Goal: Task Accomplishment & Management: Use online tool/utility

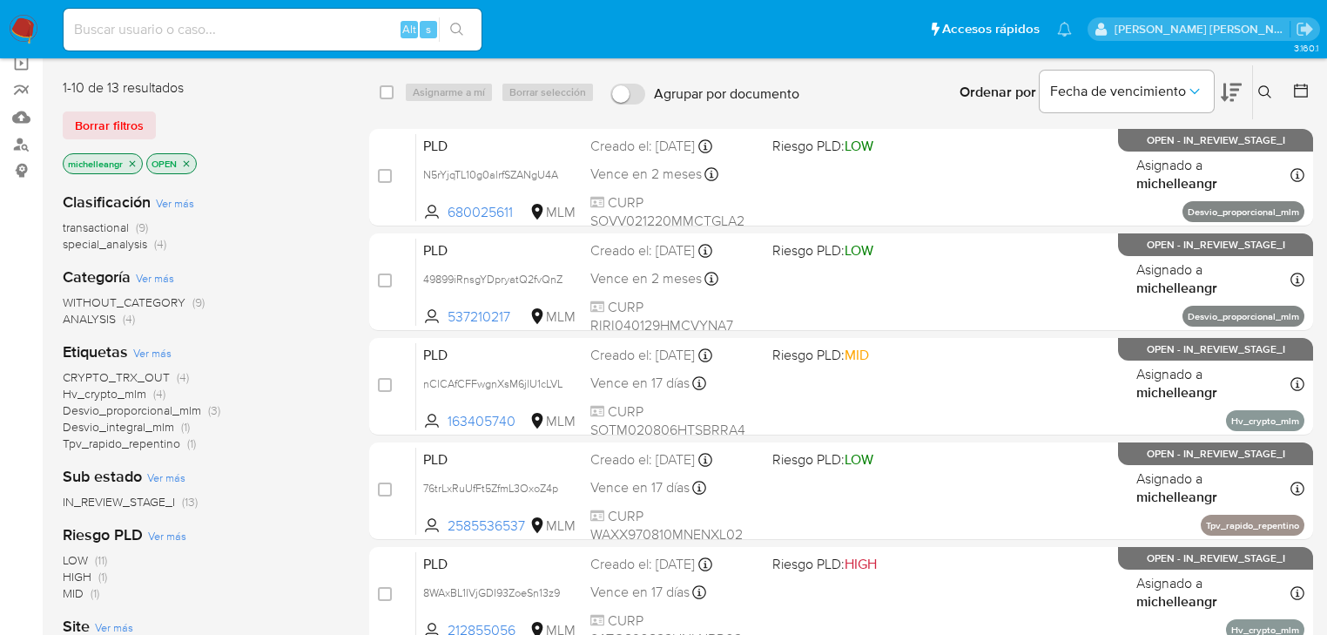
scroll to position [139, 0]
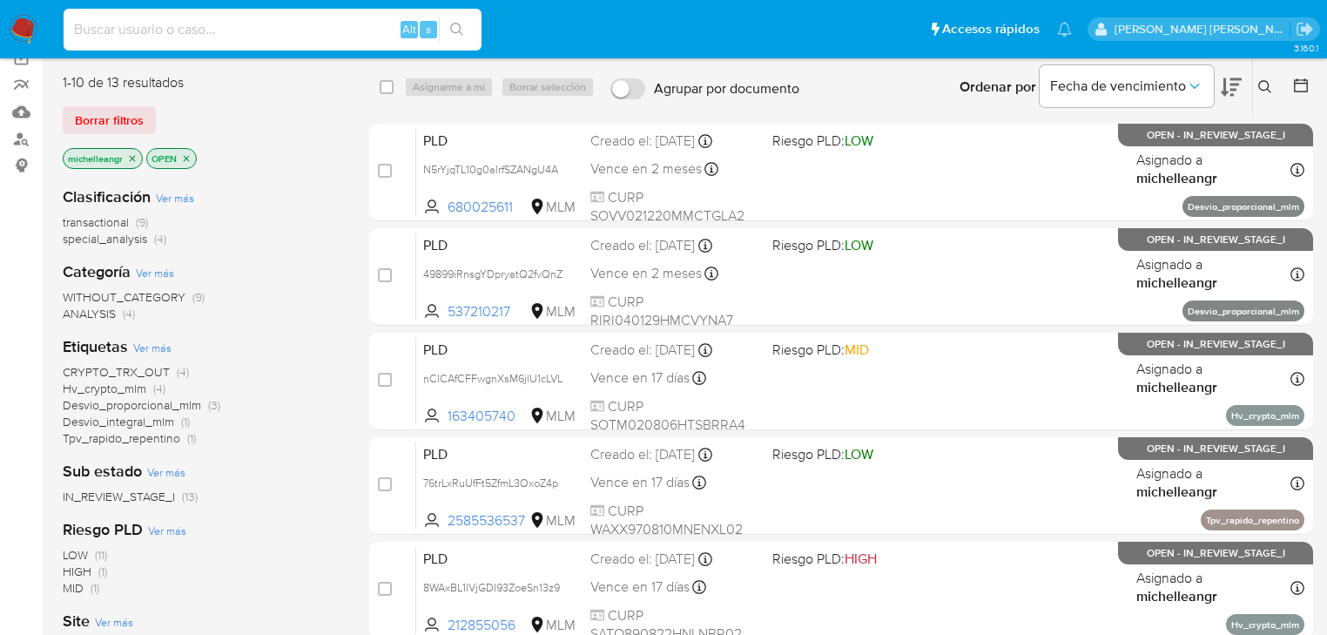
click at [111, 31] on input at bounding box center [273, 29] width 418 height 23
paste input "aMklGmBO9Y7795B6wQb3F2Gx"
type input "aMklGmBO9Y7795B6wQb3F2Gx"
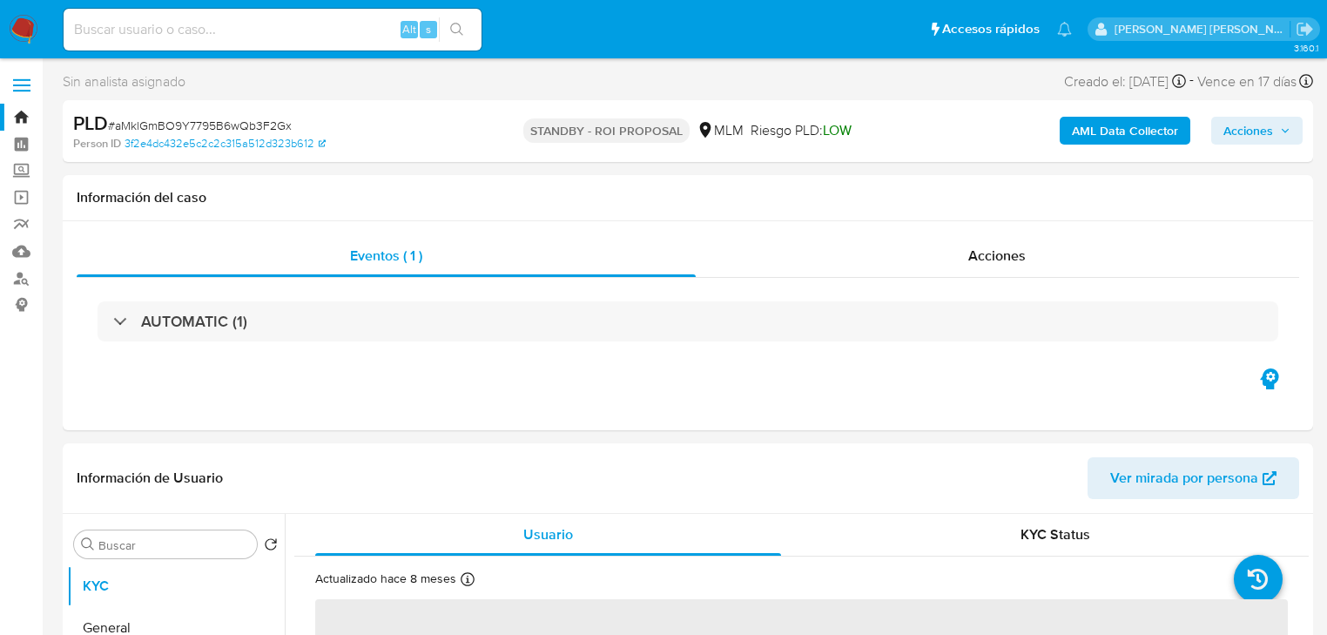
select select "10"
click at [893, 469] on header "Información de Usuario Ver mirada por persona" at bounding box center [688, 478] width 1223 height 42
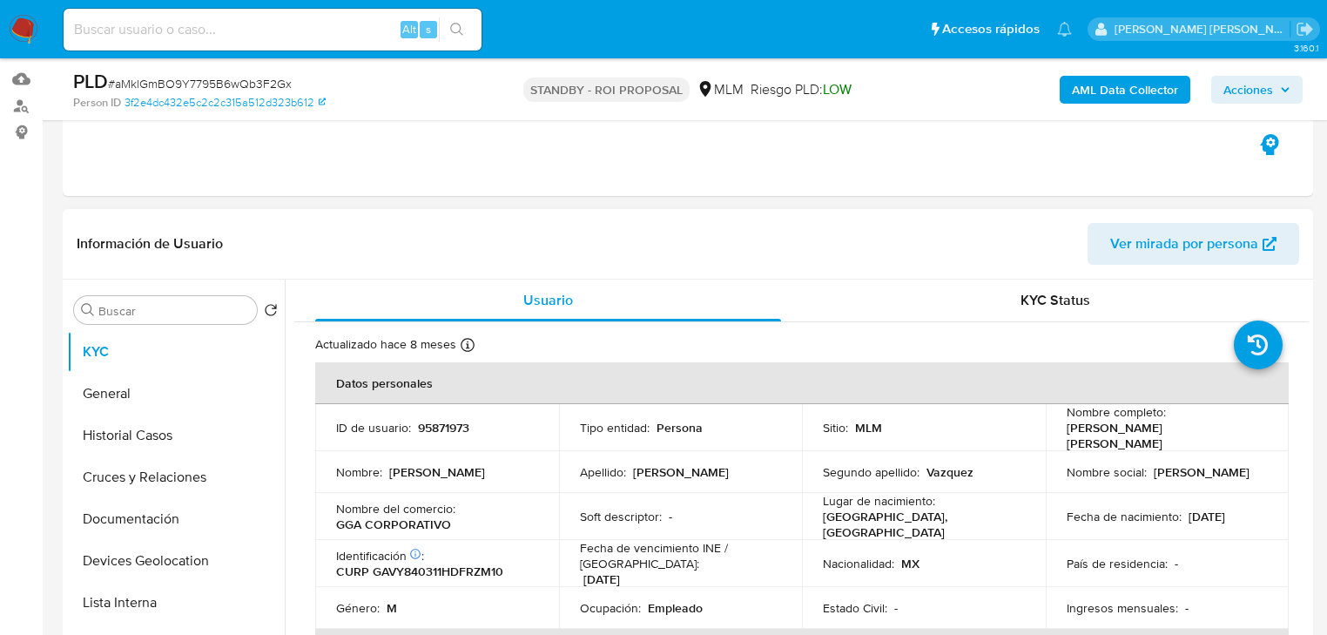
scroll to position [209, 0]
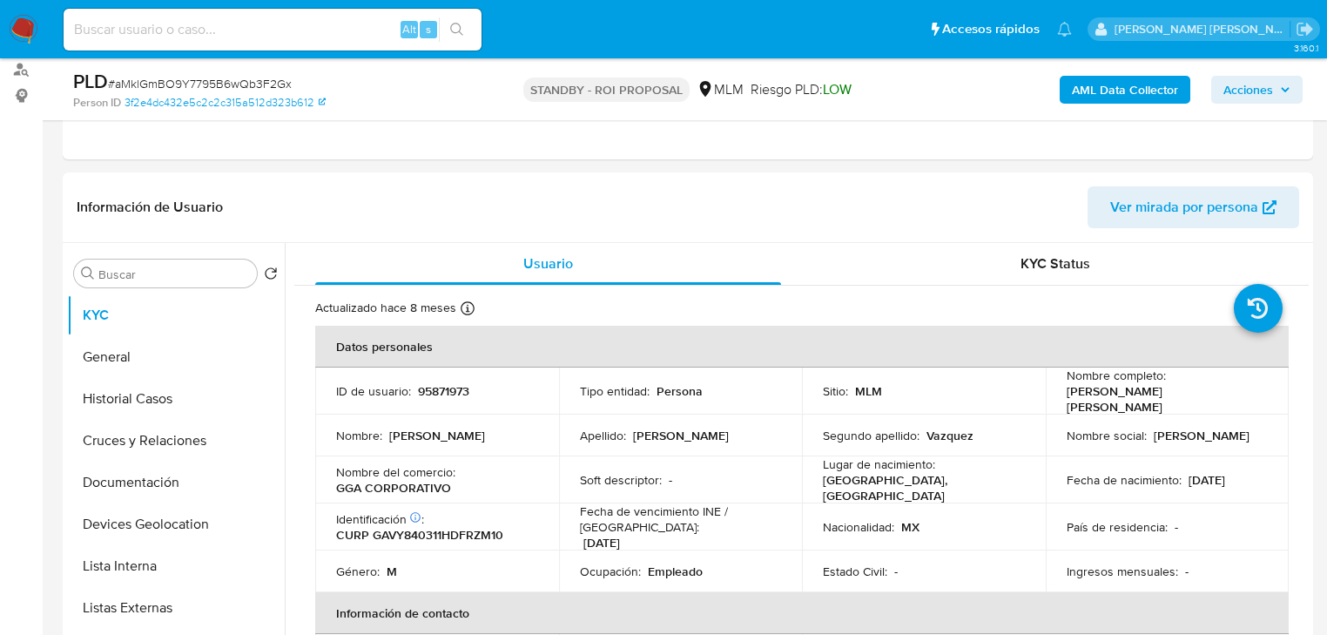
click at [18, 23] on img at bounding box center [24, 30] width 30 height 30
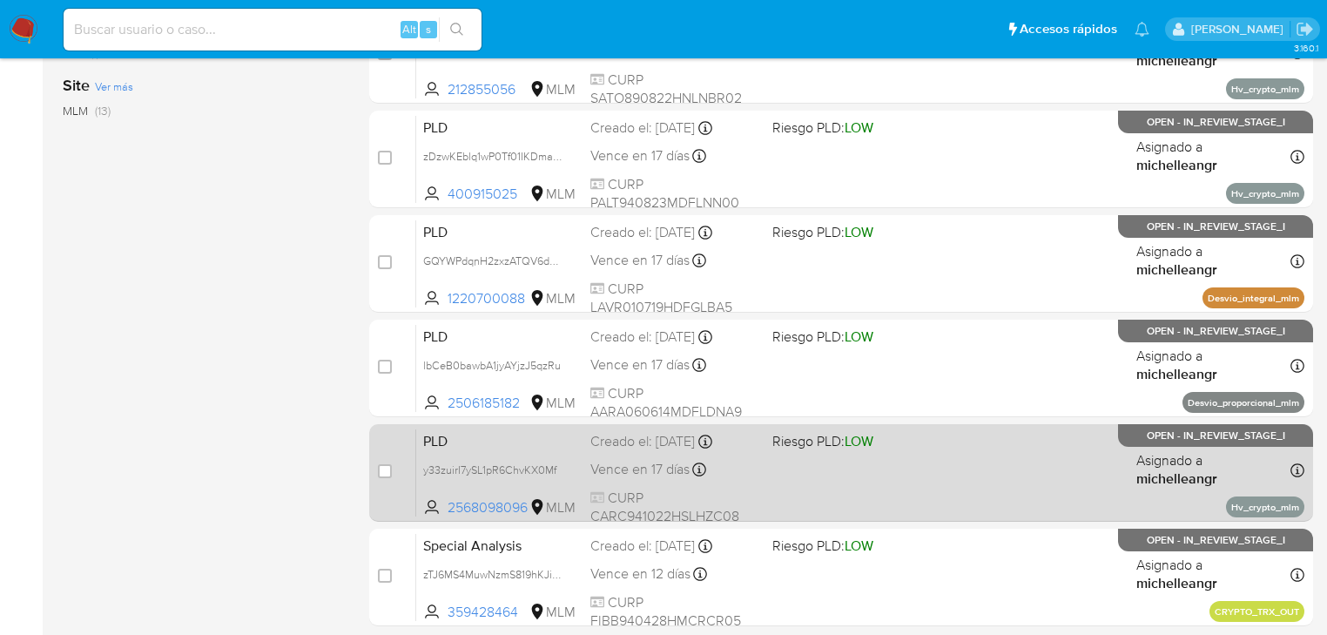
scroll to position [697, 0]
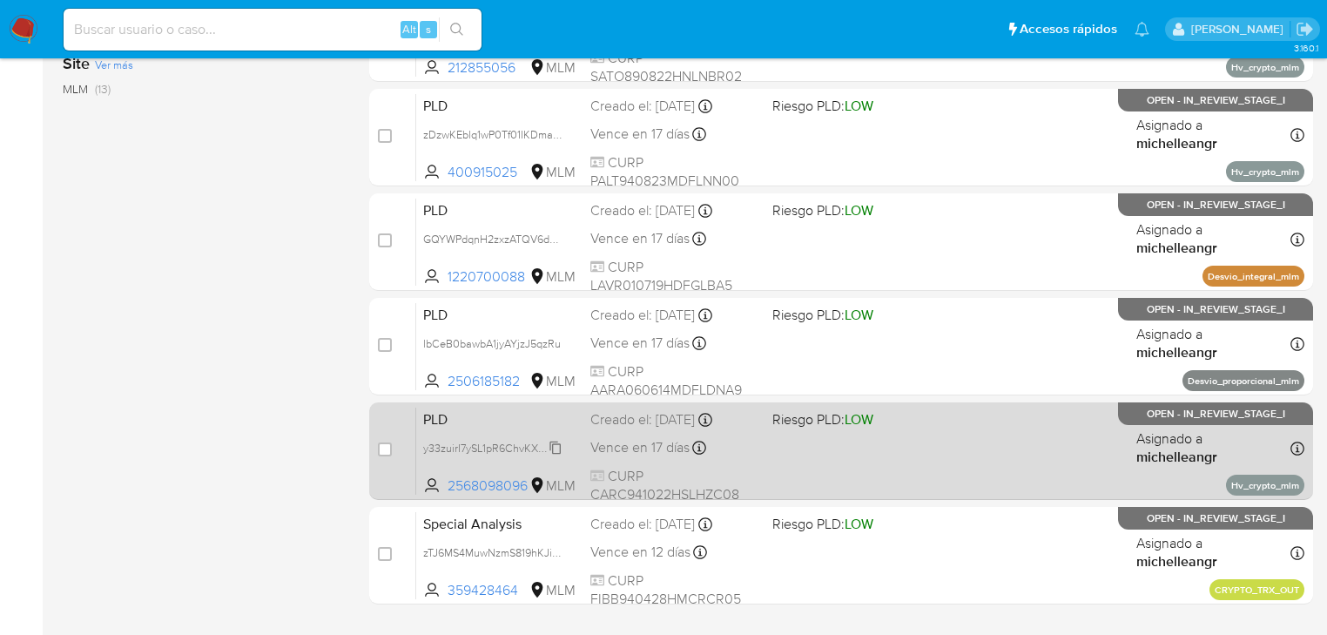
click at [552, 446] on span "y33zuirI7ySL1pR6ChvKX0Mf" at bounding box center [489, 446] width 133 height 19
click at [455, 428] on span "PLD" at bounding box center [499, 418] width 153 height 23
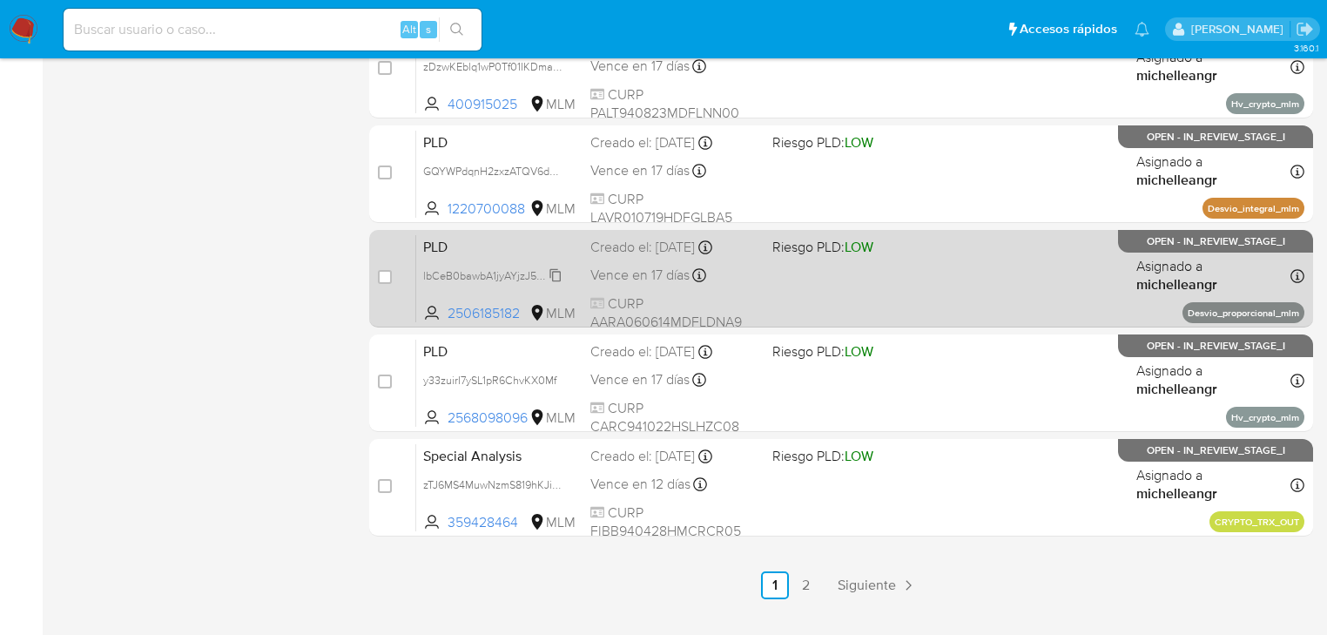
scroll to position [766, 0]
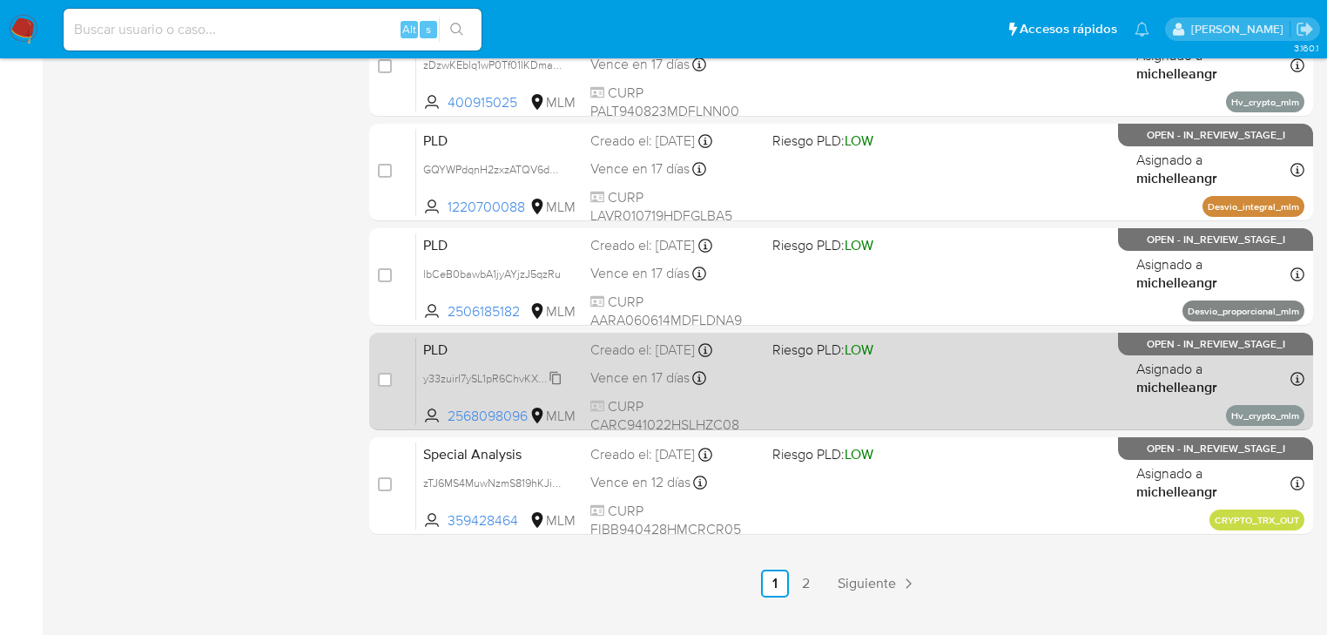
click at [554, 369] on span "y33zuirI7ySL1pR6ChvKX0Mf" at bounding box center [489, 377] width 133 height 19
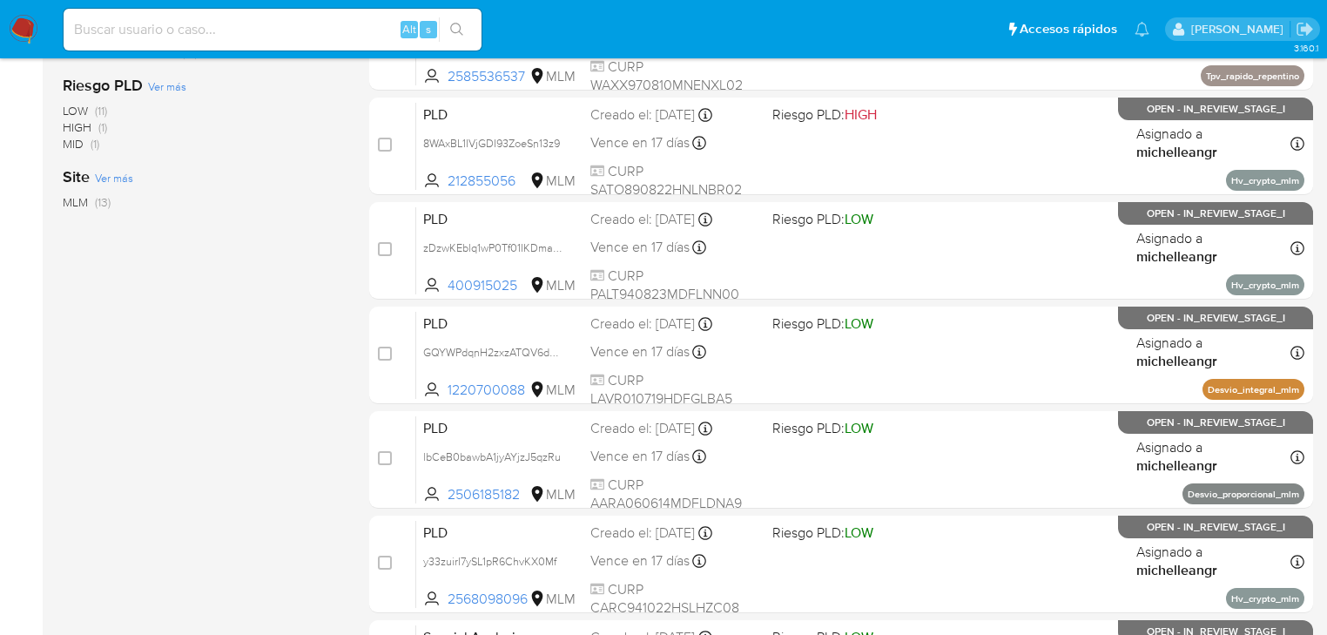
scroll to position [488, 0]
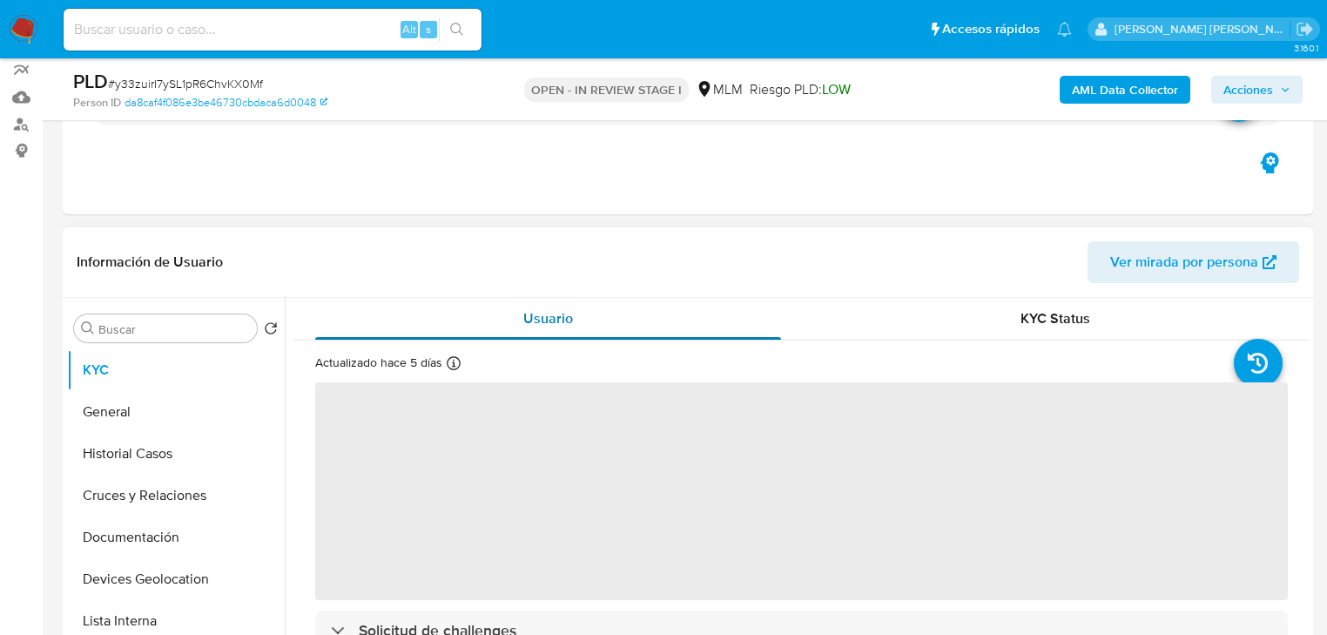
scroll to position [279, 0]
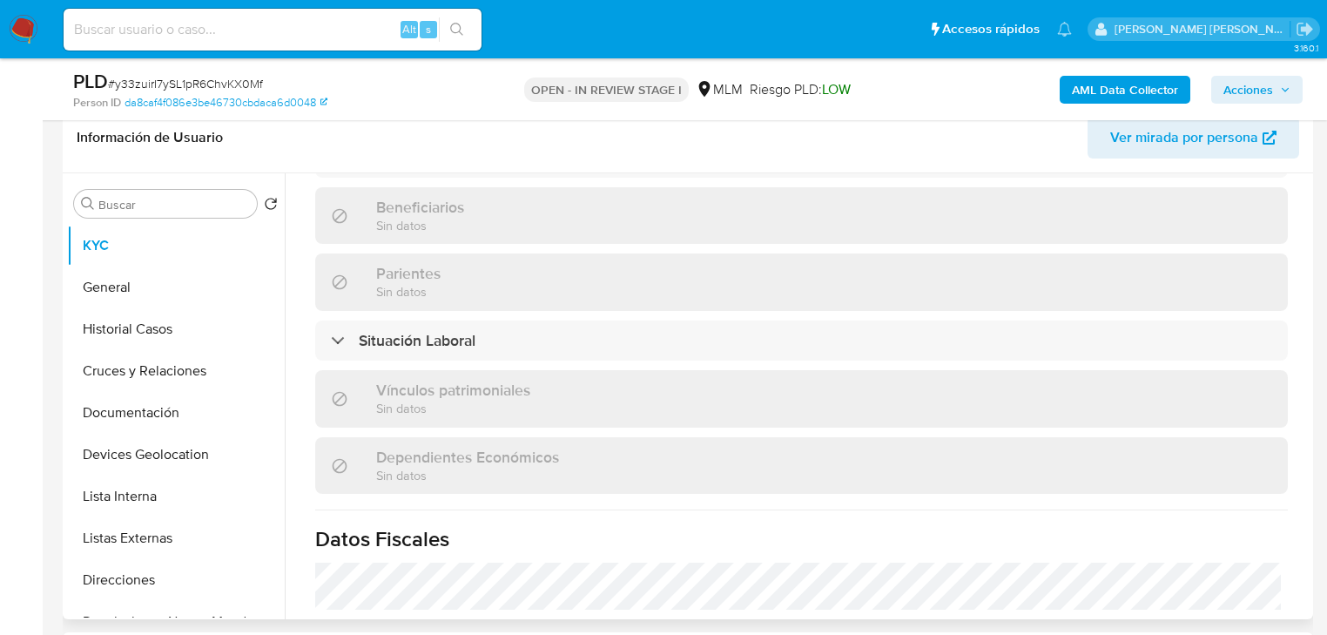
select select "10"
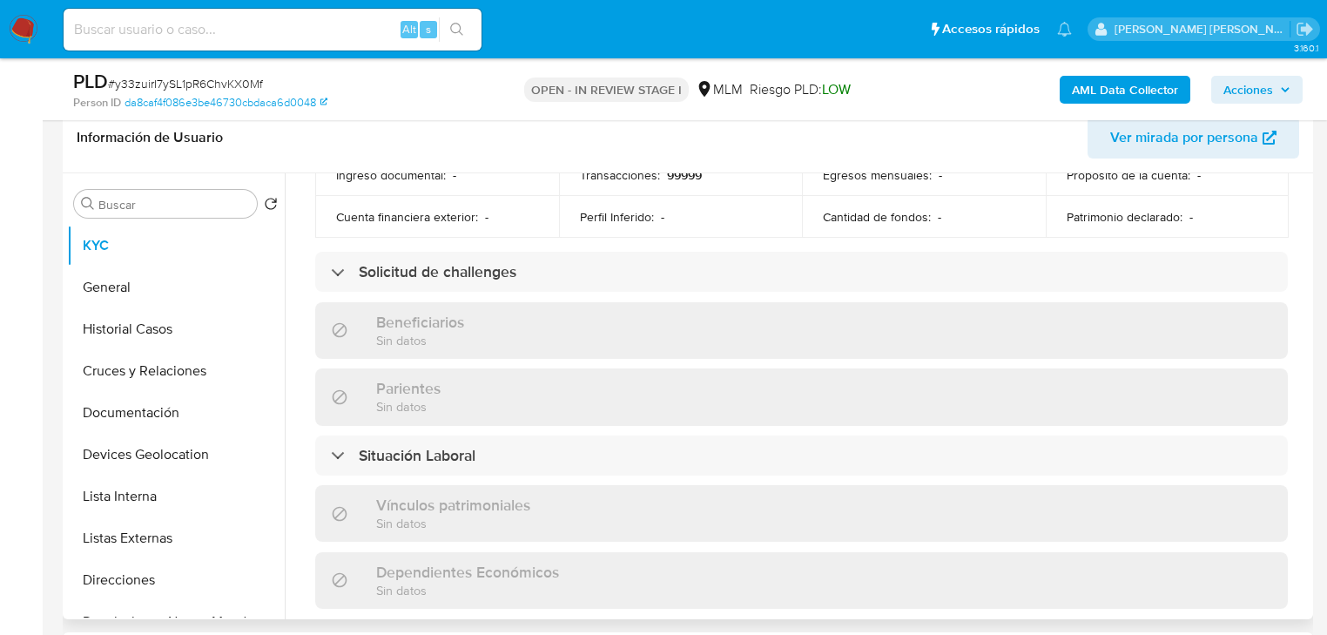
scroll to position [1083, 0]
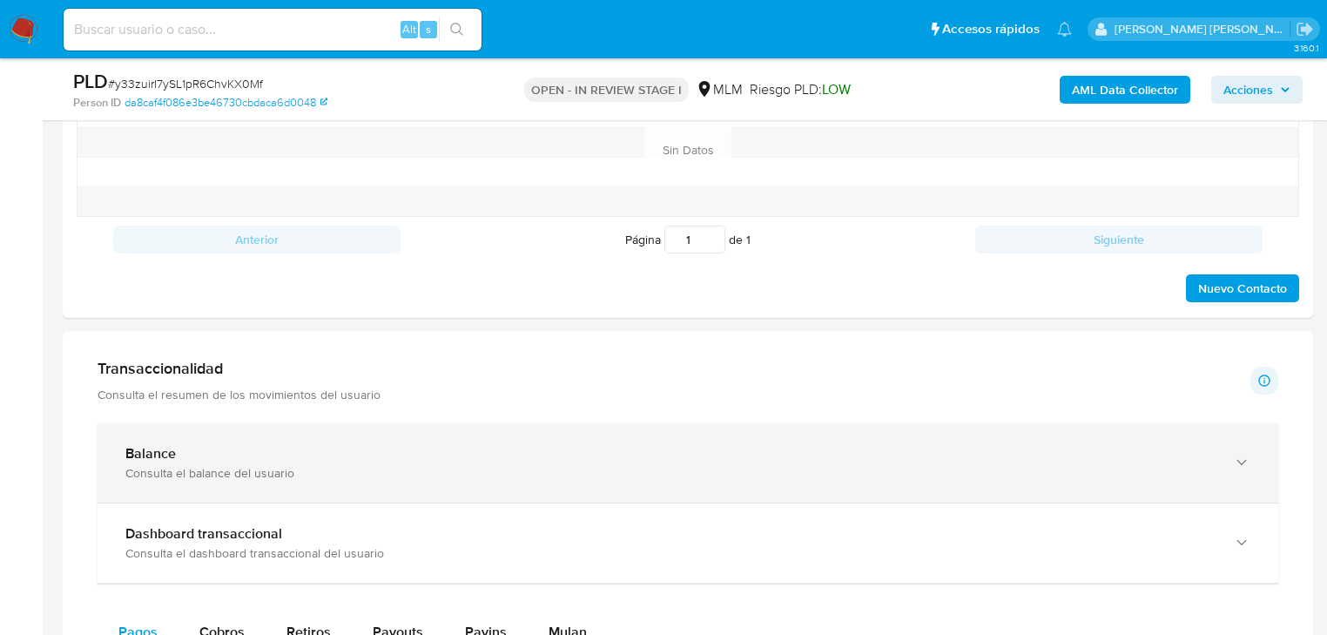
click at [208, 477] on div "Consulta el balance del usuario" at bounding box center [670, 473] width 1091 height 16
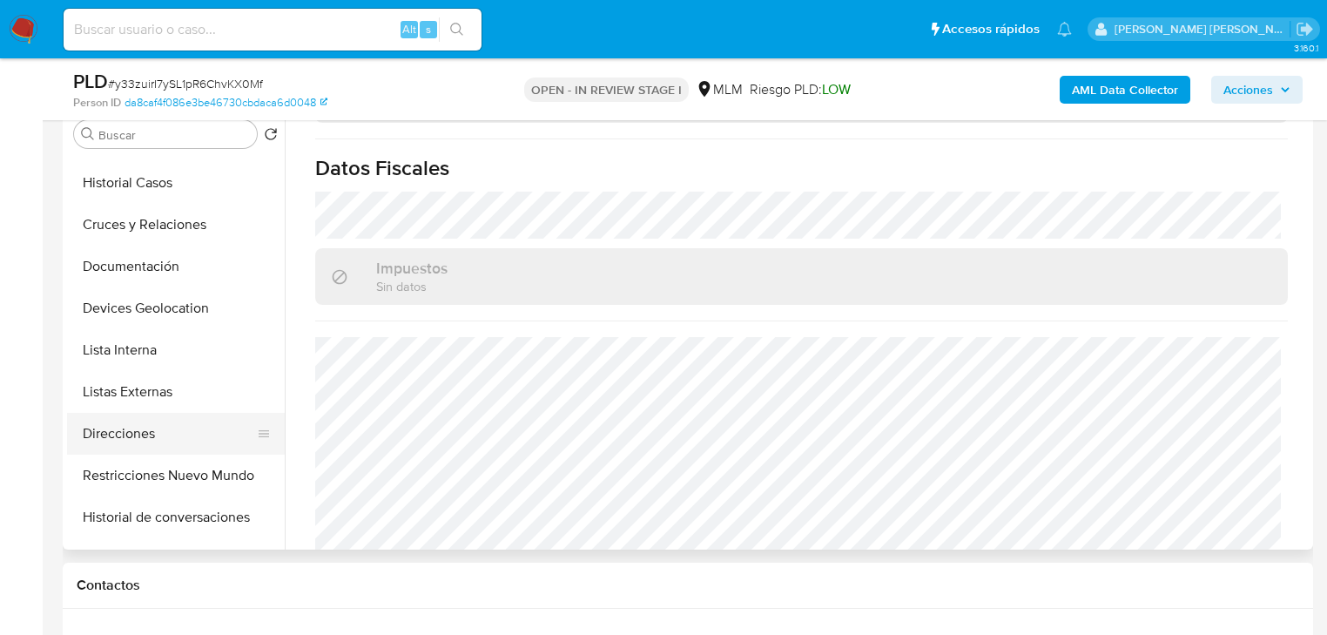
scroll to position [139, 0]
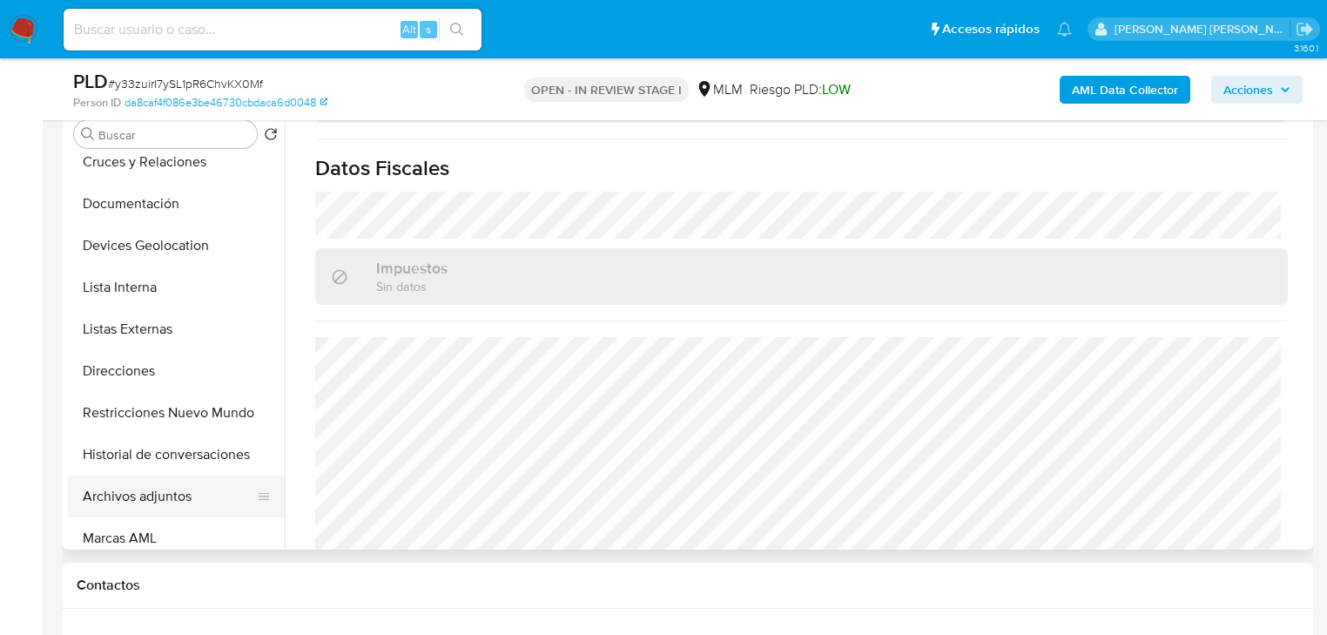
click at [198, 496] on button "Archivos adjuntos" at bounding box center [169, 497] width 204 height 42
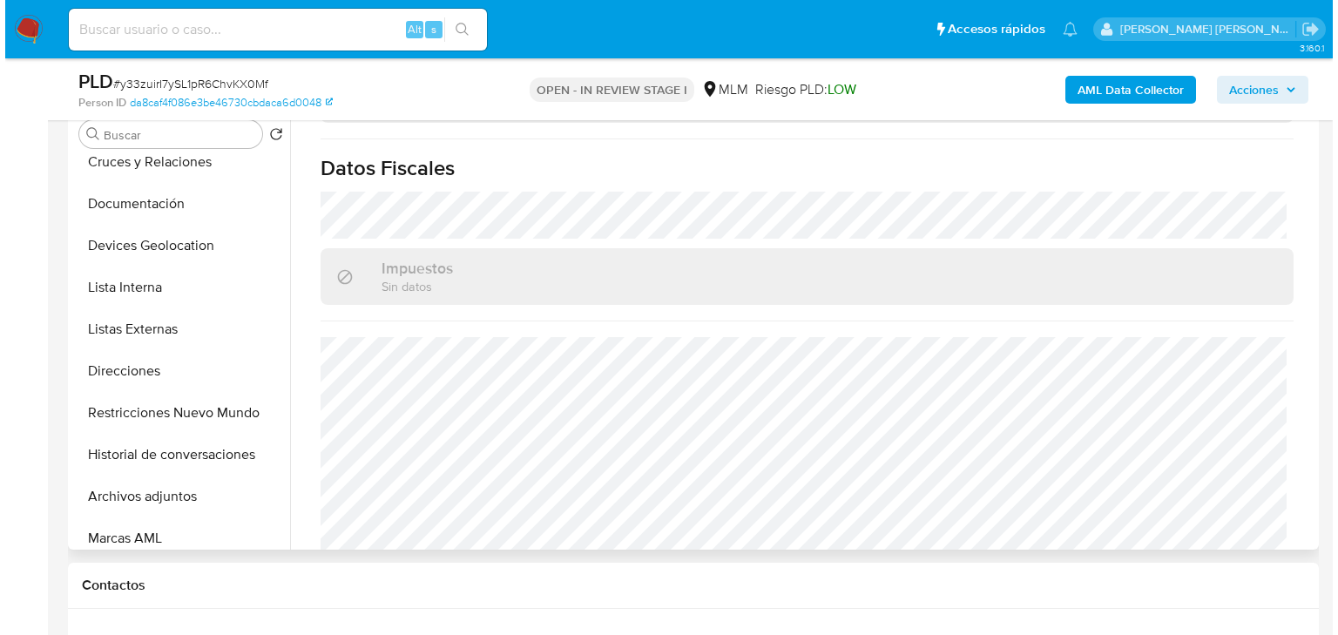
scroll to position [0, 0]
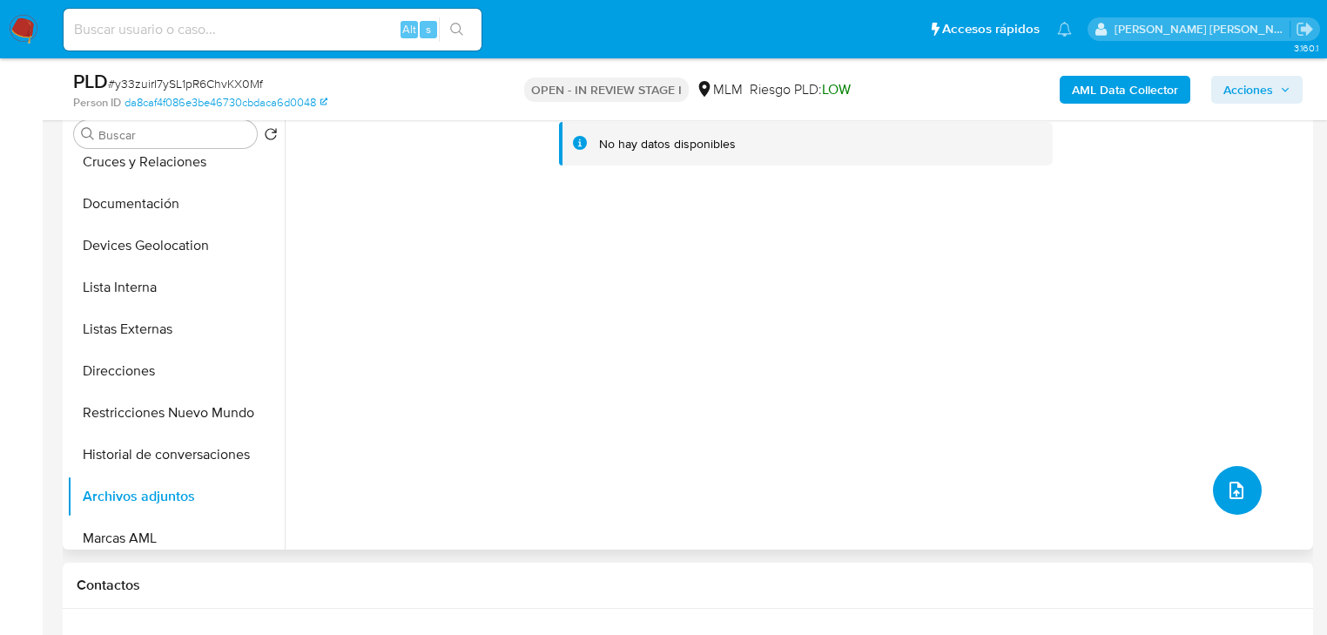
click at [1246, 490] on button "upload-file" at bounding box center [1237, 490] width 49 height 49
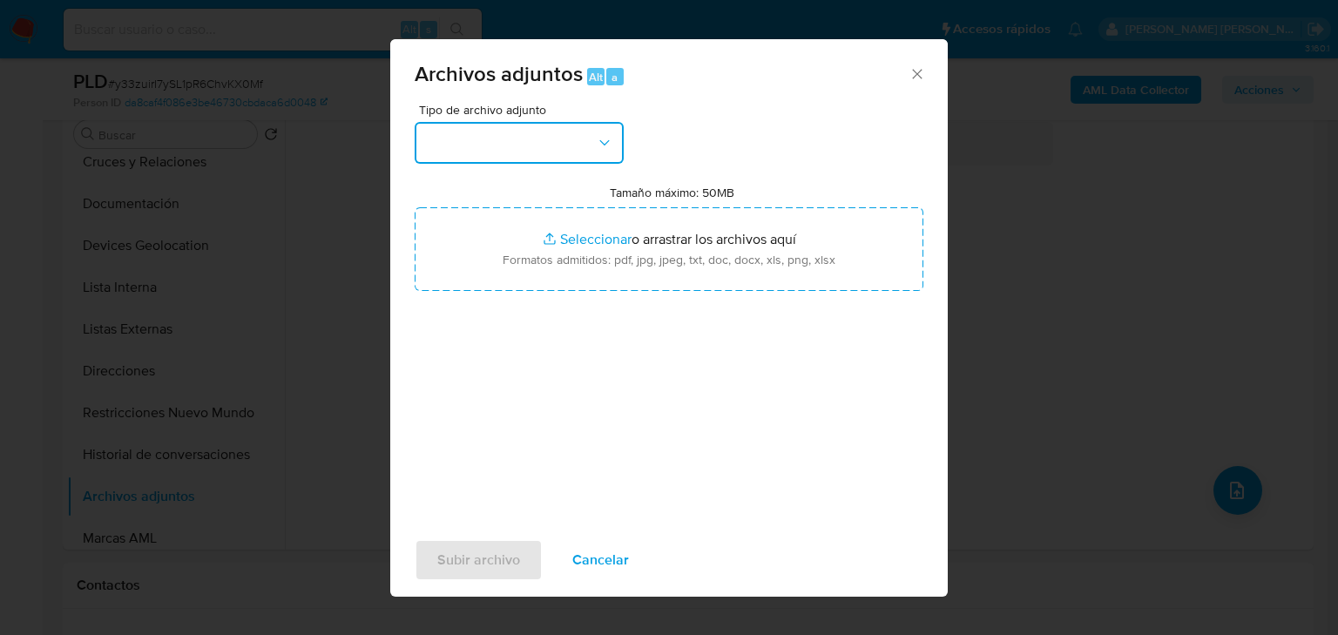
click at [509, 150] on button "button" at bounding box center [519, 143] width 209 height 42
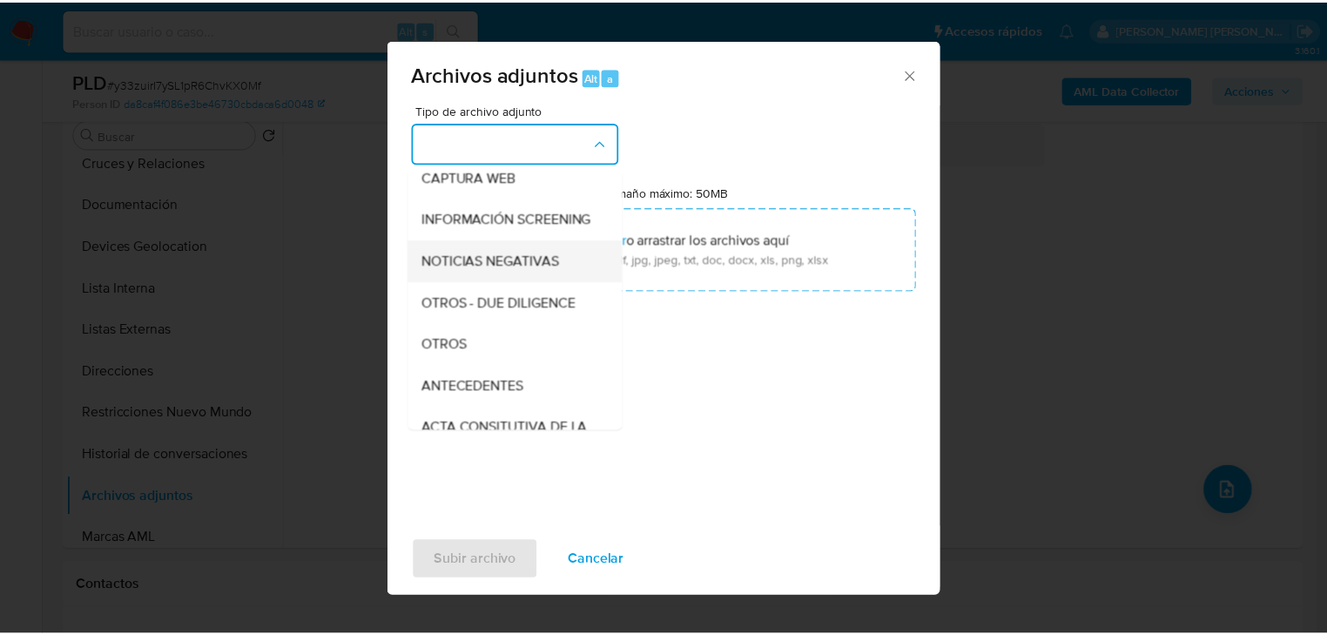
scroll to position [188, 0]
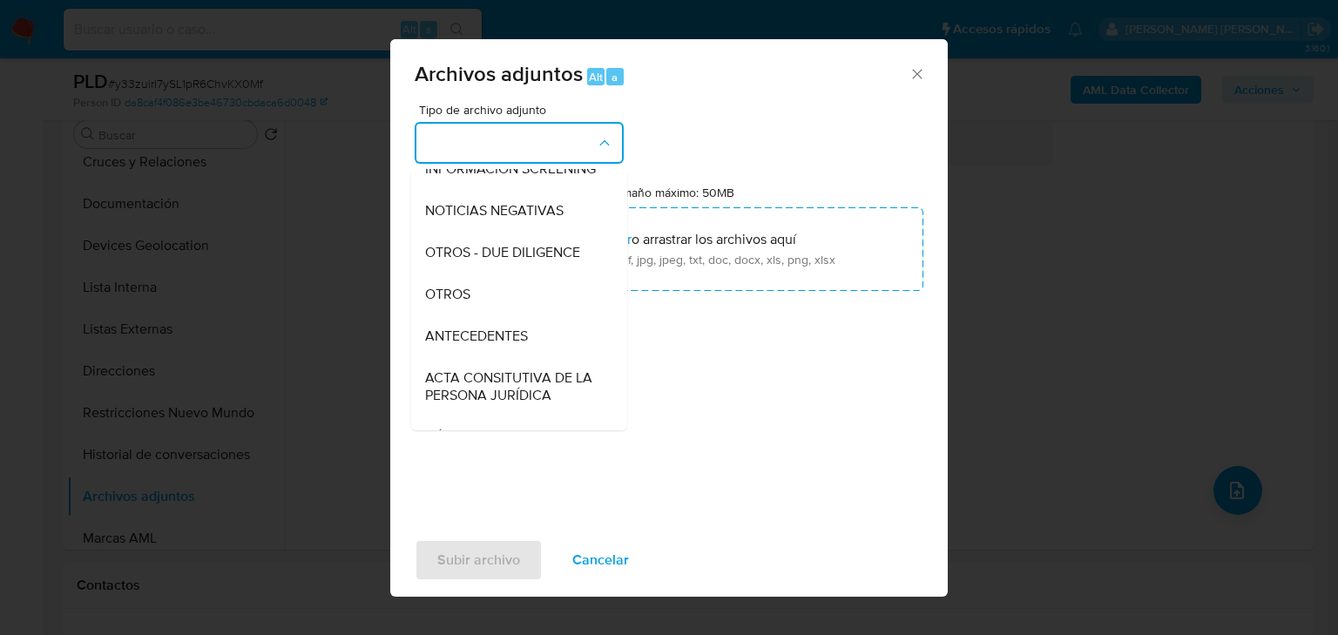
click at [481, 315] on div "OTROS" at bounding box center [514, 294] width 178 height 42
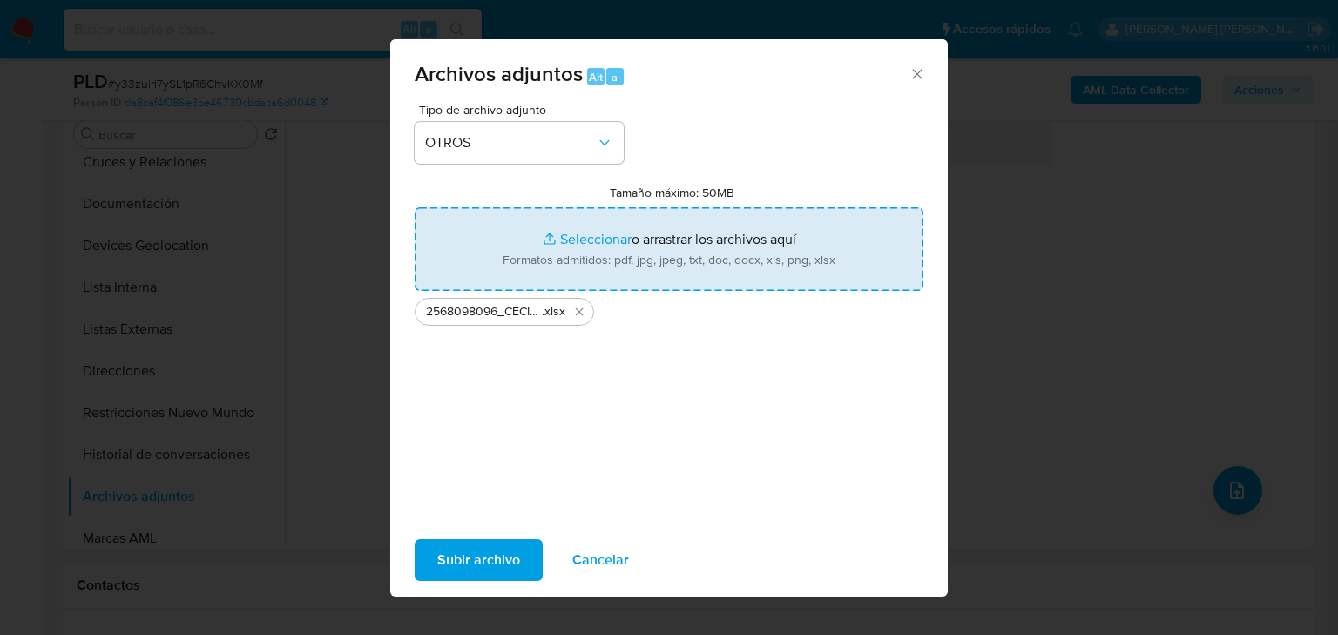
type input "C:\fakepath\2568098096_CECILIO IVAN CHAVEZ RUIZ_AGO25.docx.pdf"
click at [490, 556] on span "Subir archivo" at bounding box center [478, 560] width 83 height 38
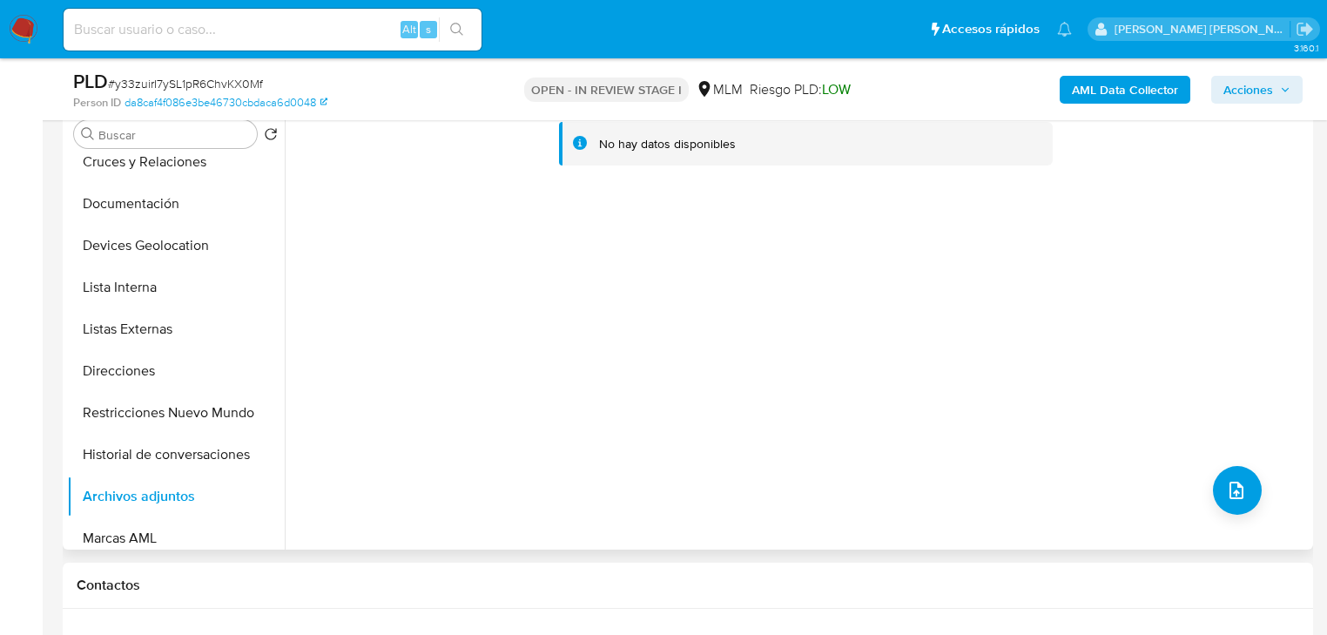
drag, startPoint x: 1261, startPoint y: 216, endPoint x: 1203, endPoint y: 176, distance: 70.8
click at [1261, 216] on div "No hay datos disponibles" at bounding box center [797, 327] width 1024 height 446
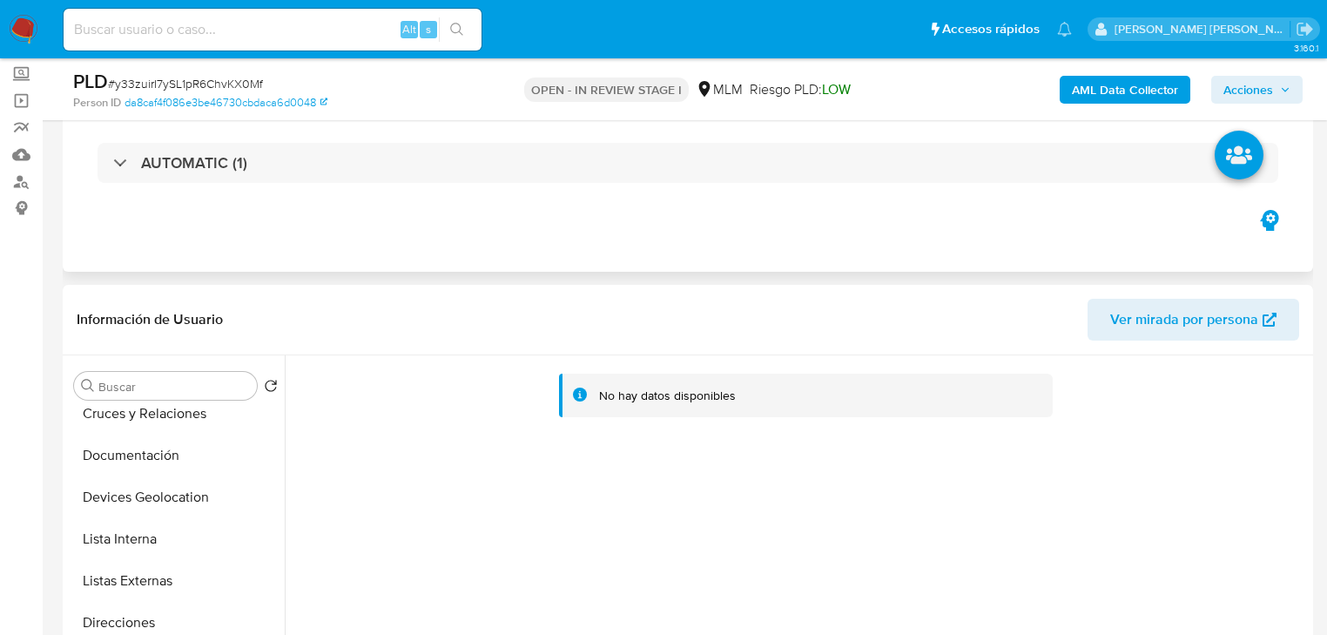
scroll to position [0, 0]
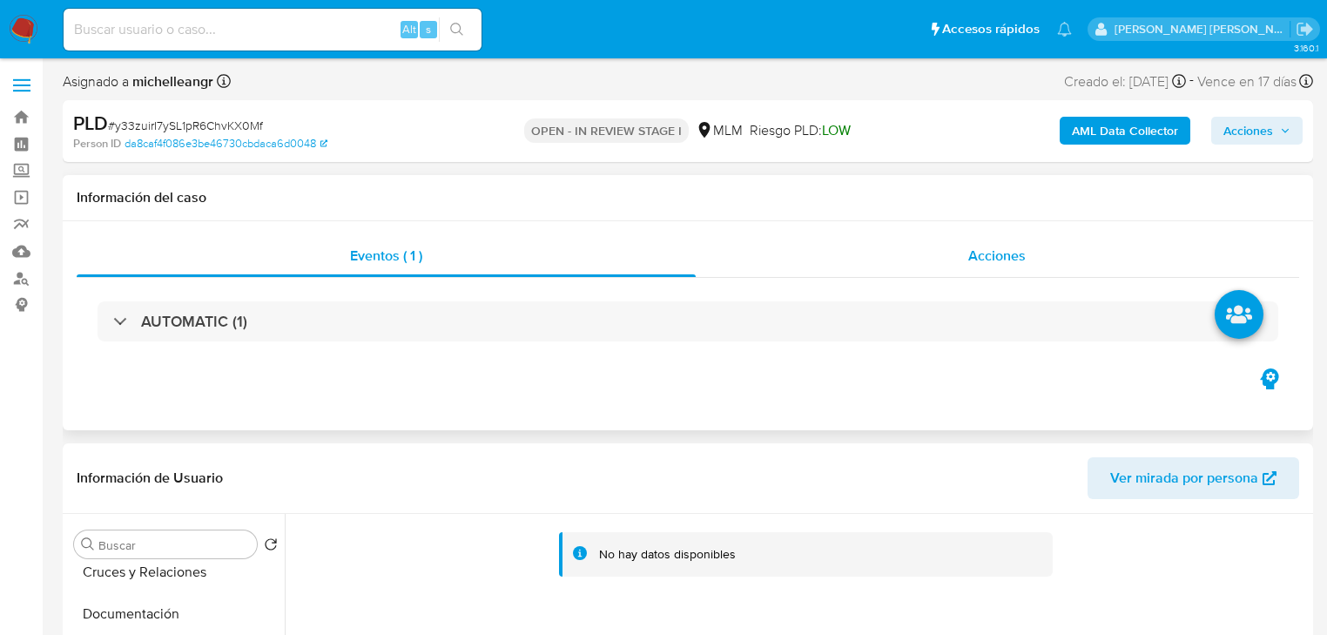
click at [979, 257] on span "Acciones" at bounding box center [997, 256] width 57 height 20
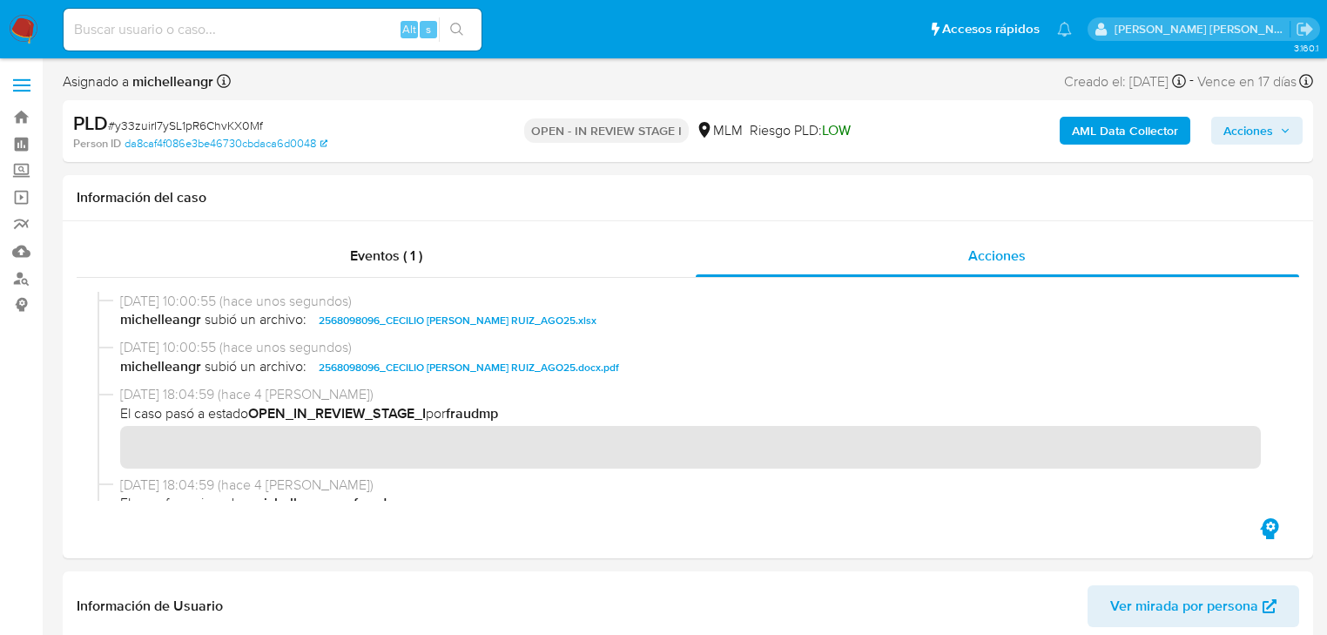
click at [1242, 126] on span "Acciones" at bounding box center [1249, 131] width 50 height 28
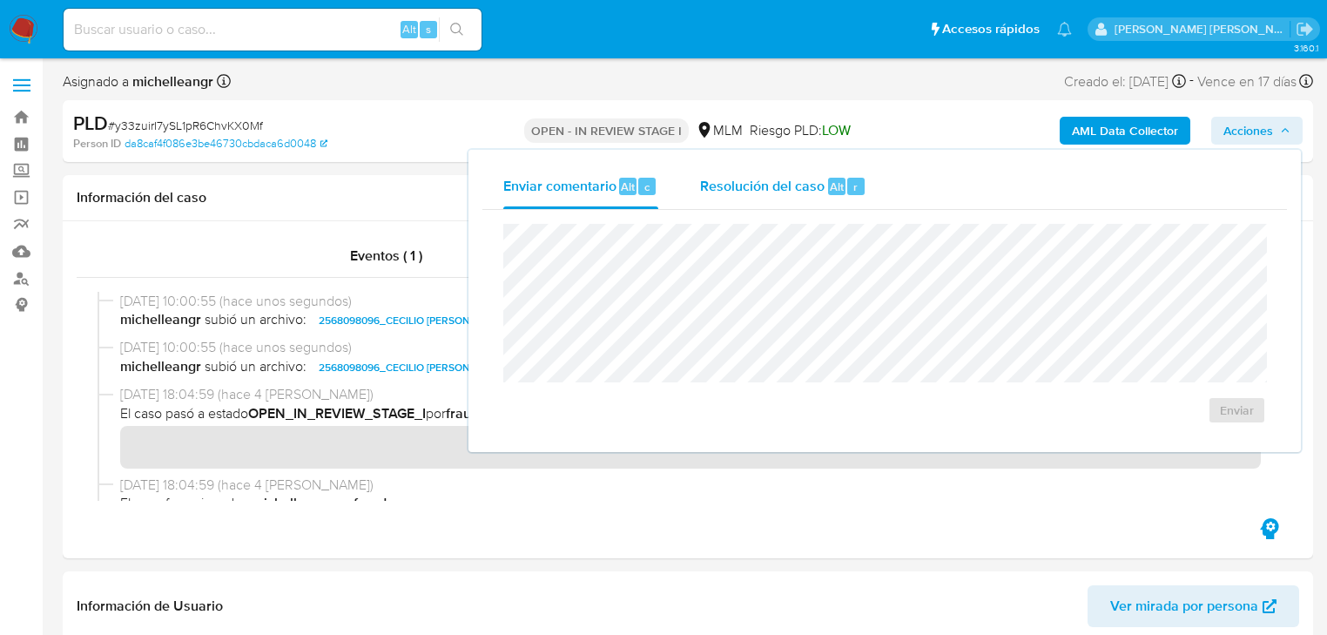
click at [755, 192] on span "Resolución del caso" at bounding box center [762, 186] width 125 height 20
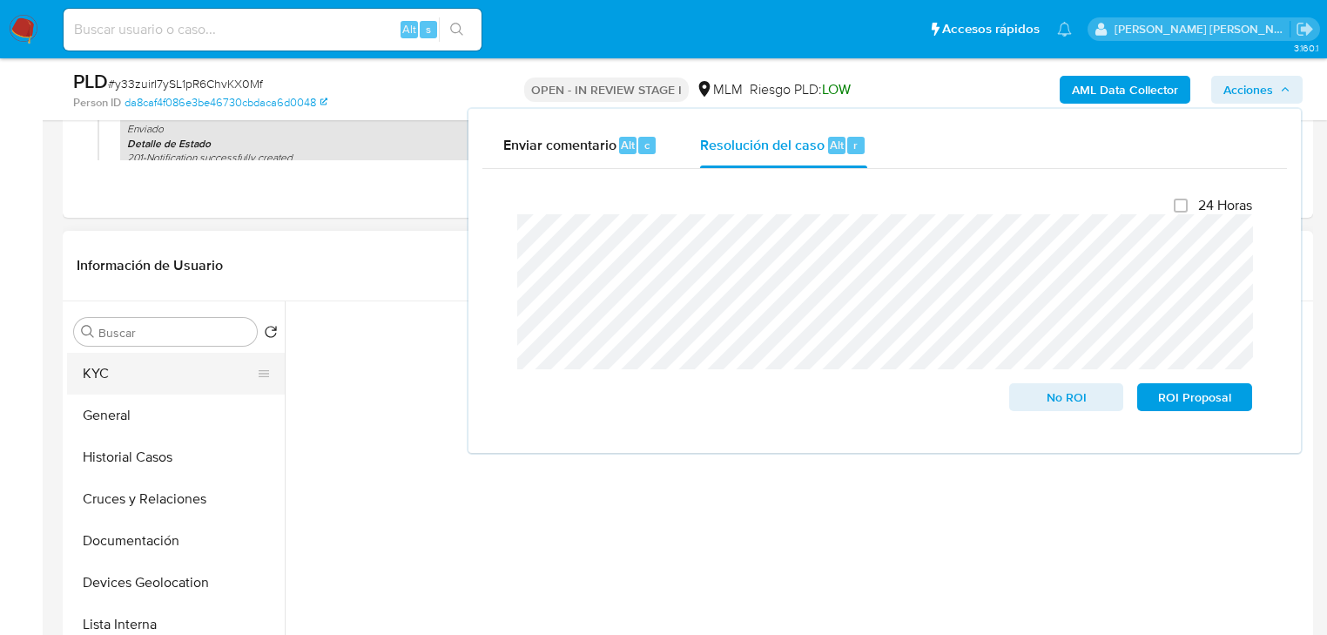
click at [138, 371] on button "KYC" at bounding box center [169, 374] width 204 height 42
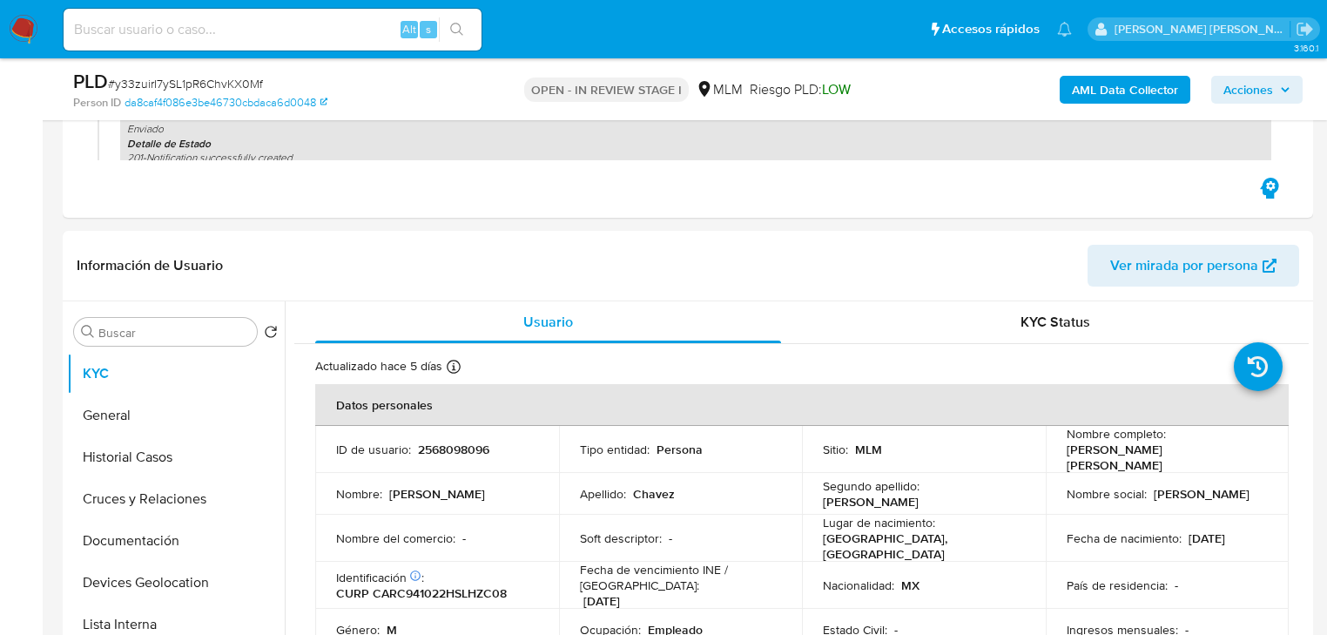
click at [1247, 84] on span "Acciones" at bounding box center [1249, 90] width 50 height 28
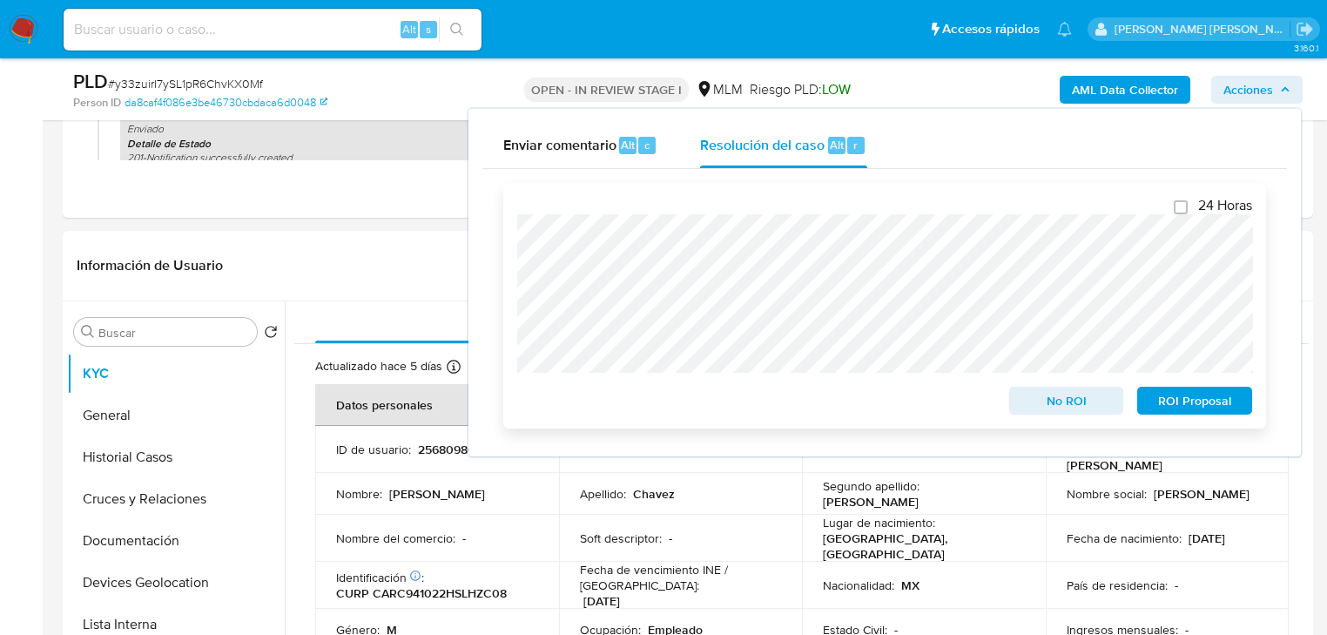
click at [1084, 403] on span "No ROI" at bounding box center [1067, 400] width 91 height 24
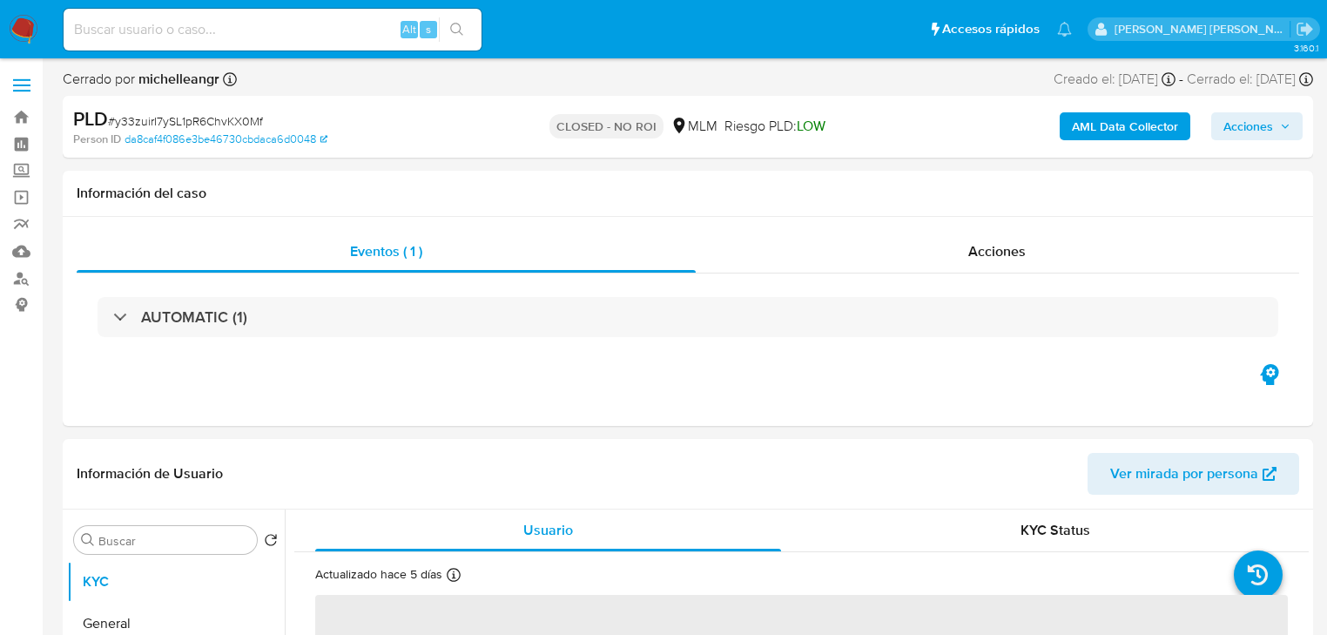
select select "10"
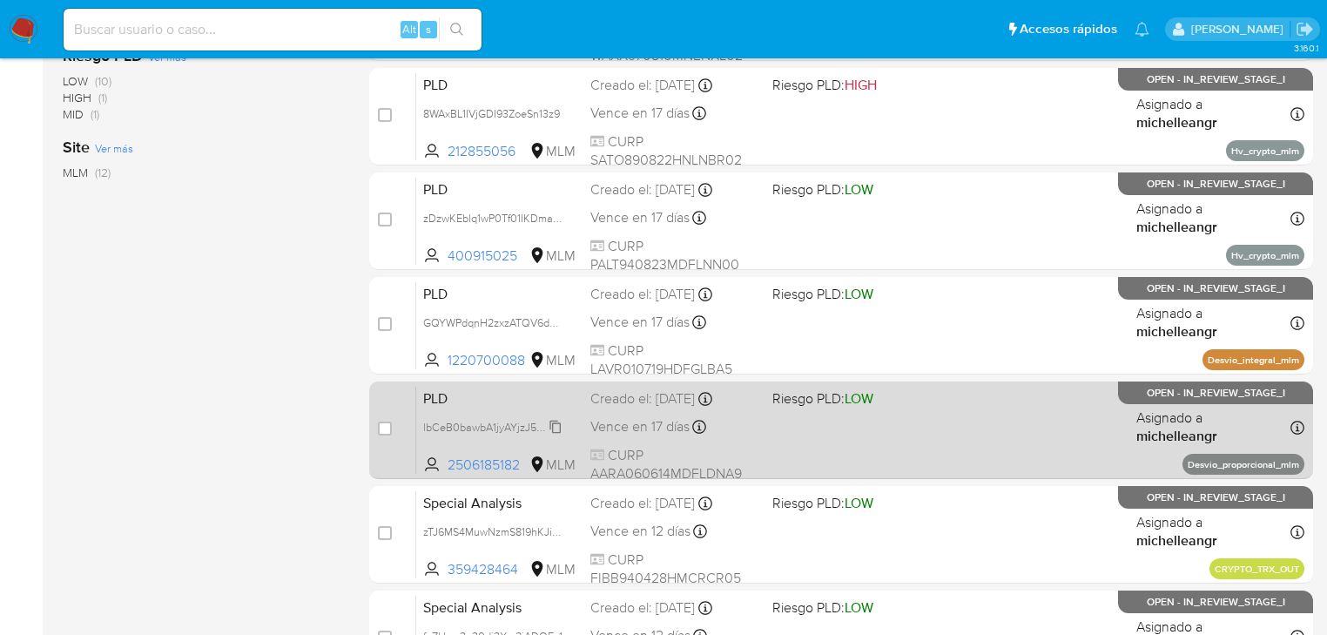
scroll to position [697, 0]
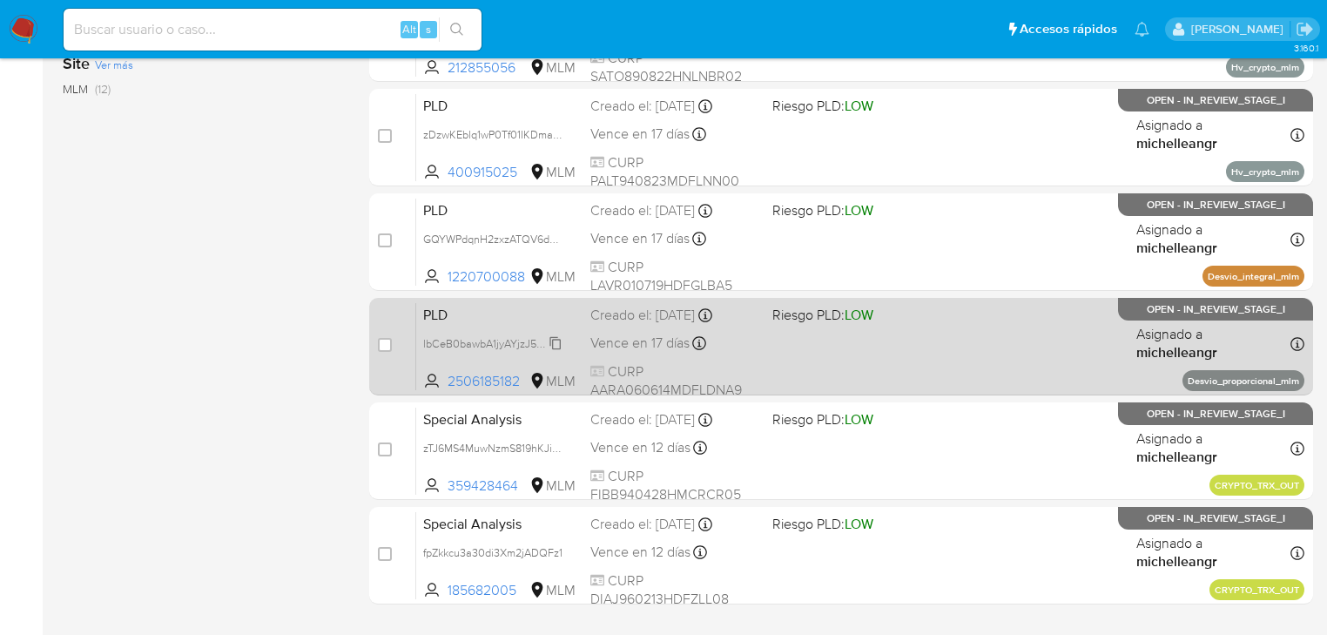
click at [560, 339] on span "lbCeB0bawbA1jyAYjzJ5qzRu" at bounding box center [492, 342] width 138 height 19
click at [556, 340] on span "lbCeB0bawbA1jyAYjzJ5qzRu" at bounding box center [492, 342] width 138 height 19
click at [540, 321] on span "PLD" at bounding box center [499, 313] width 153 height 23
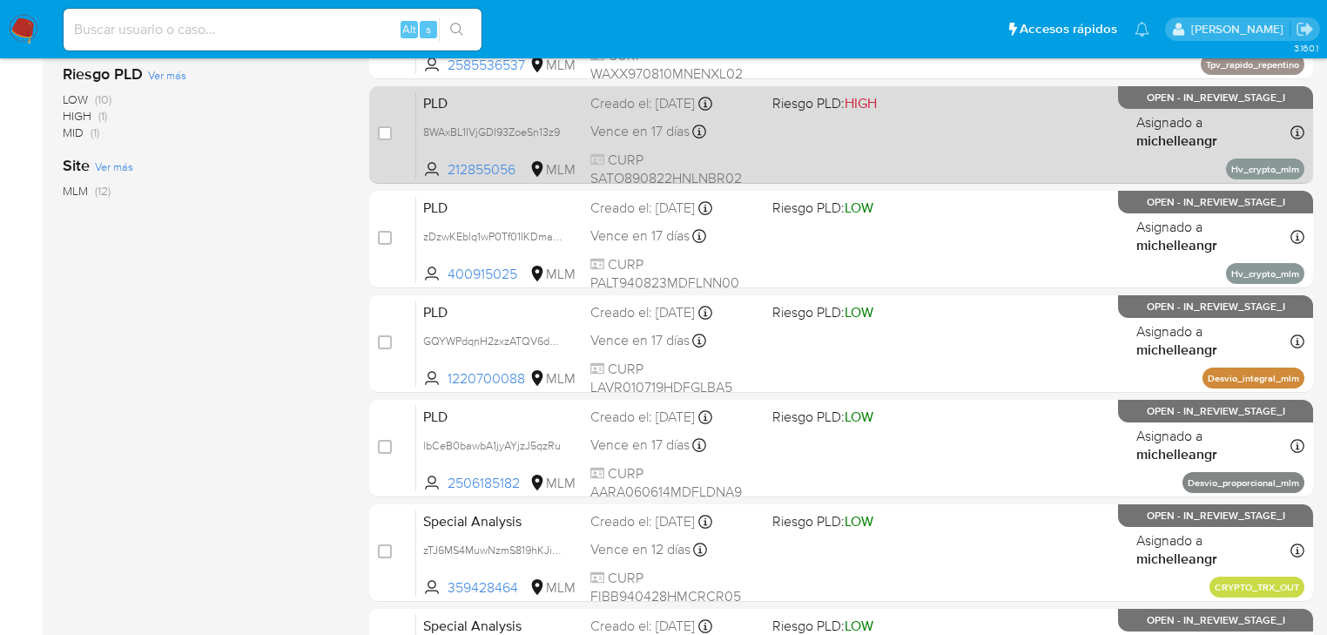
scroll to position [627, 0]
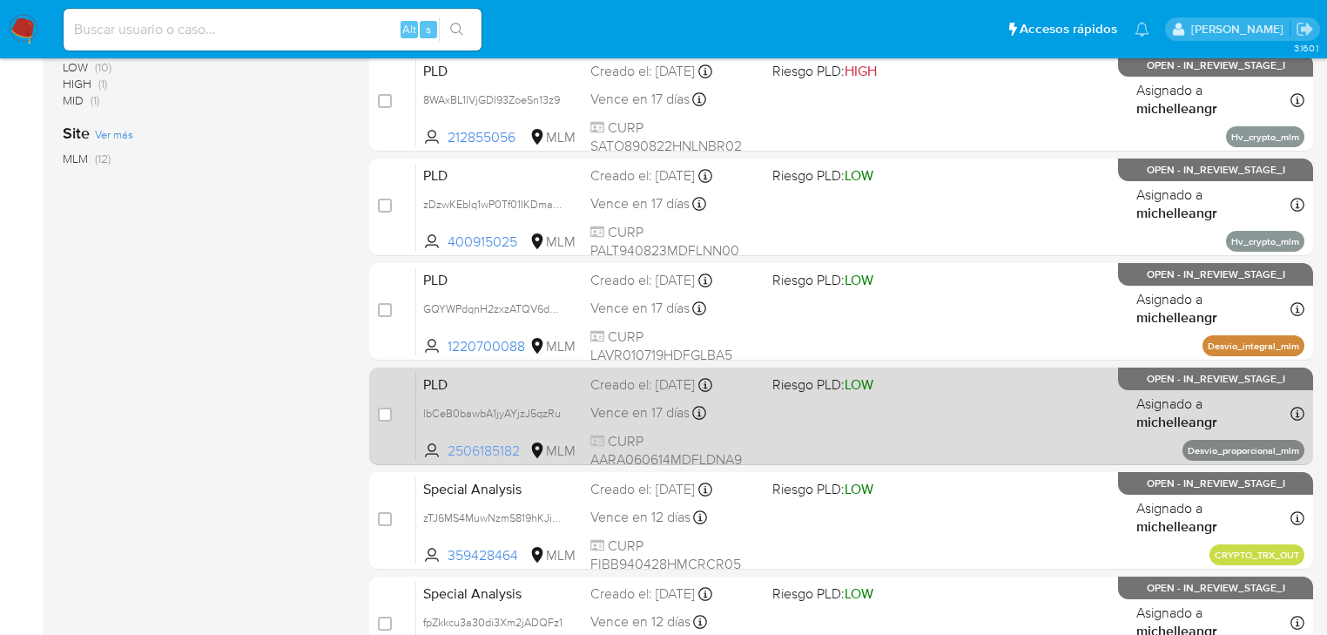
drag, startPoint x: 526, startPoint y: 440, endPoint x: 449, endPoint y: 437, distance: 76.7
click at [449, 442] on span "2506185182" at bounding box center [487, 451] width 78 height 19
click at [517, 375] on span "PLD" at bounding box center [499, 383] width 153 height 23
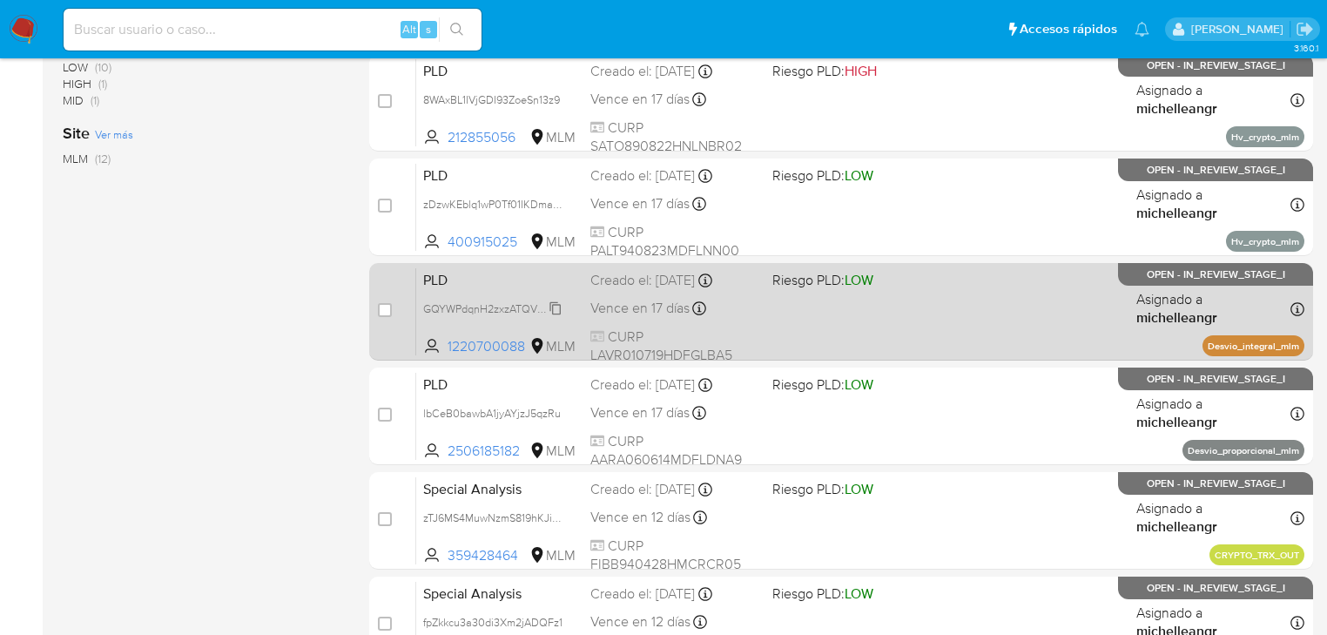
click at [552, 301] on span "GQYWPdqnH2zxzATQV6d9m6LQ" at bounding box center [503, 307] width 161 height 19
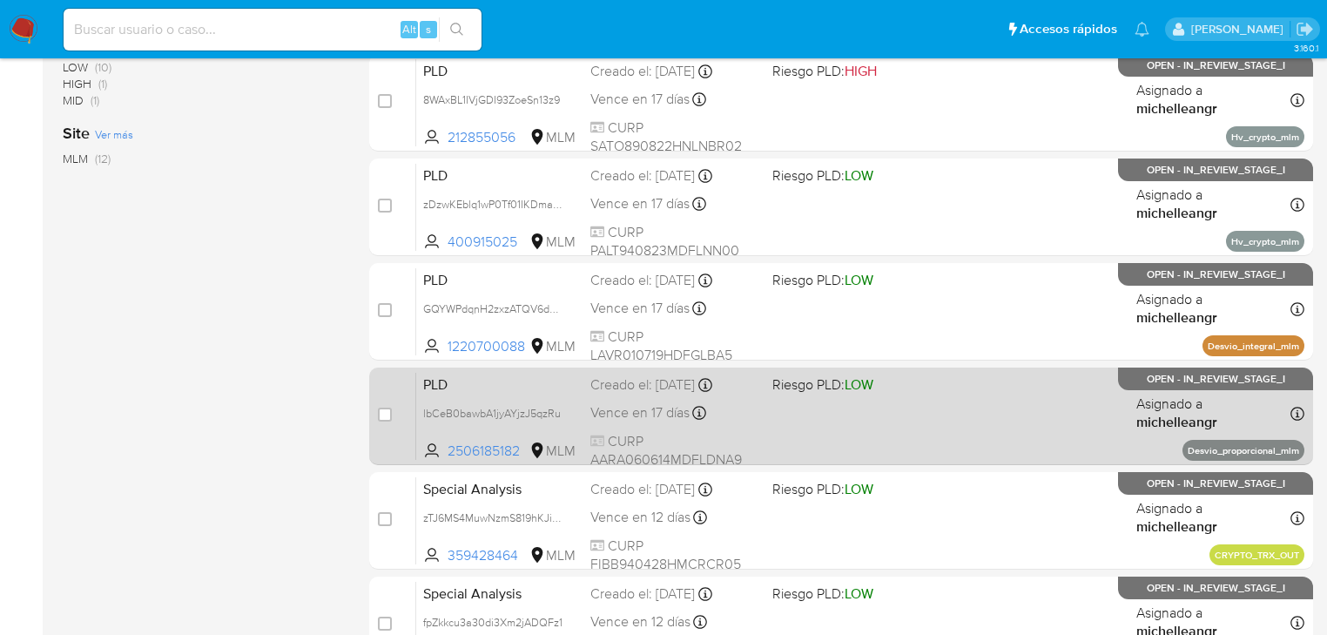
click at [473, 368] on div "case-item-checkbox No es posible asignar el caso PLD lbCeB0bawbA1jyAYjzJ5qzRu 2…" at bounding box center [841, 417] width 944 height 98
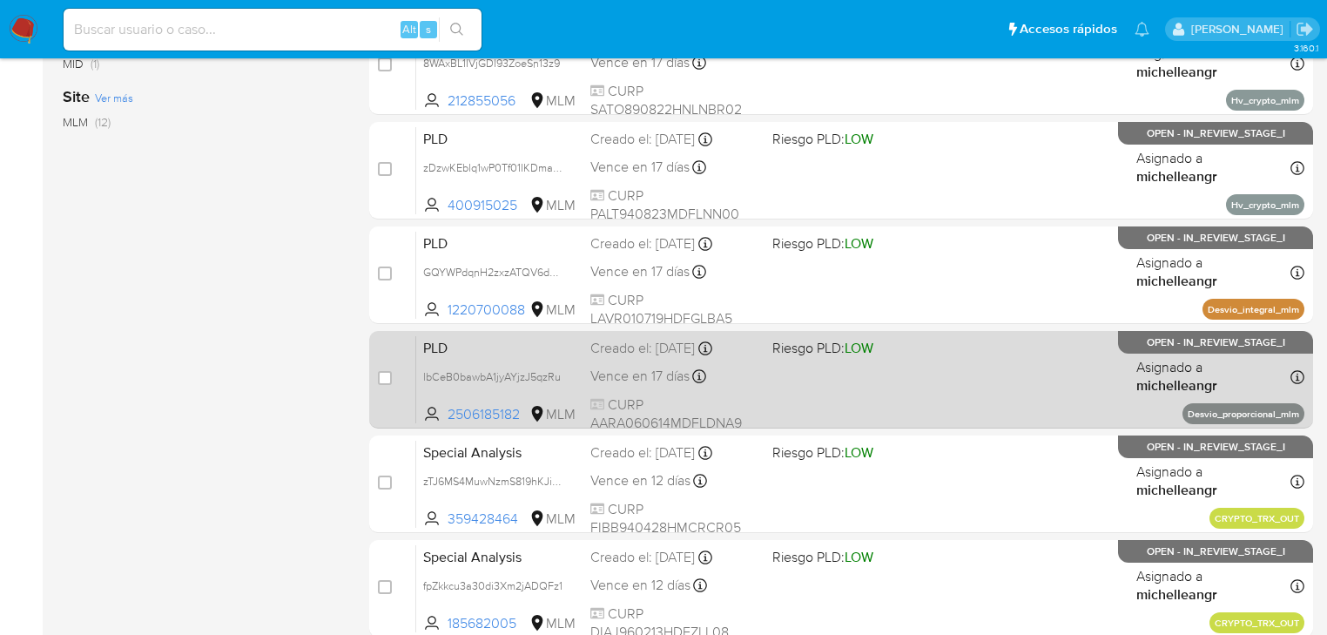
scroll to position [697, 0]
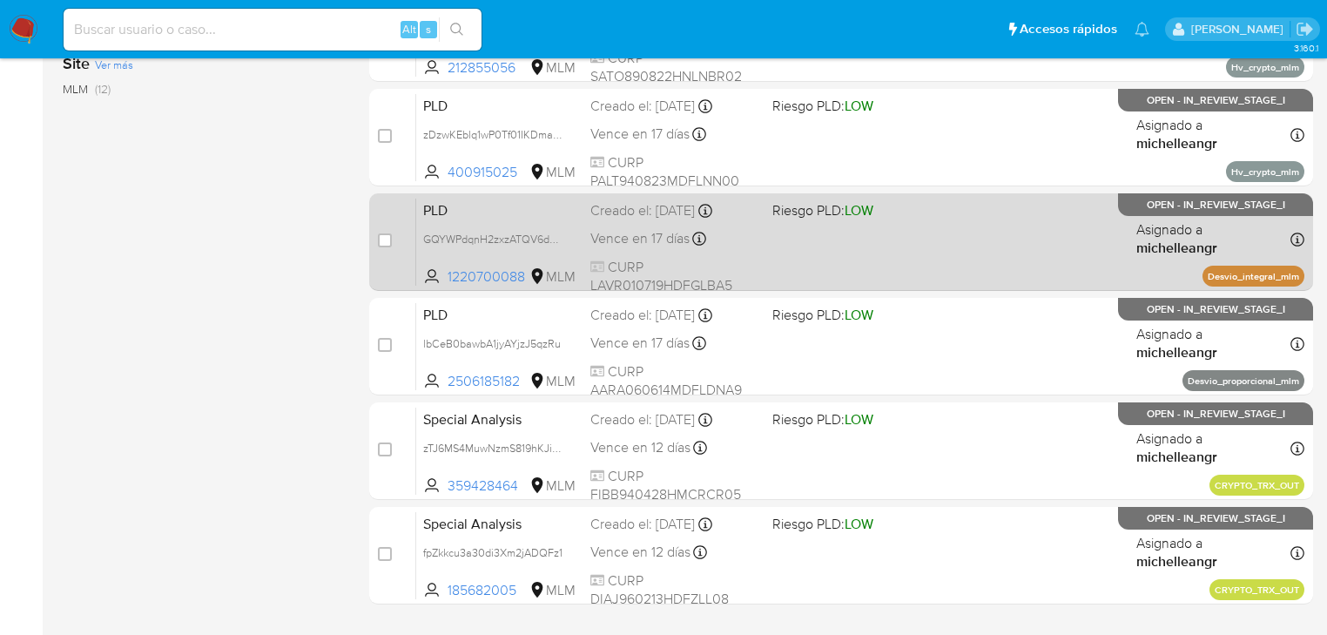
click at [498, 213] on span "PLD" at bounding box center [499, 209] width 153 height 23
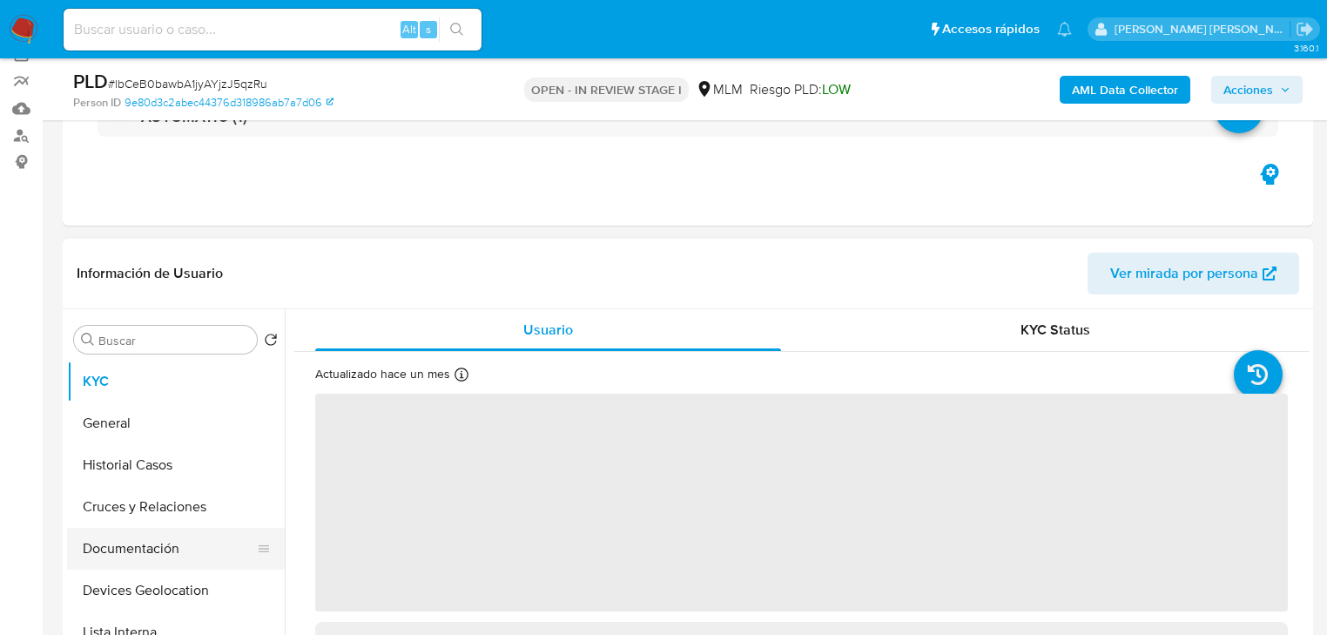
scroll to position [279, 0]
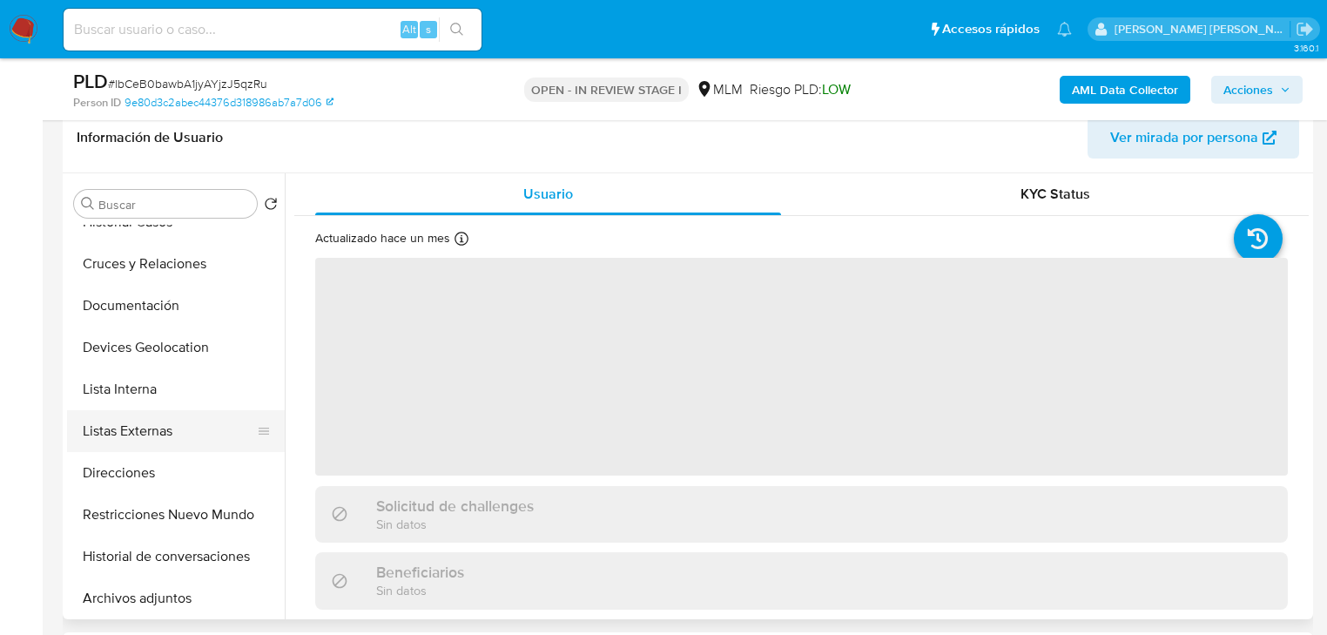
select select "10"
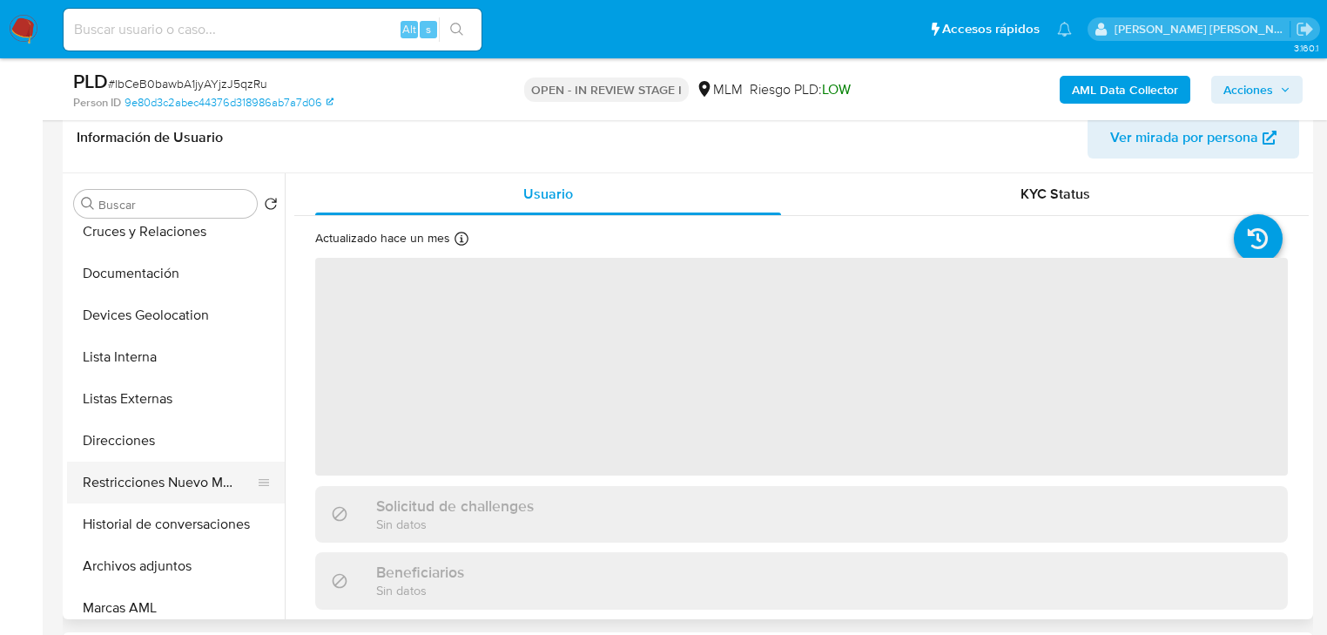
click at [196, 473] on button "Restricciones Nuevo Mundo" at bounding box center [169, 483] width 204 height 42
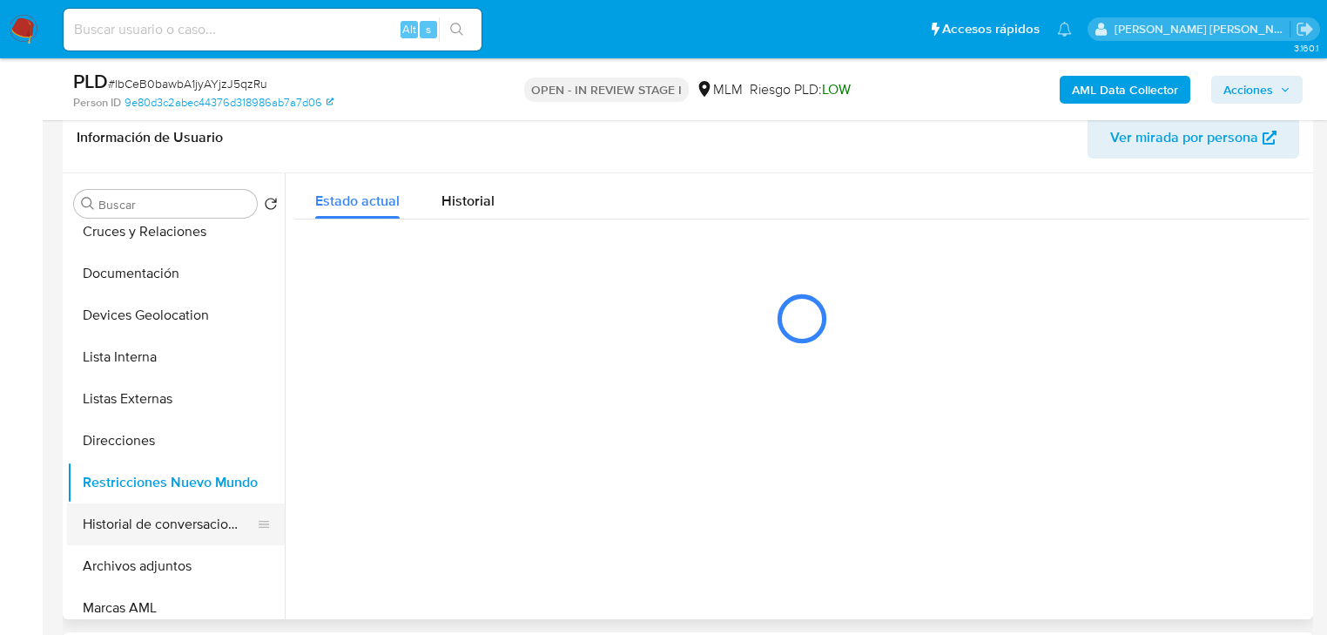
click at [203, 516] on button "Historial de conversaciones" at bounding box center [169, 524] width 204 height 42
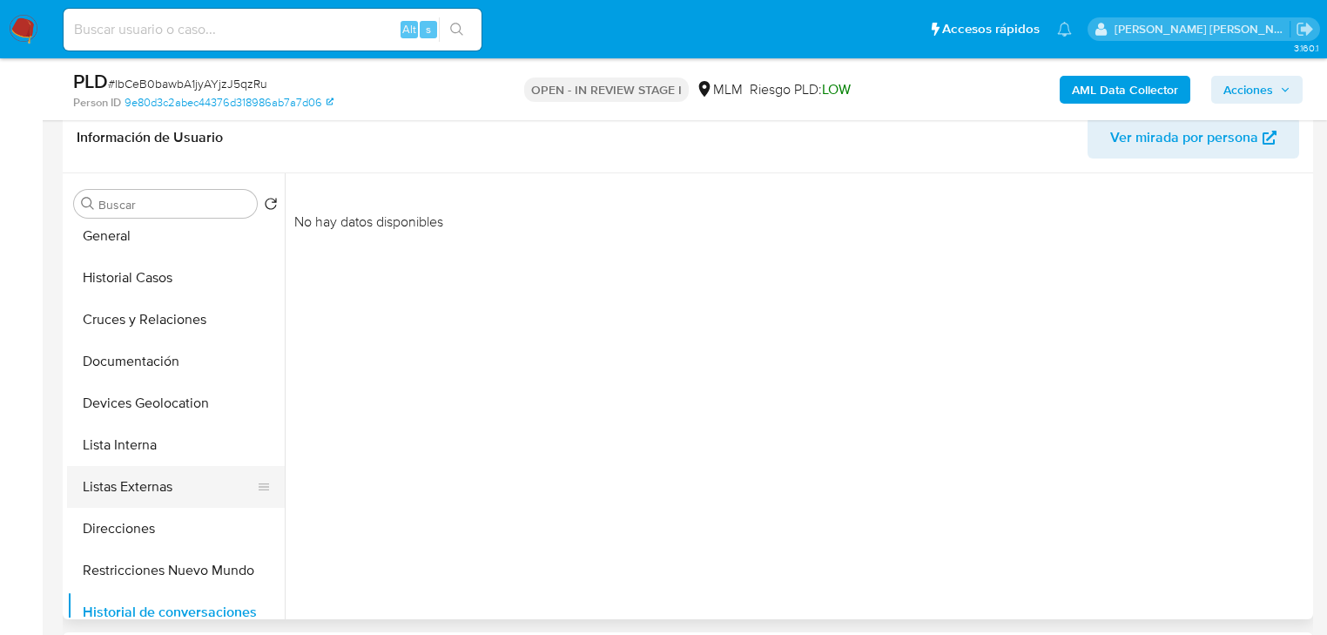
scroll to position [0, 0]
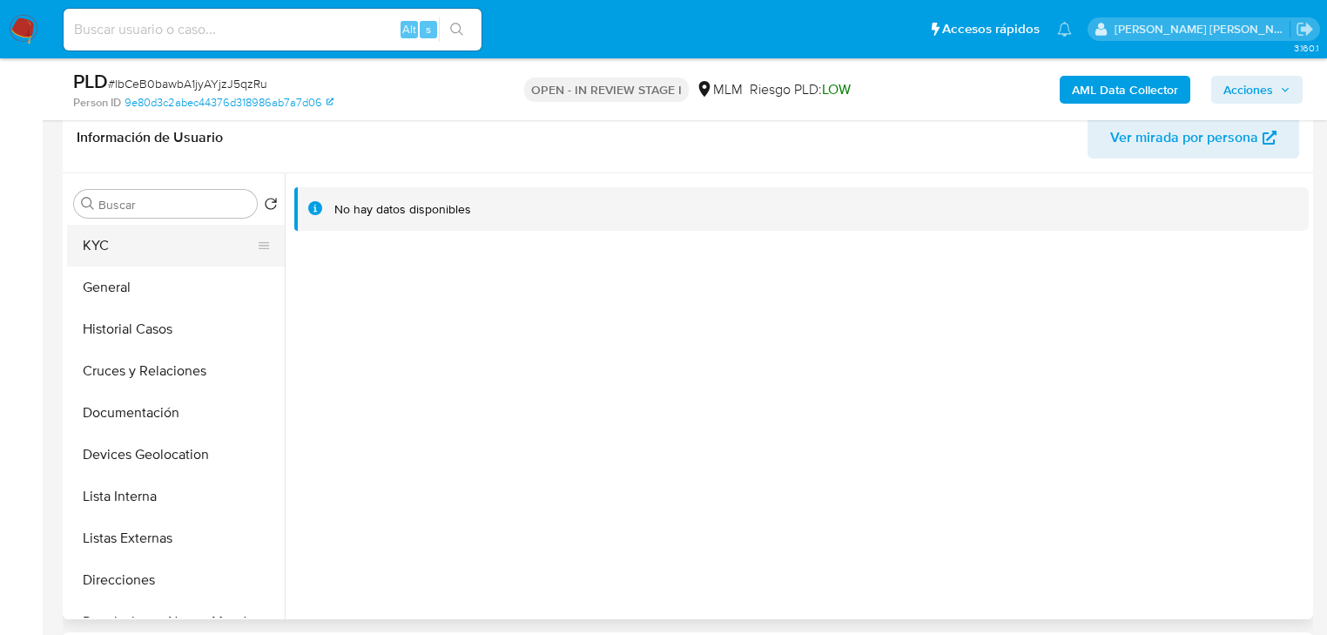
click at [140, 253] on button "KYC" at bounding box center [169, 246] width 204 height 42
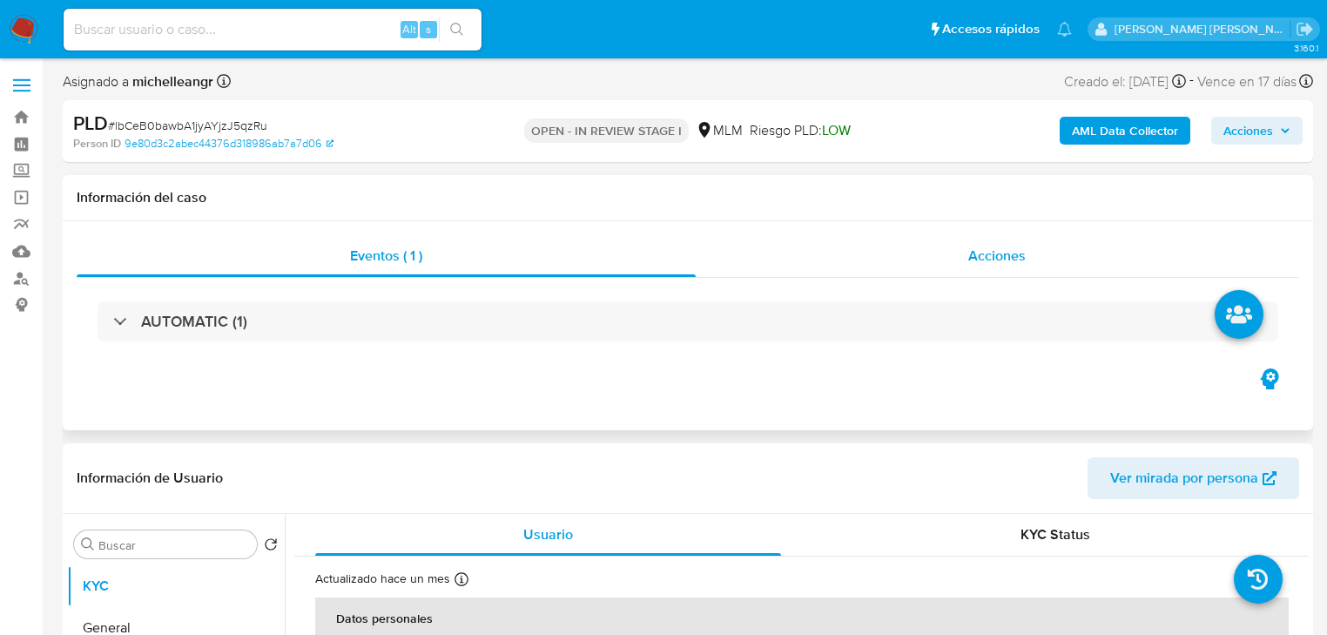
click at [1008, 254] on span "Acciones" at bounding box center [997, 256] width 57 height 20
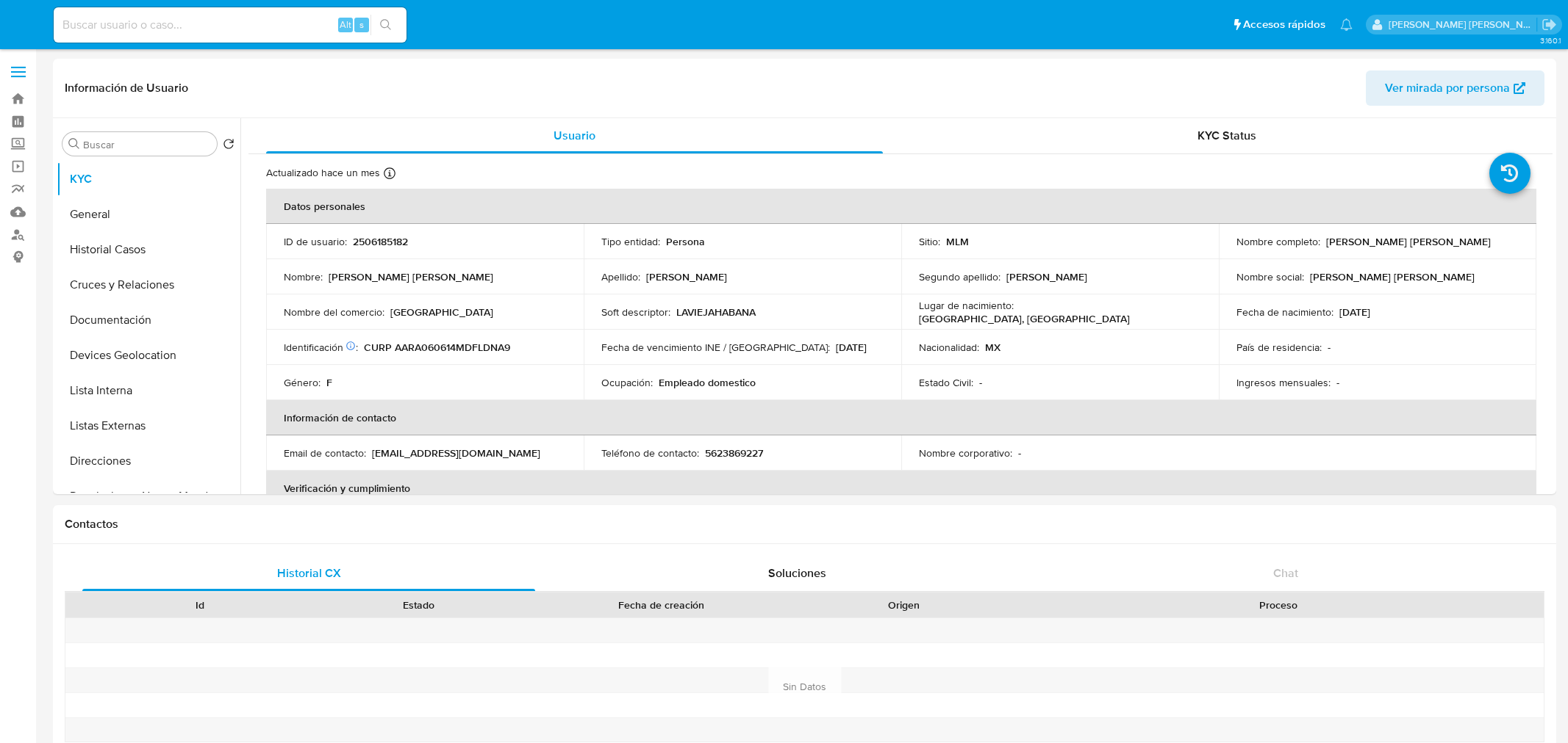
select select "10"
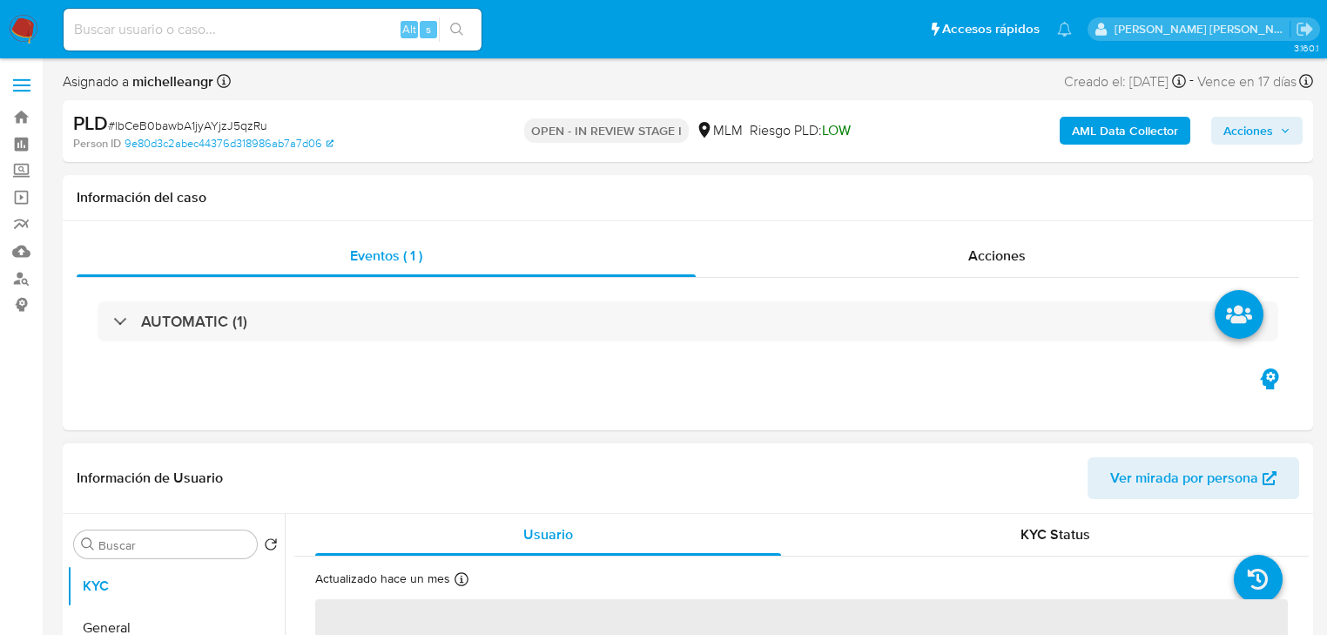
select select "10"
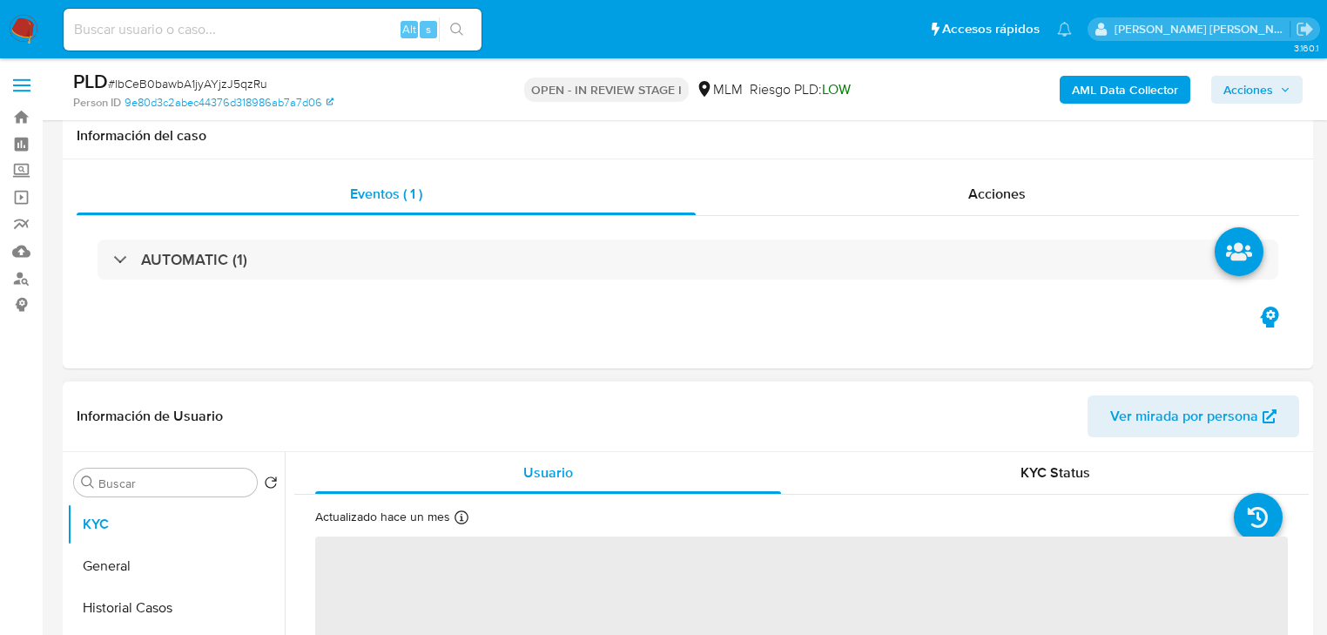
scroll to position [209, 0]
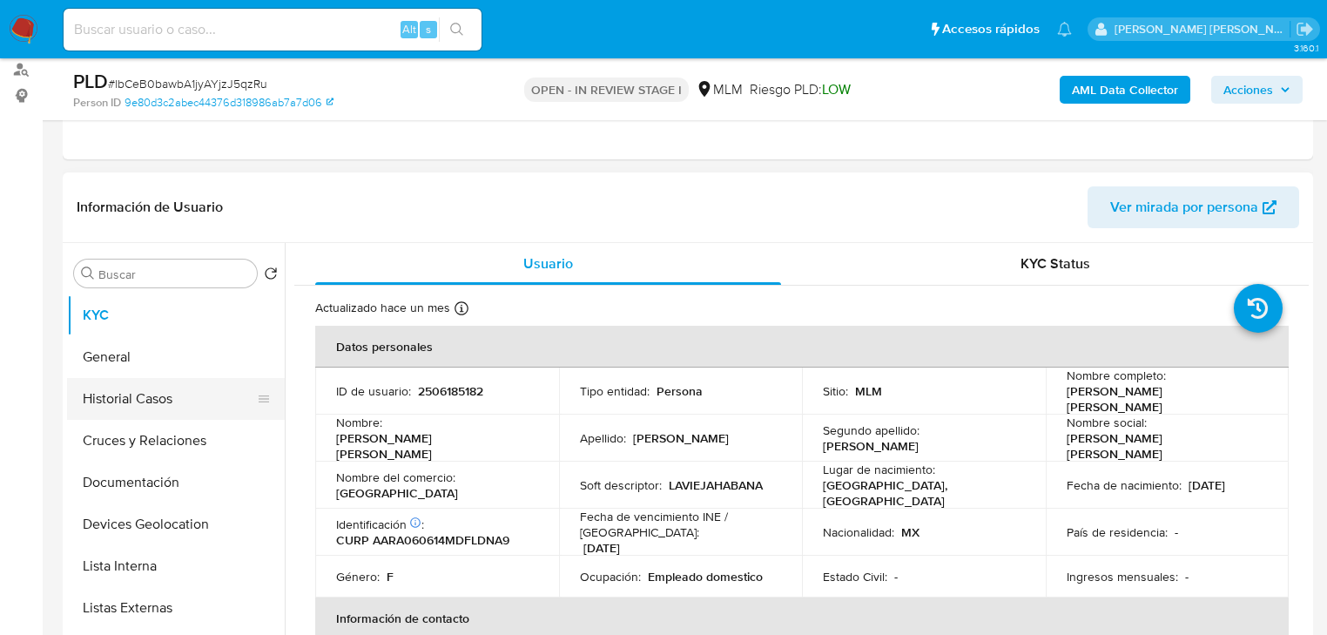
click at [141, 400] on button "Historial Casos" at bounding box center [169, 399] width 204 height 42
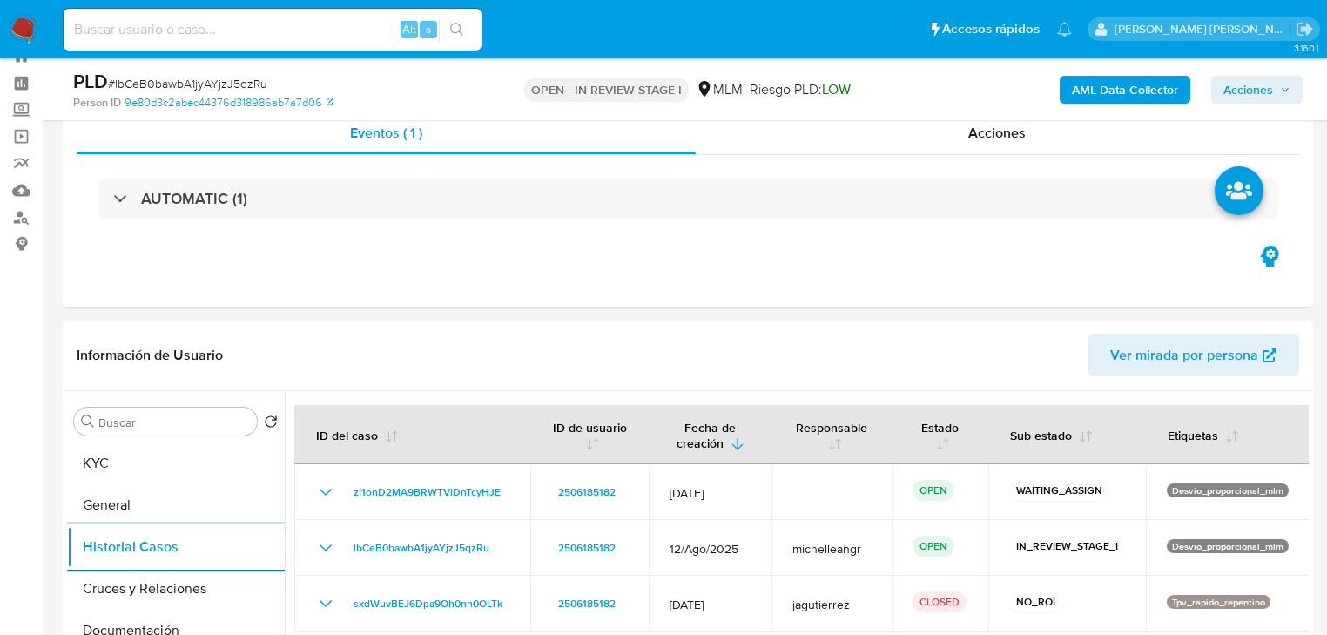
scroll to position [0, 0]
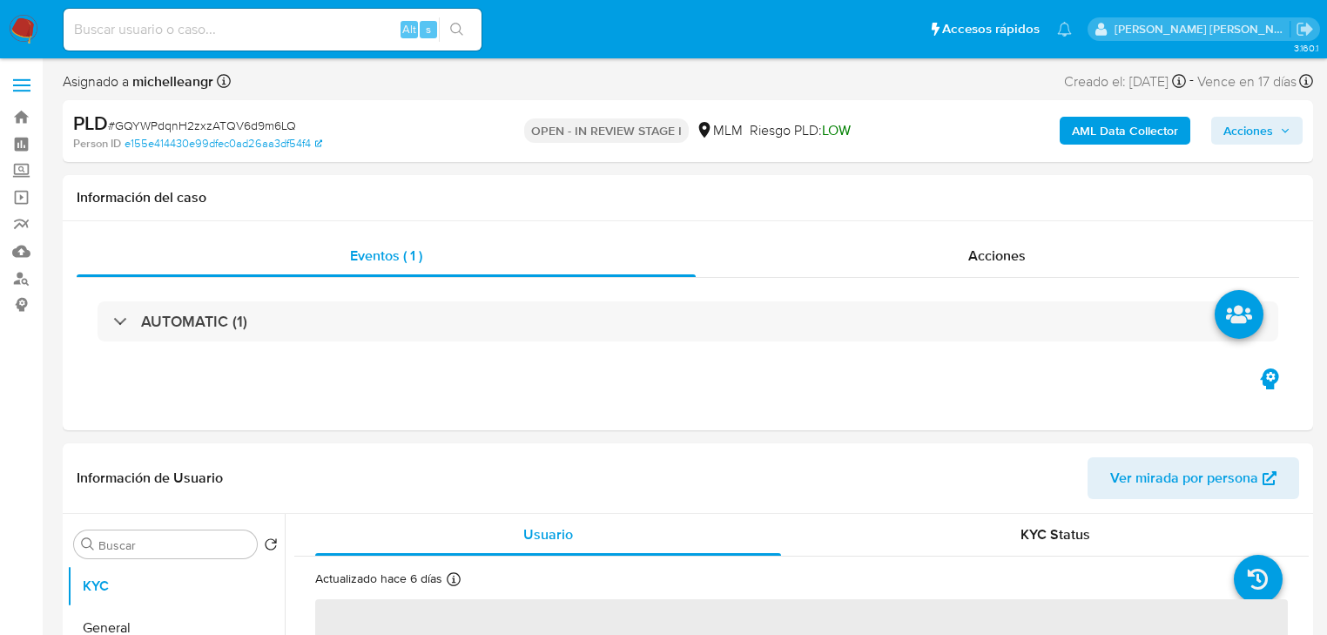
select select "10"
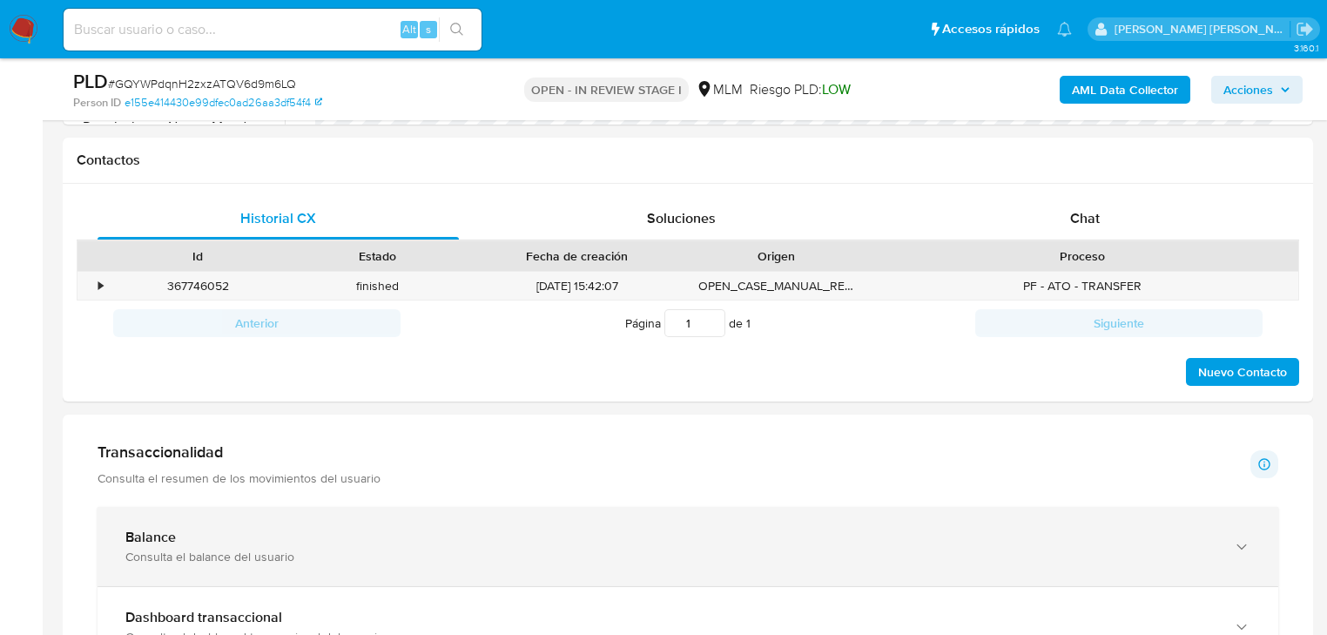
scroll to position [836, 0]
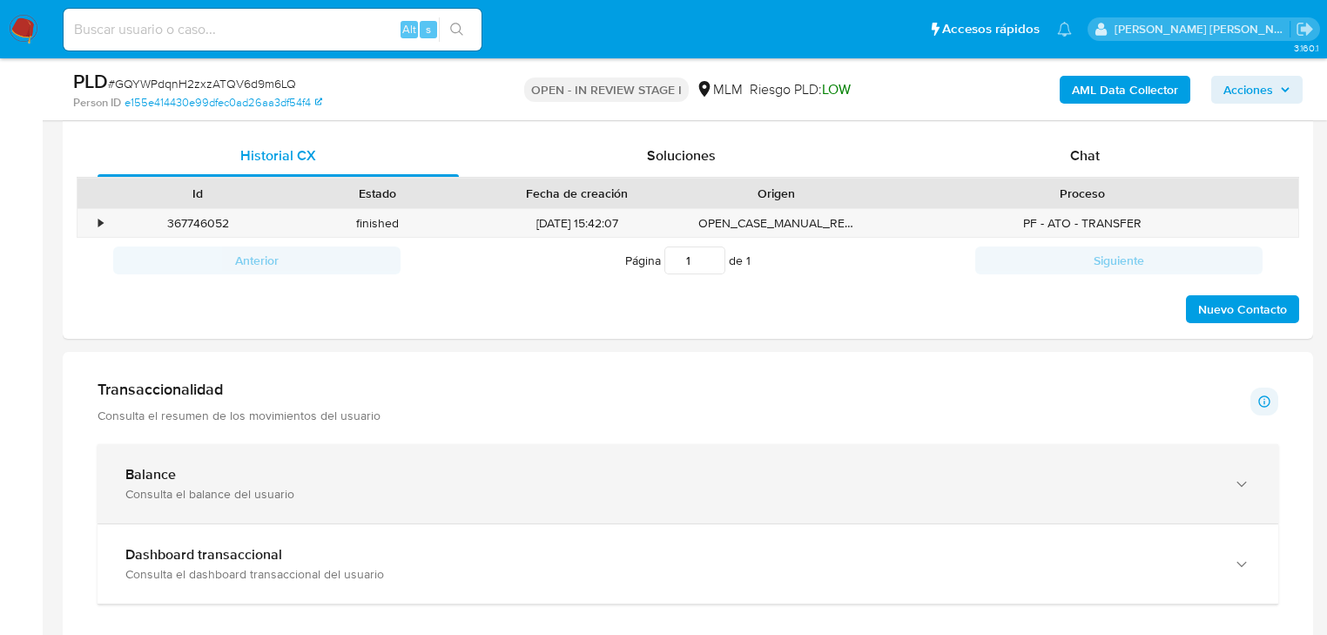
click at [240, 501] on div "Consulta el balance del usuario" at bounding box center [670, 494] width 1091 height 16
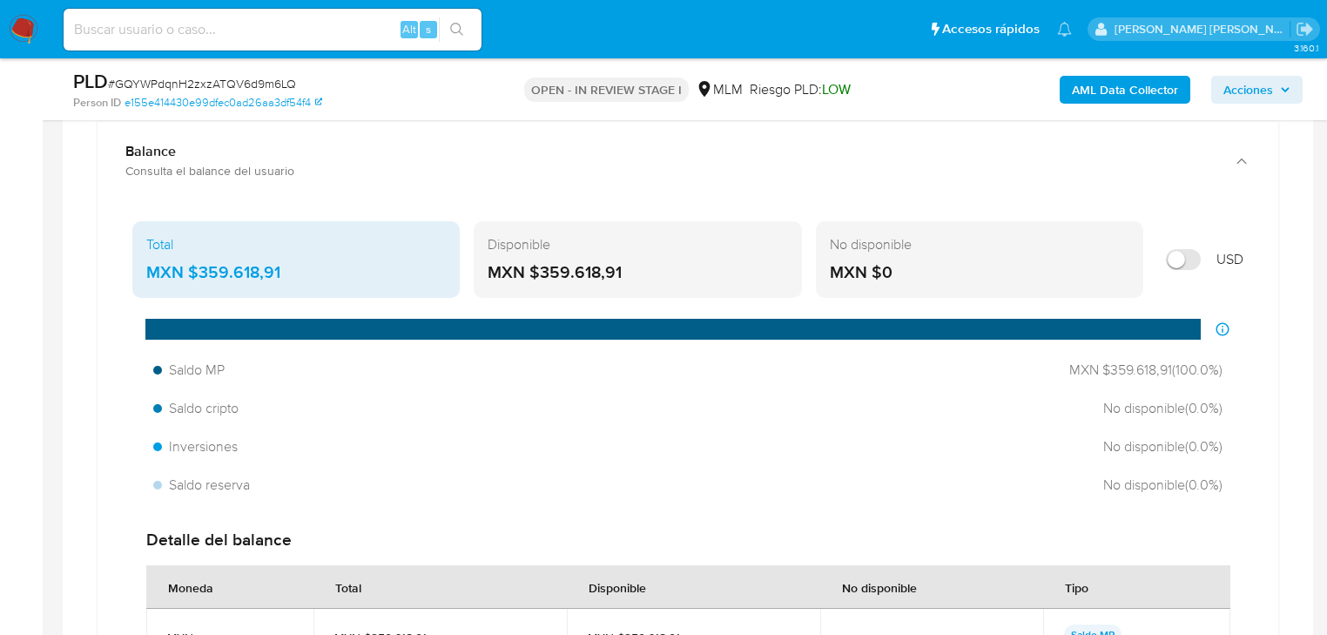
scroll to position [1185, 0]
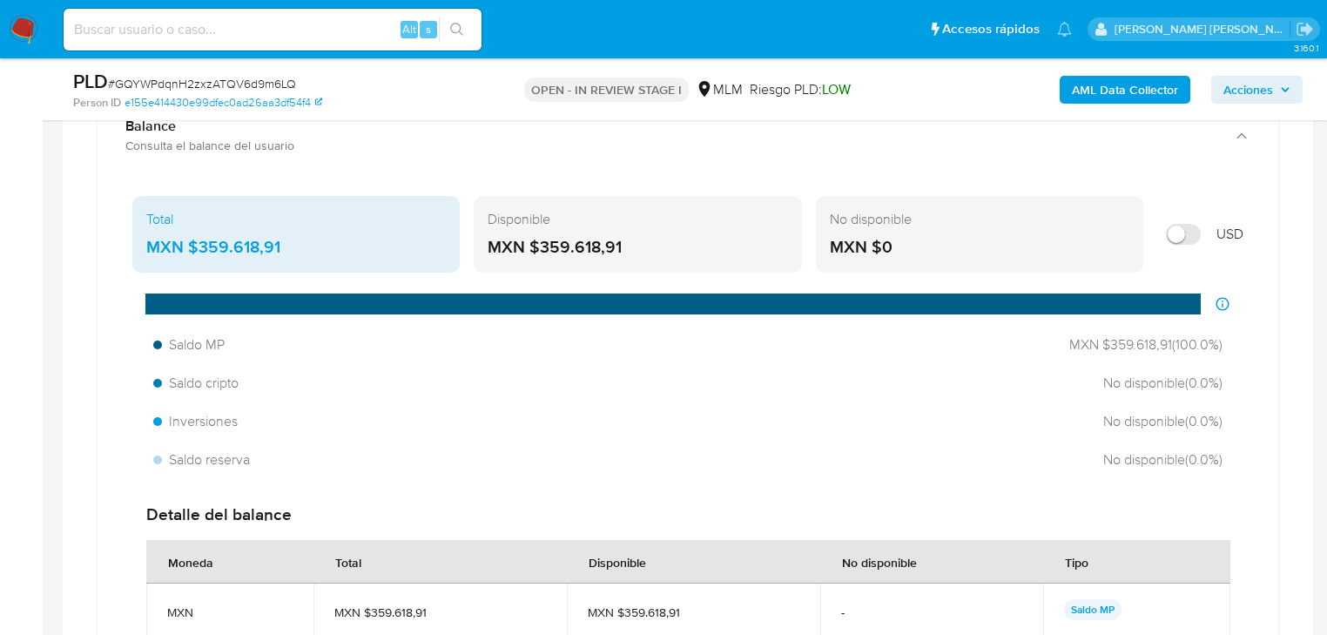
click at [339, 220] on div "Total" at bounding box center [296, 219] width 300 height 19
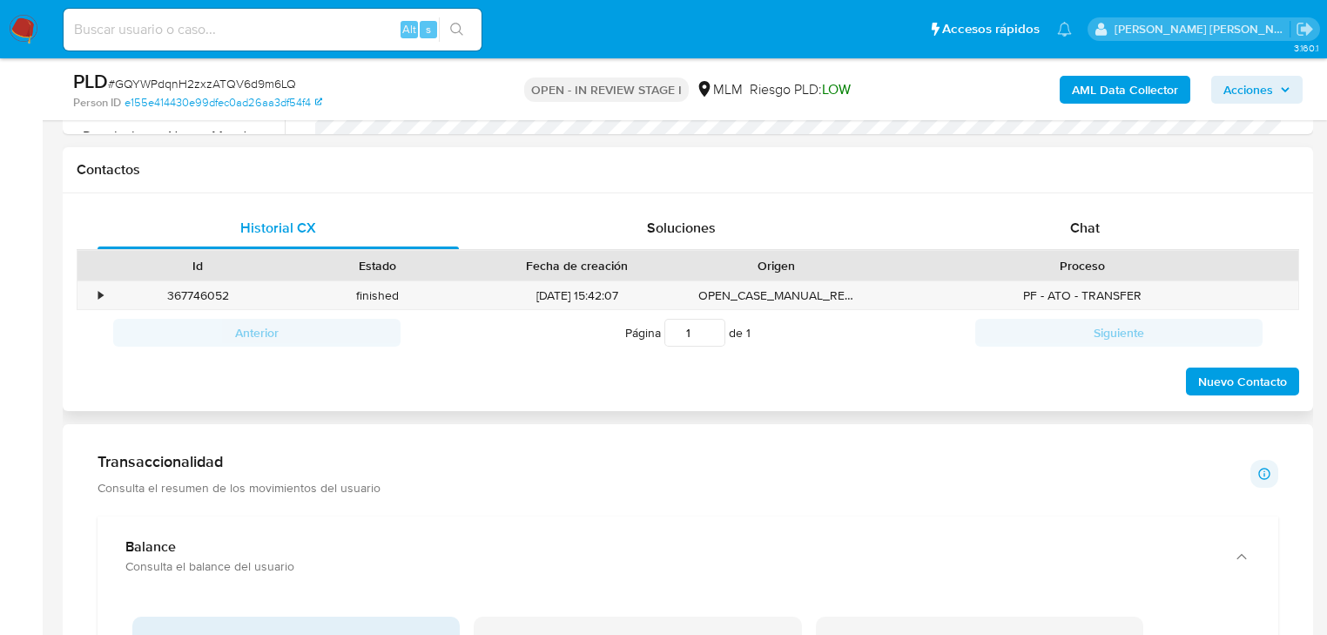
scroll to position [697, 0]
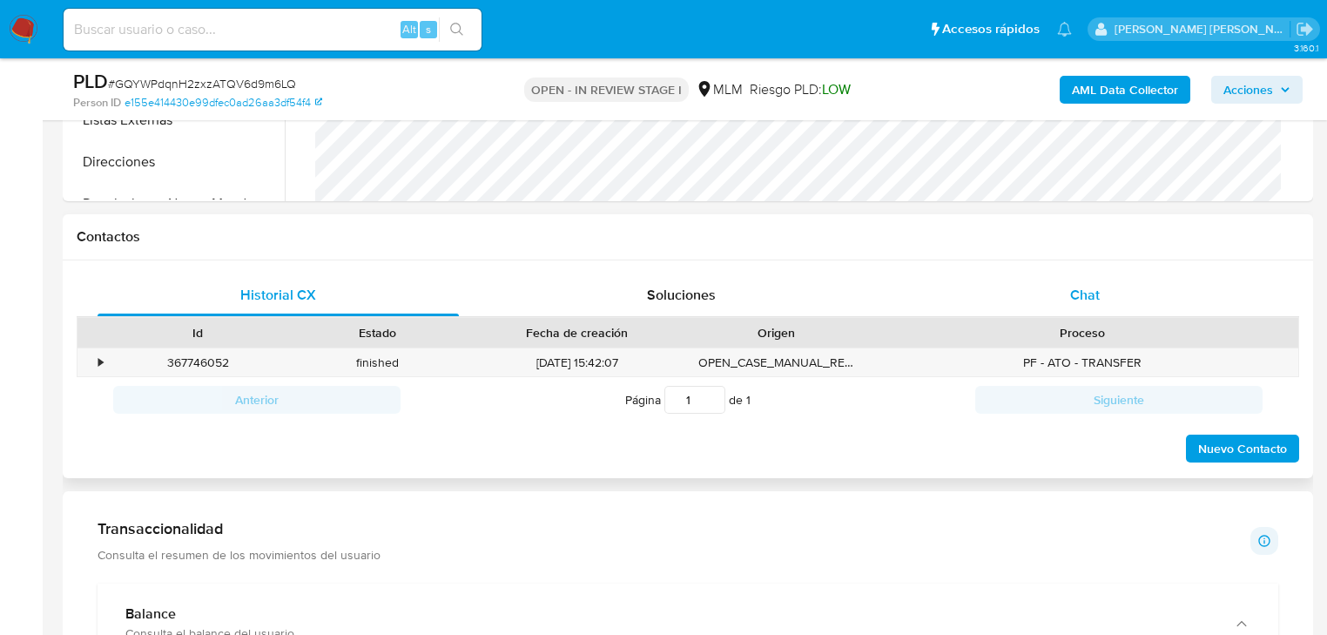
click at [1096, 300] on span "Chat" at bounding box center [1085, 295] width 30 height 20
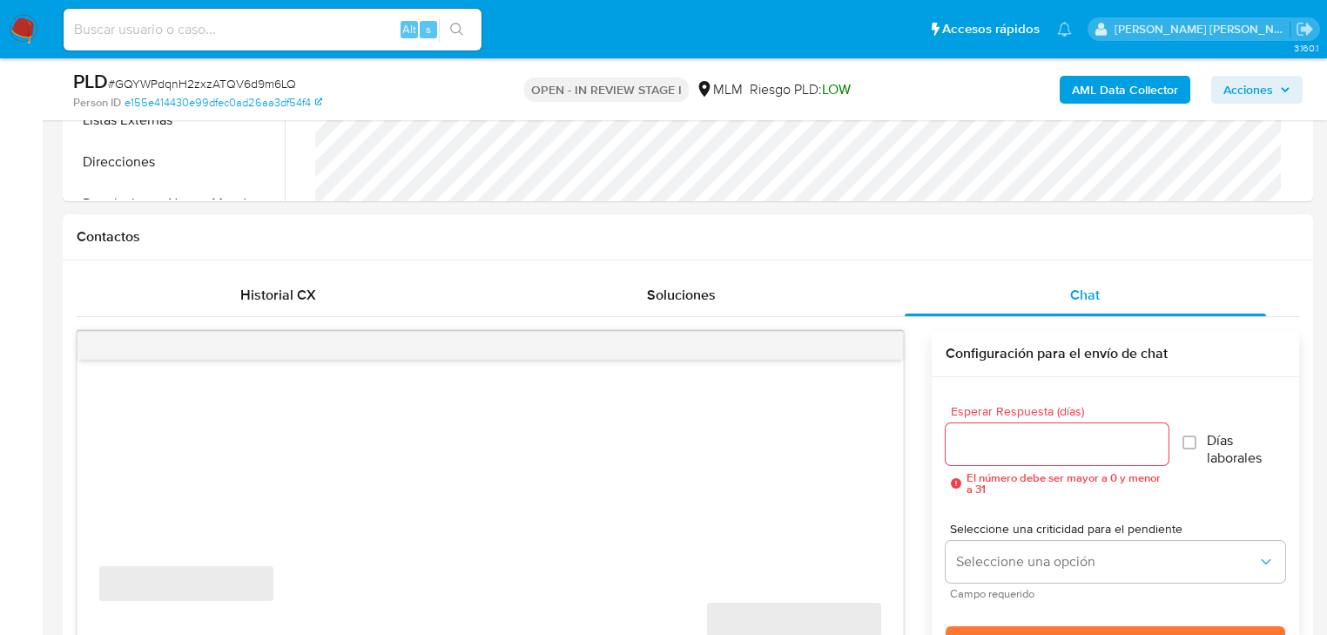
click at [880, 351] on div "‌" at bounding box center [491, 346] width 826 height 28
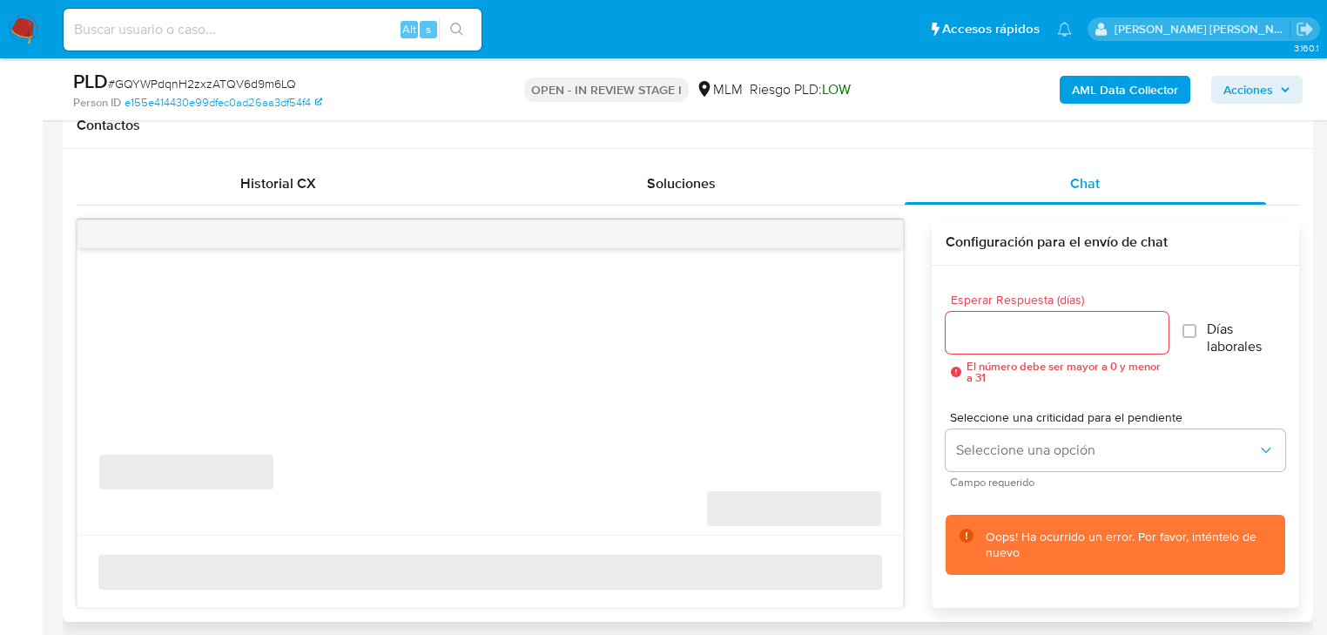
scroll to position [836, 0]
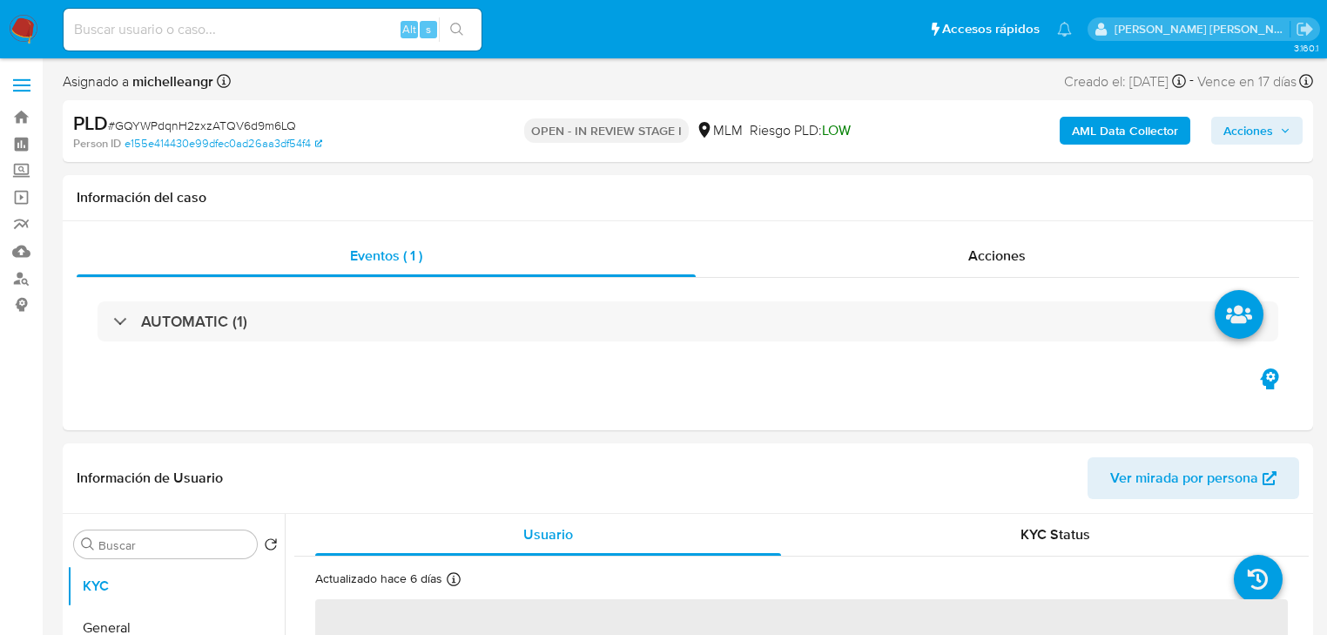
select select "10"
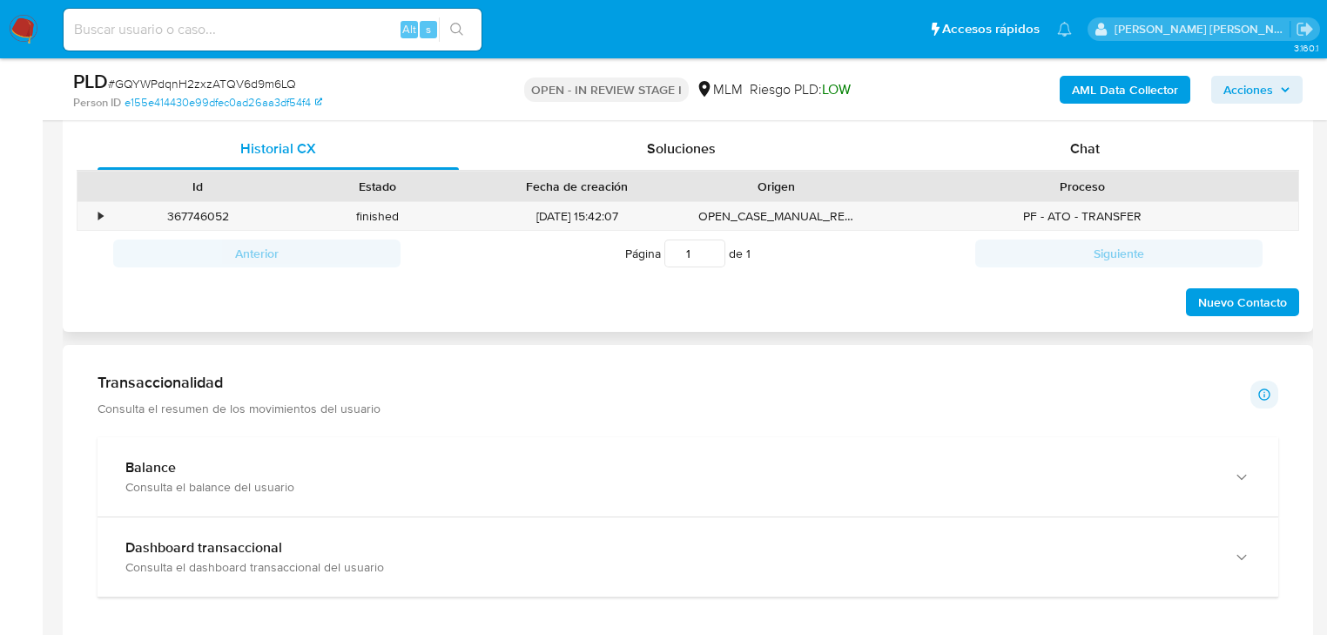
scroll to position [766, 0]
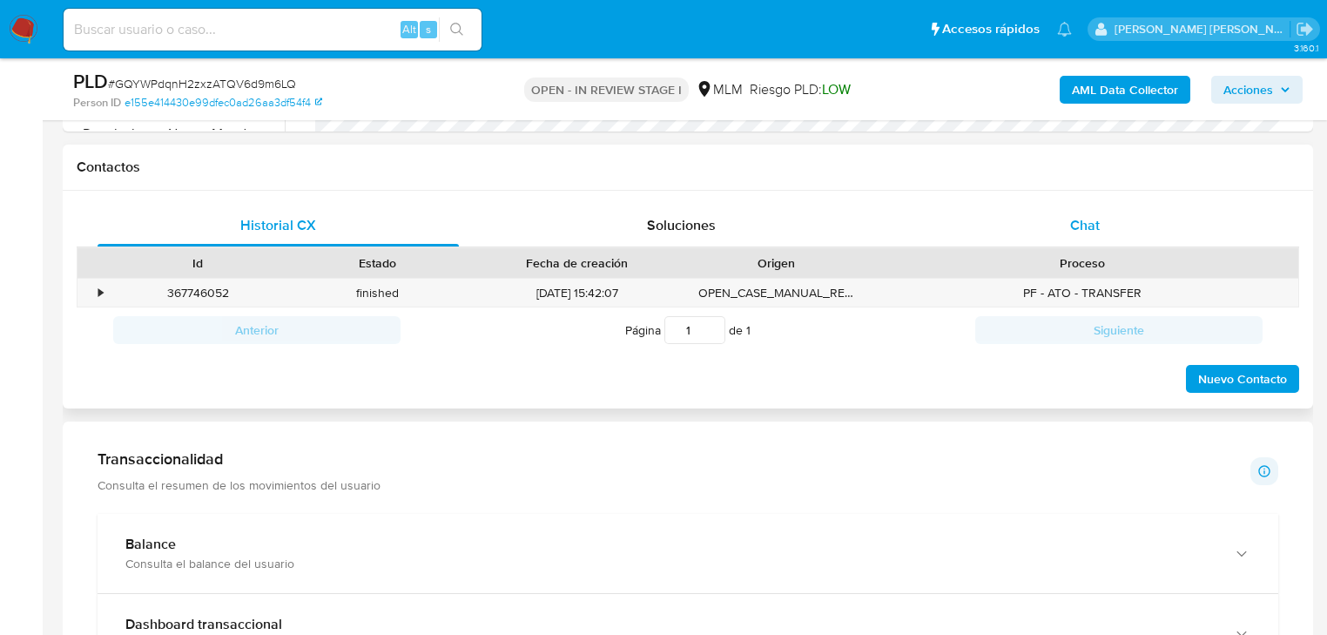
click at [1091, 225] on span "Chat" at bounding box center [1085, 225] width 30 height 20
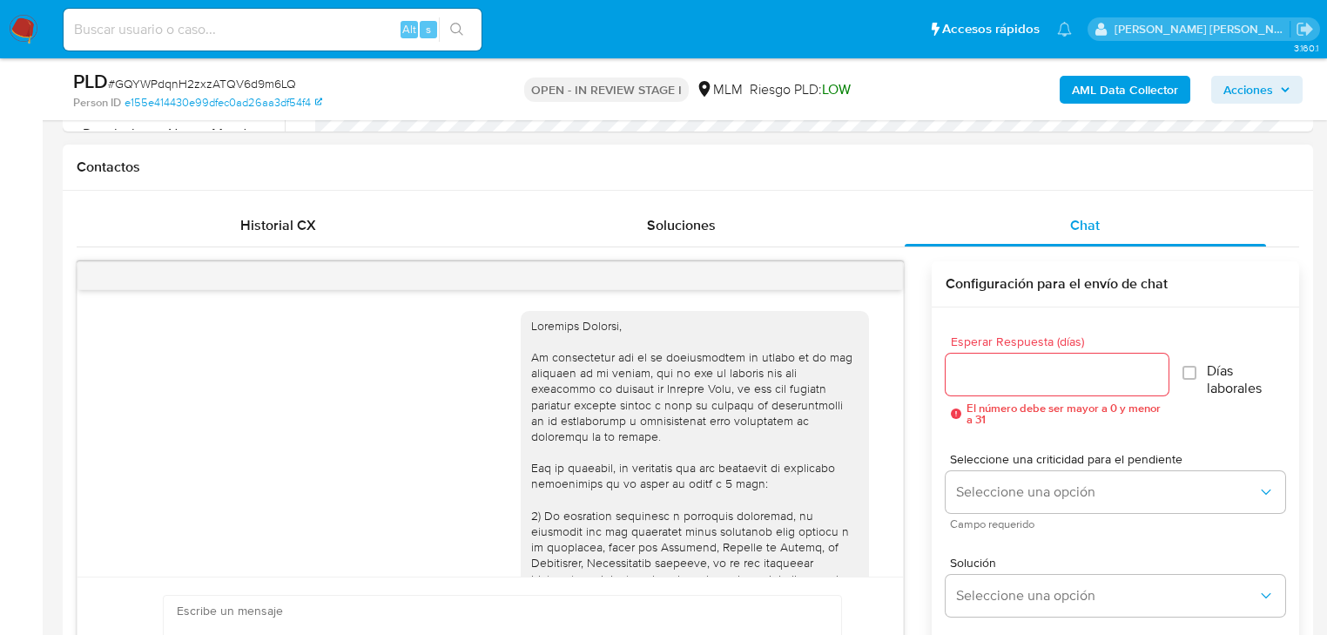
scroll to position [352, 0]
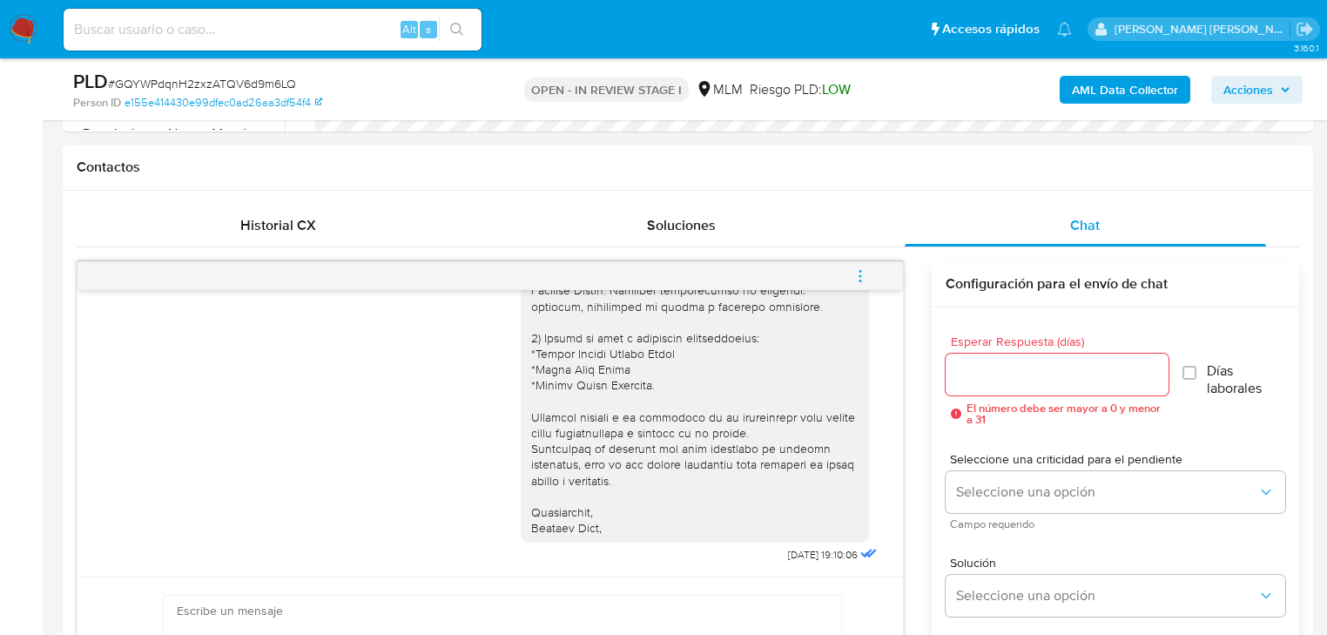
click at [861, 275] on icon "menu-action" at bounding box center [861, 276] width 16 height 16
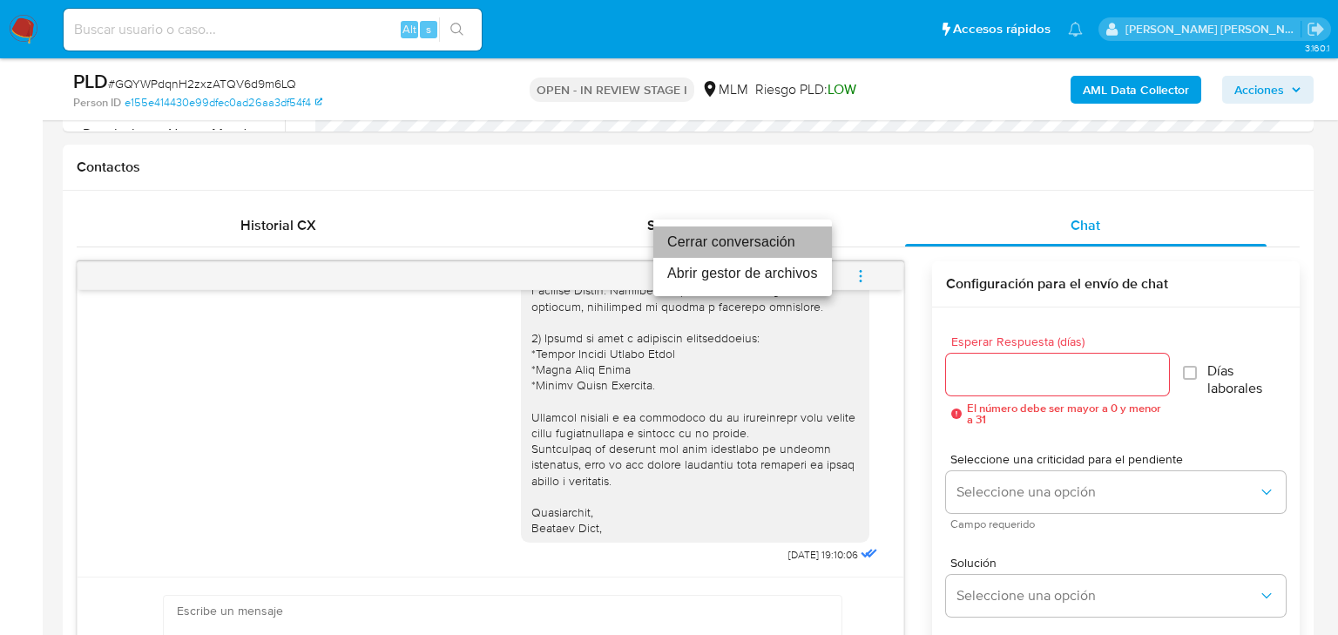
click at [711, 250] on li "Cerrar conversación" at bounding box center [742, 241] width 179 height 31
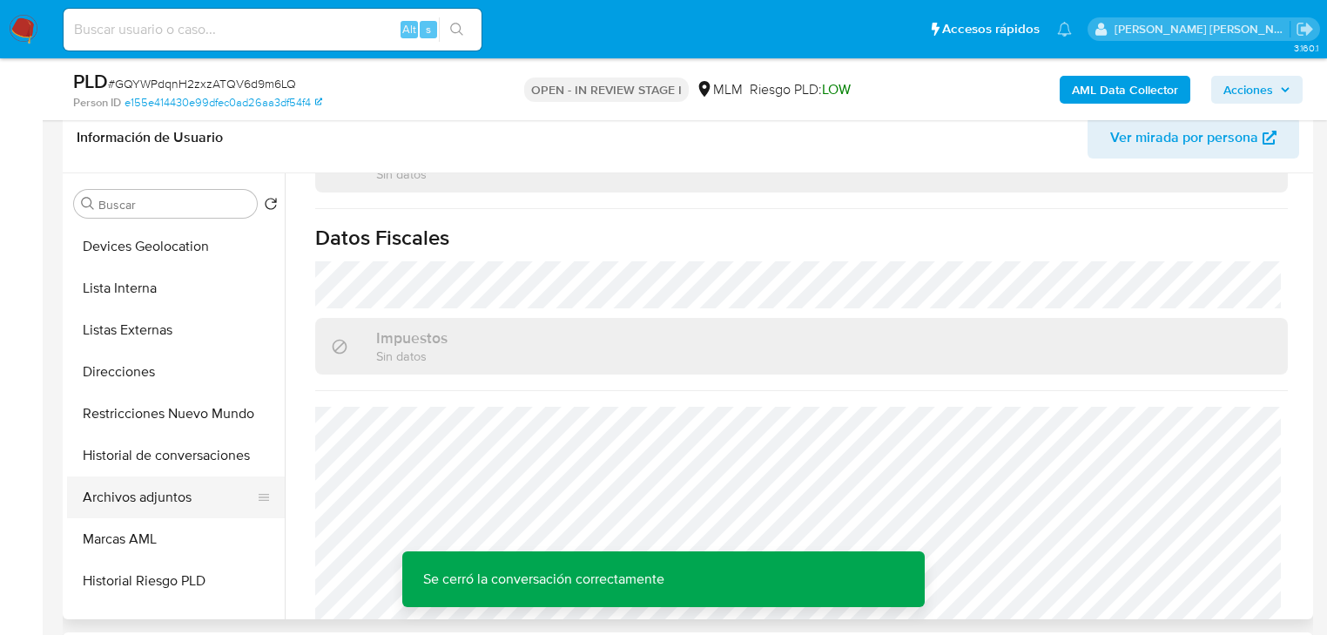
scroll to position [209, 0]
click at [174, 490] on button "Archivos adjuntos" at bounding box center [169, 497] width 204 height 42
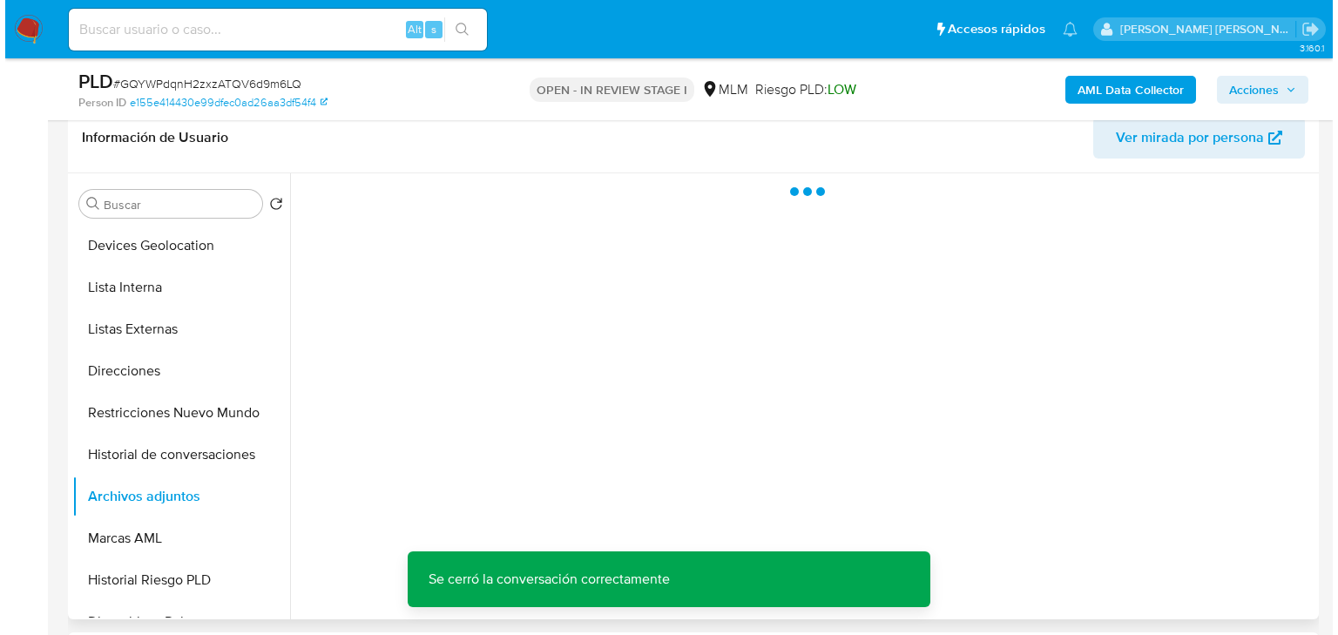
scroll to position [0, 0]
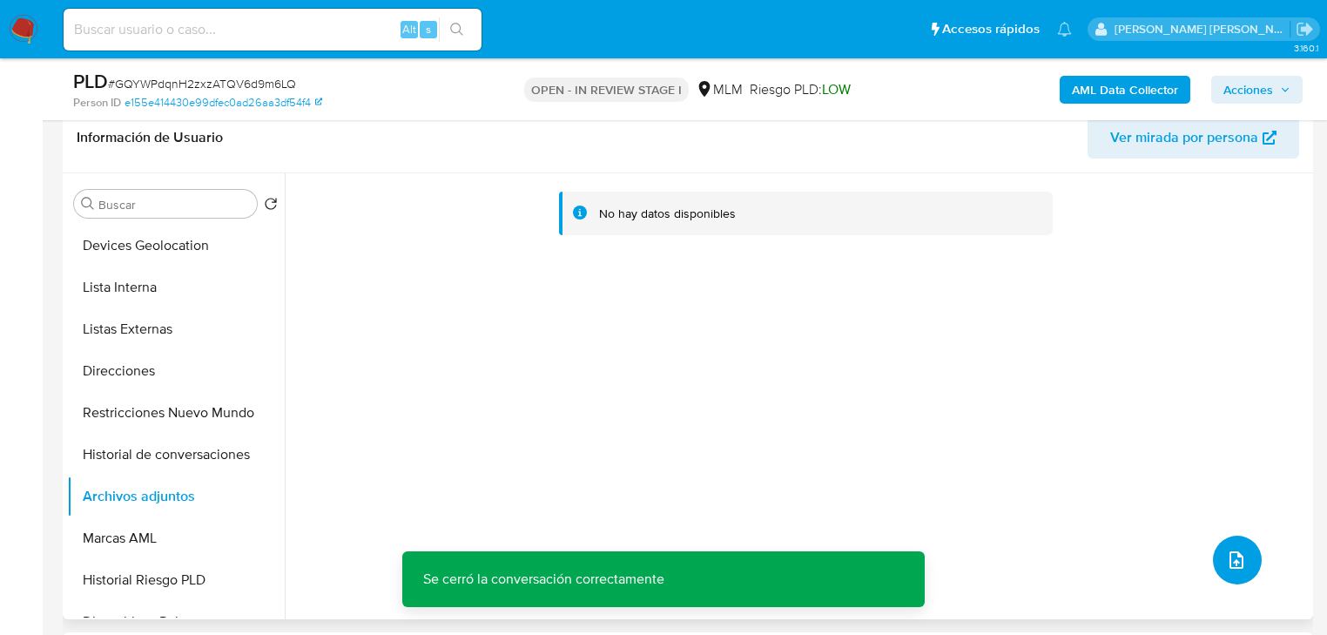
click at [1215, 554] on button "upload-file" at bounding box center [1237, 560] width 49 height 49
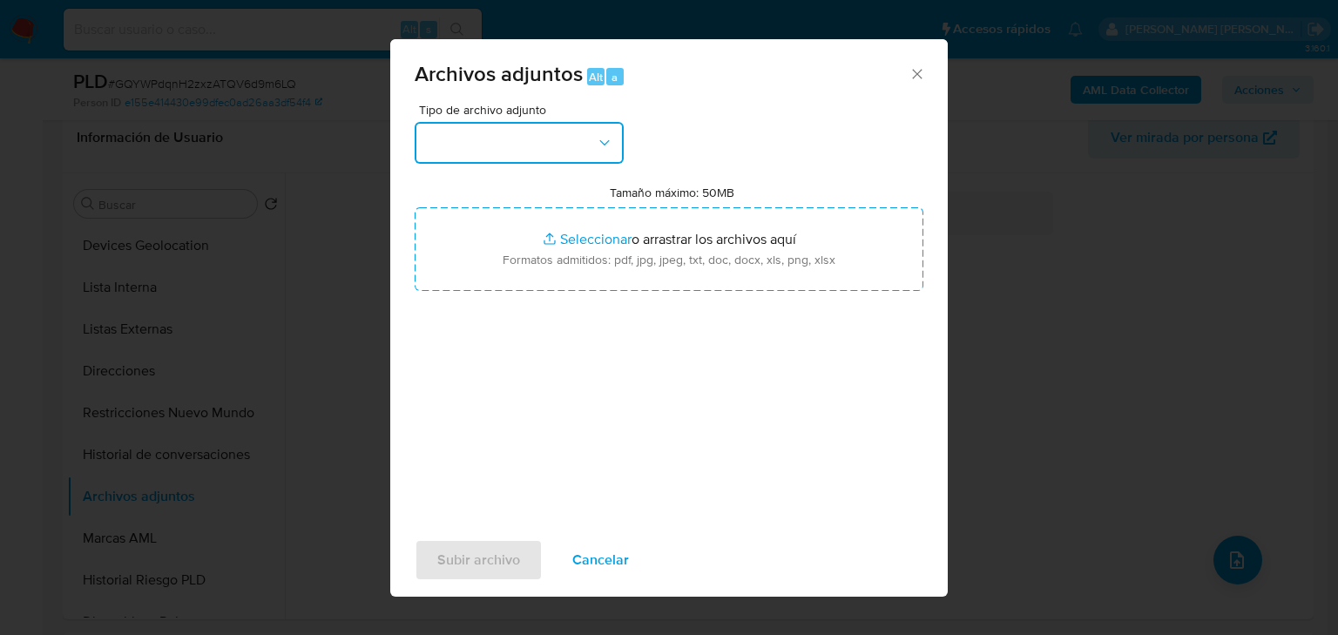
click at [546, 156] on button "button" at bounding box center [519, 143] width 209 height 42
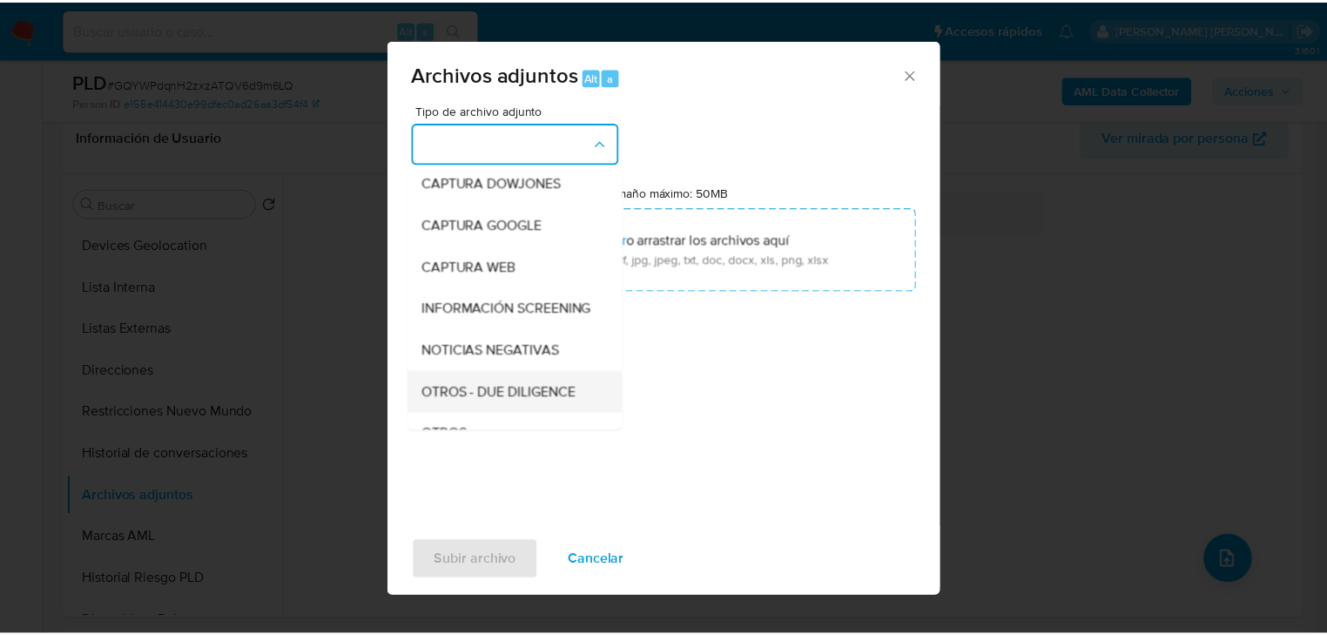
scroll to position [118, 0]
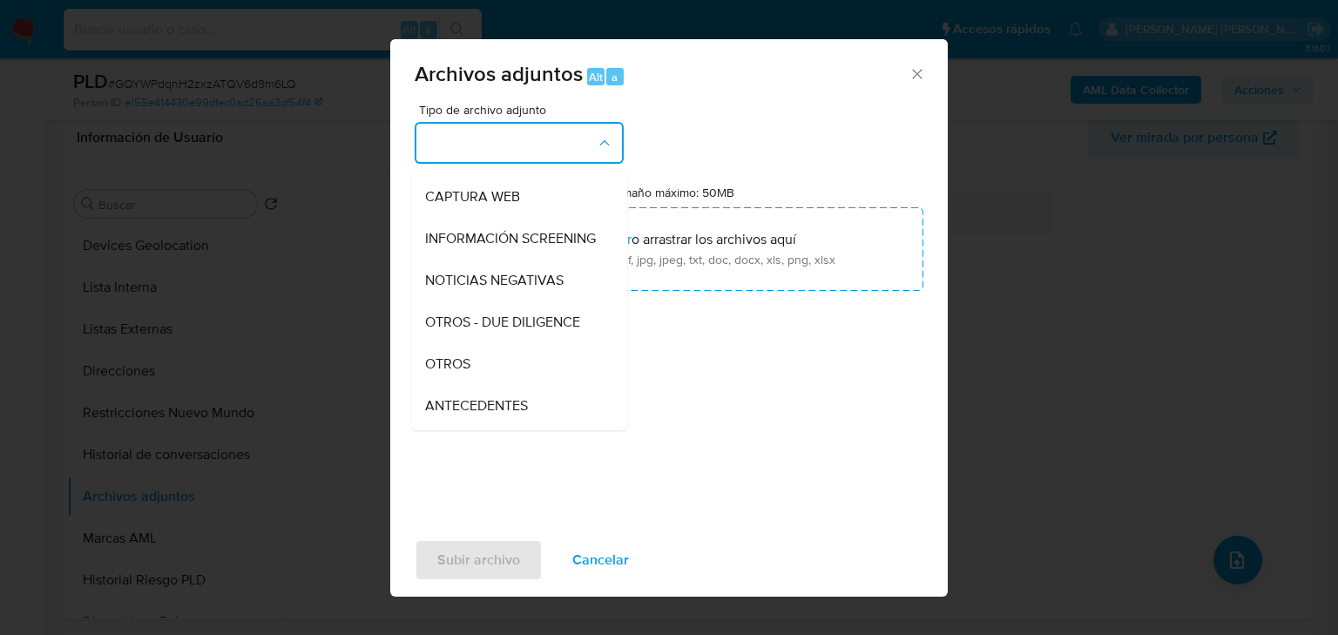
drag, startPoint x: 453, startPoint y: 372, endPoint x: 465, endPoint y: 376, distance: 12.9
click at [453, 369] on div "OTROS" at bounding box center [514, 364] width 178 height 42
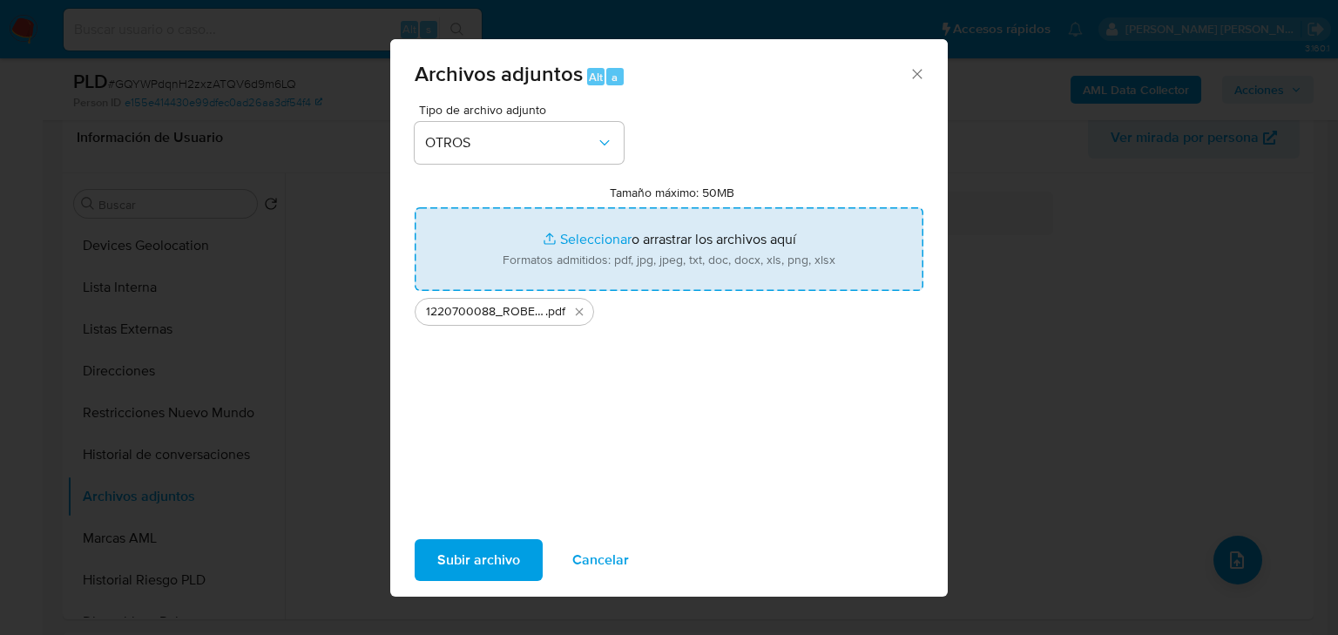
type input "C:\fakepath\1220700088_ROBERTO LAGUNA VILLAR_AGO25.xlsx"
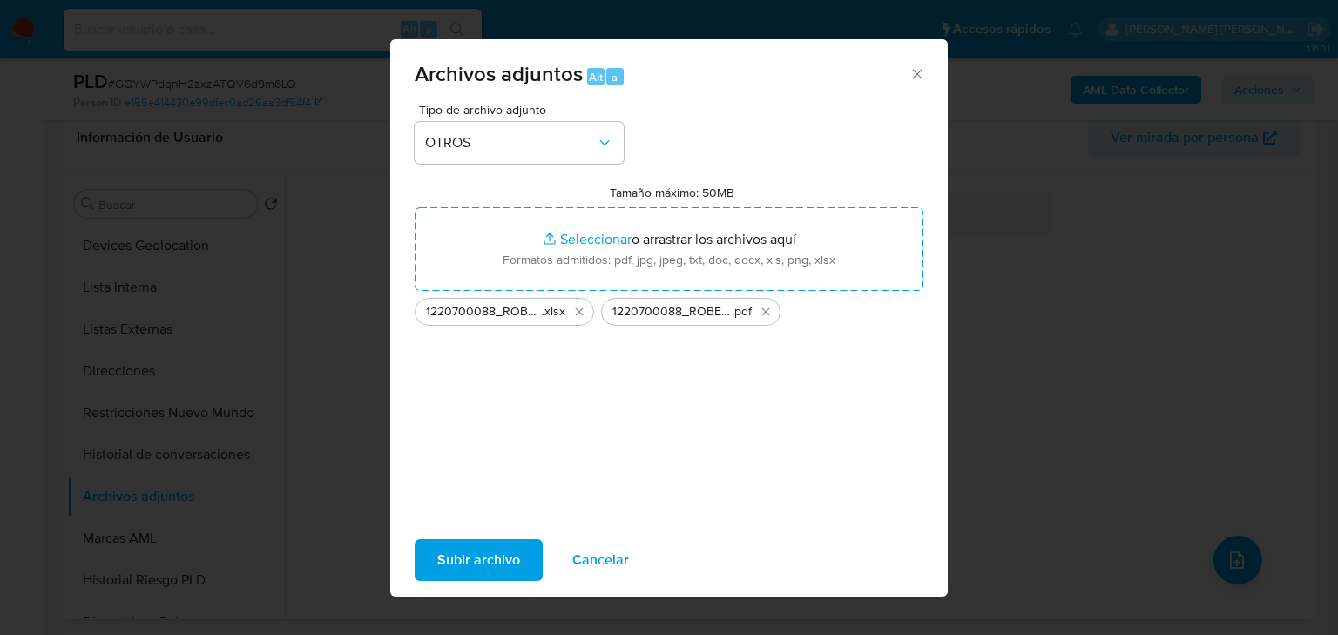
drag, startPoint x: 601, startPoint y: 261, endPoint x: 496, endPoint y: 554, distance: 310.8
click at [496, 554] on span "Subir archivo" at bounding box center [478, 560] width 83 height 38
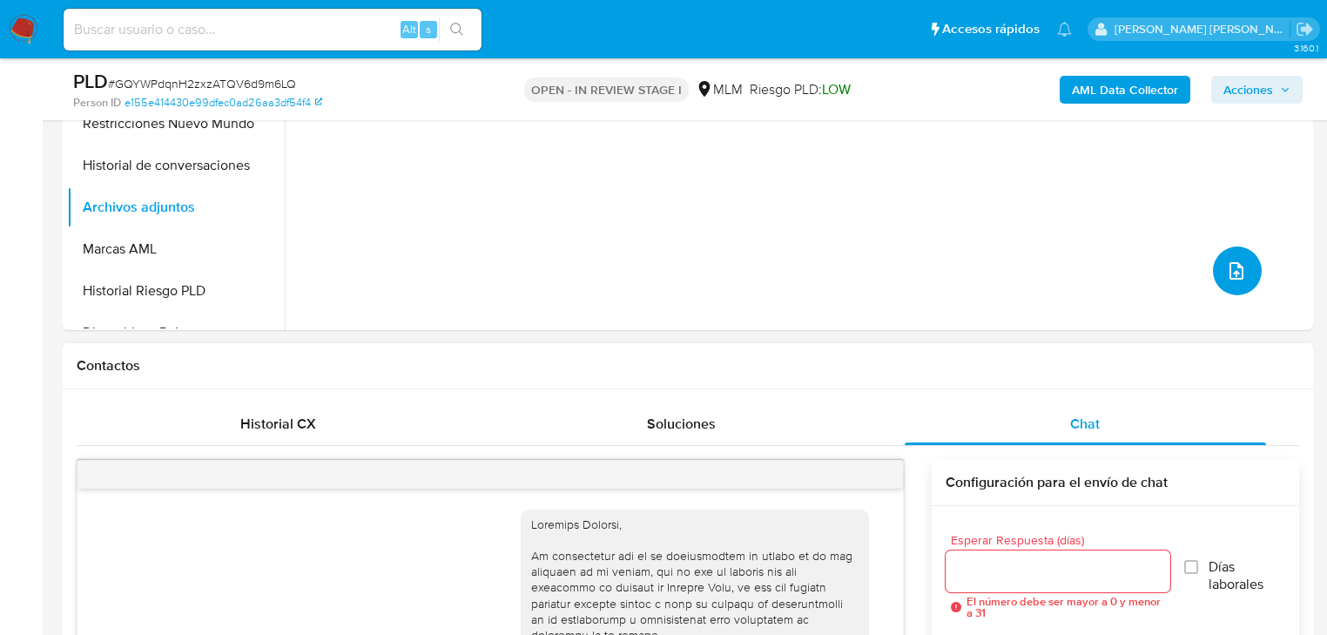
scroll to position [627, 0]
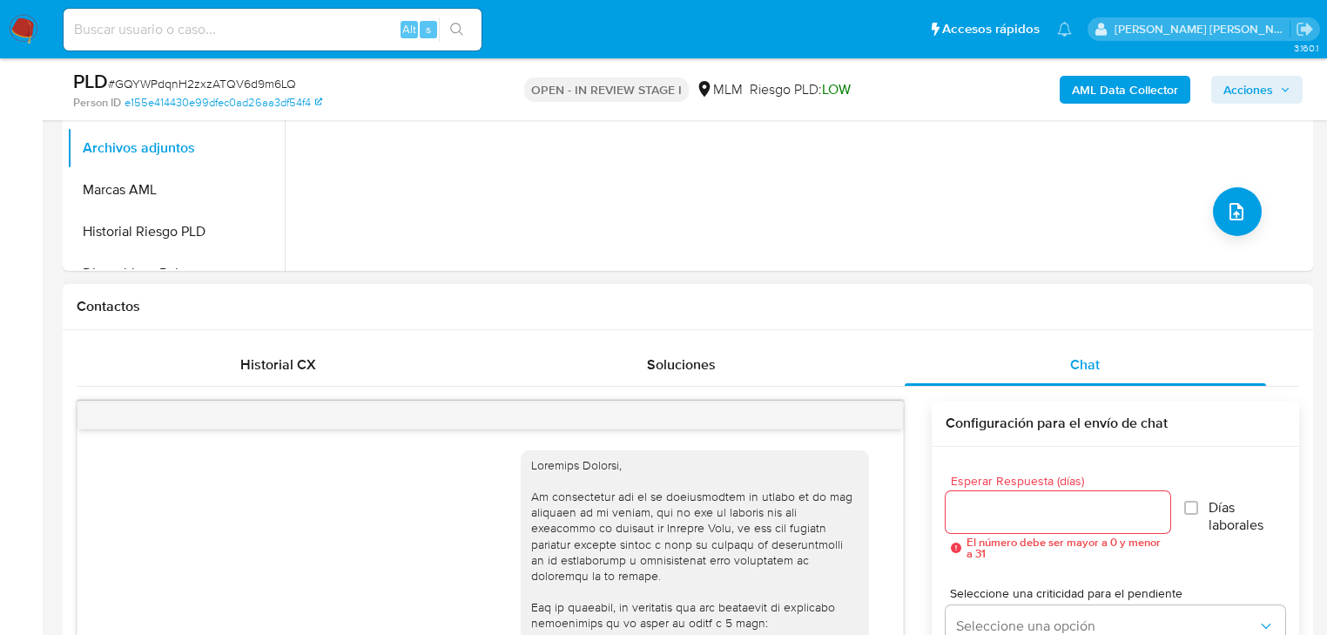
click at [887, 413] on div at bounding box center [491, 416] width 826 height 28
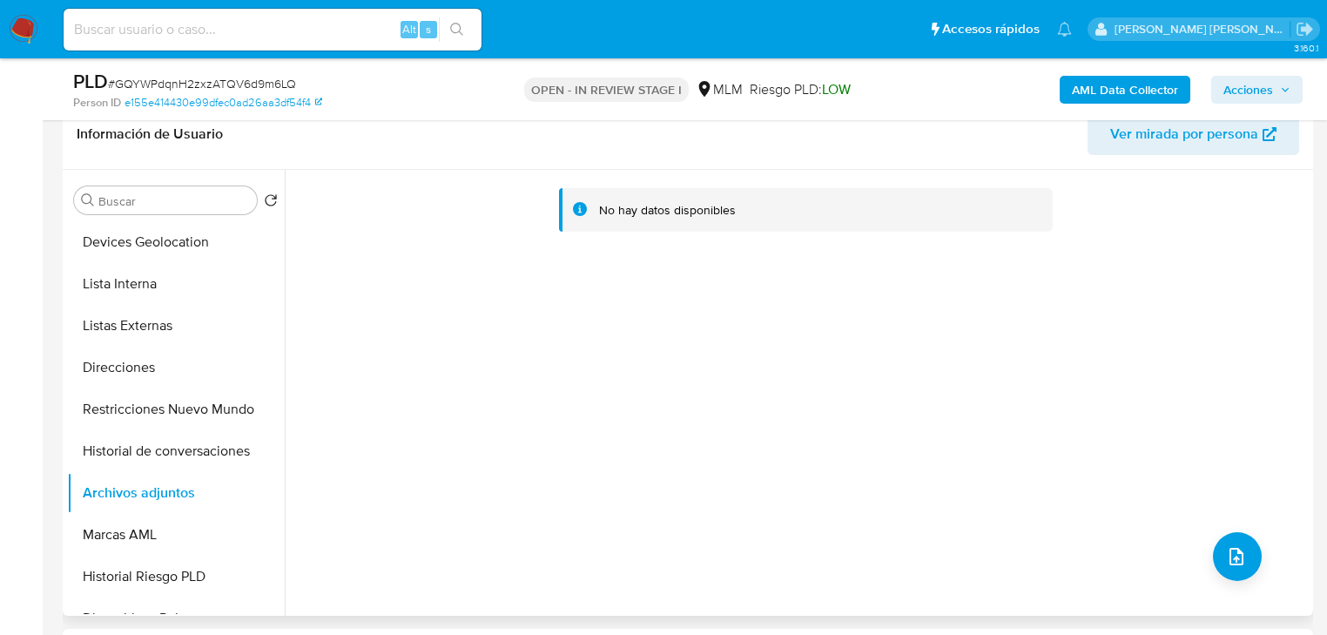
scroll to position [279, 0]
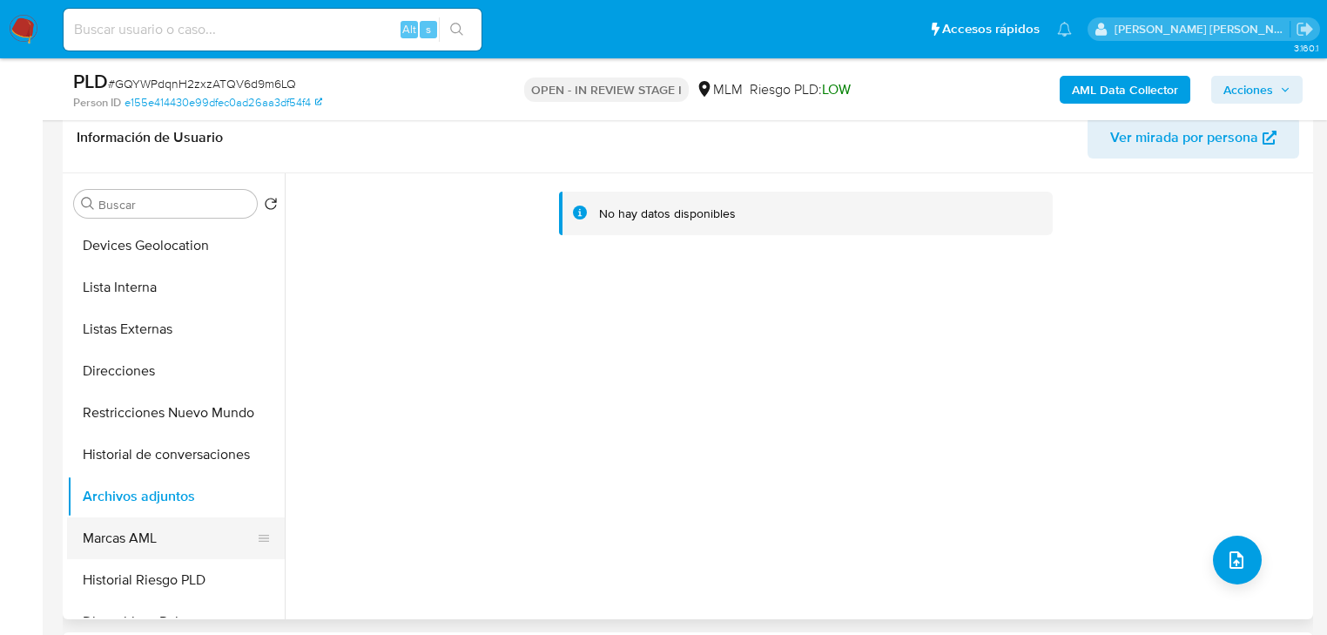
click at [177, 529] on button "Marcas AML" at bounding box center [169, 538] width 204 height 42
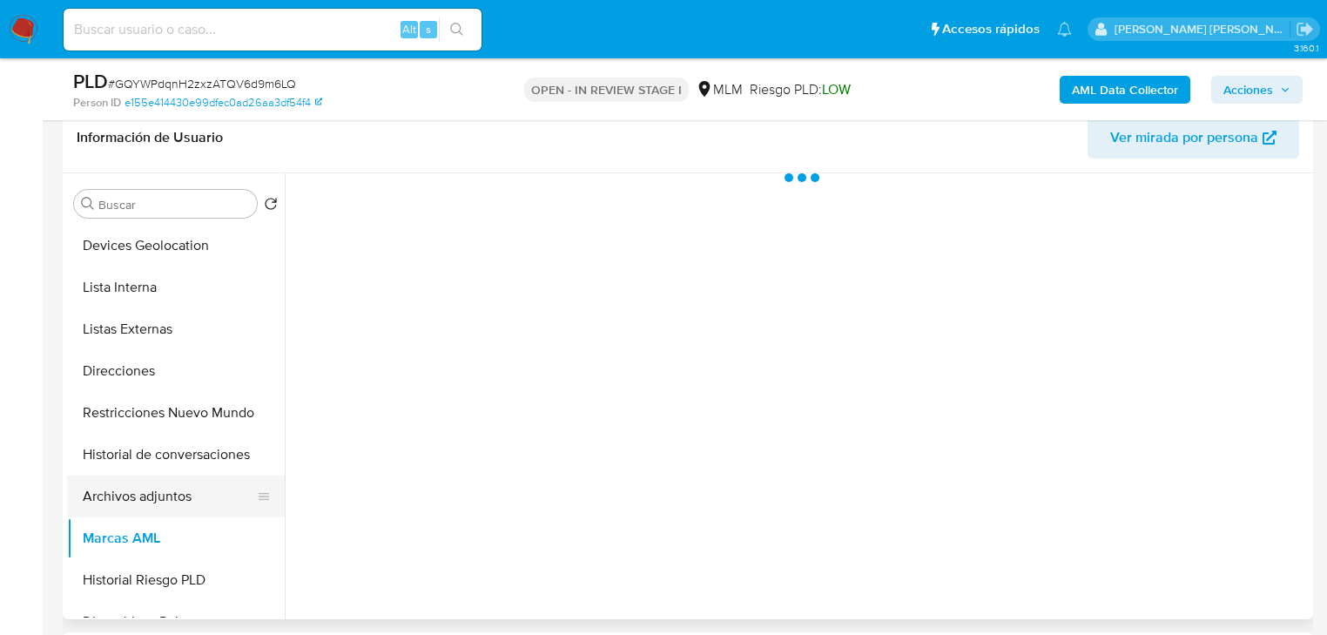
click at [186, 503] on button "Archivos adjuntos" at bounding box center [169, 497] width 204 height 42
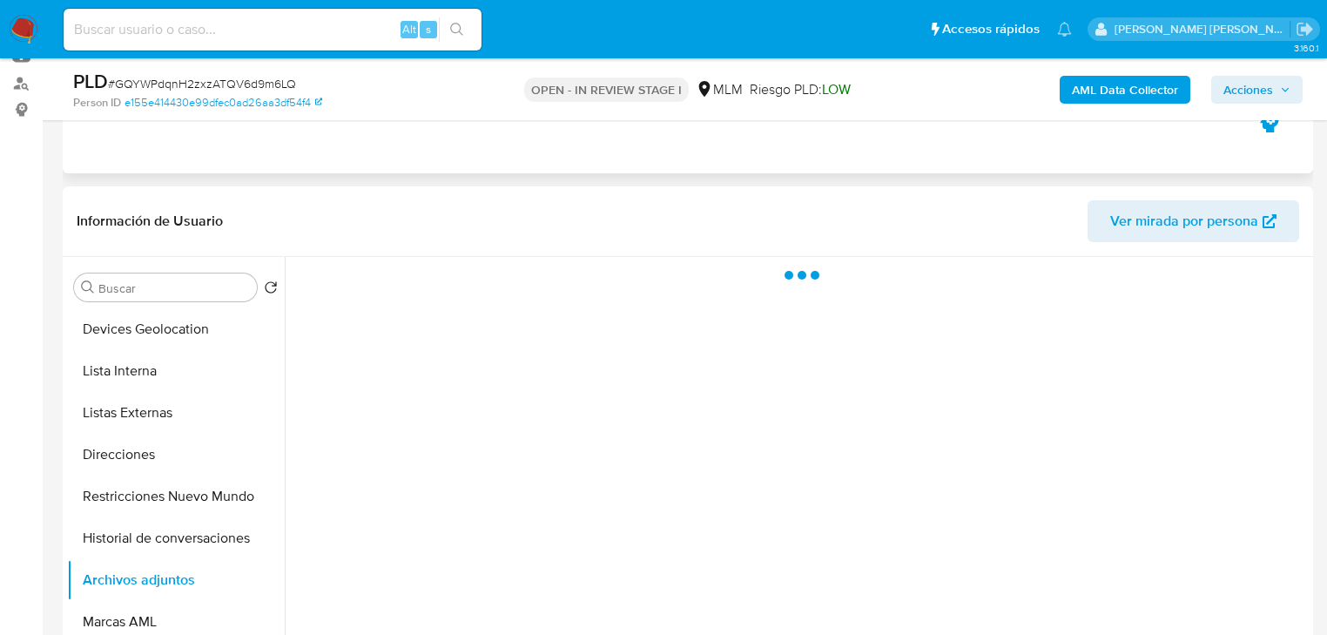
scroll to position [70, 0]
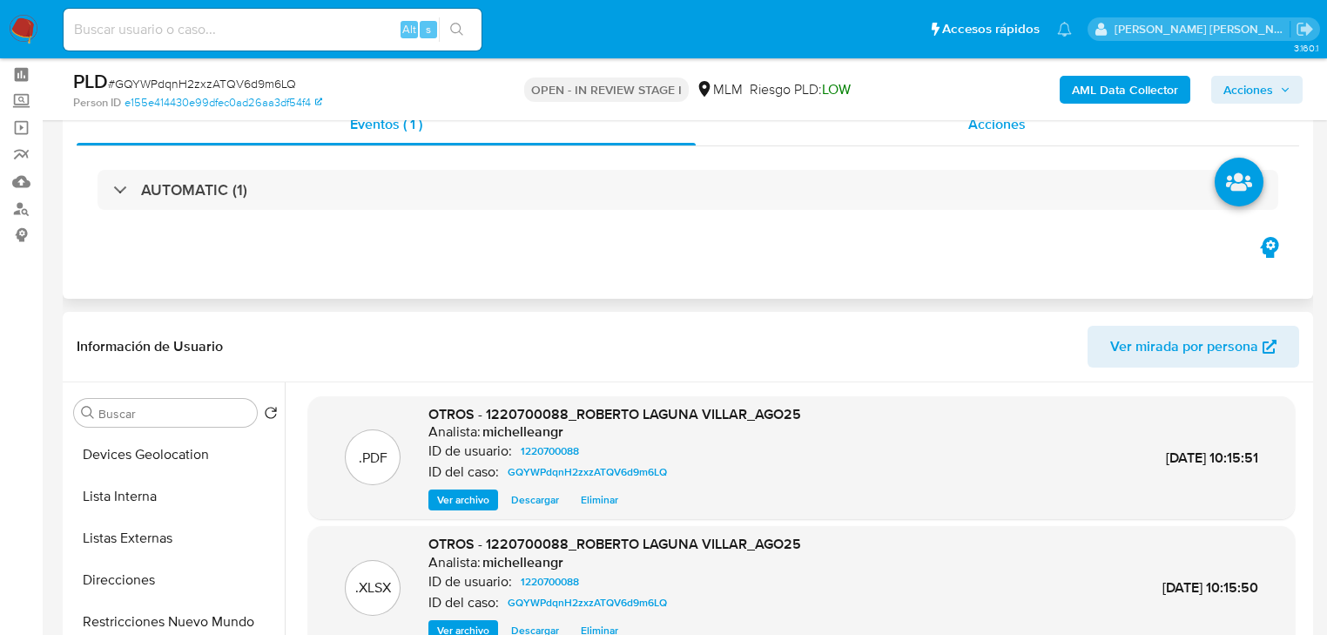
click at [1012, 133] on span "Acciones" at bounding box center [997, 124] width 57 height 20
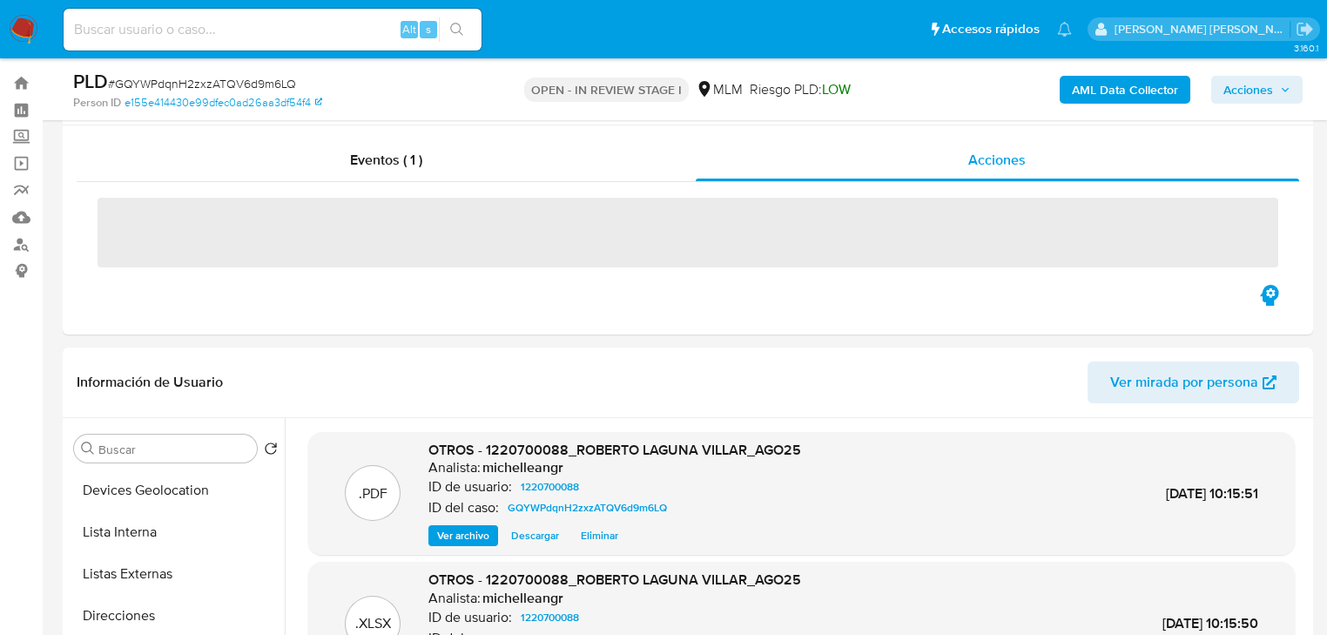
scroll to position [0, 0]
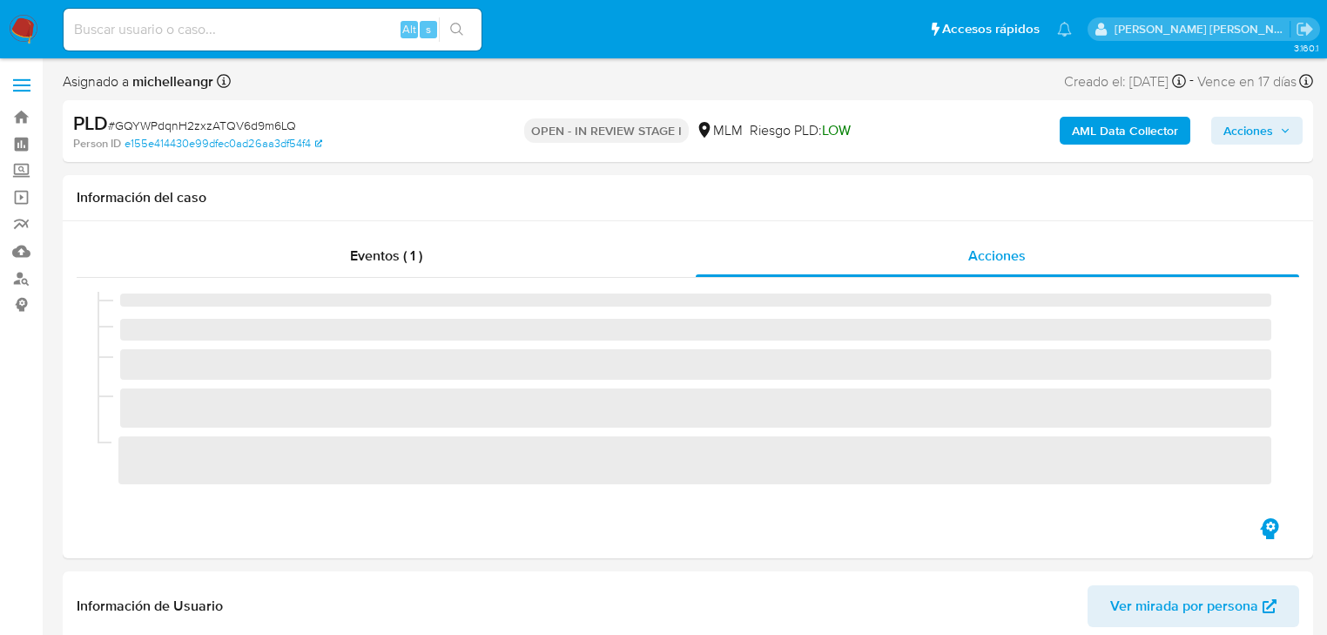
click at [1274, 122] on span "Acciones" at bounding box center [1257, 130] width 67 height 24
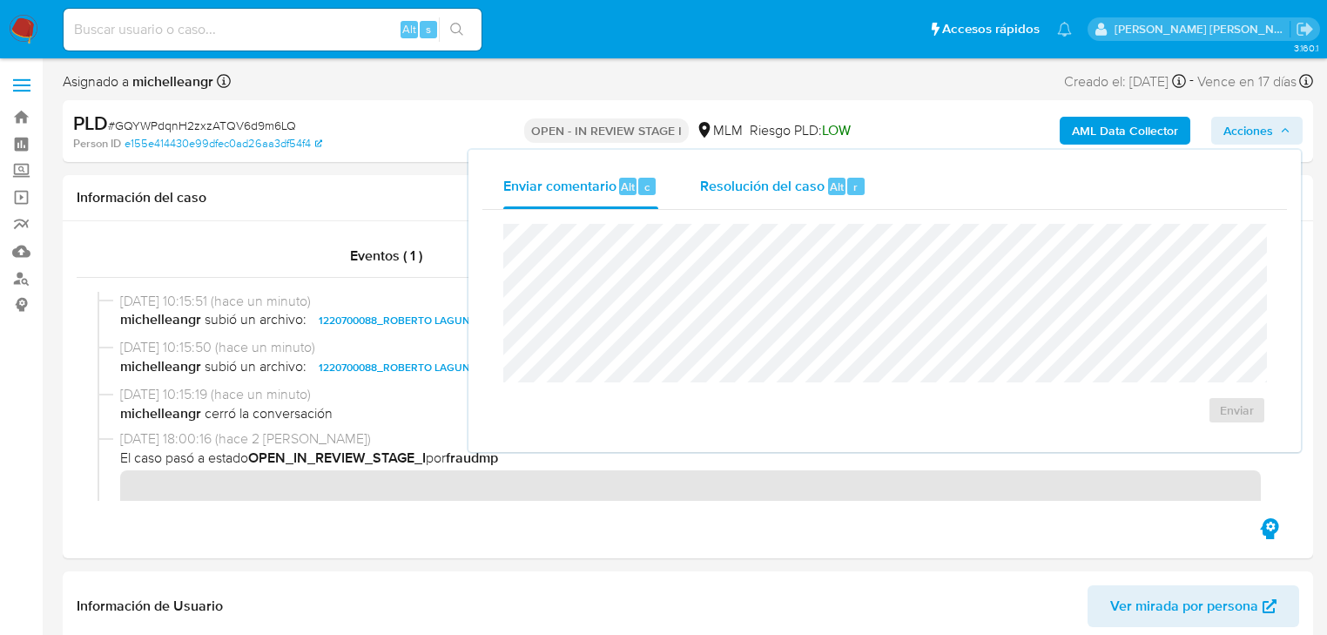
click at [766, 177] on span "Resolución del caso" at bounding box center [762, 186] width 125 height 20
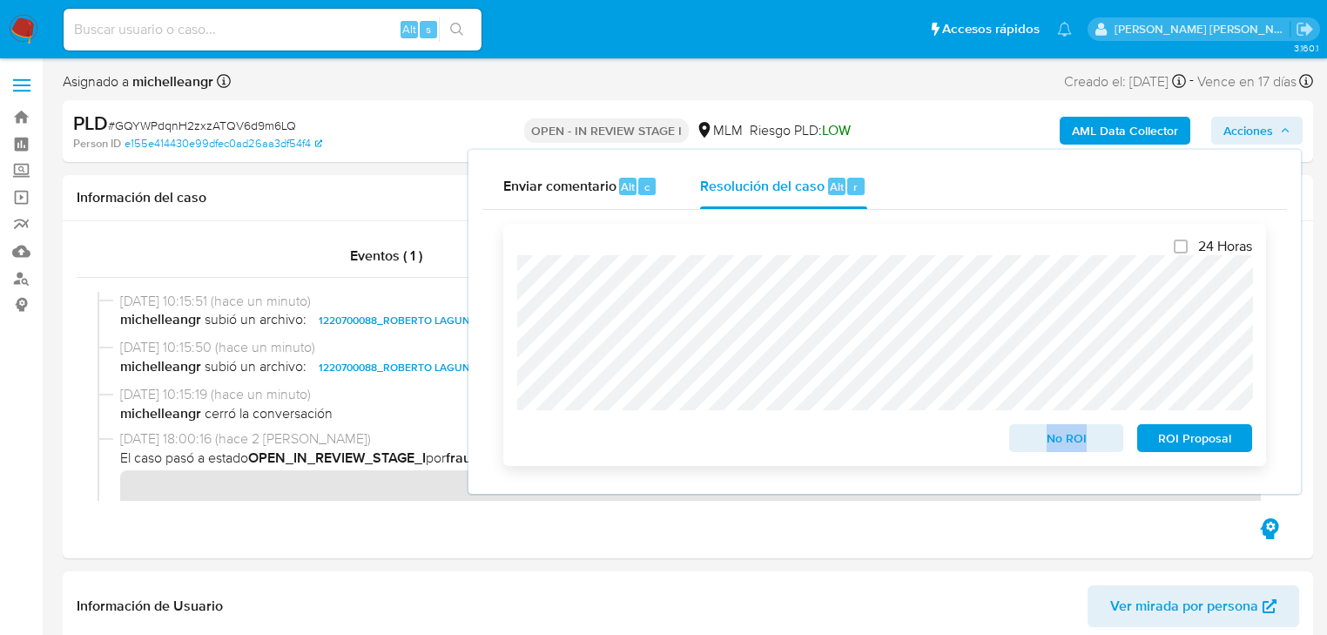
click at [724, 392] on div "24 Horas No ROI ROI Proposal" at bounding box center [884, 345] width 763 height 242
click at [206, 367] on span "subió un archivo:" at bounding box center [256, 367] width 102 height 21
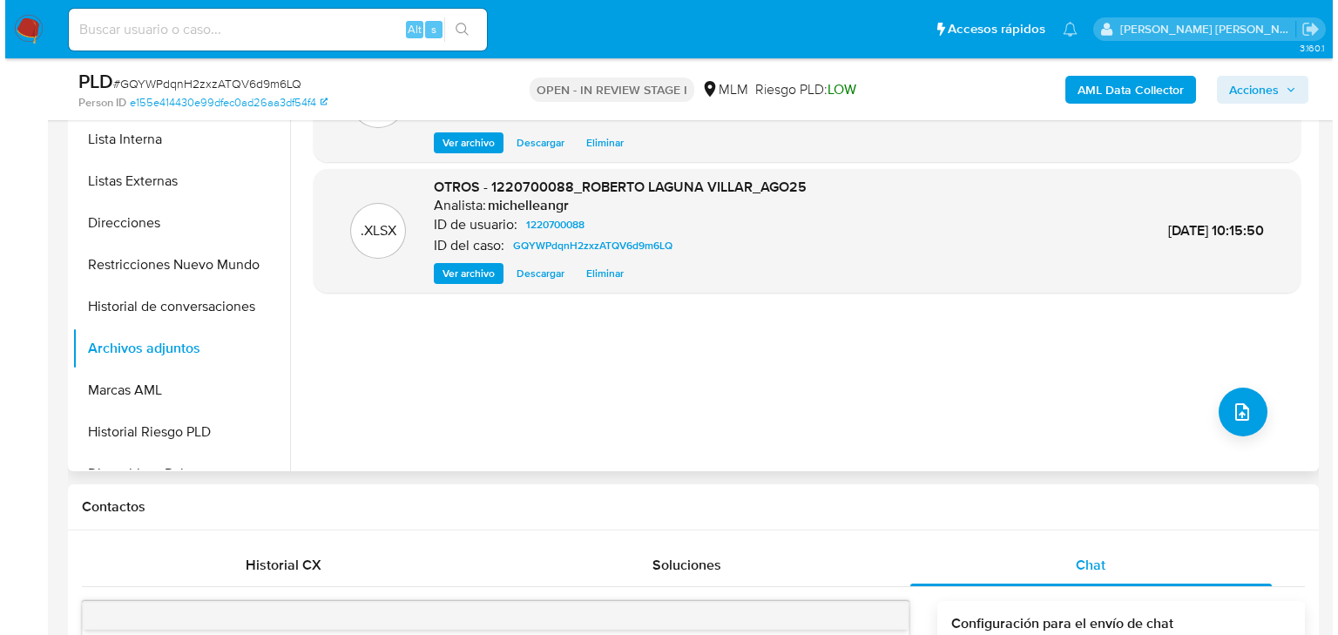
scroll to position [488, 0]
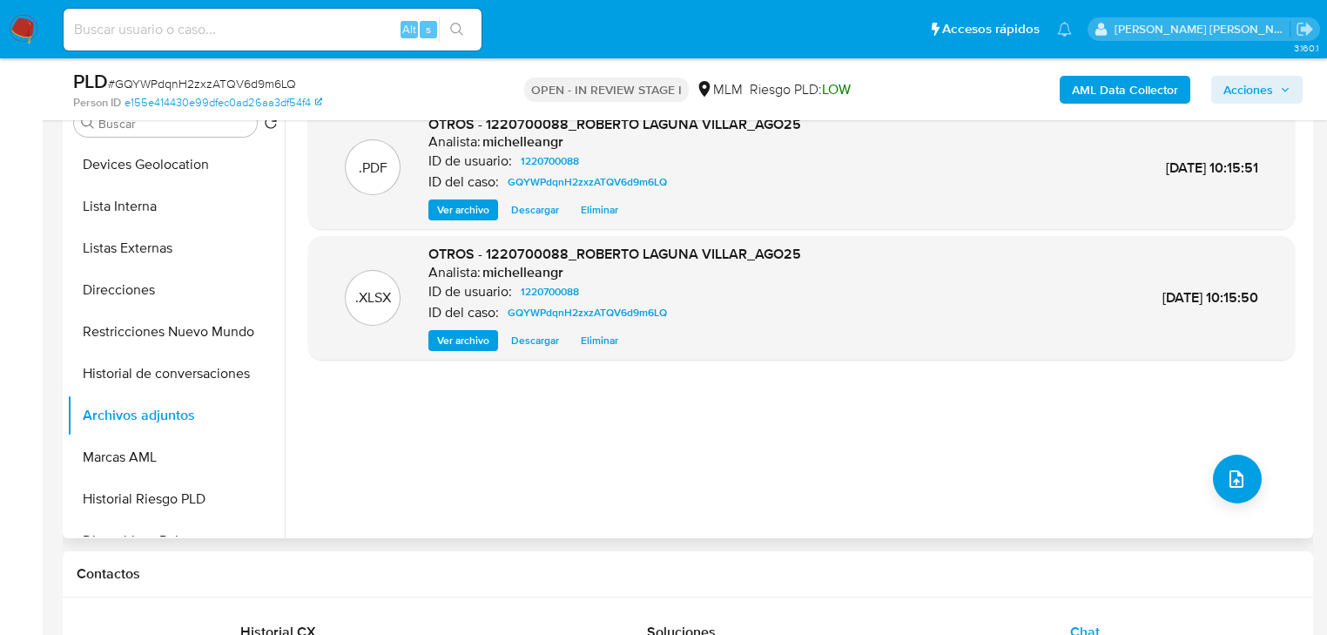
click at [589, 205] on span "Eliminar" at bounding box center [599, 209] width 37 height 17
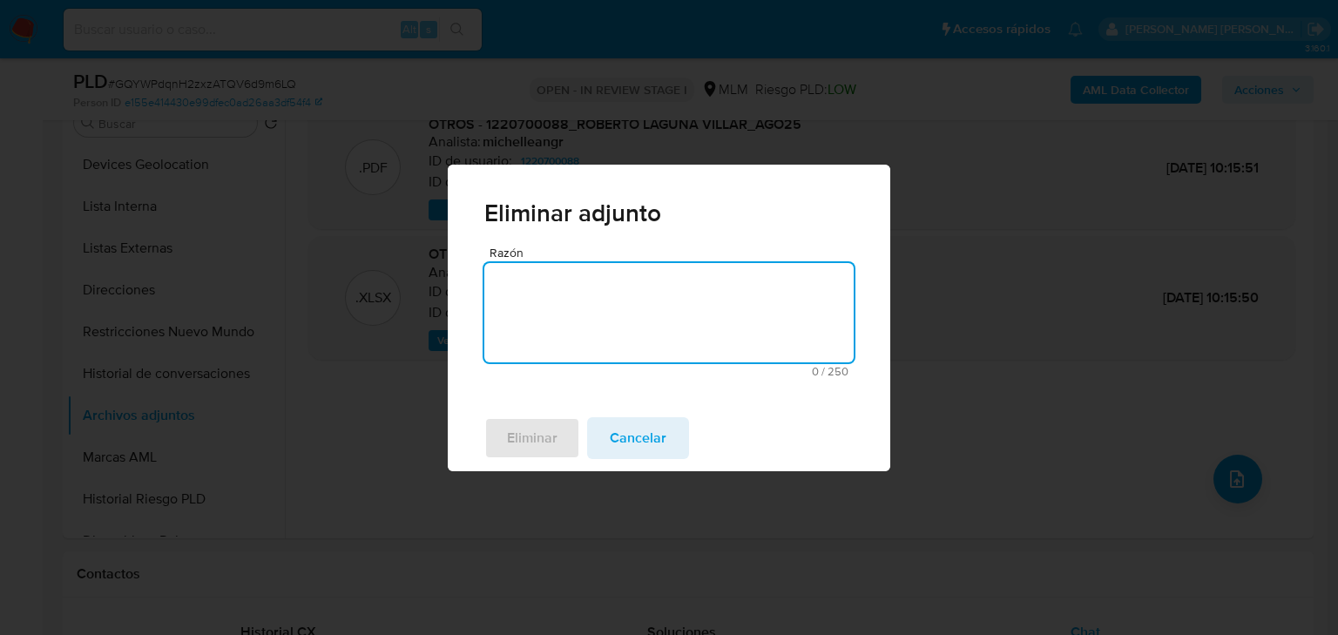
click at [578, 303] on textarea "Razón" at bounding box center [668, 312] width 369 height 99
type textarea "ERROR DE ARCHIVO"
click at [530, 439] on span "Eliminar" at bounding box center [532, 438] width 51 height 38
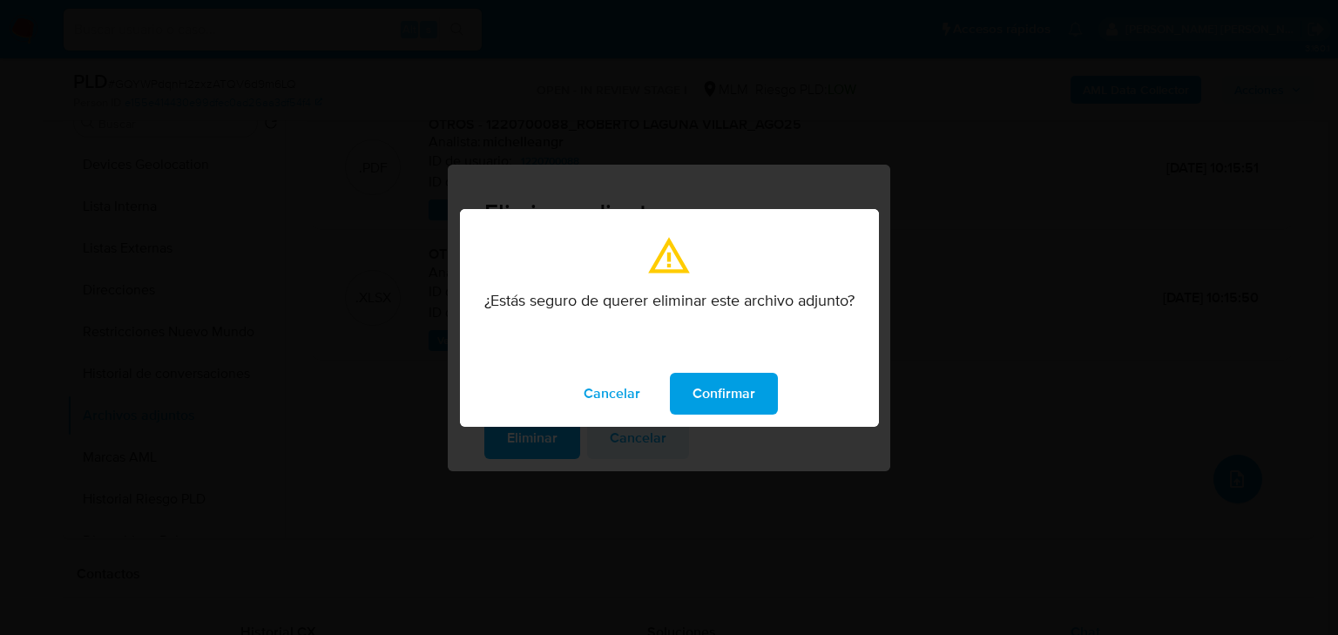
click at [734, 404] on span "Confirmar" at bounding box center [723, 394] width 63 height 38
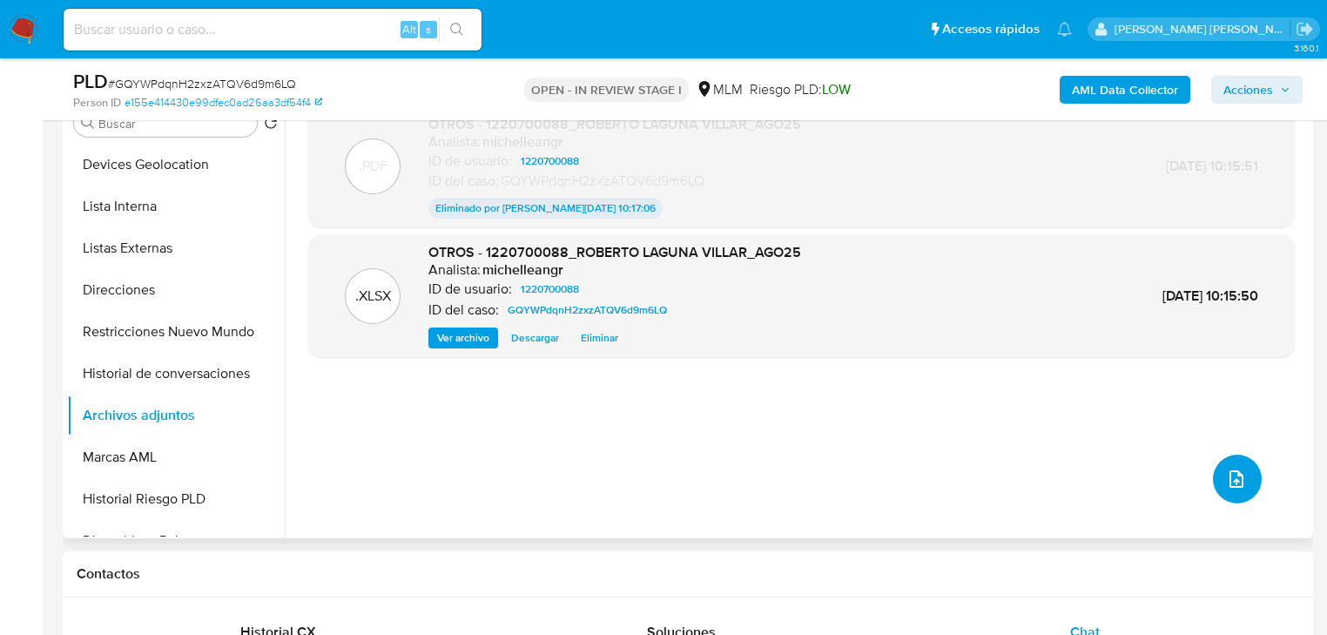
click at [1230, 490] on button "upload-file" at bounding box center [1237, 479] width 49 height 49
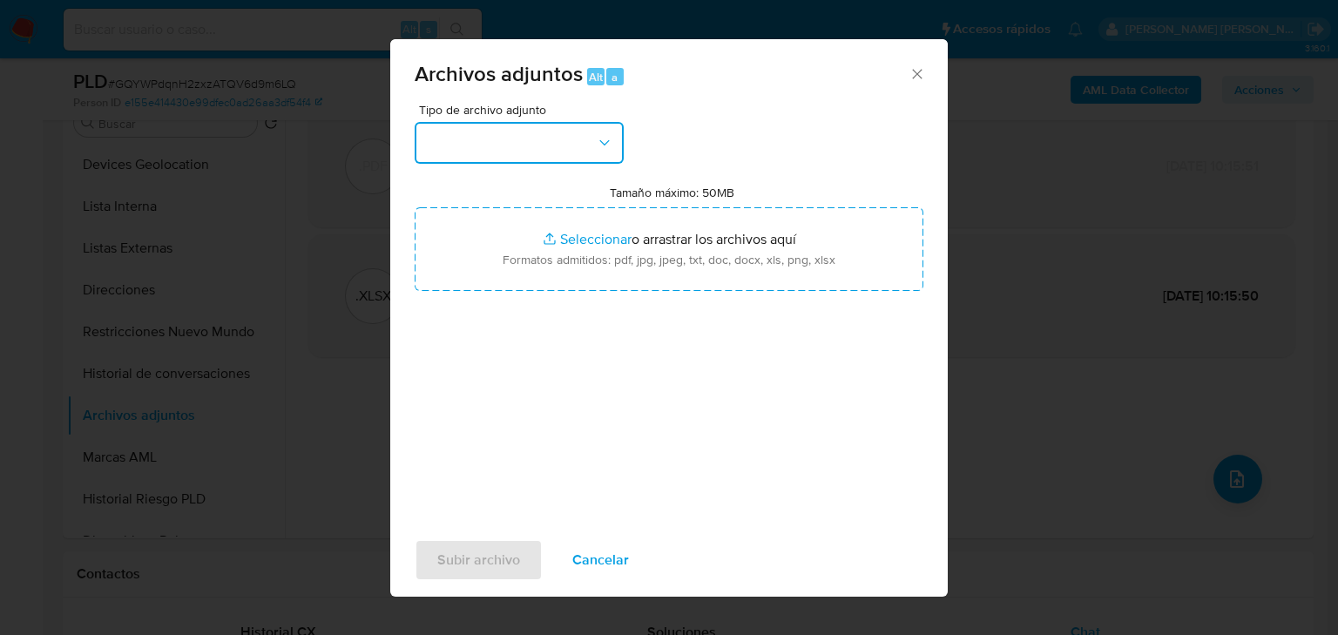
click at [498, 157] on button "button" at bounding box center [519, 143] width 209 height 42
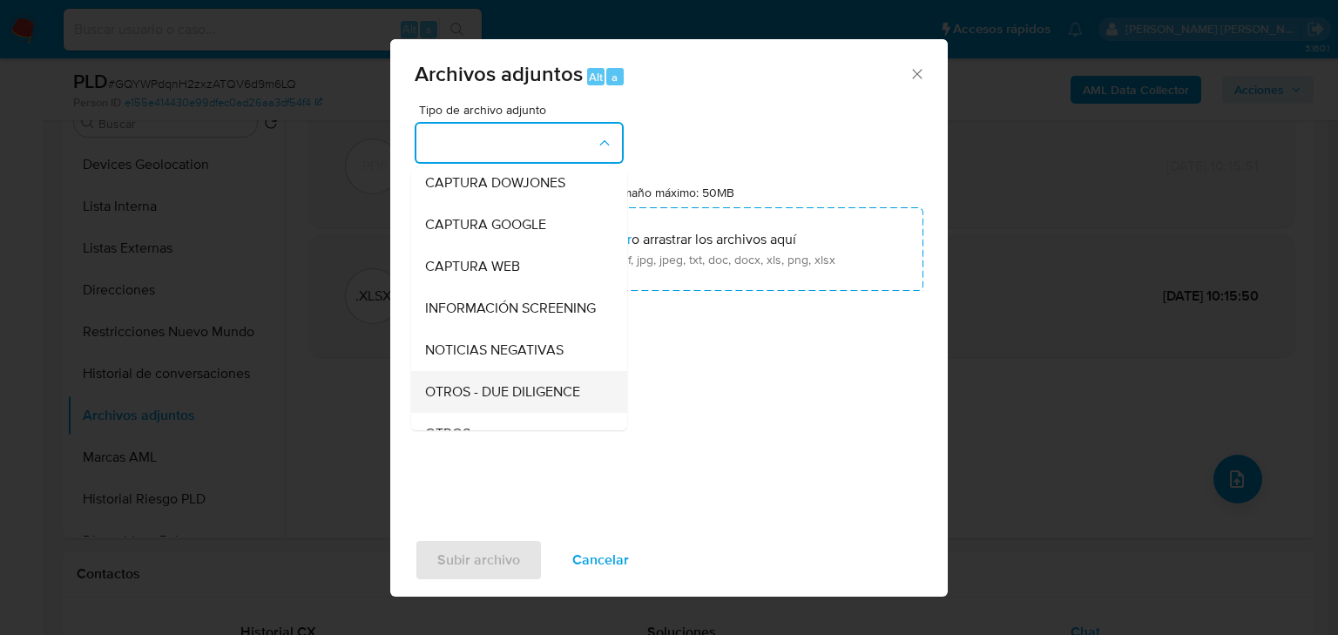
scroll to position [118, 0]
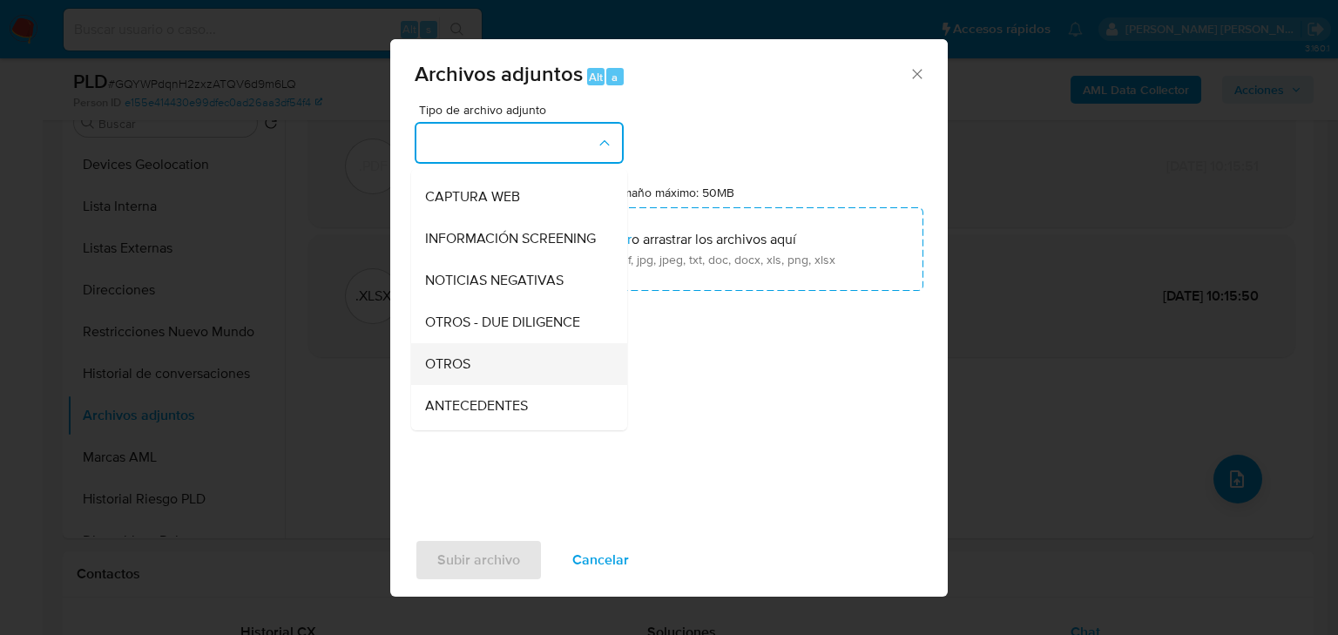
click at [506, 375] on div "OTROS" at bounding box center [514, 364] width 178 height 42
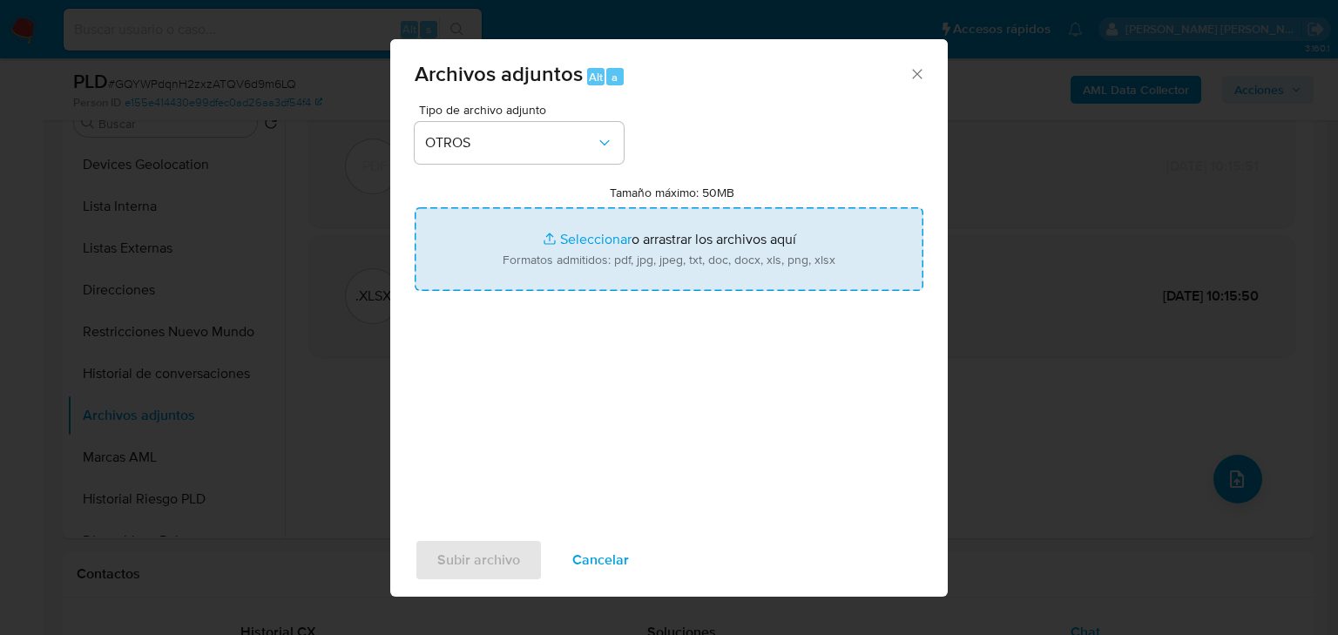
click at [599, 563] on span "Cancelar" at bounding box center [600, 560] width 57 height 38
click at [599, 556] on span "Cancelar" at bounding box center [600, 560] width 57 height 38
click at [599, 557] on span "Cancelar" at bounding box center [600, 560] width 57 height 38
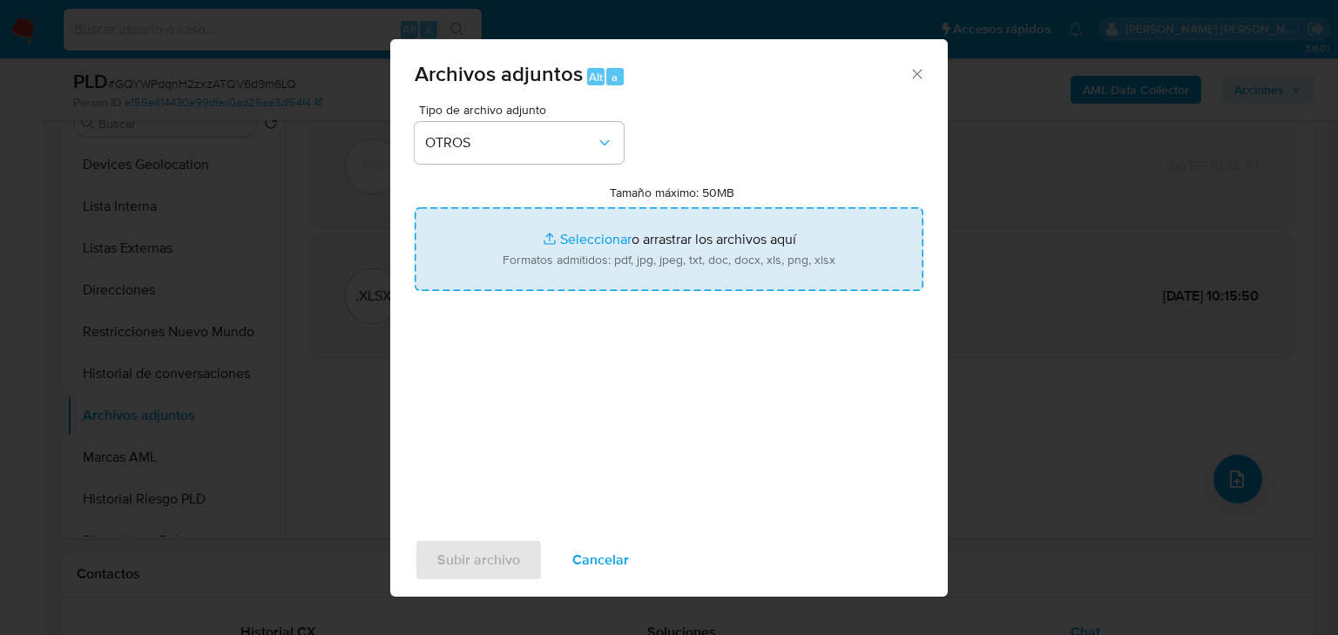
click at [925, 69] on icon "Cerrar" at bounding box center [916, 73] width 17 height 17
click at [915, 77] on icon "Cerrar" at bounding box center [916, 73] width 17 height 17
click at [916, 75] on icon "Cerrar" at bounding box center [916, 73] width 17 height 17
type input "C:\fakepath\2568098096_CECILIO IVAN CHAVEZ RUIZ_AGO25.docx.pdf"
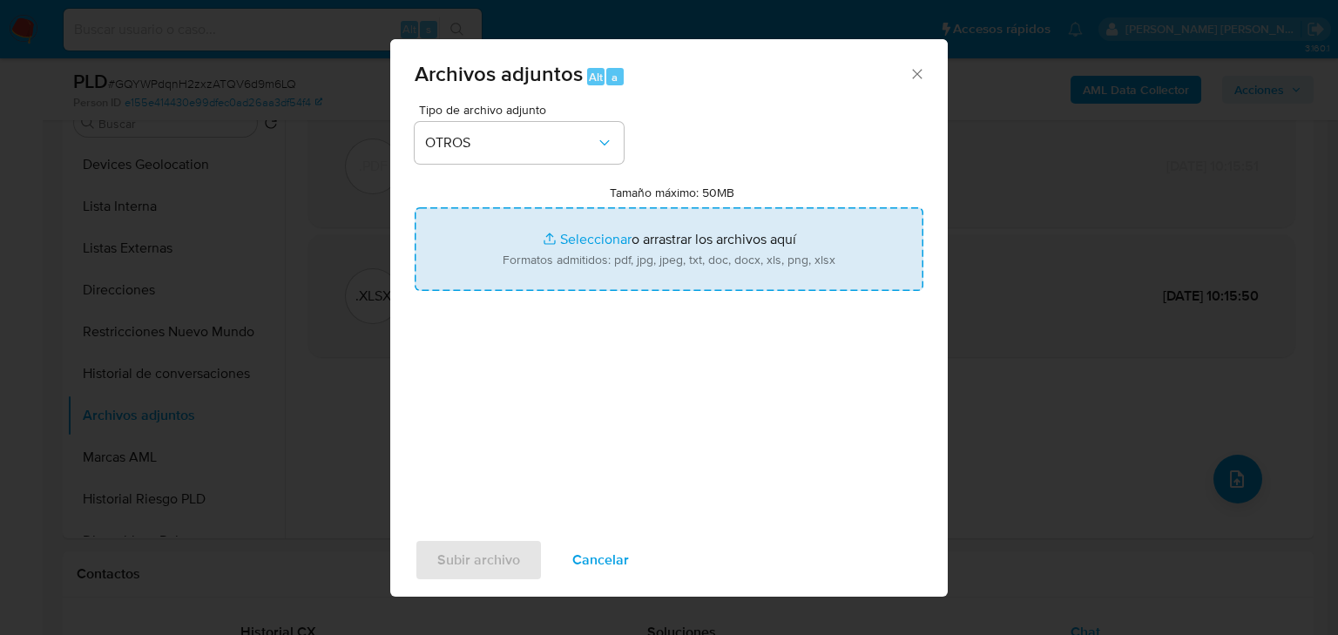
click at [916, 77] on icon "Cerrar" at bounding box center [916, 73] width 17 height 17
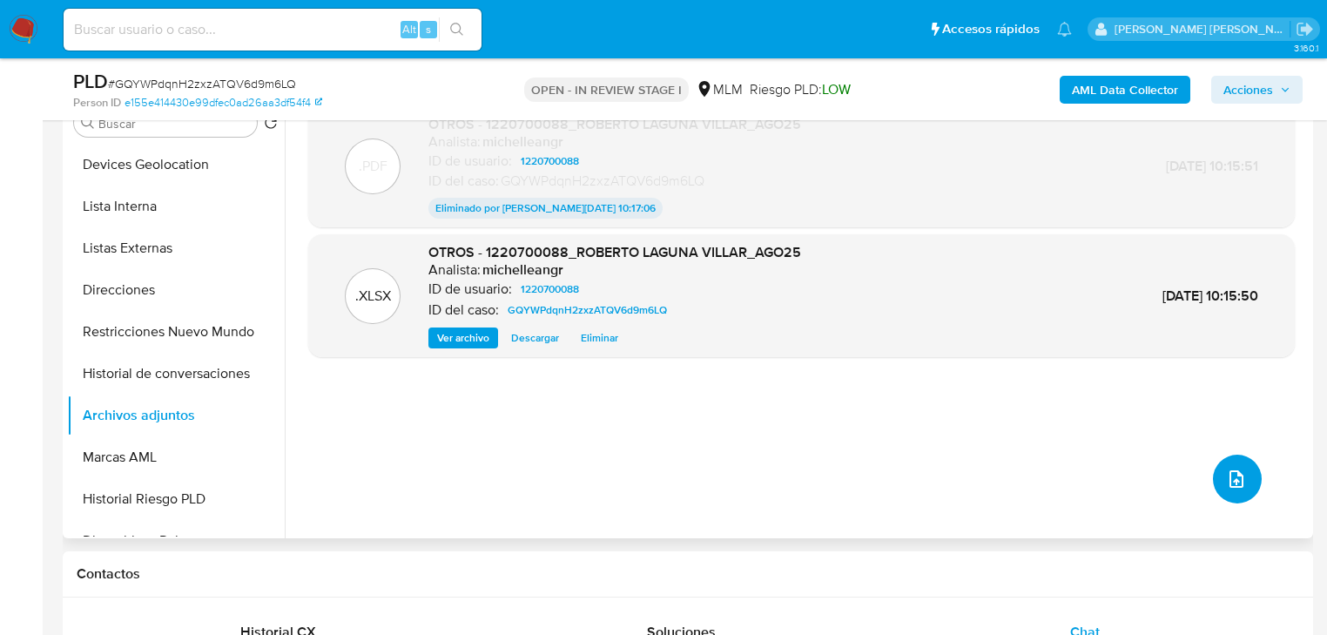
click at [1238, 487] on span "upload-file" at bounding box center [1236, 479] width 21 height 21
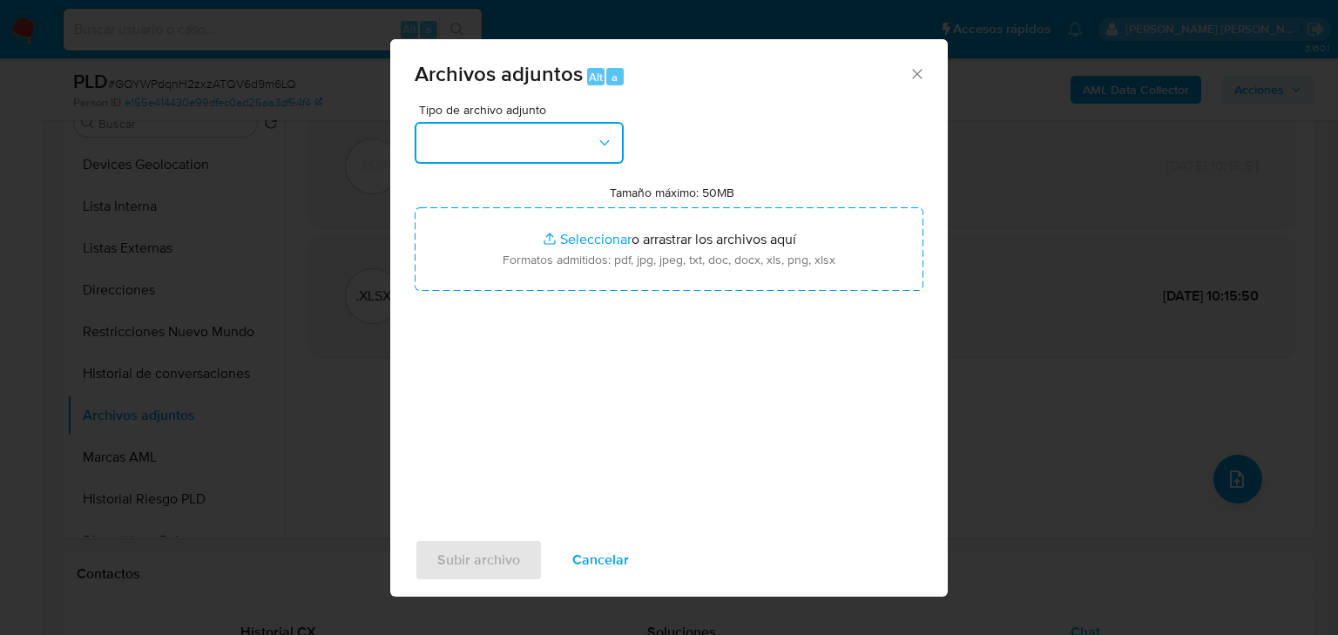
click at [530, 146] on button "button" at bounding box center [519, 143] width 209 height 42
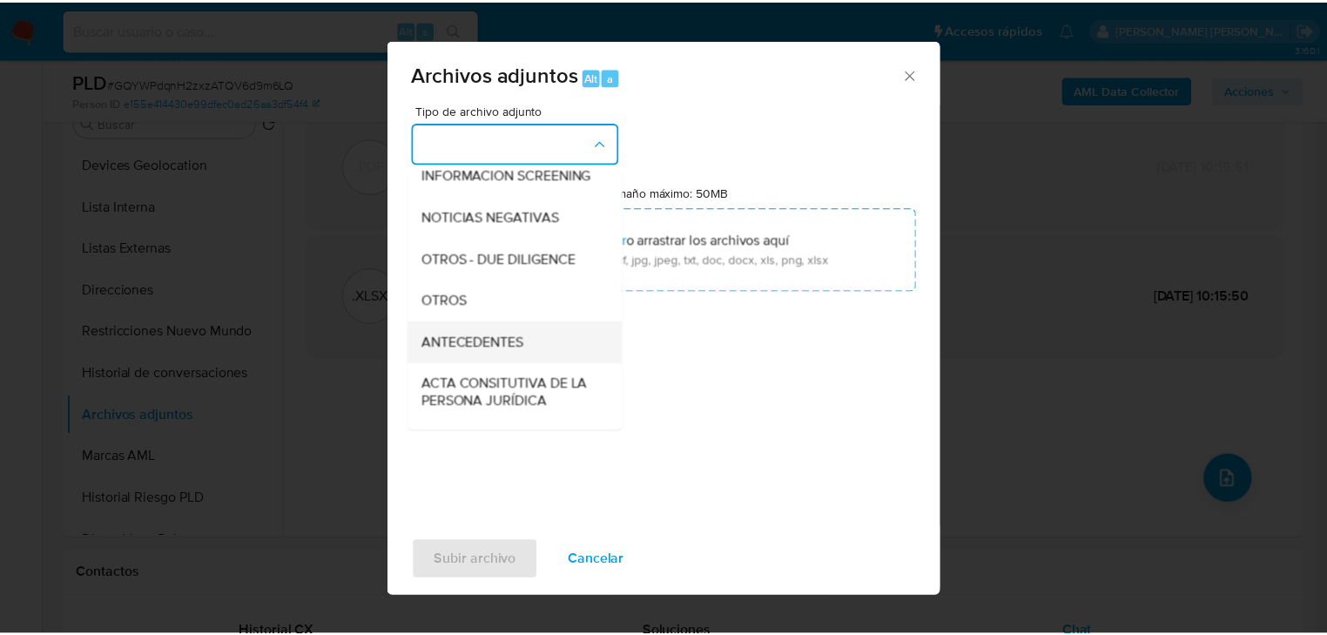
scroll to position [188, 0]
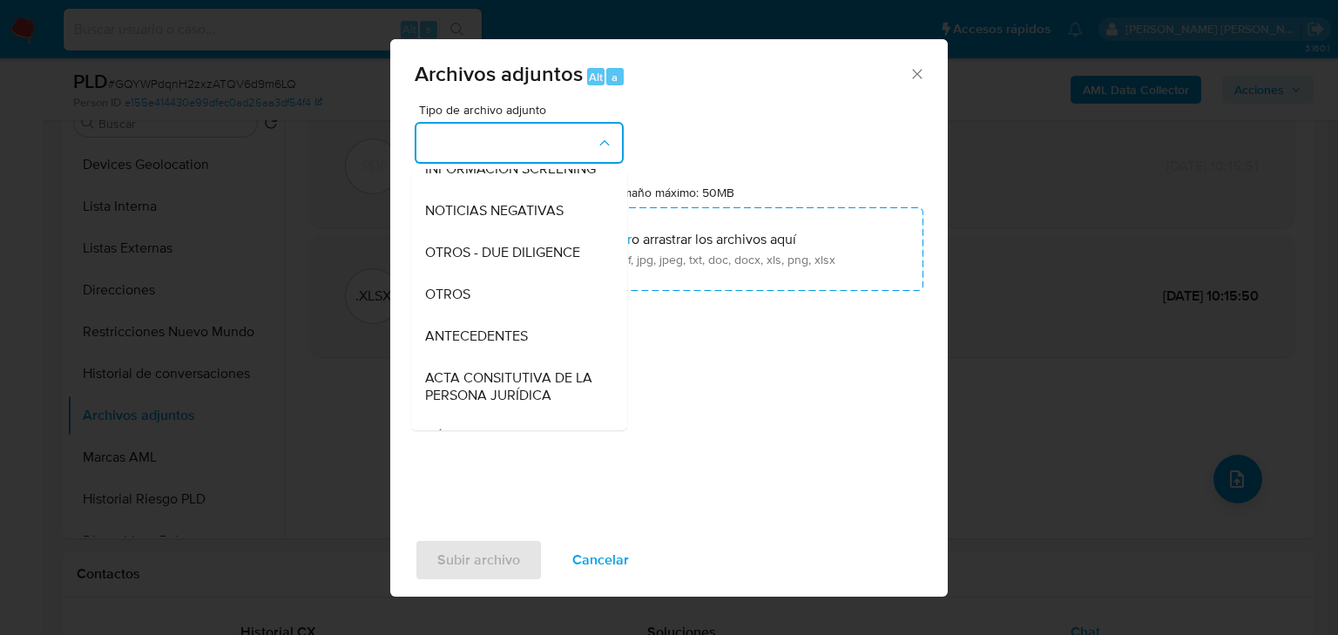
drag, startPoint x: 476, startPoint y: 320, endPoint x: 753, endPoint y: 528, distance: 346.5
click at [476, 315] on div "OTROS" at bounding box center [514, 294] width 178 height 42
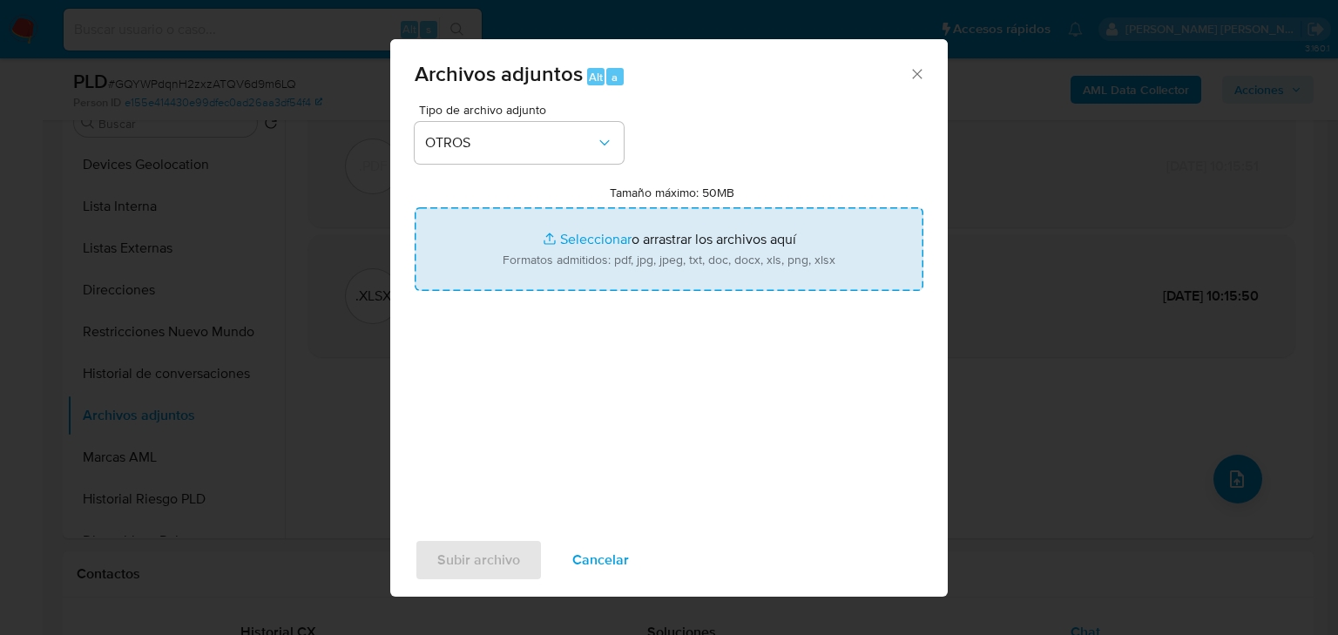
type input "C:\fakepath\1220700088_ROBERTO LAGUNA VILLAR_AGO25_2.pdf"
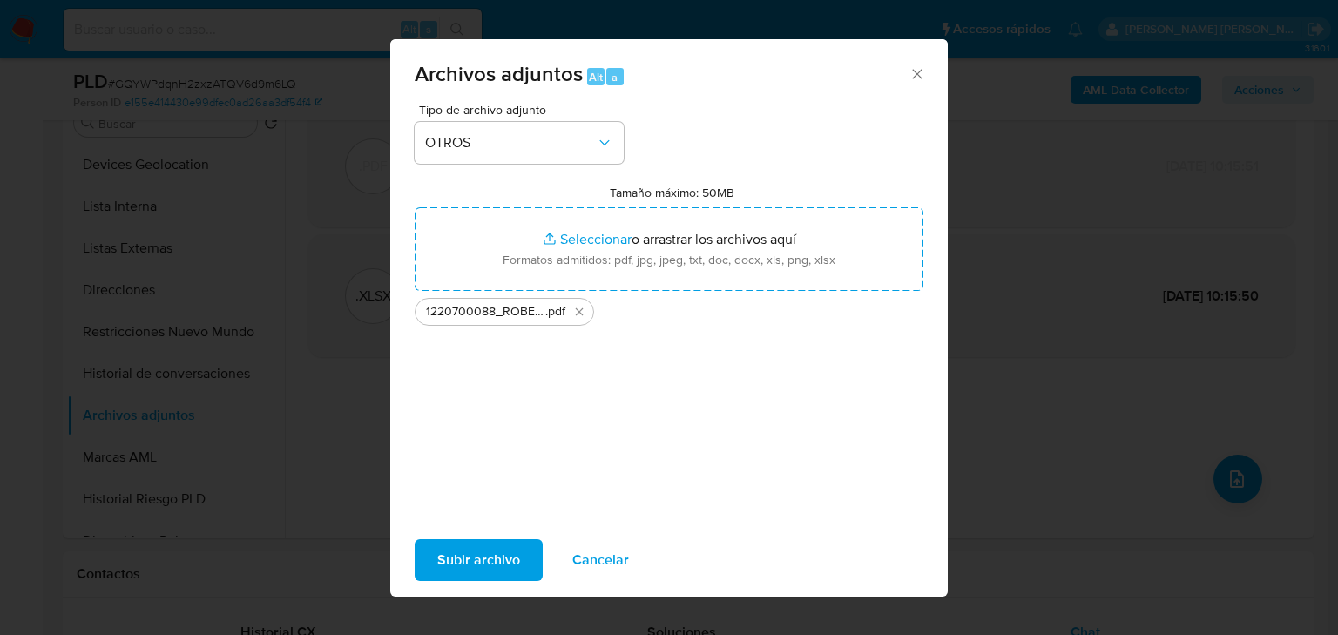
click at [472, 552] on span "Subir archivo" at bounding box center [478, 560] width 83 height 38
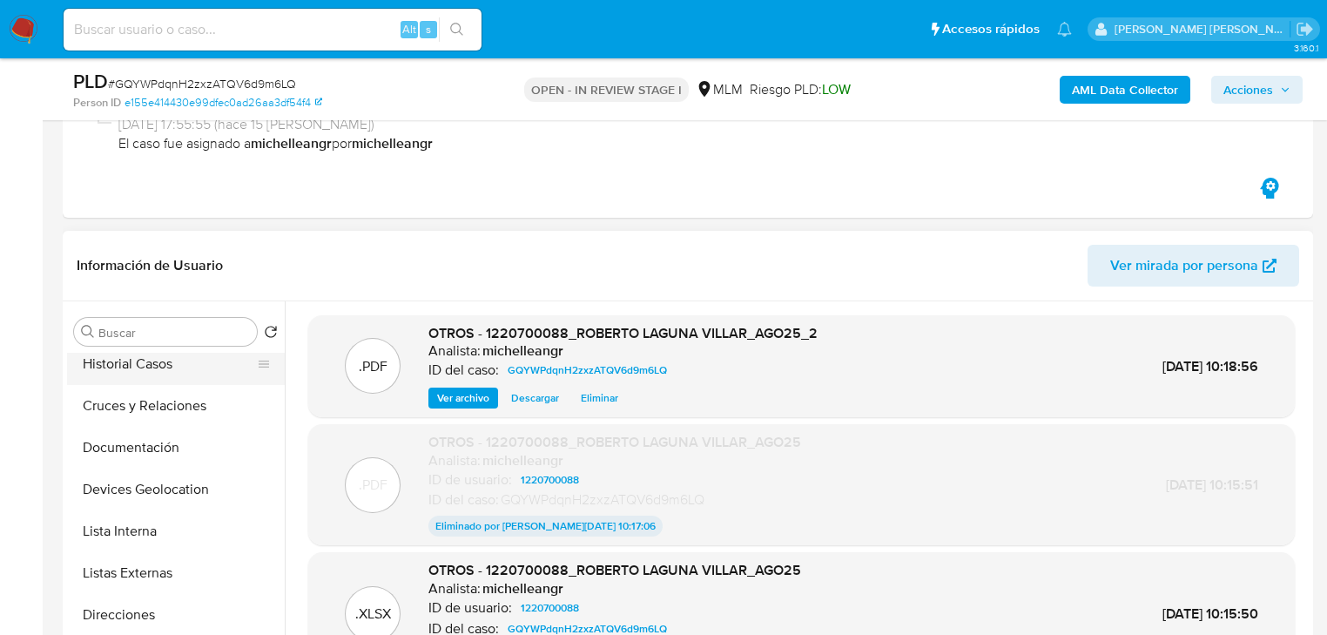
scroll to position [0, 0]
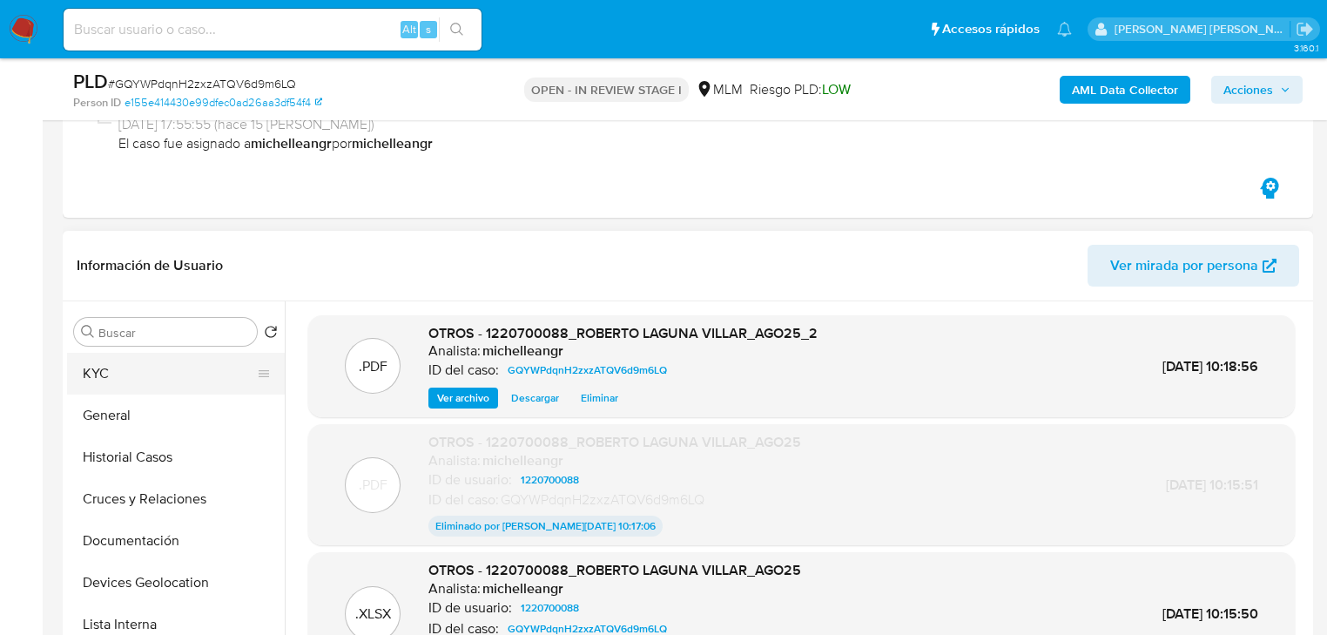
click at [138, 386] on button "KYC" at bounding box center [169, 374] width 204 height 42
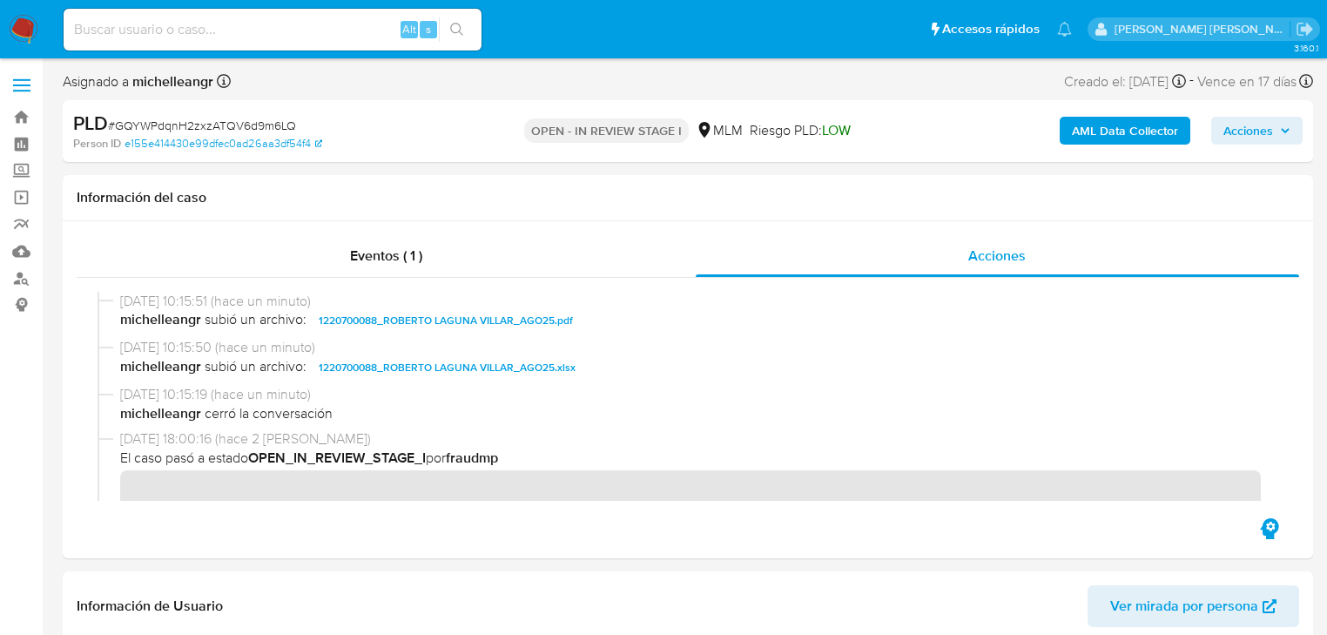
drag, startPoint x: 1232, startPoint y: 129, endPoint x: 1172, endPoint y: 145, distance: 63.2
click at [1231, 129] on span "Acciones" at bounding box center [1249, 131] width 50 height 28
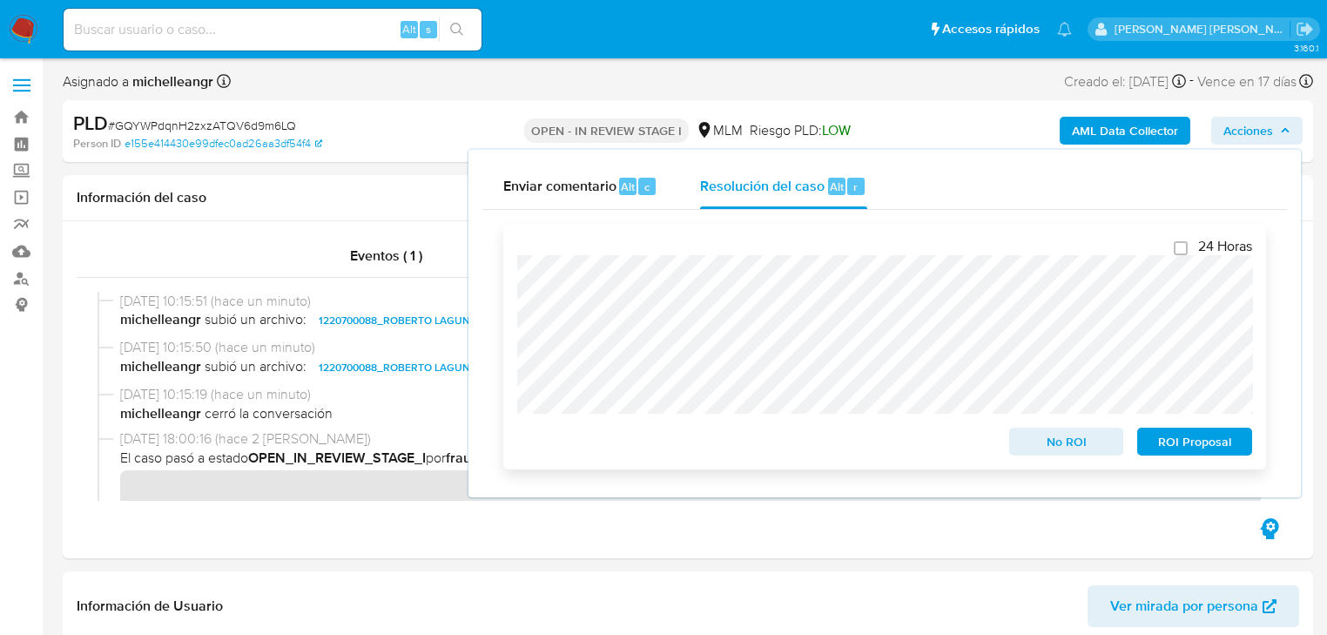
click at [1084, 444] on span "No ROI" at bounding box center [1067, 441] width 91 height 24
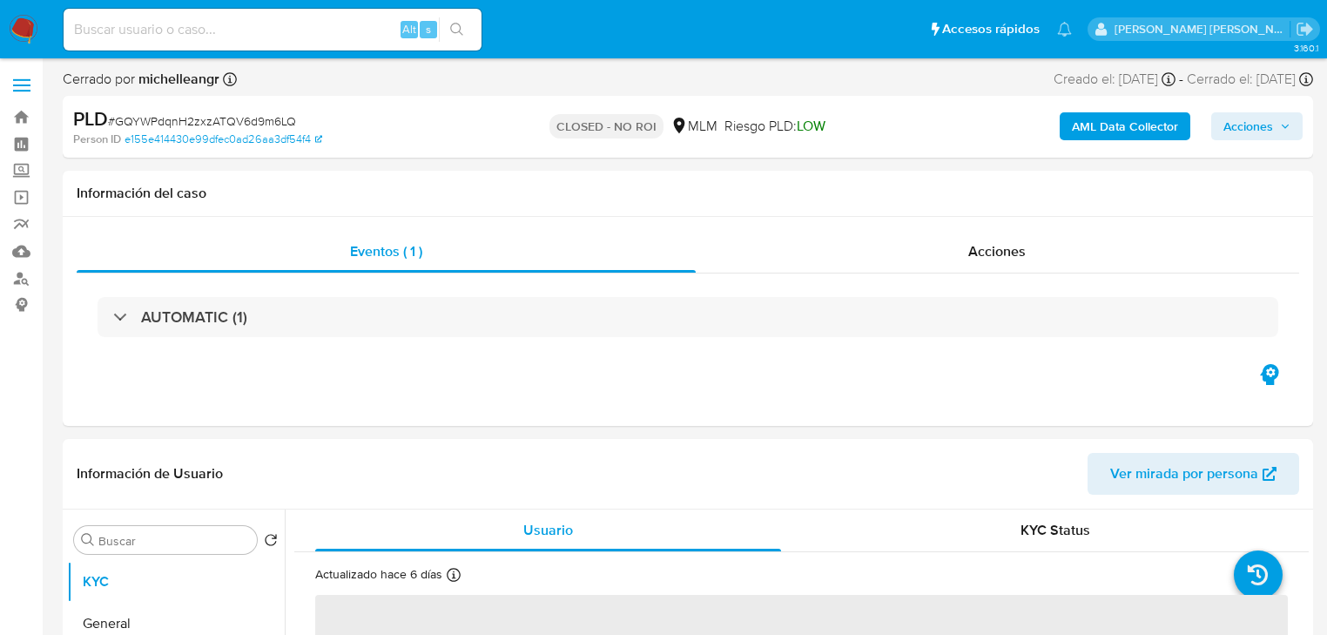
select select "10"
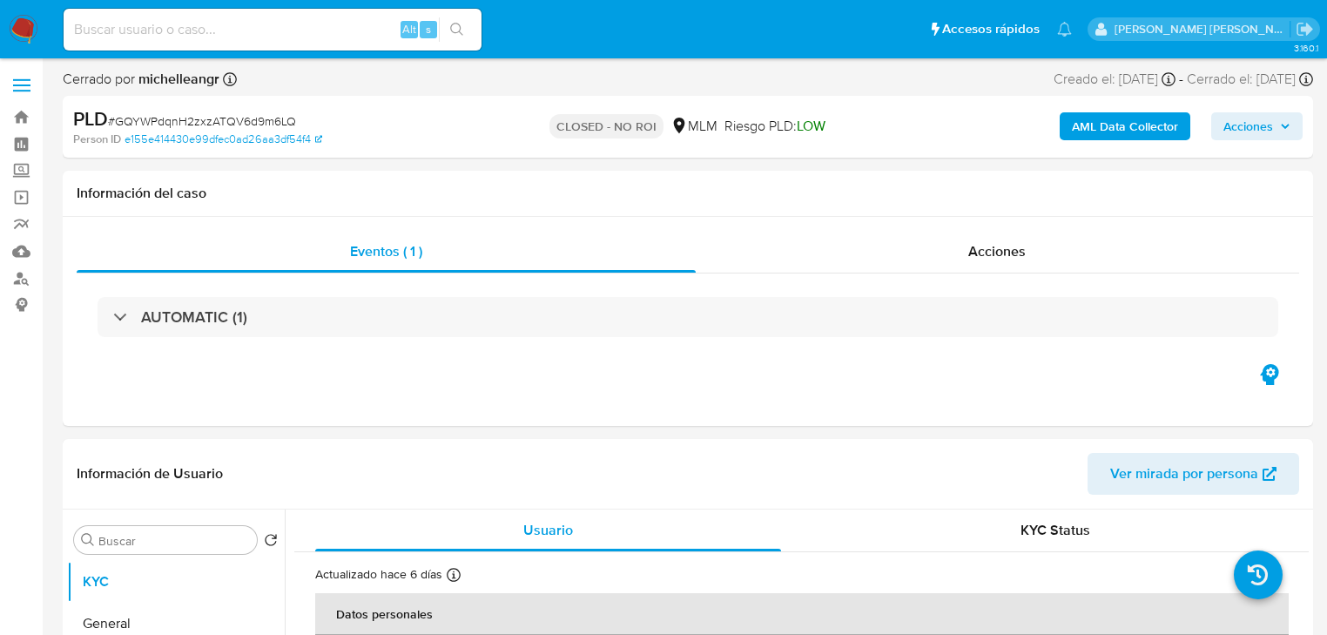
click at [23, 23] on img at bounding box center [24, 30] width 30 height 30
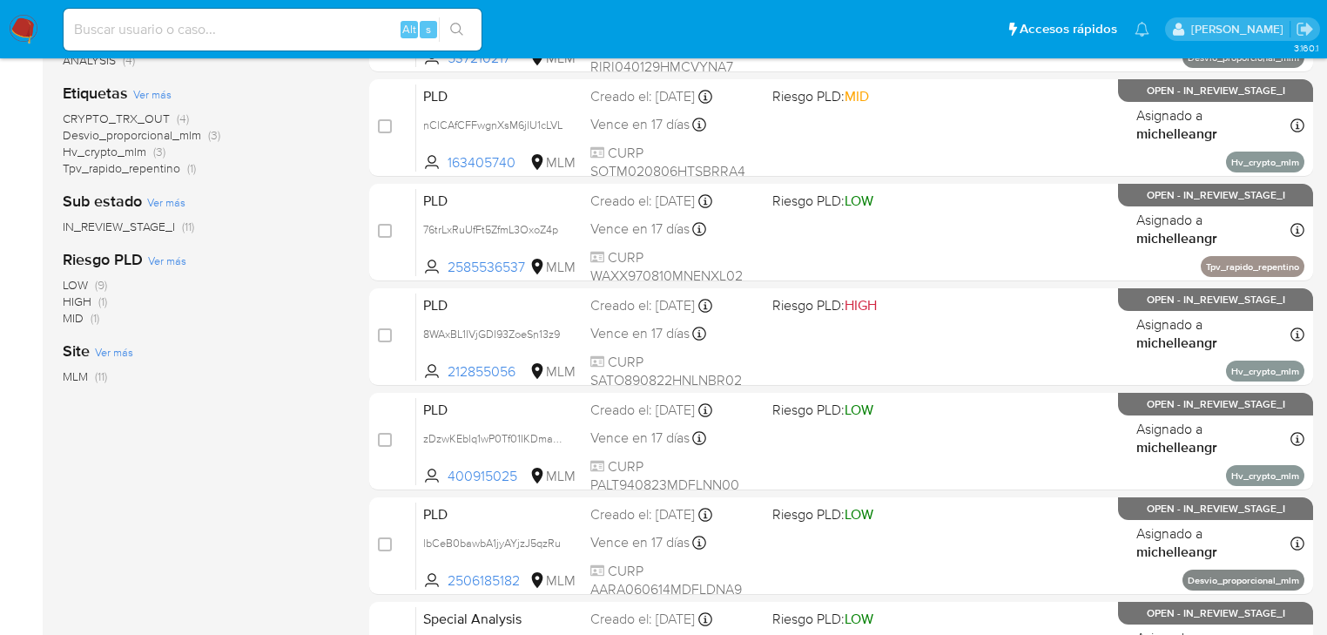
scroll to position [418, 0]
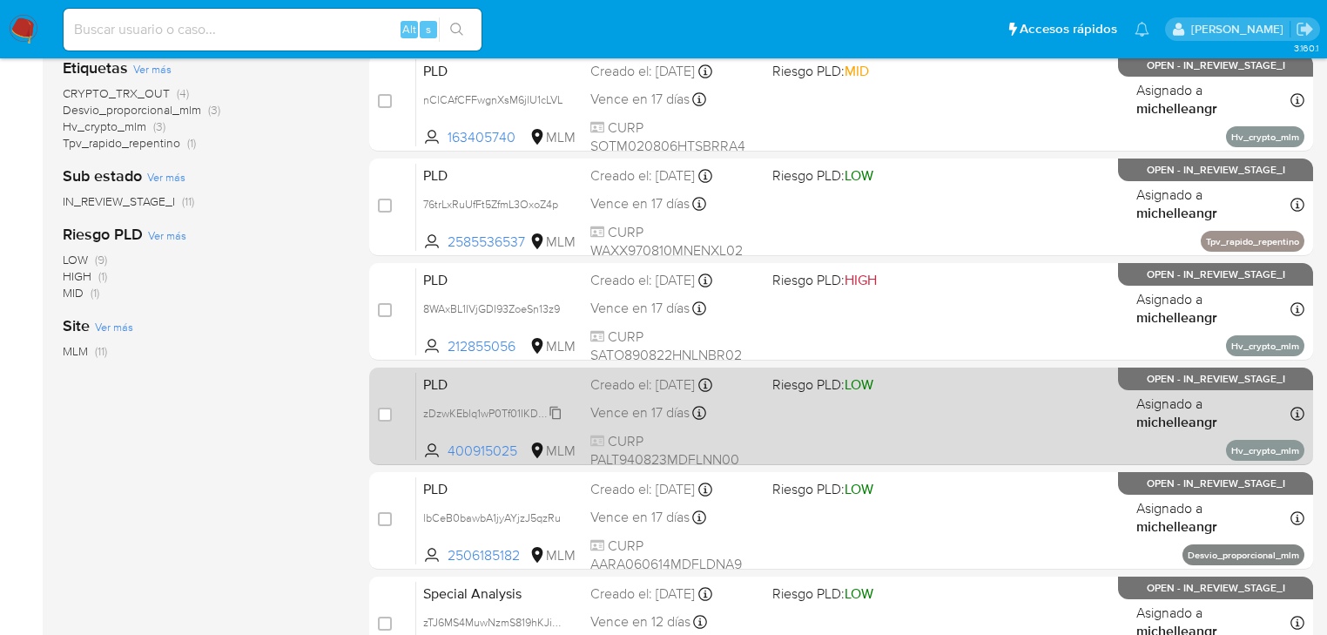
click at [550, 406] on span "zDzwKEblq1wP0Tf01IKDma53" at bounding box center [494, 411] width 142 height 19
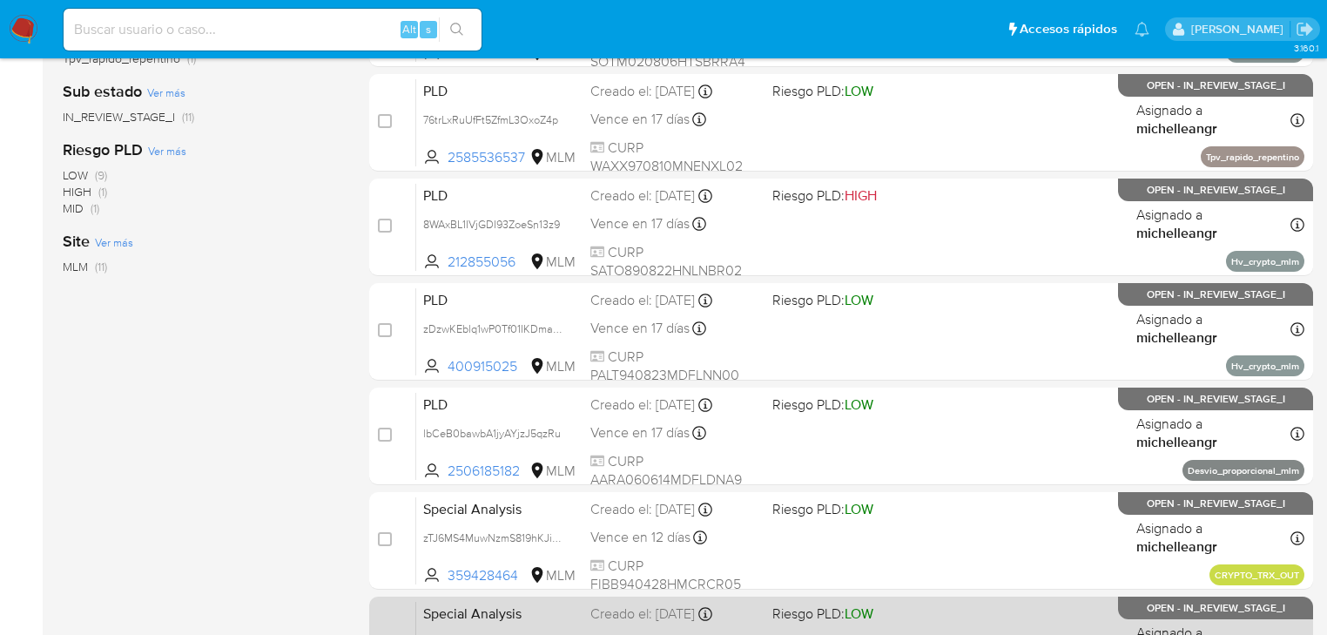
scroll to position [627, 0]
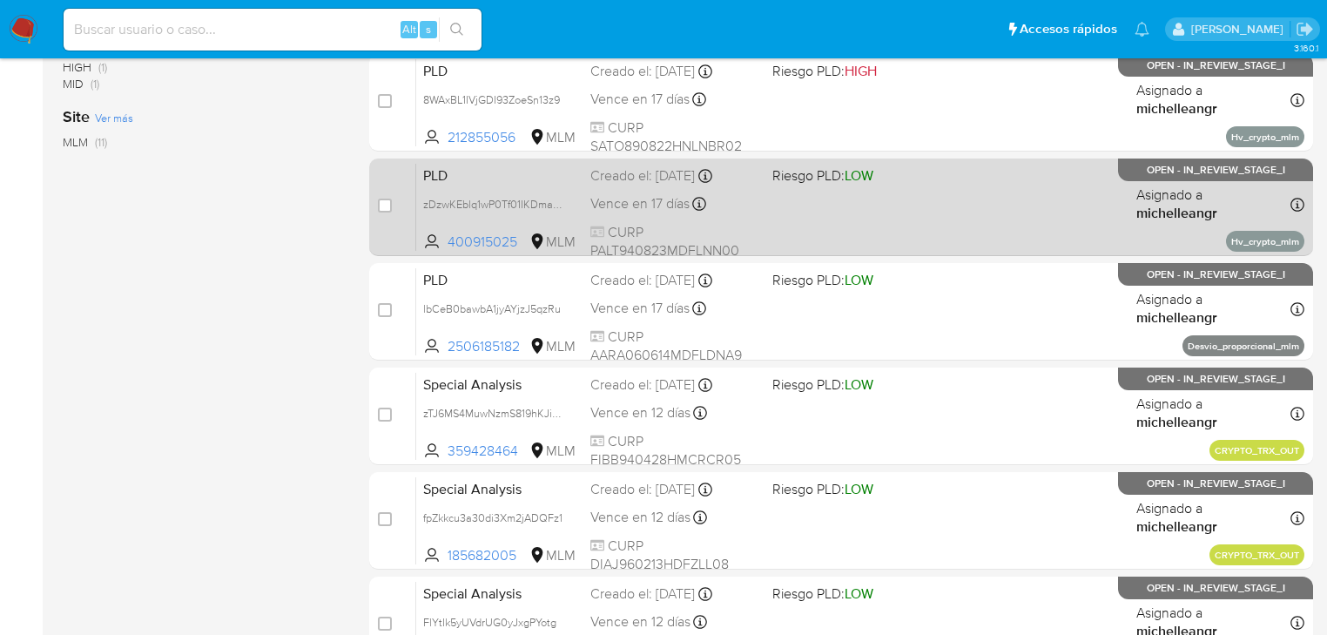
click at [477, 179] on span "PLD" at bounding box center [499, 174] width 153 height 23
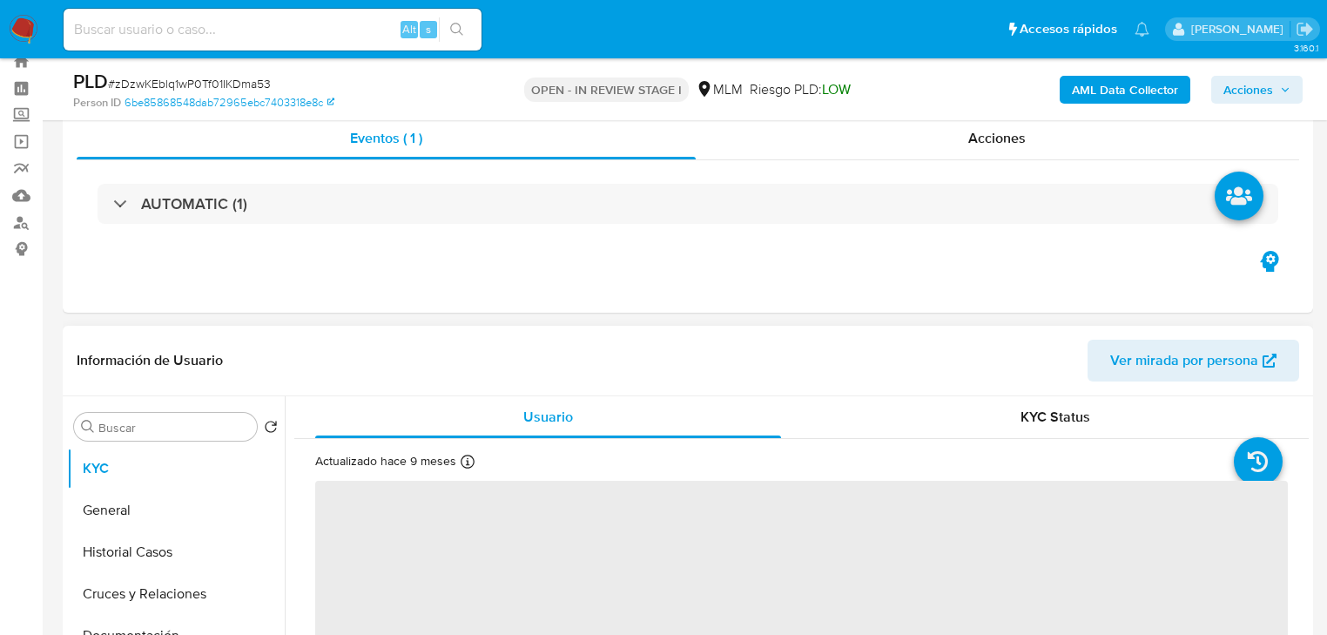
scroll to position [139, 0]
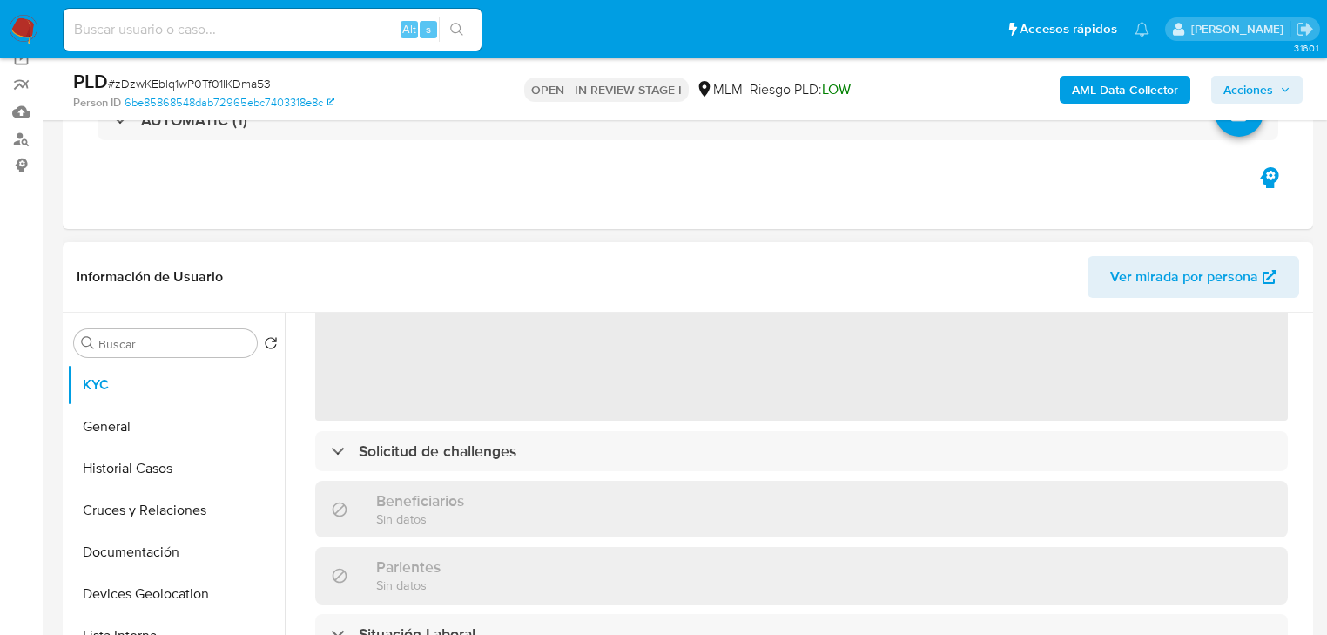
select select "10"
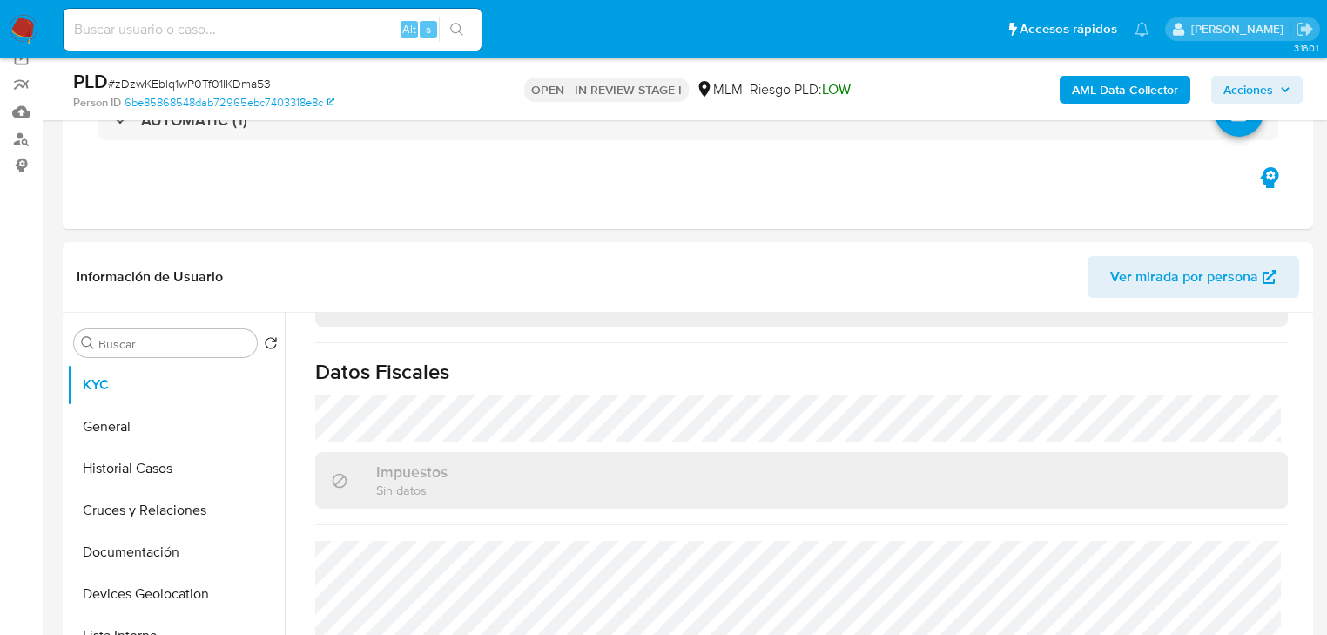
scroll to position [488, 0]
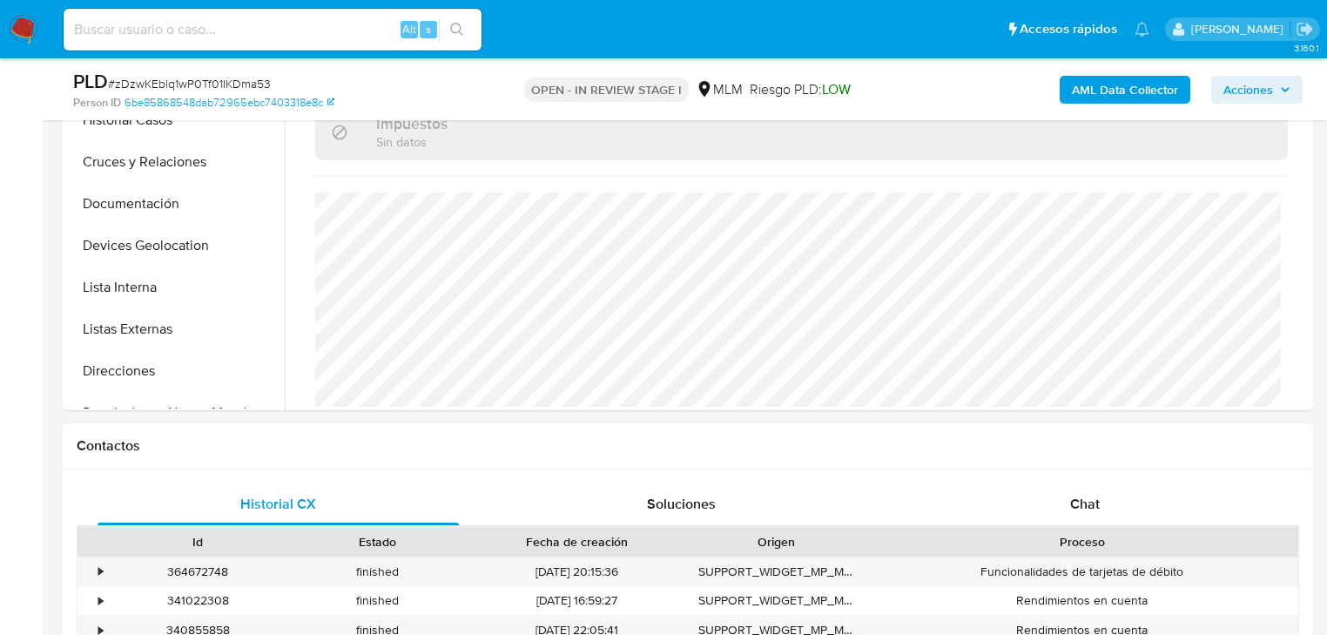
drag, startPoint x: 1075, startPoint y: 493, endPoint x: 993, endPoint y: 470, distance: 84.9
click at [1077, 494] on span "Chat" at bounding box center [1085, 504] width 30 height 20
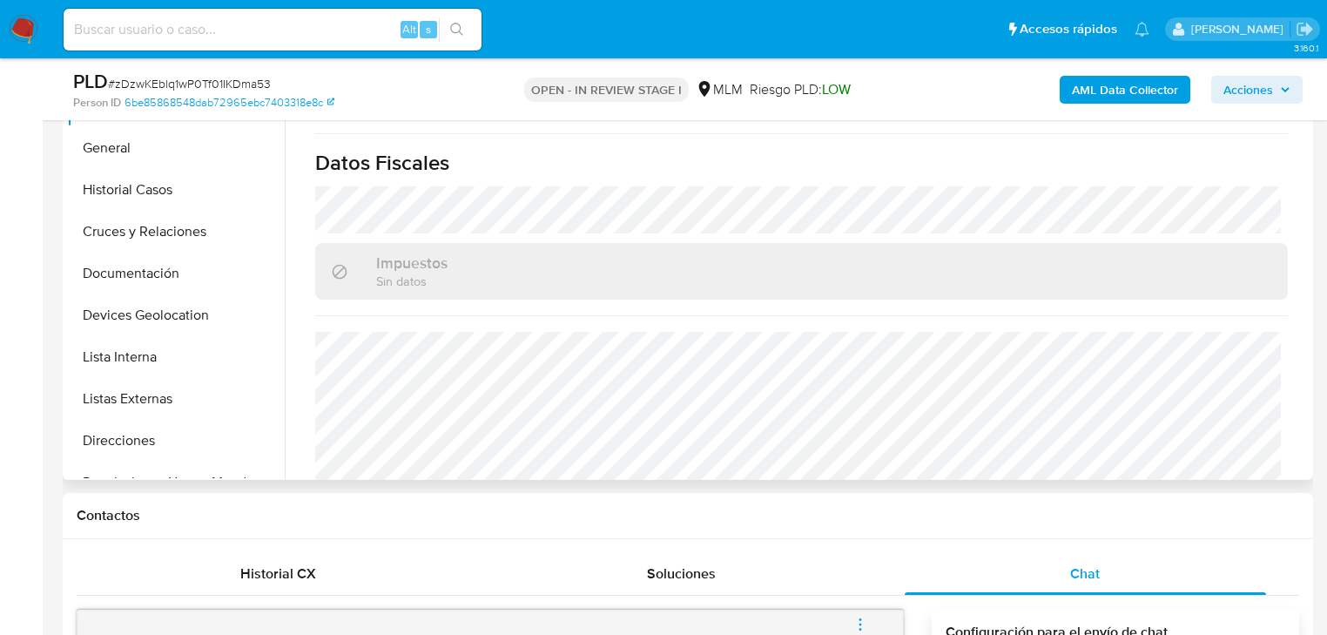
scroll to position [804, 0]
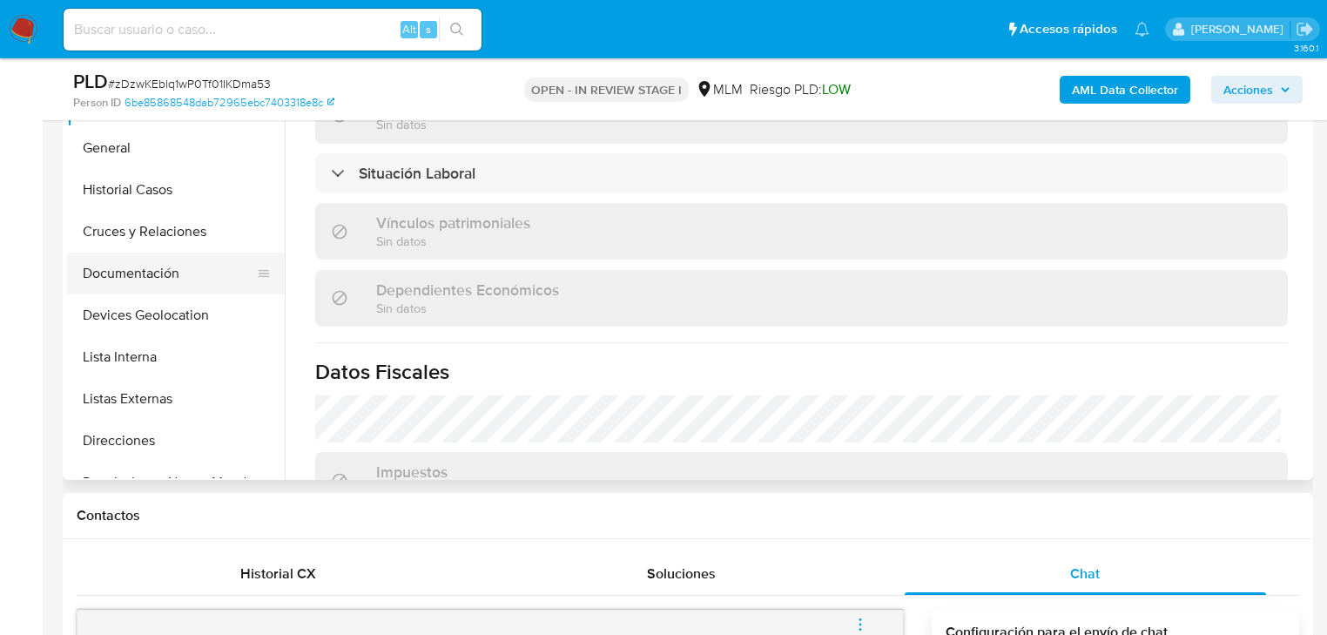
click at [144, 276] on button "Documentación" at bounding box center [169, 274] width 204 height 42
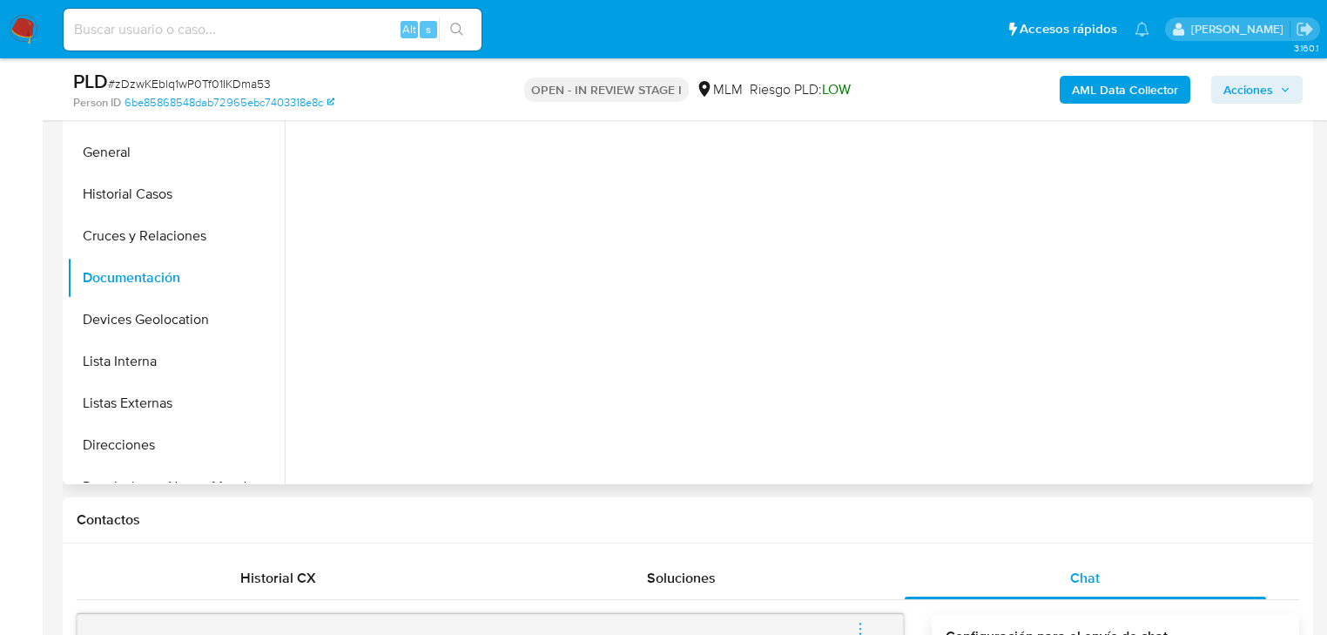
scroll to position [139, 0]
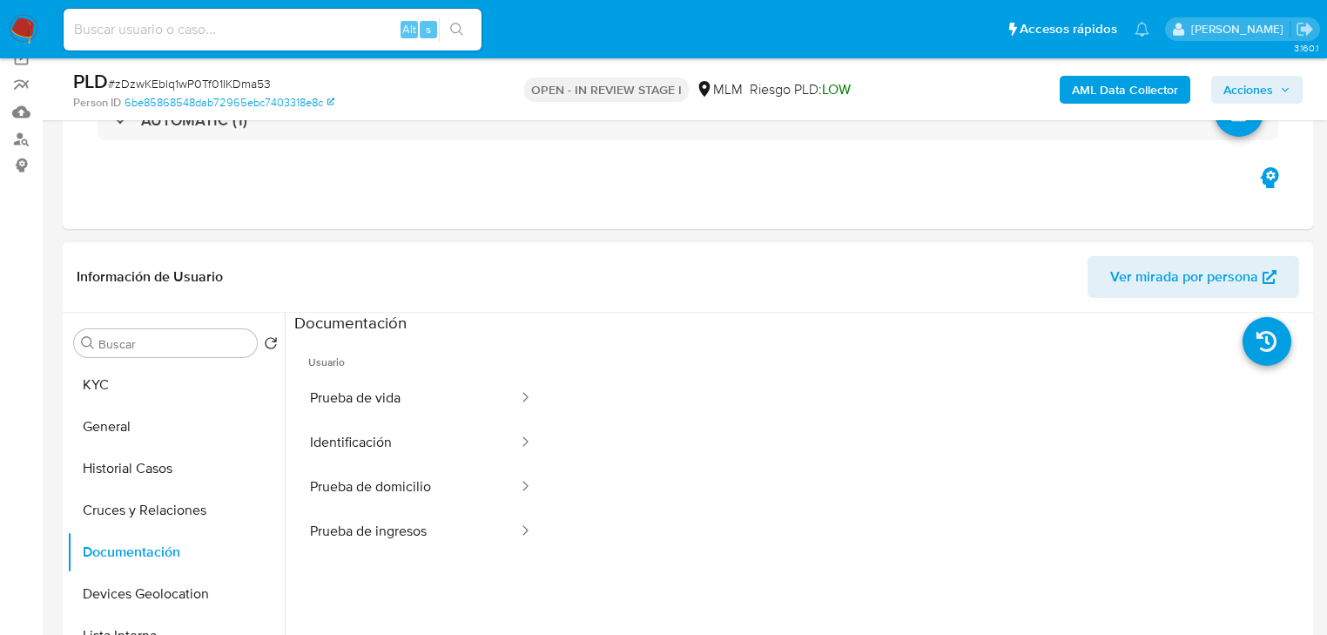
click at [478, 375] on span "Usuario" at bounding box center [420, 355] width 253 height 42
click at [517, 404] on icon at bounding box center [525, 396] width 17 height 17
drag, startPoint x: 415, startPoint y: 402, endPoint x: 524, endPoint y: 409, distance: 110.0
click at [415, 402] on button "Prueba de vida" at bounding box center [407, 398] width 226 height 44
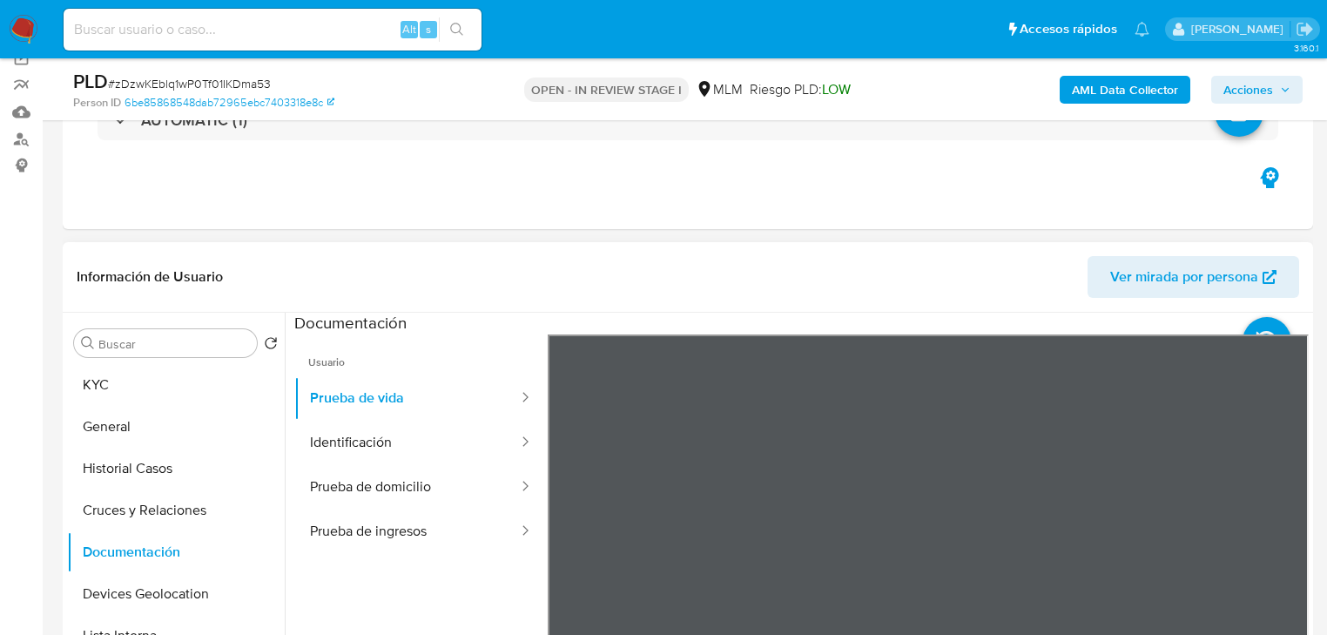
scroll to position [52, 0]
click at [390, 436] on button "Identificación" at bounding box center [407, 443] width 226 height 44
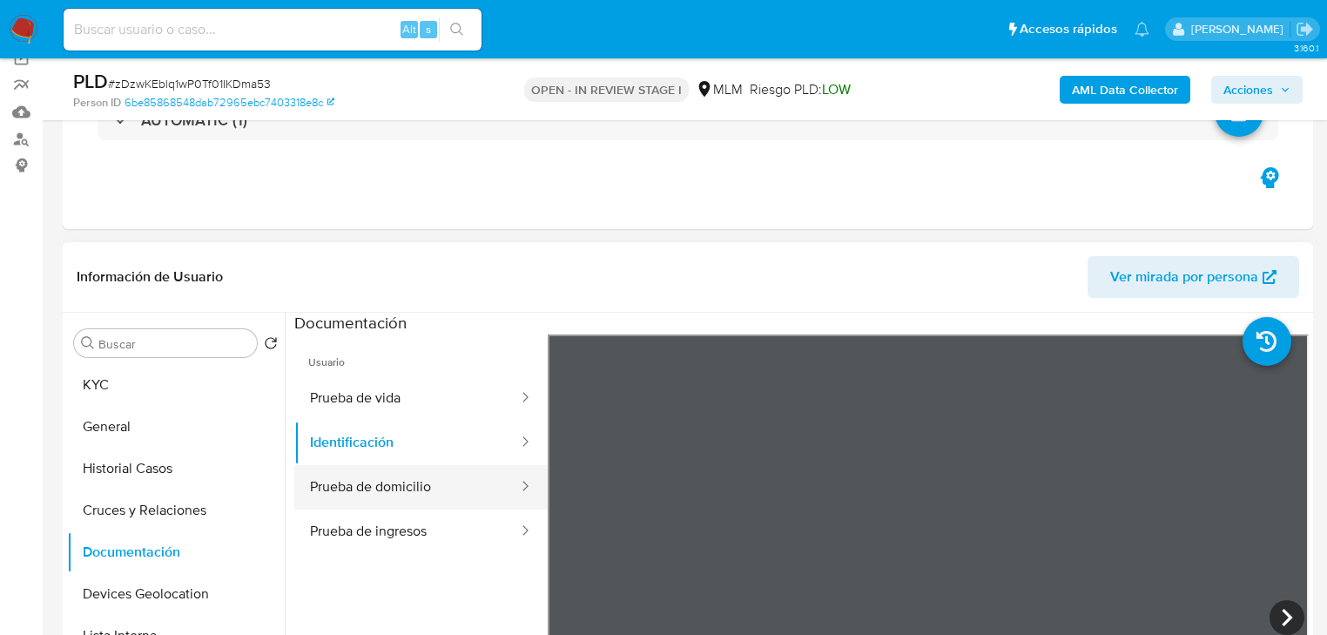
click at [395, 479] on button "Prueba de domicilio" at bounding box center [407, 487] width 226 height 44
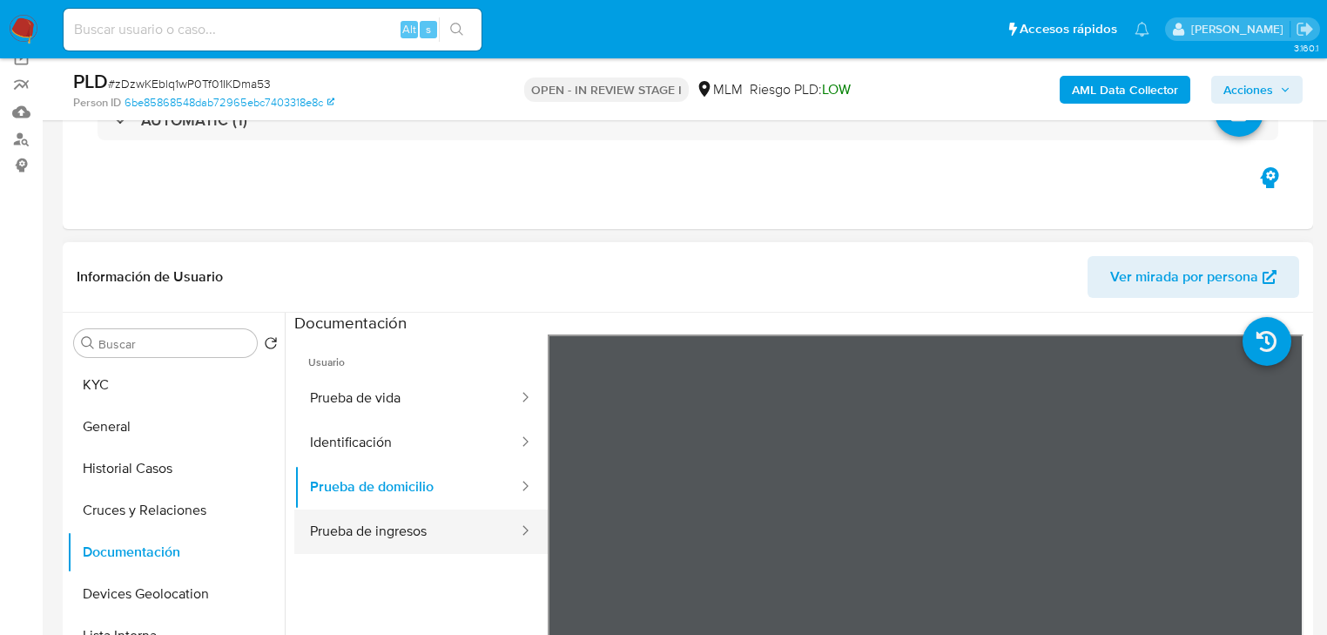
click at [390, 528] on button "Prueba de ingresos" at bounding box center [407, 532] width 226 height 44
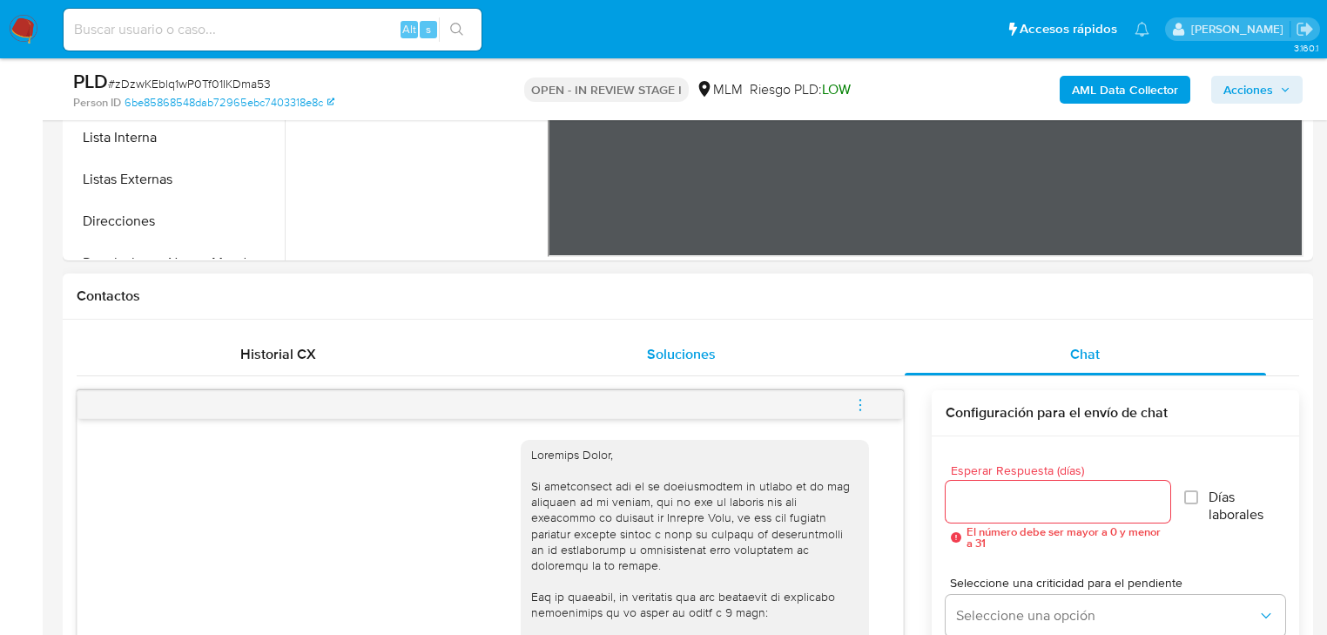
scroll to position [697, 0]
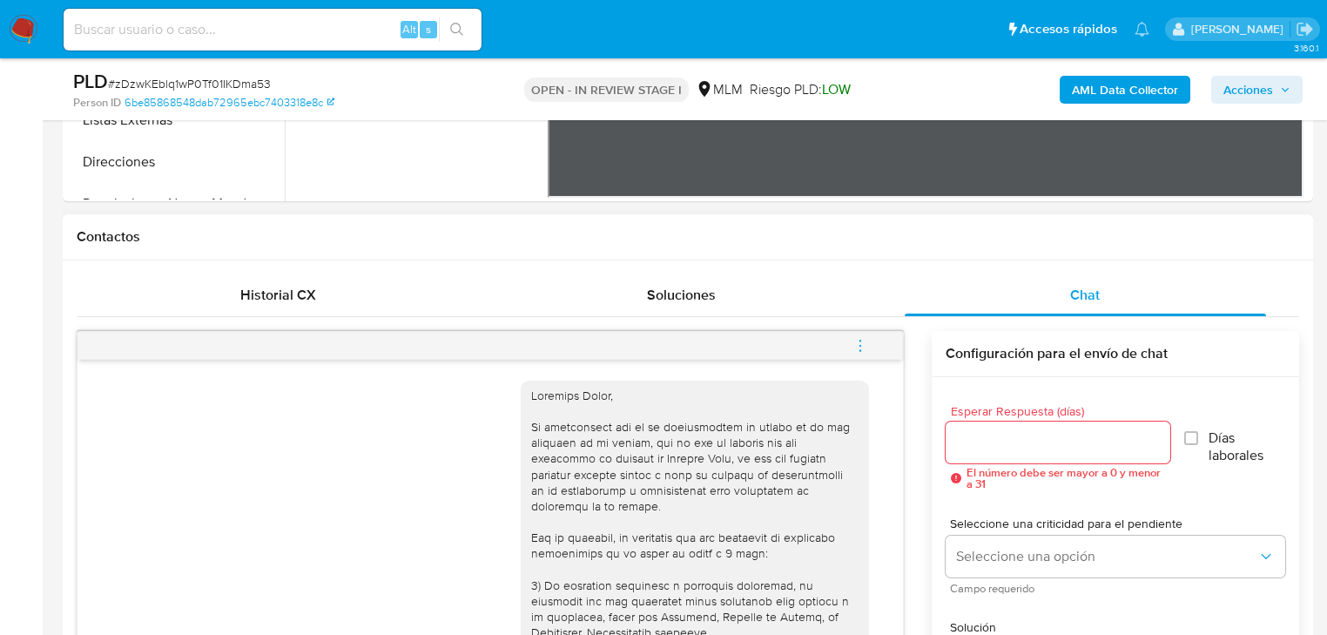
click at [864, 341] on icon "menu-action" at bounding box center [861, 346] width 16 height 16
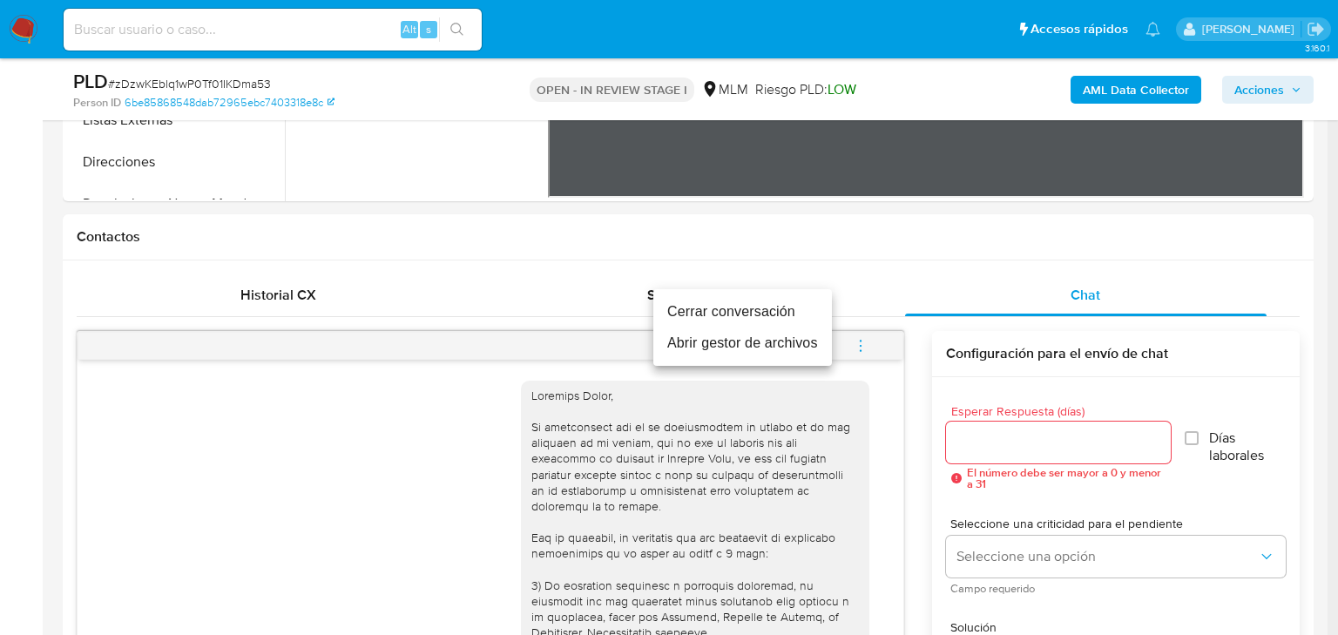
click at [753, 322] on li "Cerrar conversación" at bounding box center [742, 311] width 179 height 31
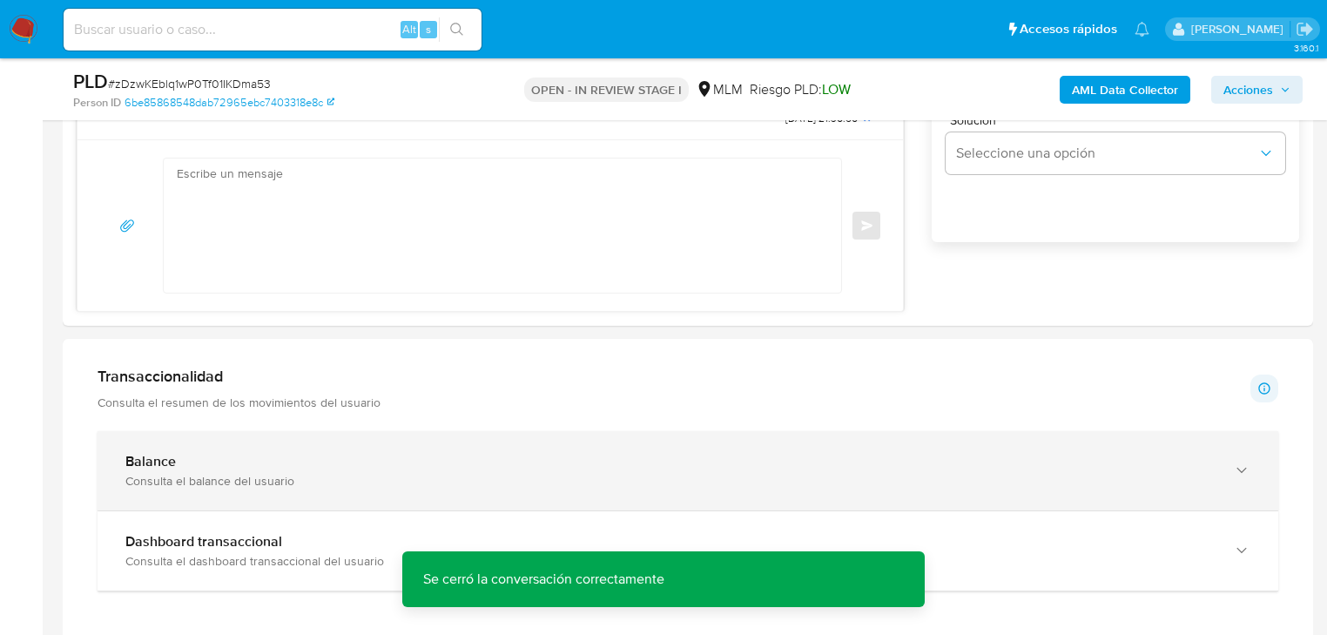
scroll to position [1254, 0]
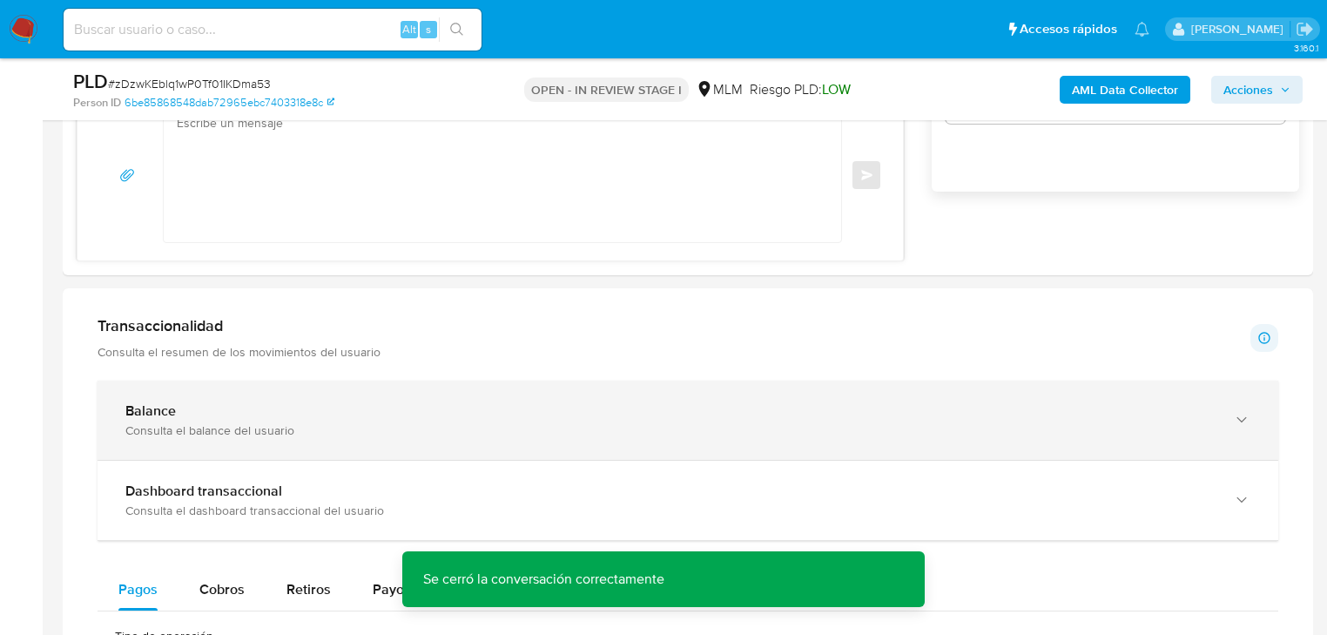
click at [296, 415] on div "Balance" at bounding box center [670, 410] width 1091 height 17
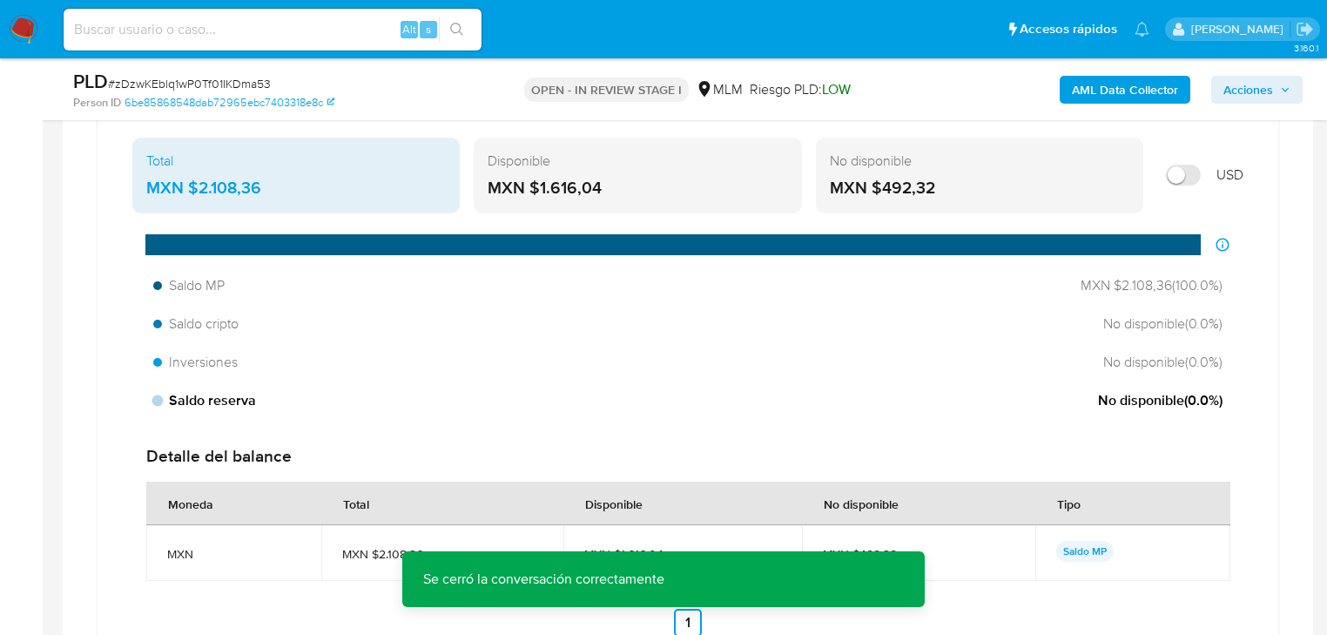
scroll to position [1603, 0]
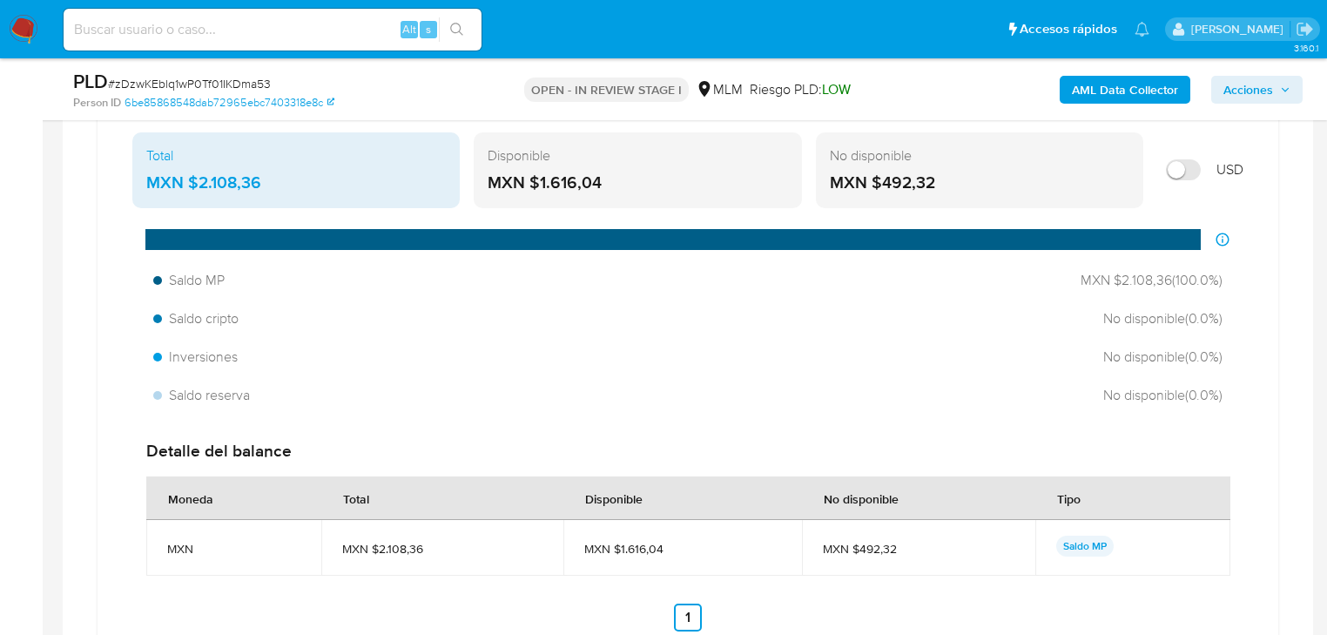
drag, startPoint x: 49, startPoint y: 324, endPoint x: 107, endPoint y: 338, distance: 60.0
click at [49, 325] on main "3.160.1 Asignado a michelleangr Asignado el: 17/09/2025 11:26:31 Creado el: 12/…" at bounding box center [663, 374] width 1327 height 3954
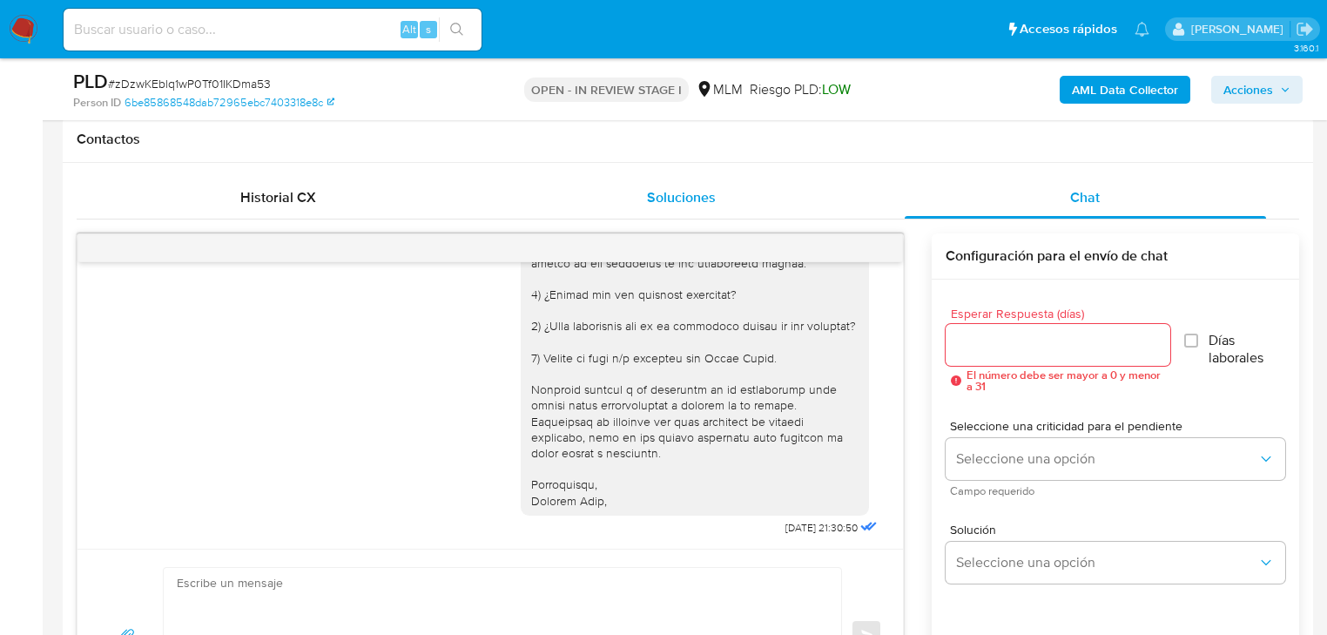
scroll to position [697, 0]
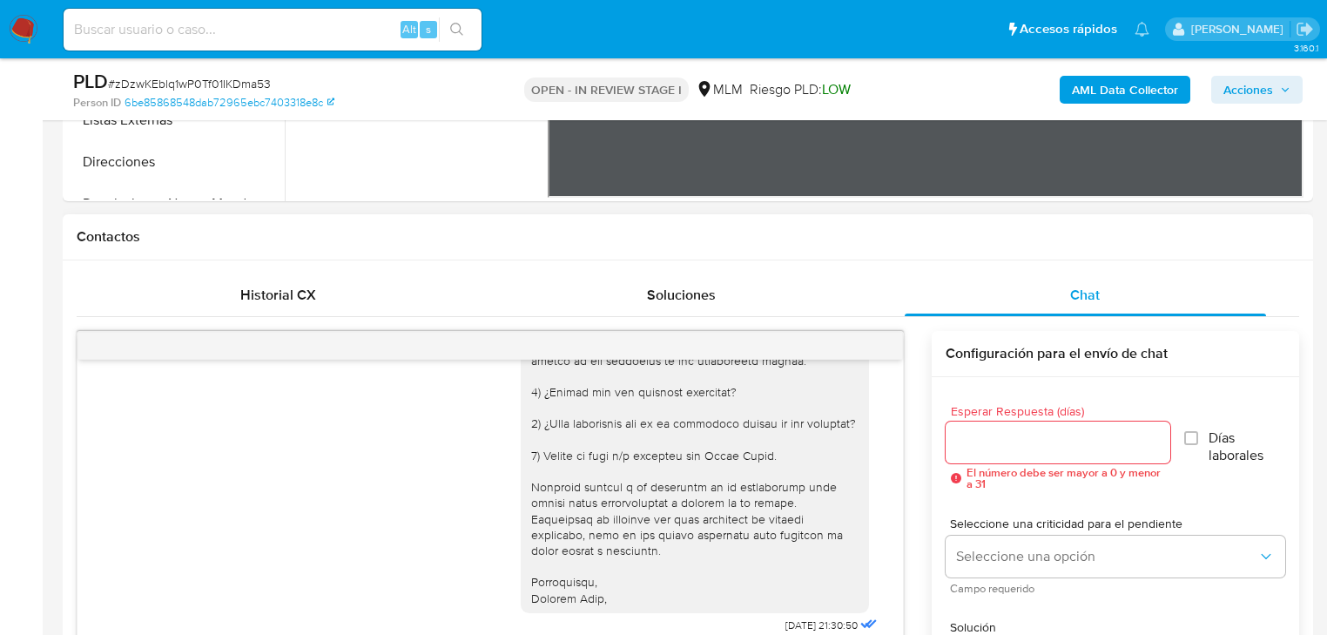
click at [883, 343] on div at bounding box center [491, 346] width 826 height 28
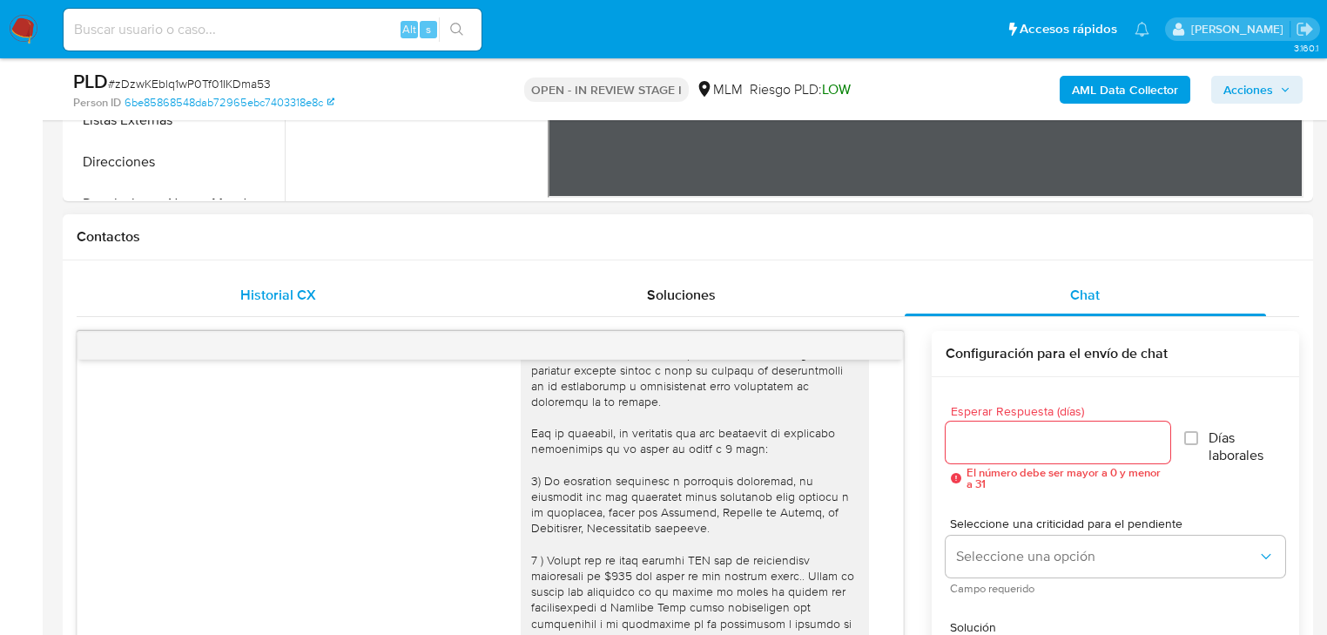
scroll to position [488, 0]
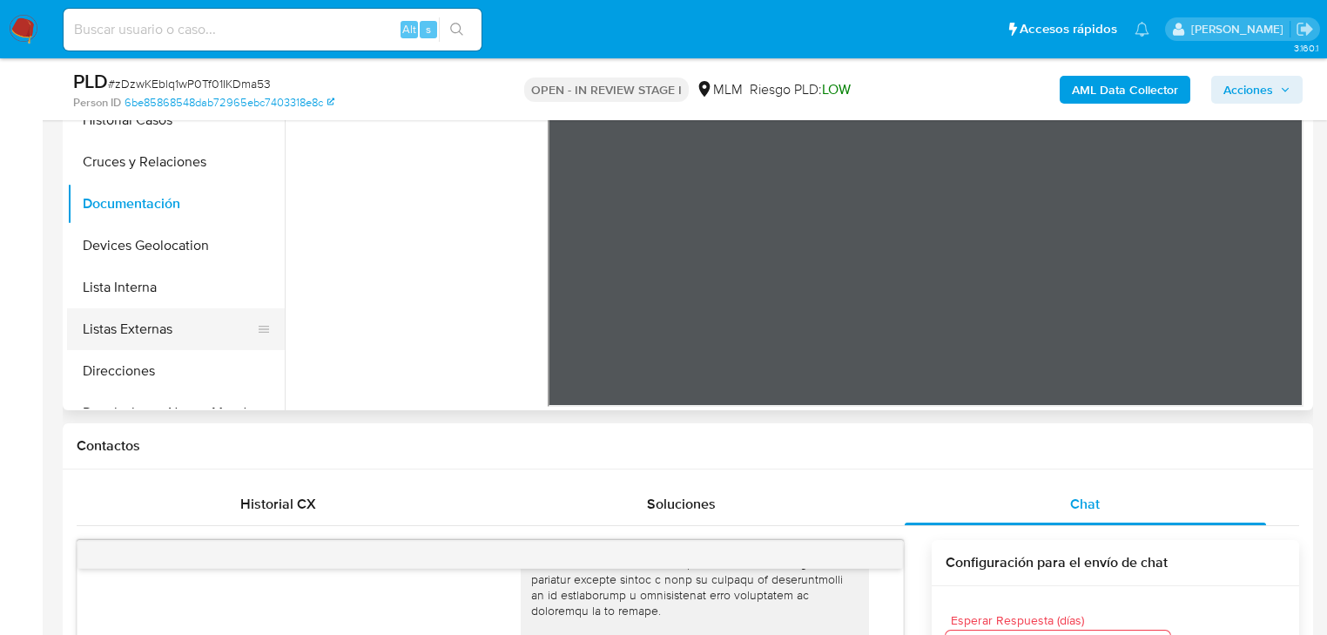
click at [195, 342] on button "Listas Externas" at bounding box center [169, 329] width 204 height 42
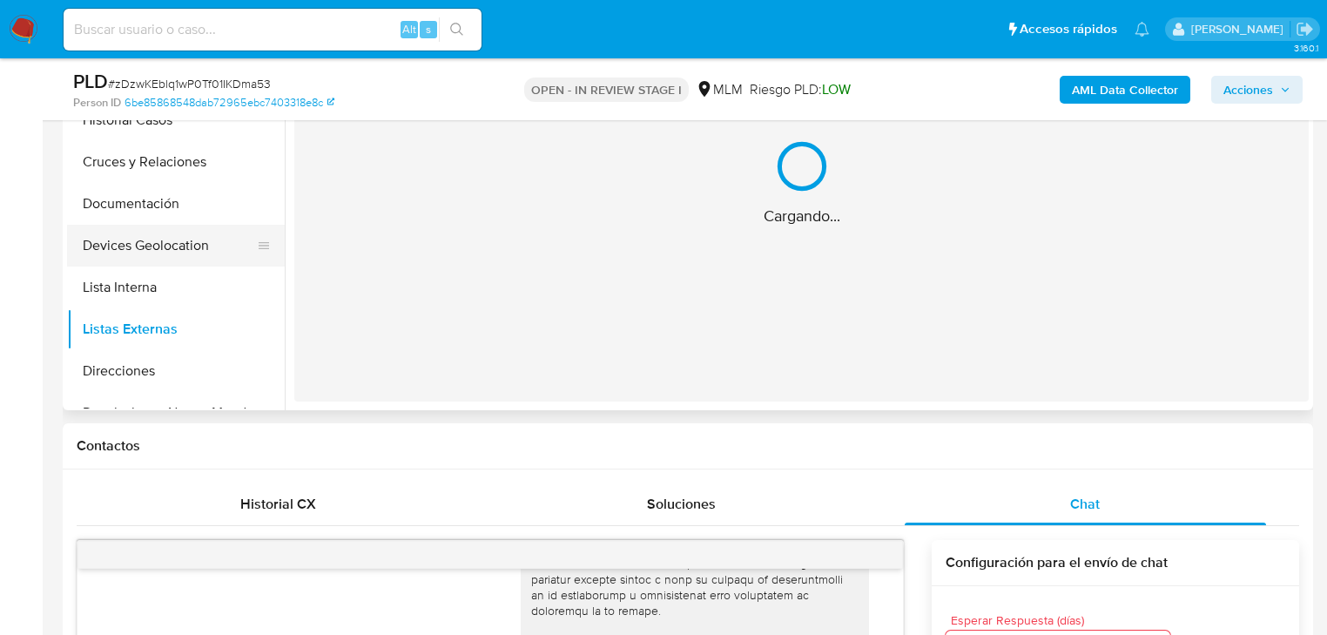
click at [195, 257] on button "Devices Geolocation" at bounding box center [169, 246] width 204 height 42
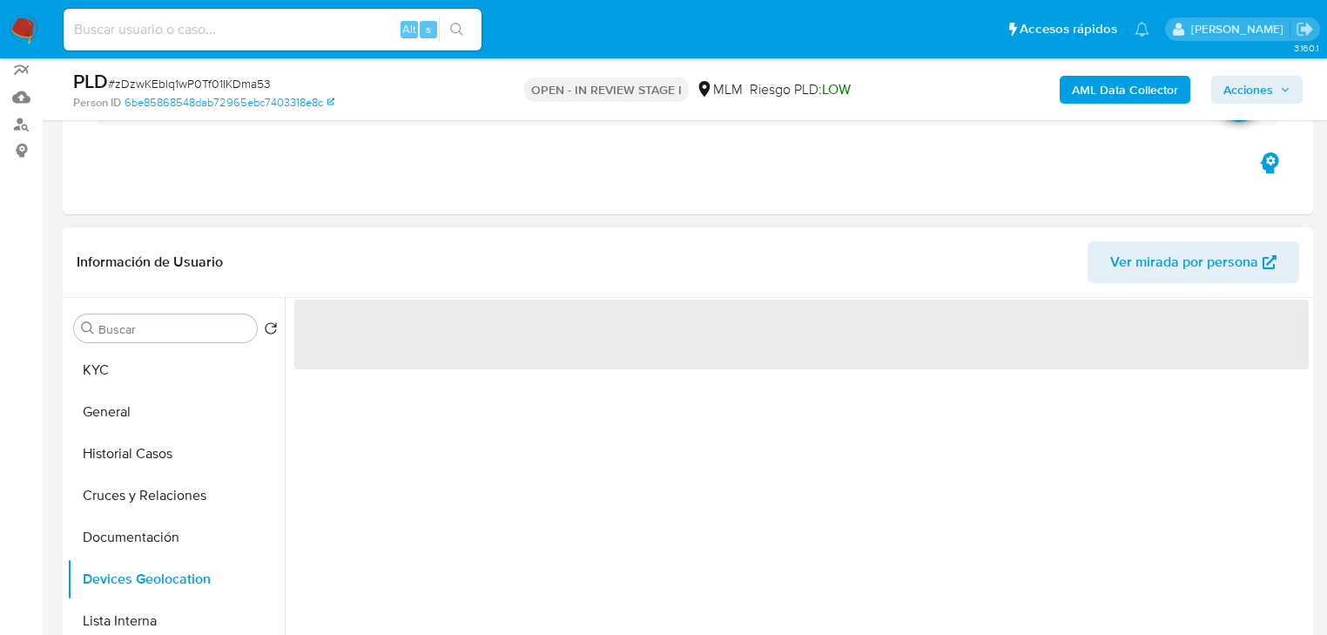
scroll to position [70, 0]
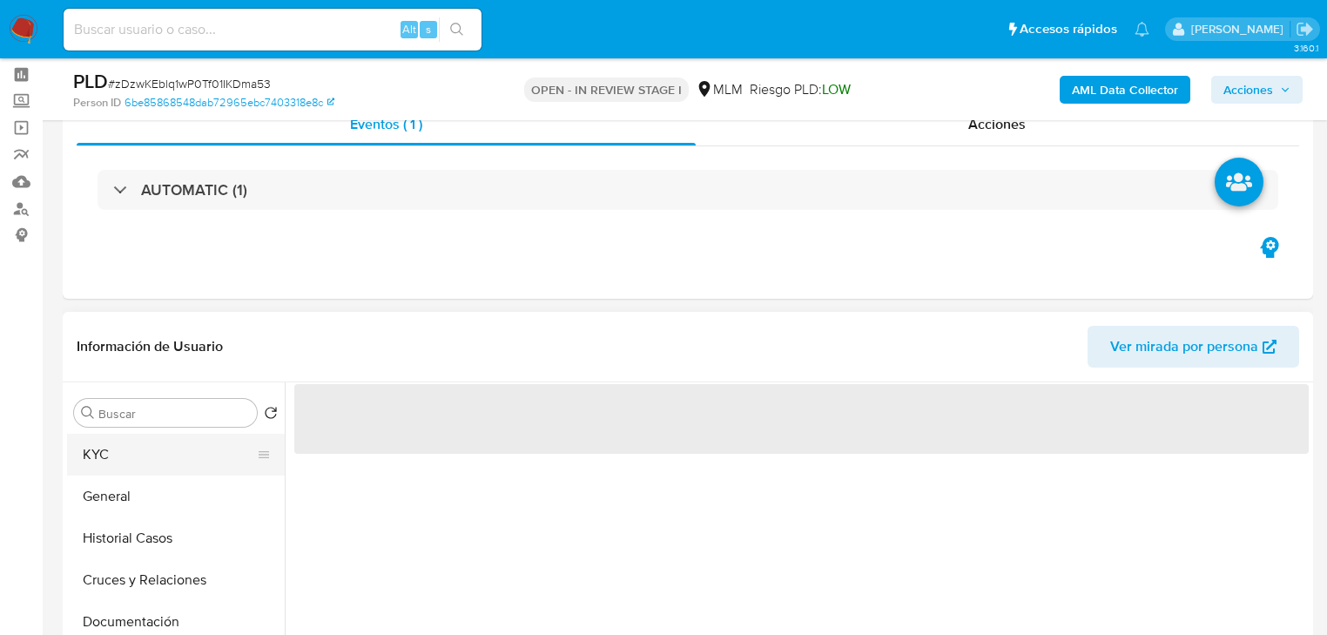
click at [188, 460] on button "KYC" at bounding box center [169, 455] width 204 height 42
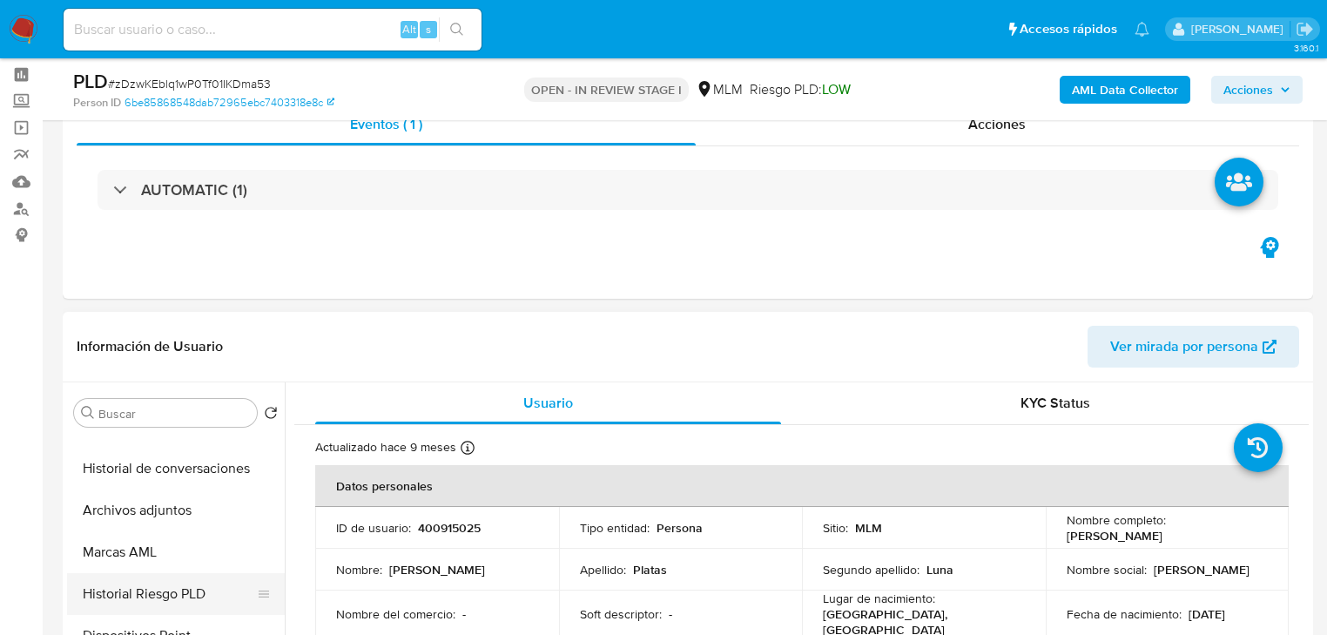
scroll to position [418, 0]
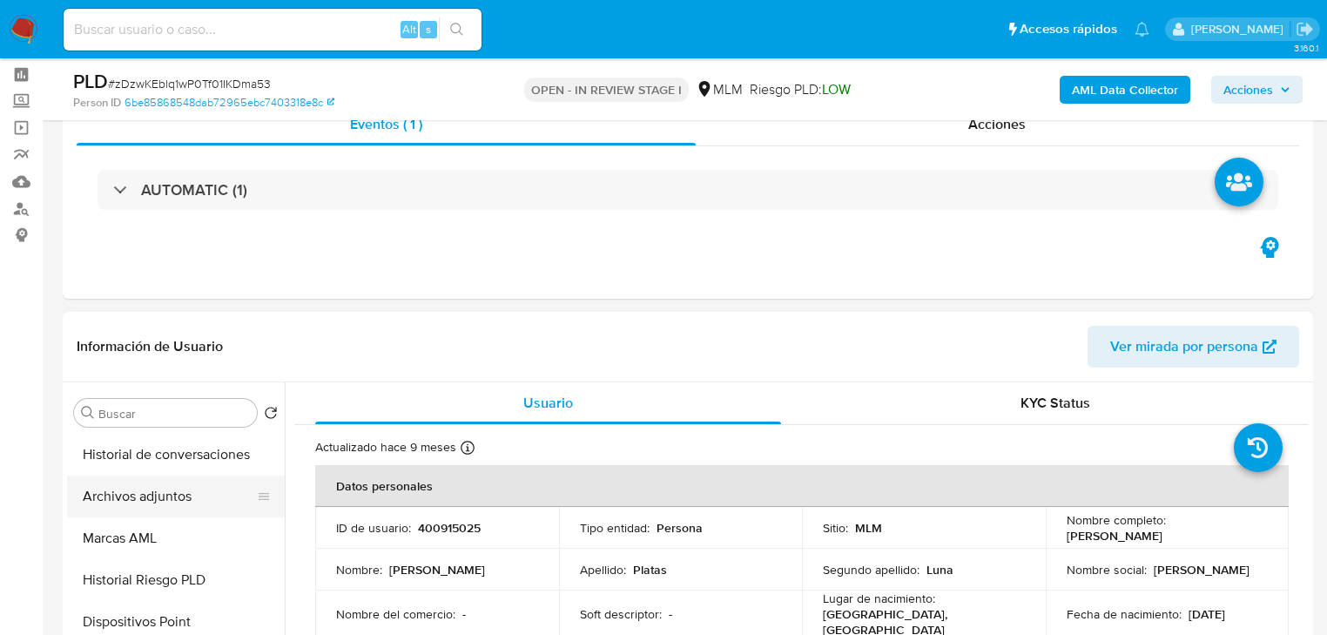
click at [173, 504] on button "Archivos adjuntos" at bounding box center [169, 497] width 204 height 42
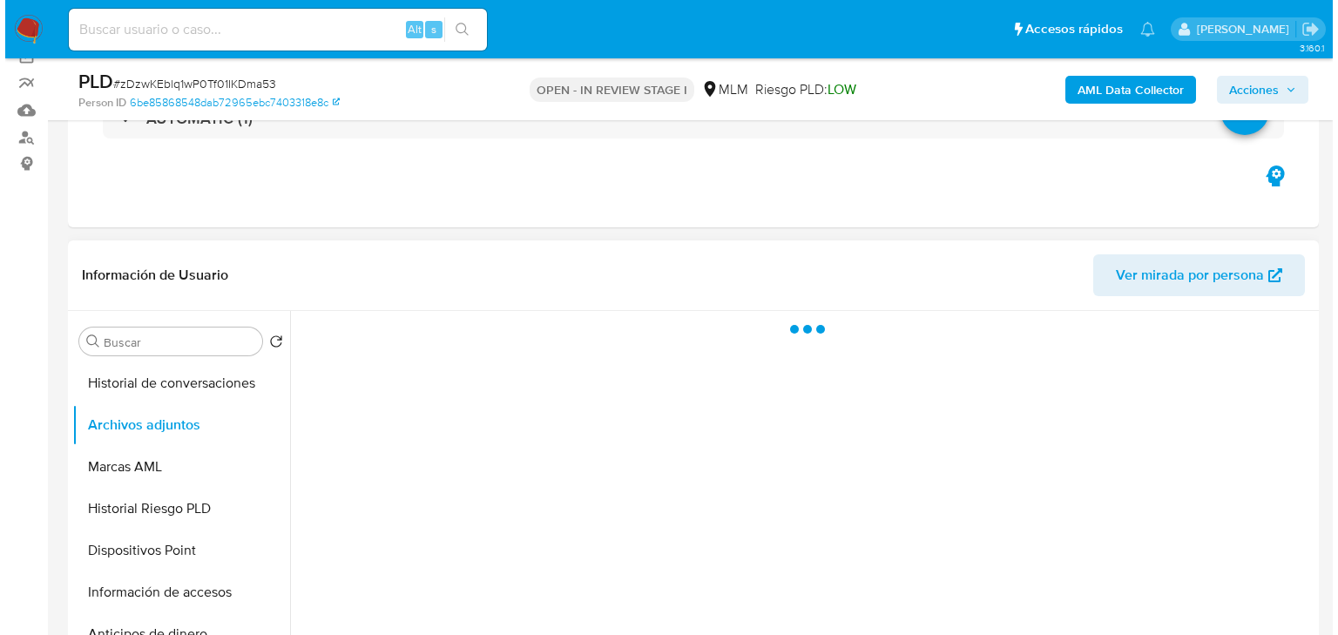
scroll to position [209, 0]
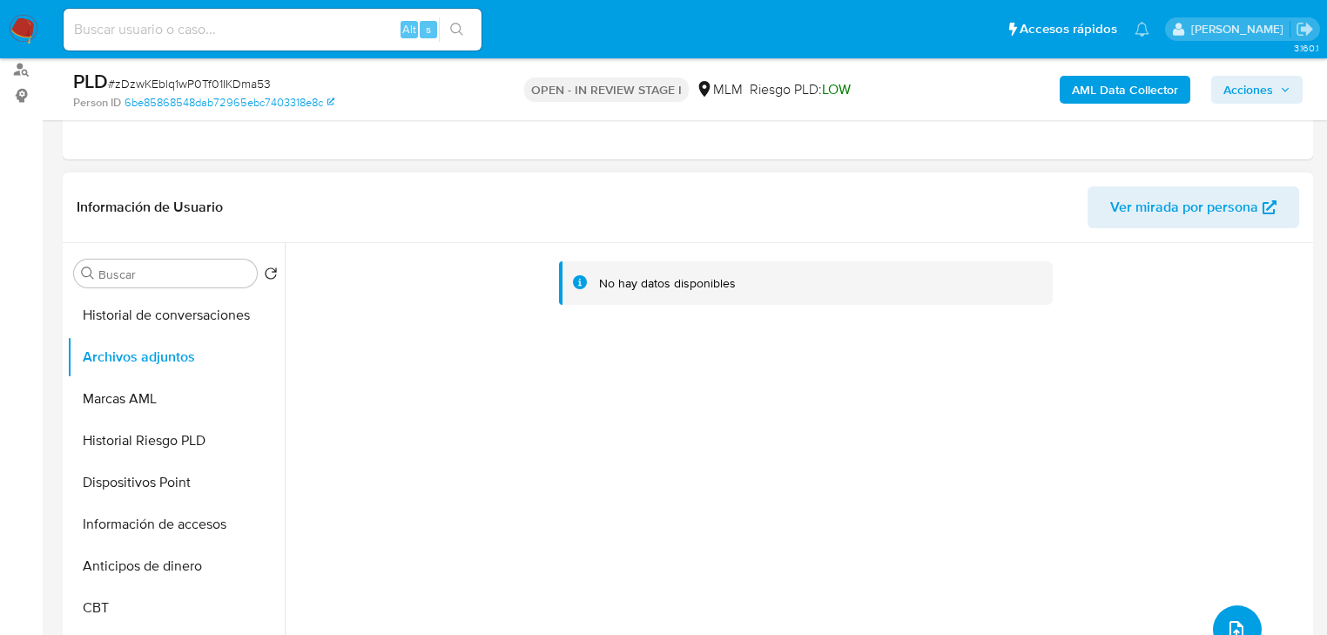
click at [1232, 620] on icon "upload-file" at bounding box center [1236, 629] width 21 height 21
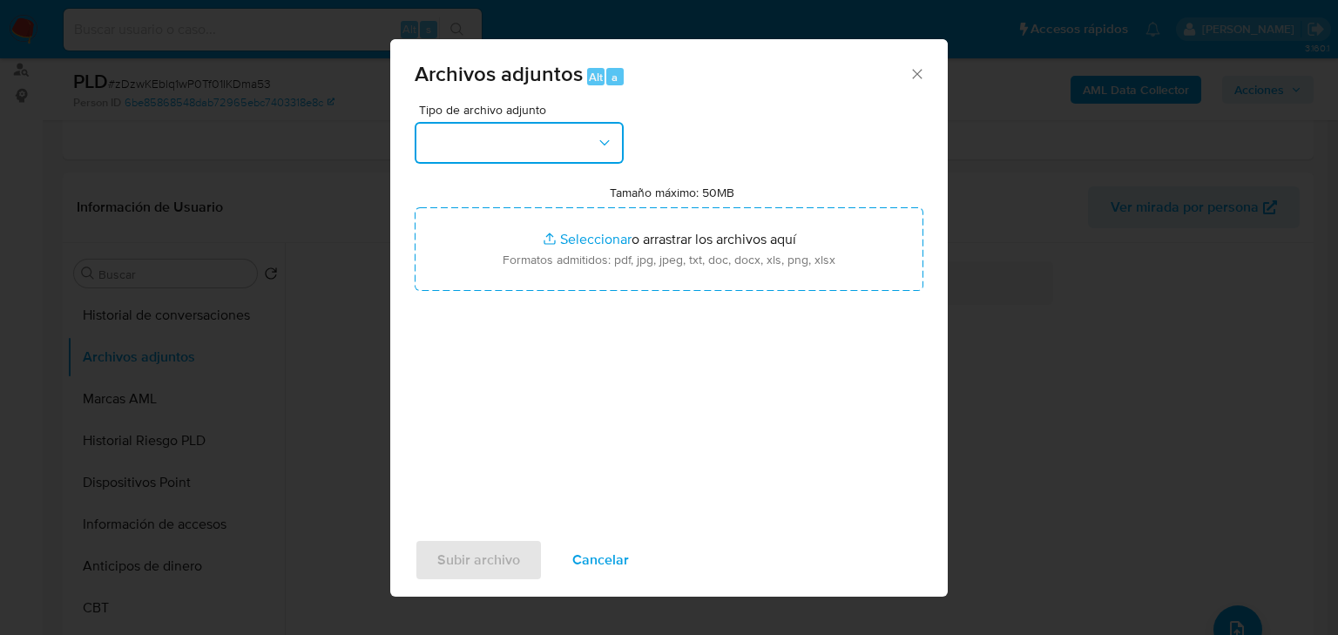
click at [528, 146] on button "button" at bounding box center [519, 143] width 209 height 42
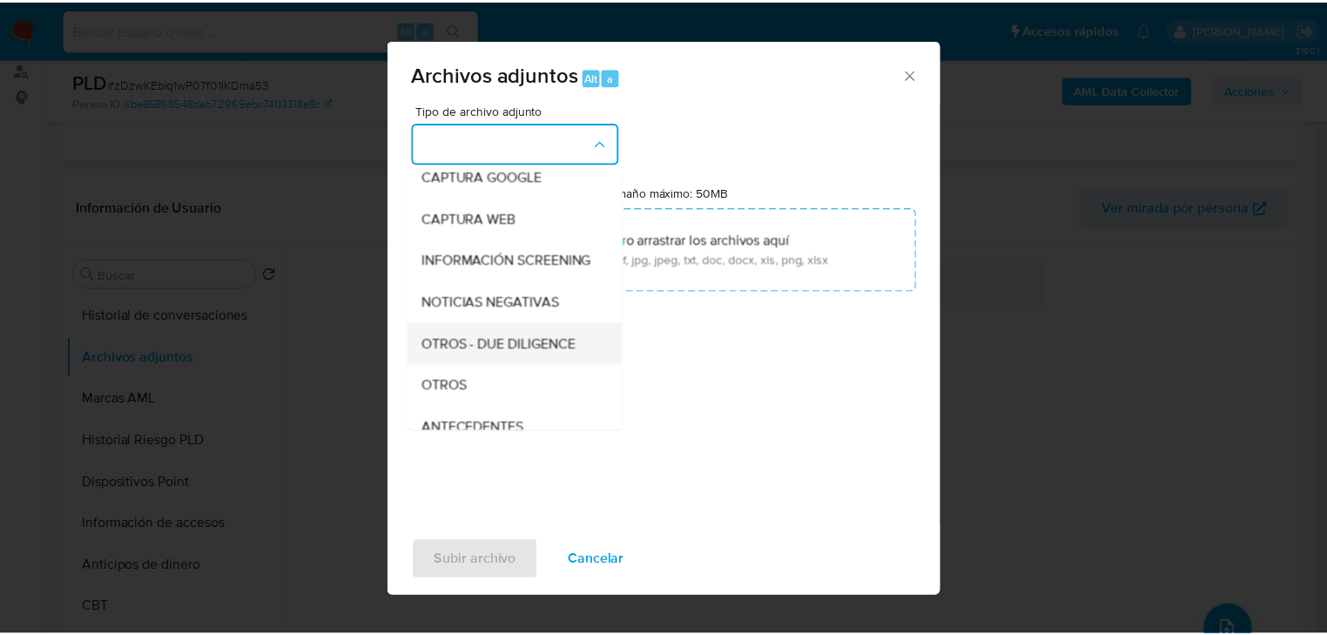
scroll to position [118, 0]
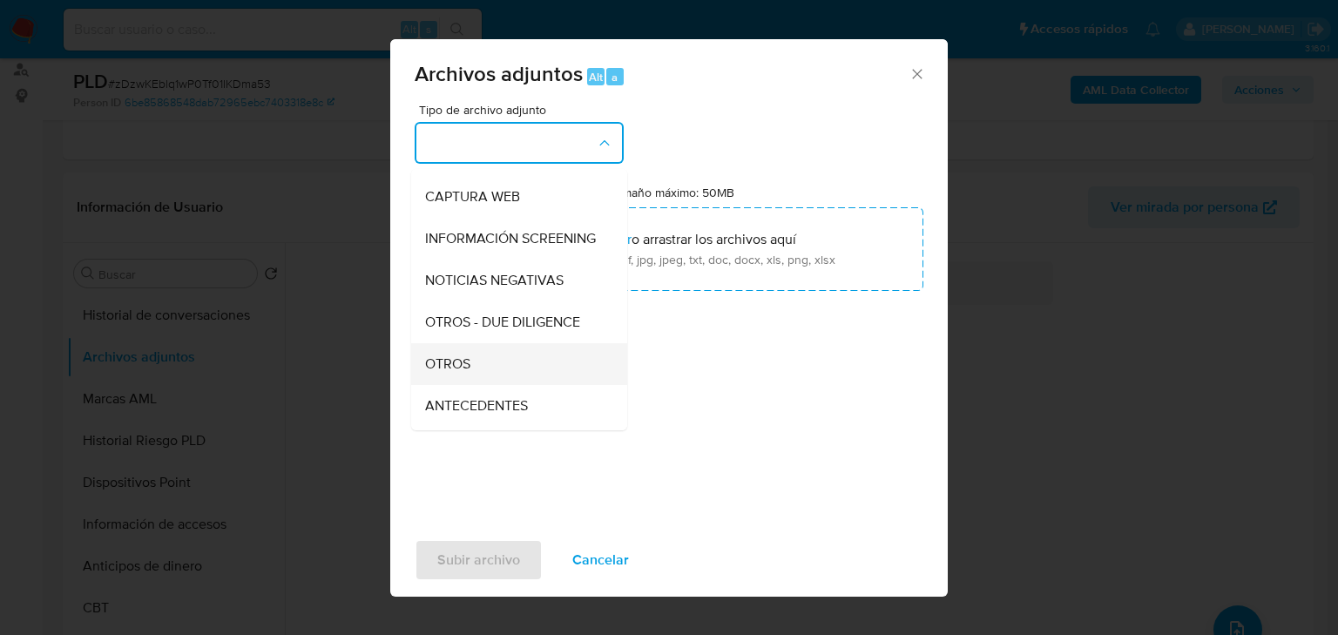
click at [484, 382] on div "OTROS" at bounding box center [514, 364] width 178 height 42
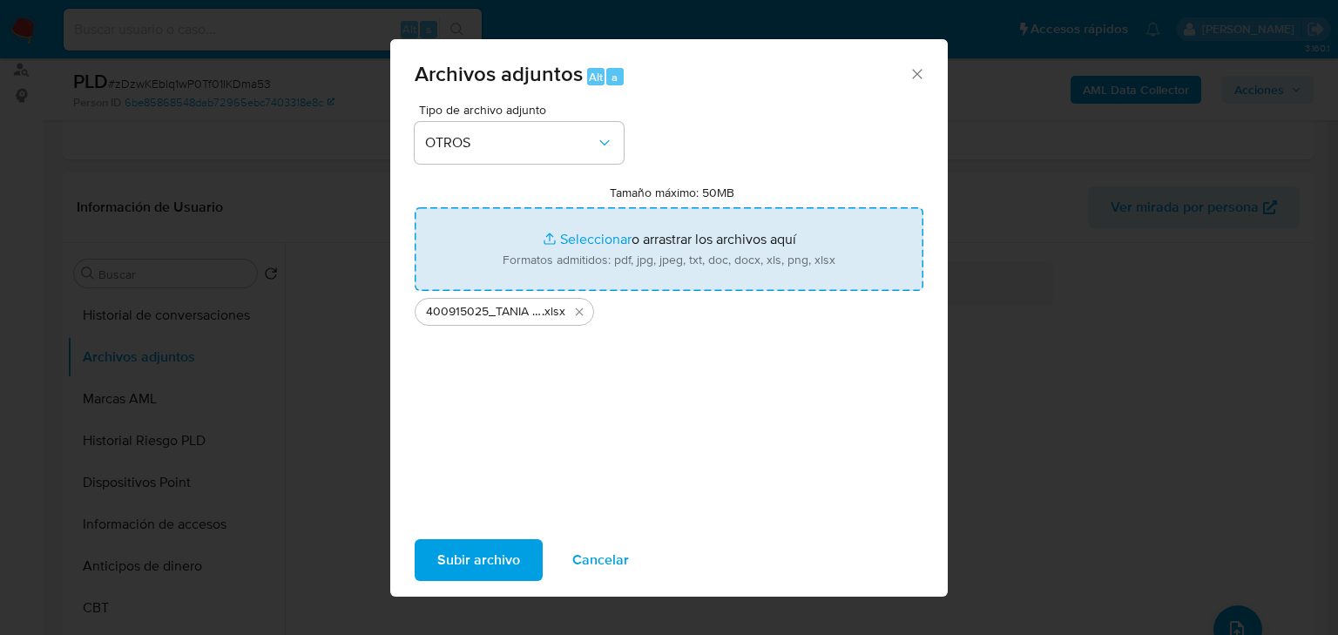
type input "C:\fakepath\400915025_TANIA PLATAS LUNA_AGO25.docx.pdf"
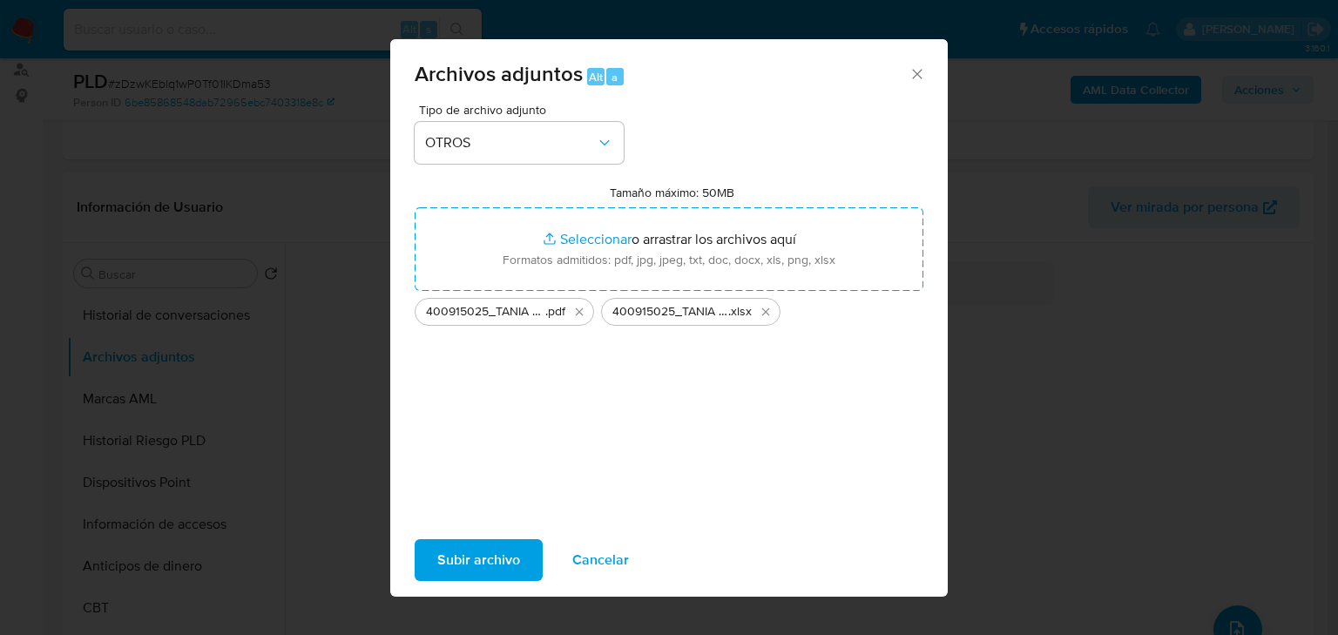
click at [506, 554] on span "Subir archivo" at bounding box center [478, 560] width 83 height 38
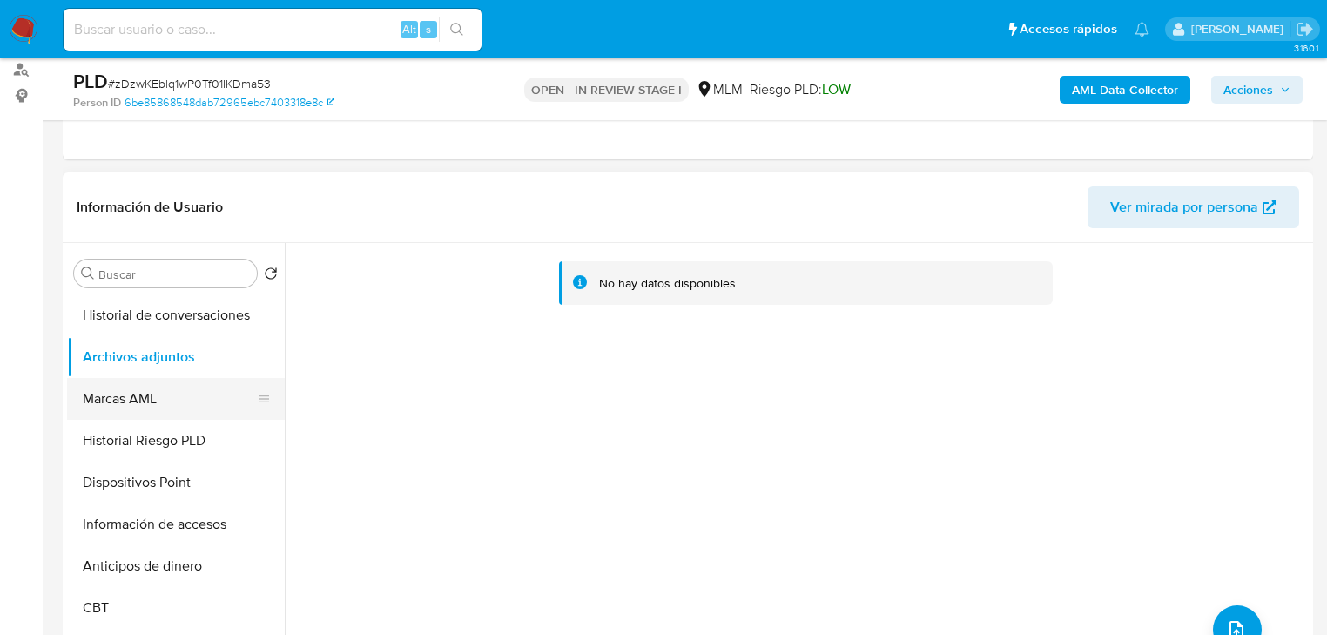
drag, startPoint x: 152, startPoint y: 451, endPoint x: 153, endPoint y: 409, distance: 42.7
click at [152, 449] on button "Historial Riesgo PLD" at bounding box center [176, 441] width 218 height 42
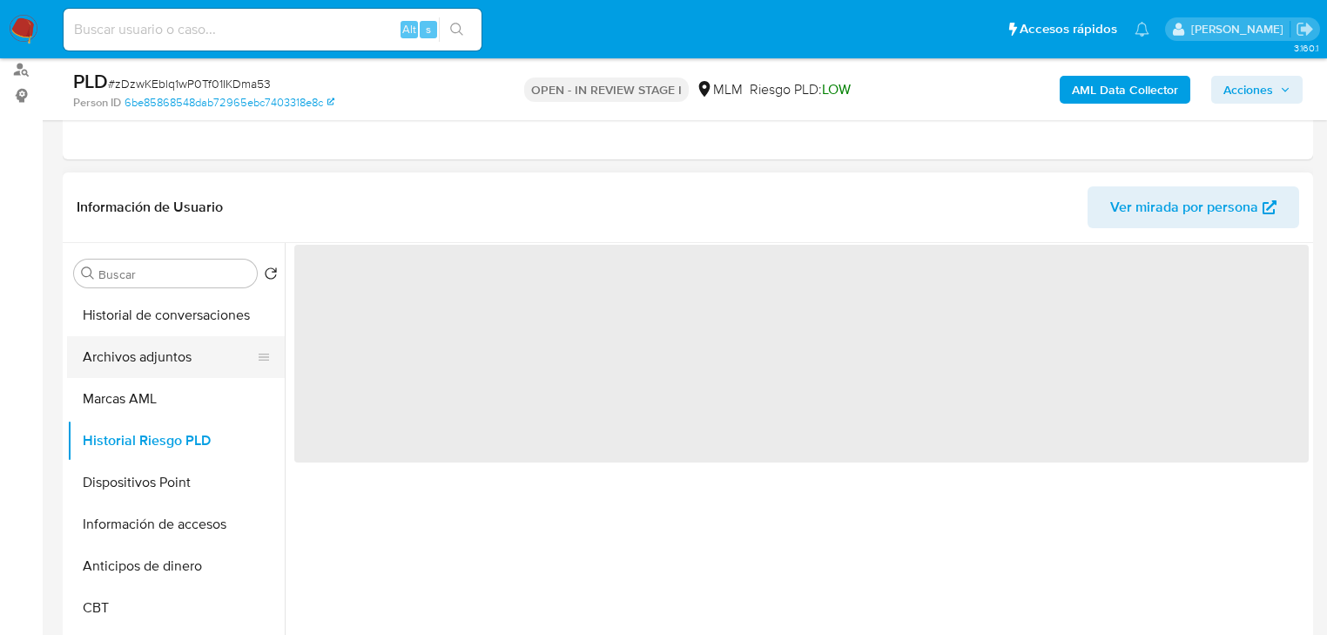
drag, startPoint x: 156, startPoint y: 362, endPoint x: 172, endPoint y: 360, distance: 15.9
click at [157, 362] on button "Archivos adjuntos" at bounding box center [169, 357] width 204 height 42
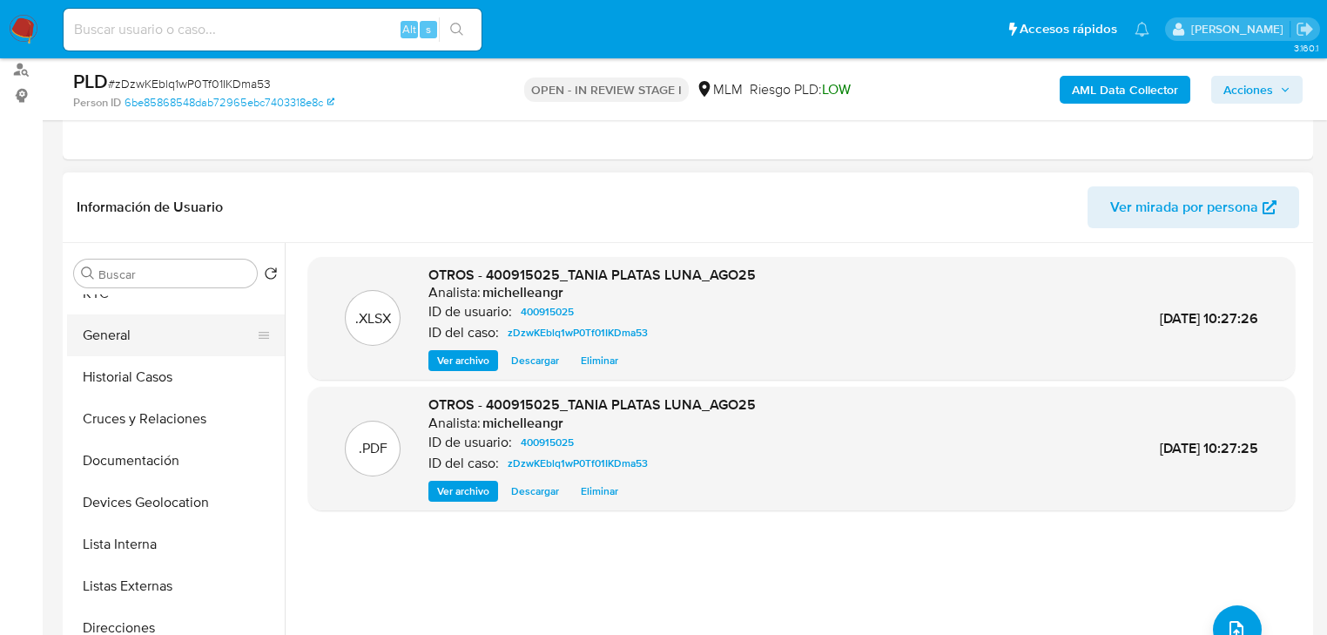
scroll to position [0, 0]
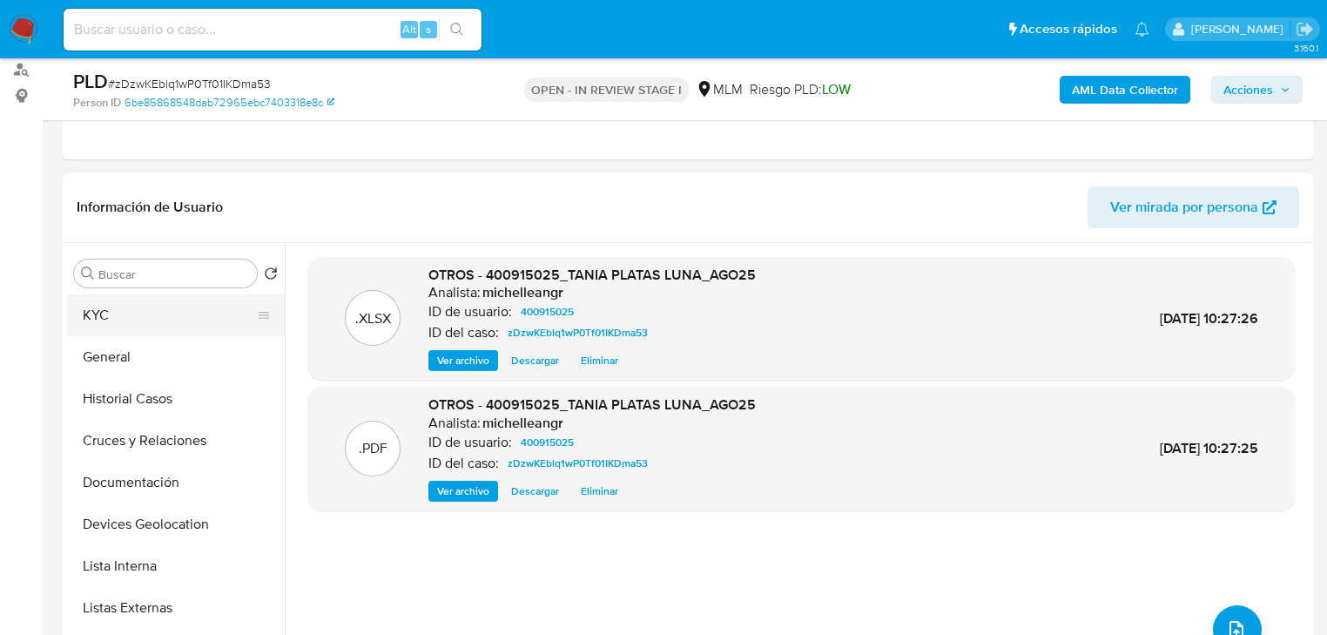
click at [125, 324] on button "KYC" at bounding box center [169, 315] width 204 height 42
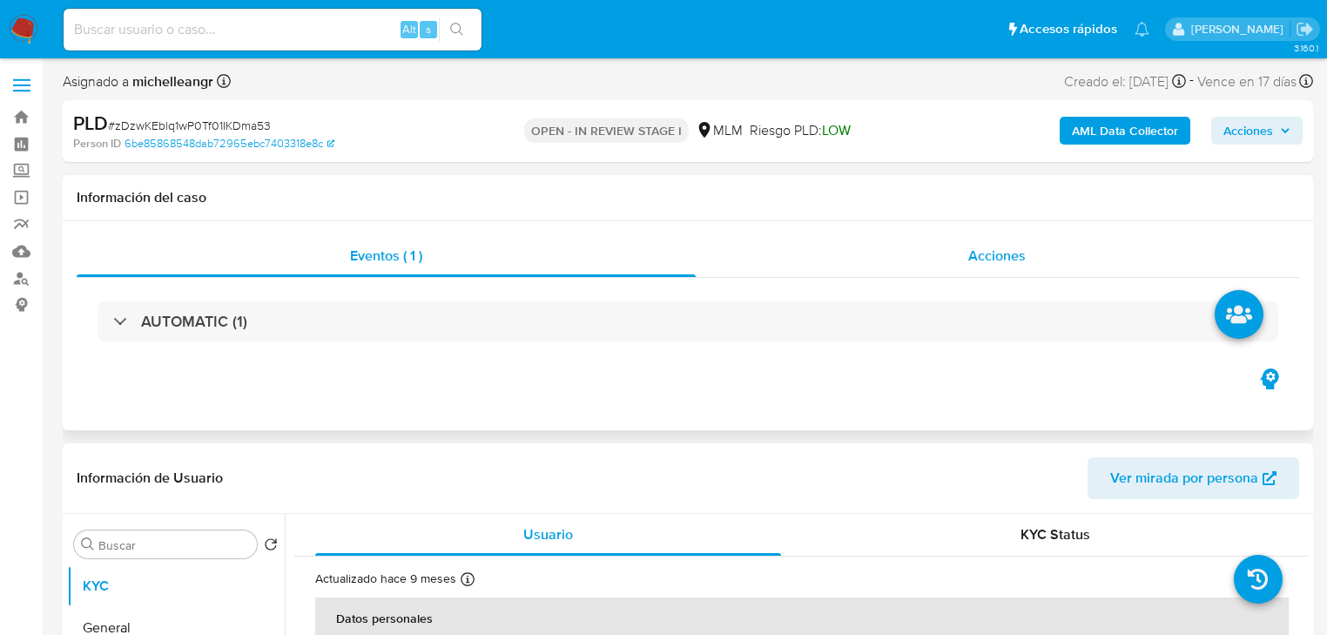
click at [982, 265] on span "Acciones" at bounding box center [997, 256] width 57 height 20
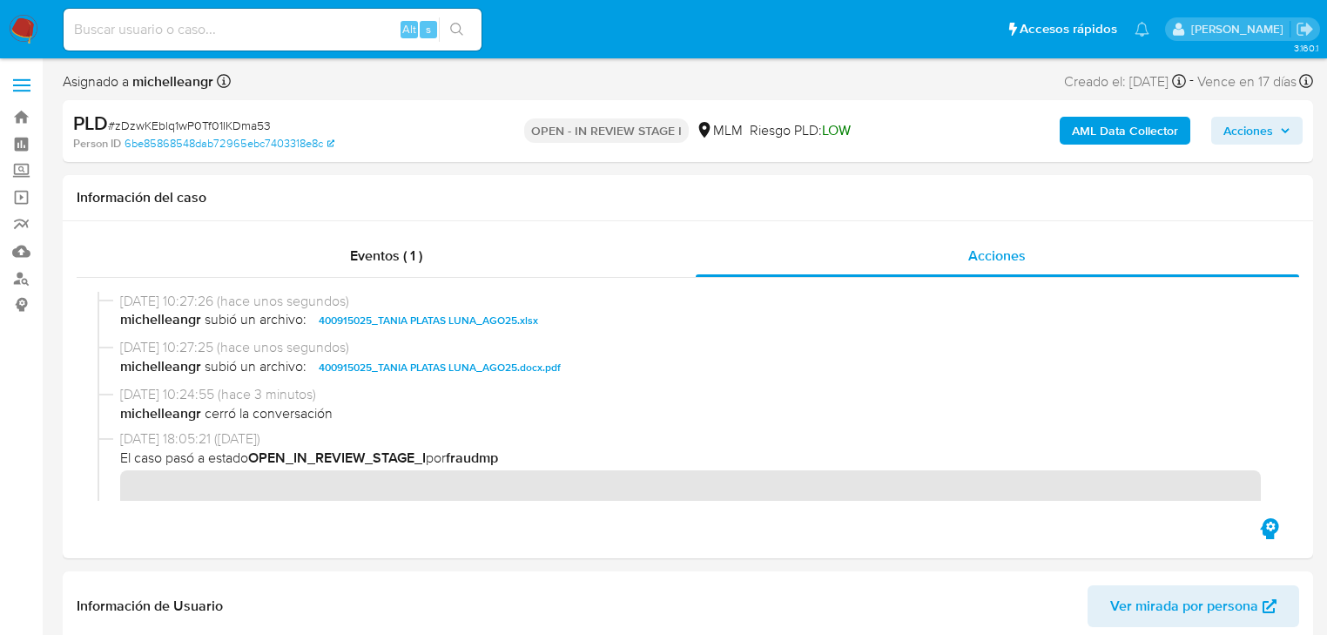
click at [1289, 125] on icon "button" at bounding box center [1285, 130] width 10 height 10
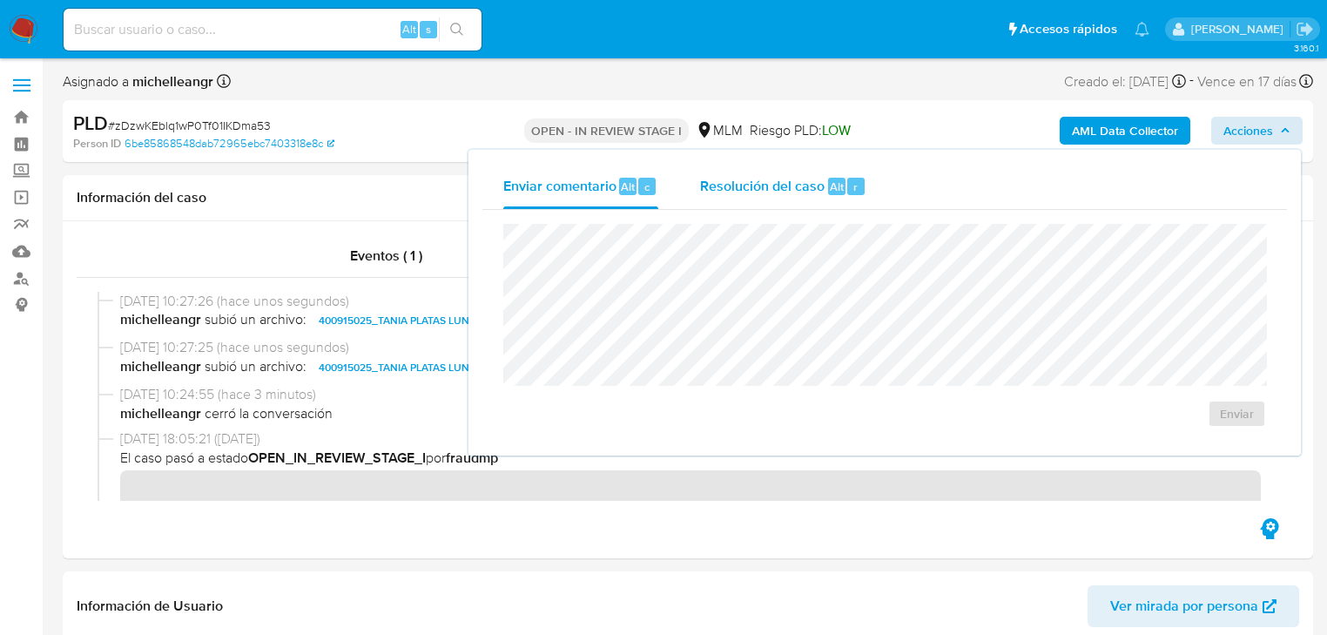
click at [780, 176] on span "Resolución del caso" at bounding box center [762, 186] width 125 height 20
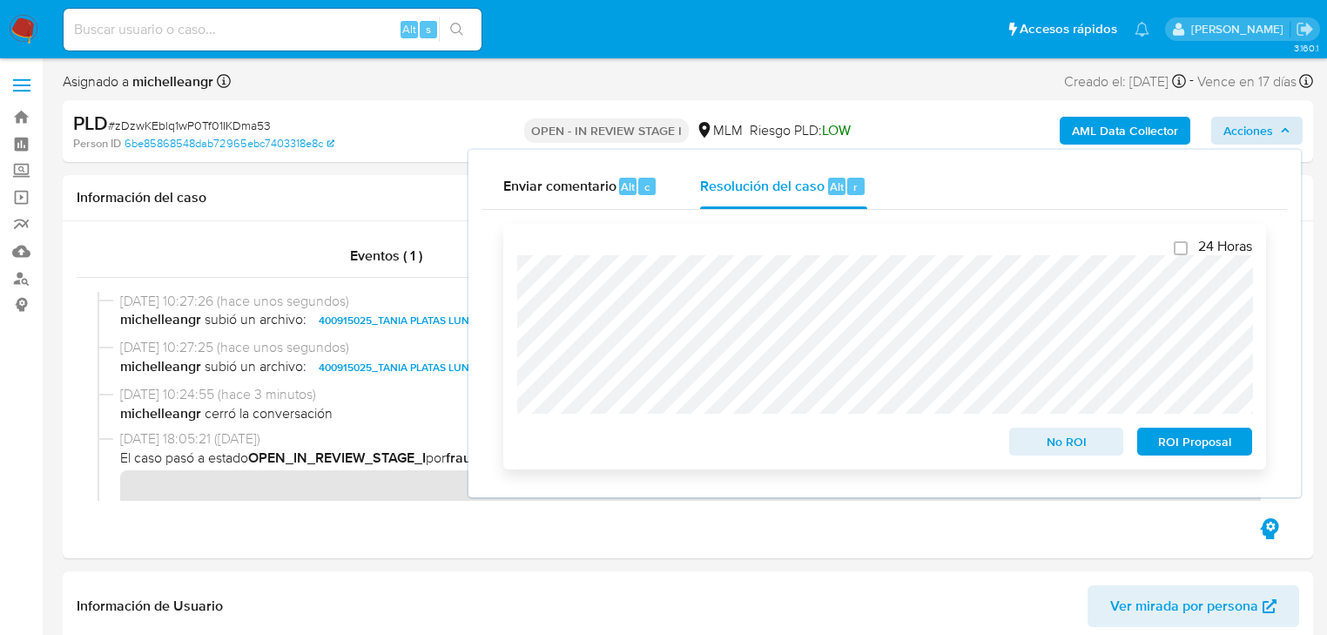
click at [1024, 444] on span "No ROI" at bounding box center [1067, 441] width 91 height 24
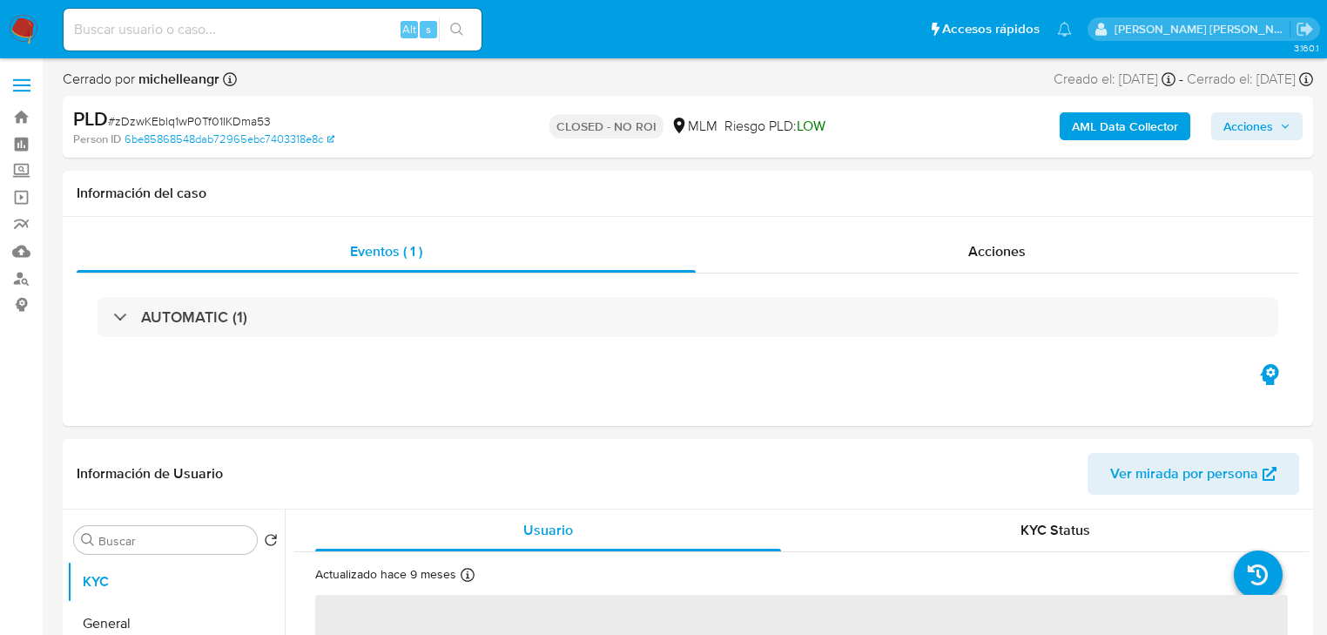
select select "10"
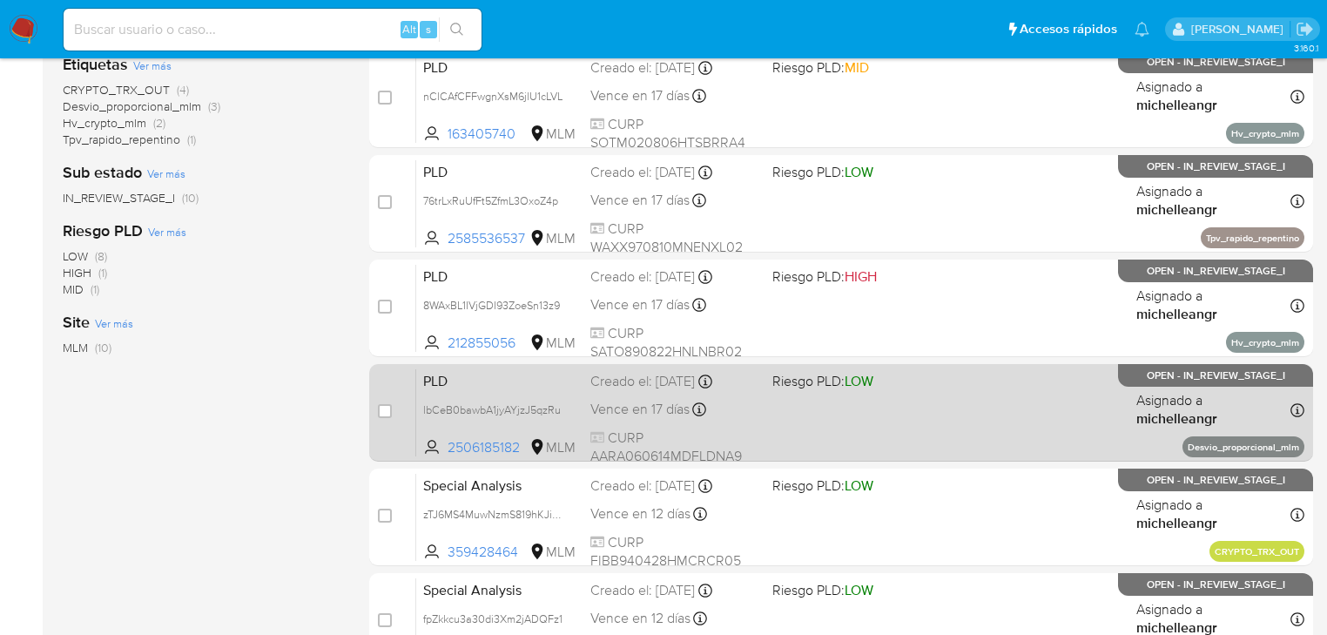
scroll to position [418, 0]
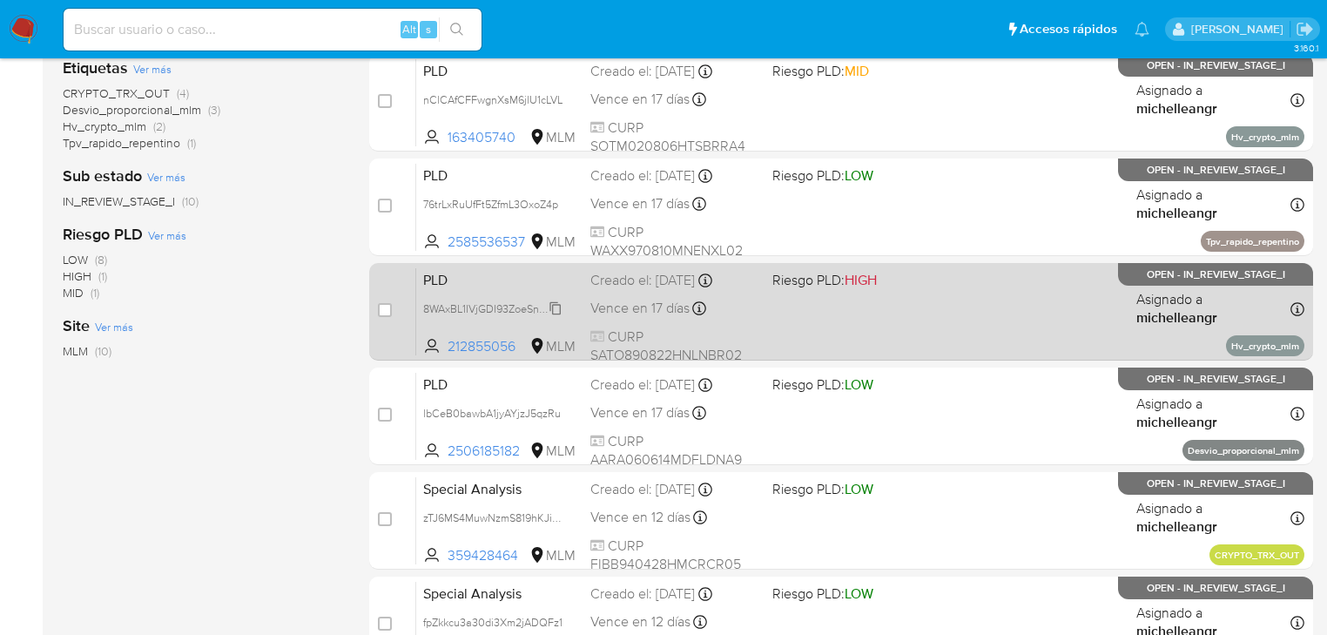
click at [557, 305] on span "8WAxBL1IVjGDI93ZoeSn13z9" at bounding box center [491, 307] width 137 height 19
click at [502, 282] on span "PLD" at bounding box center [499, 278] width 153 height 23
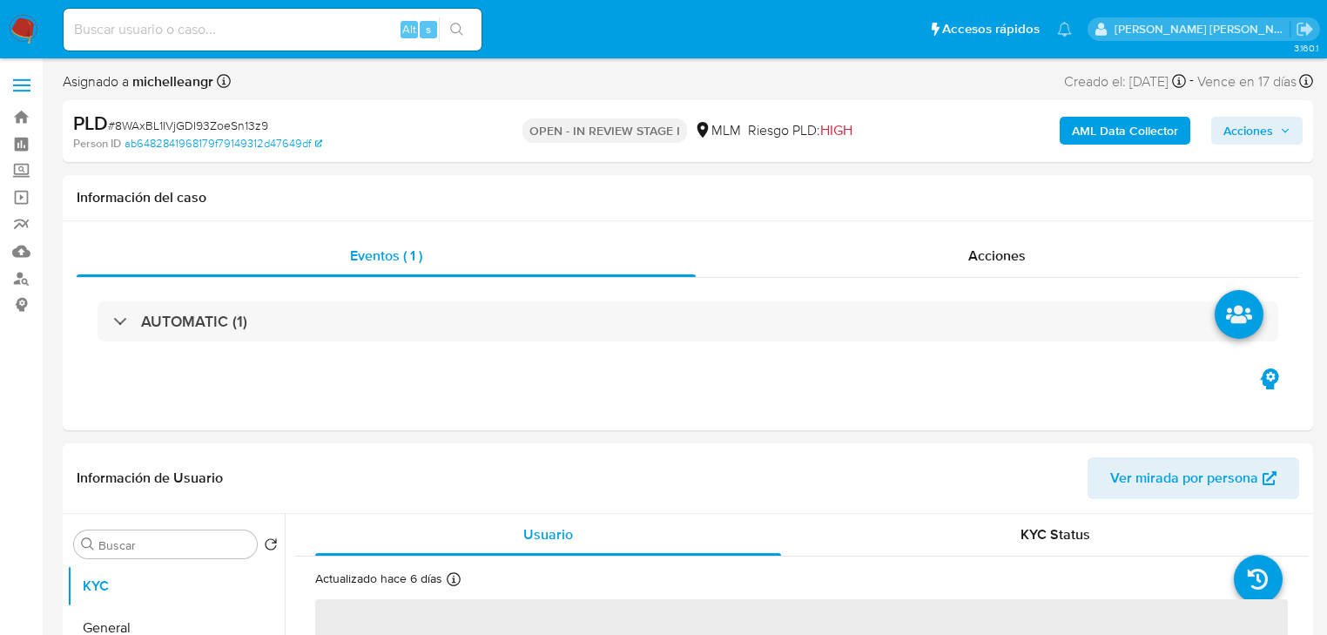
select select "10"
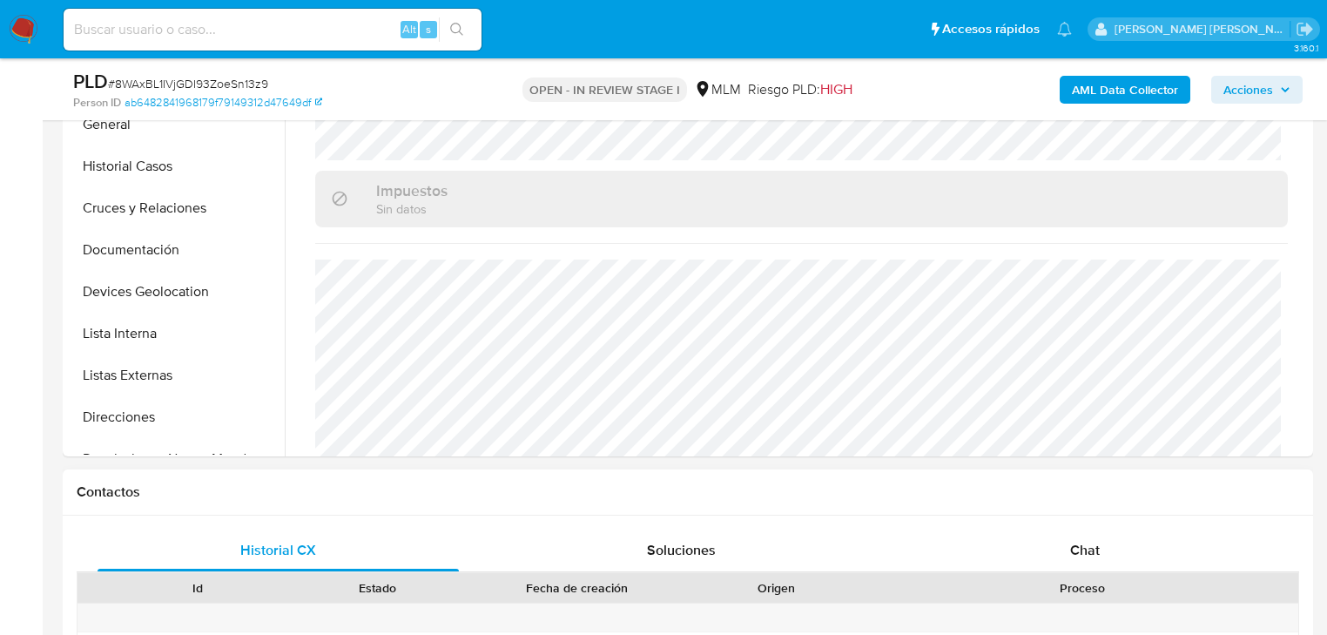
scroll to position [697, 0]
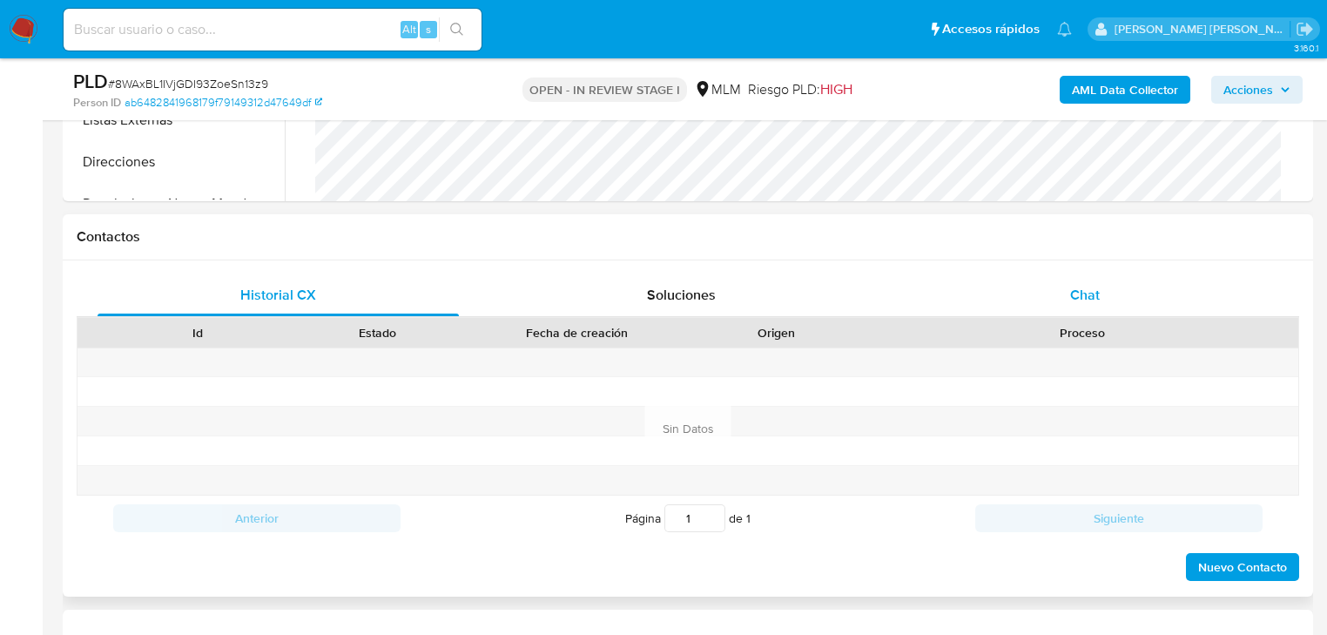
click at [1073, 285] on span "Chat" at bounding box center [1085, 295] width 30 height 20
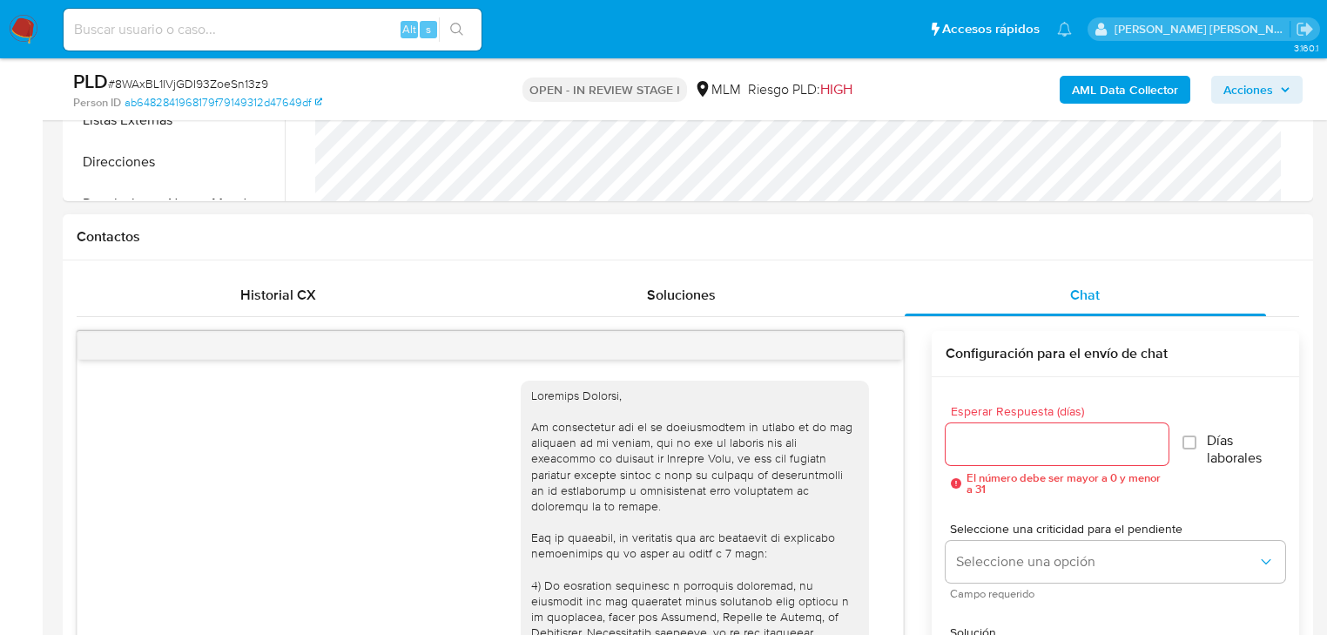
scroll to position [432, 0]
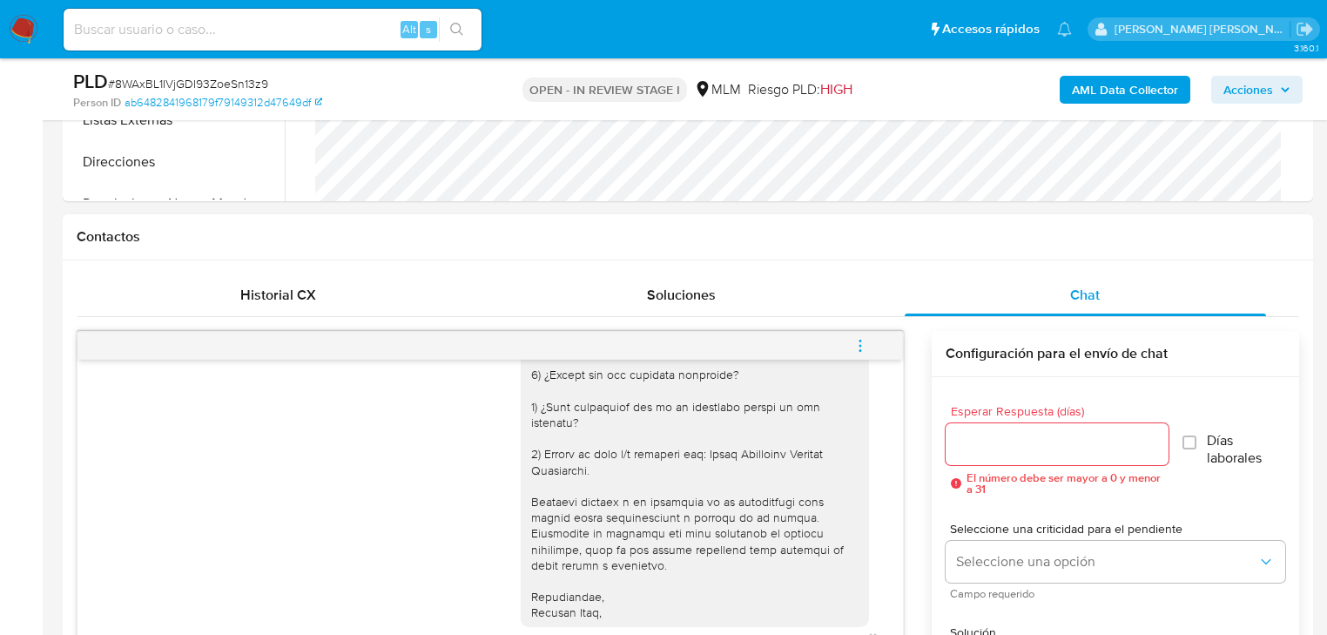
click at [868, 346] on icon "menu-action" at bounding box center [861, 346] width 16 height 16
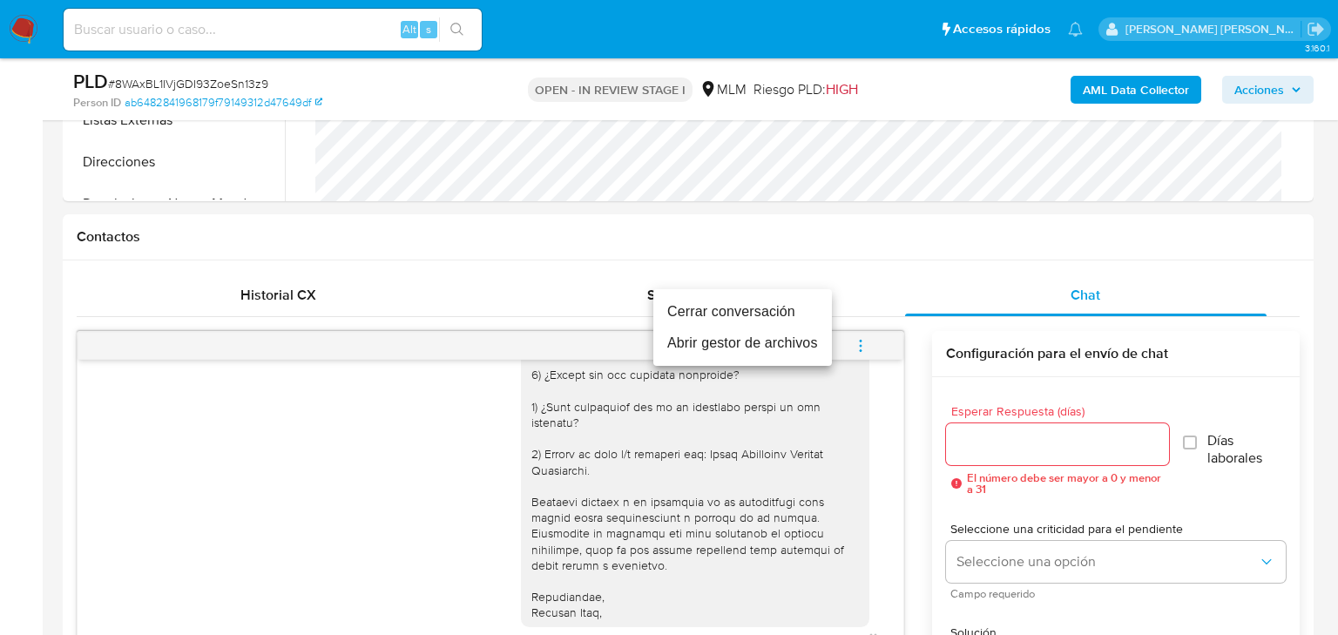
click at [752, 314] on li "Cerrar conversación" at bounding box center [742, 311] width 179 height 31
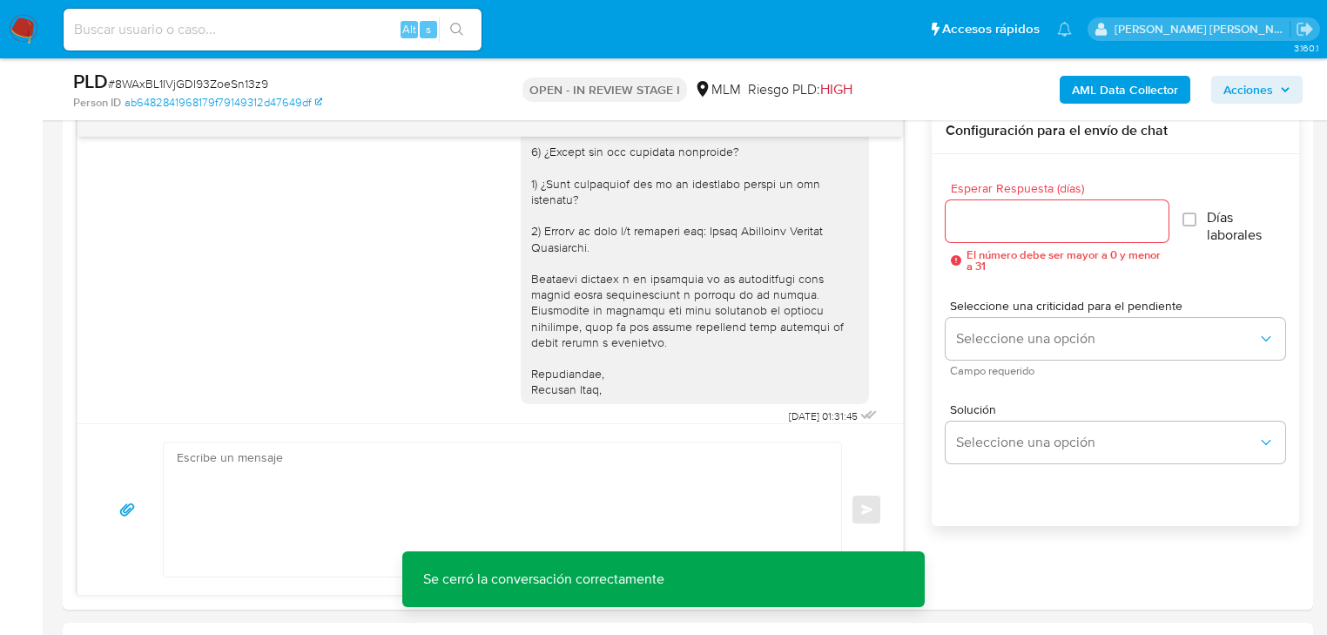
scroll to position [1185, 0]
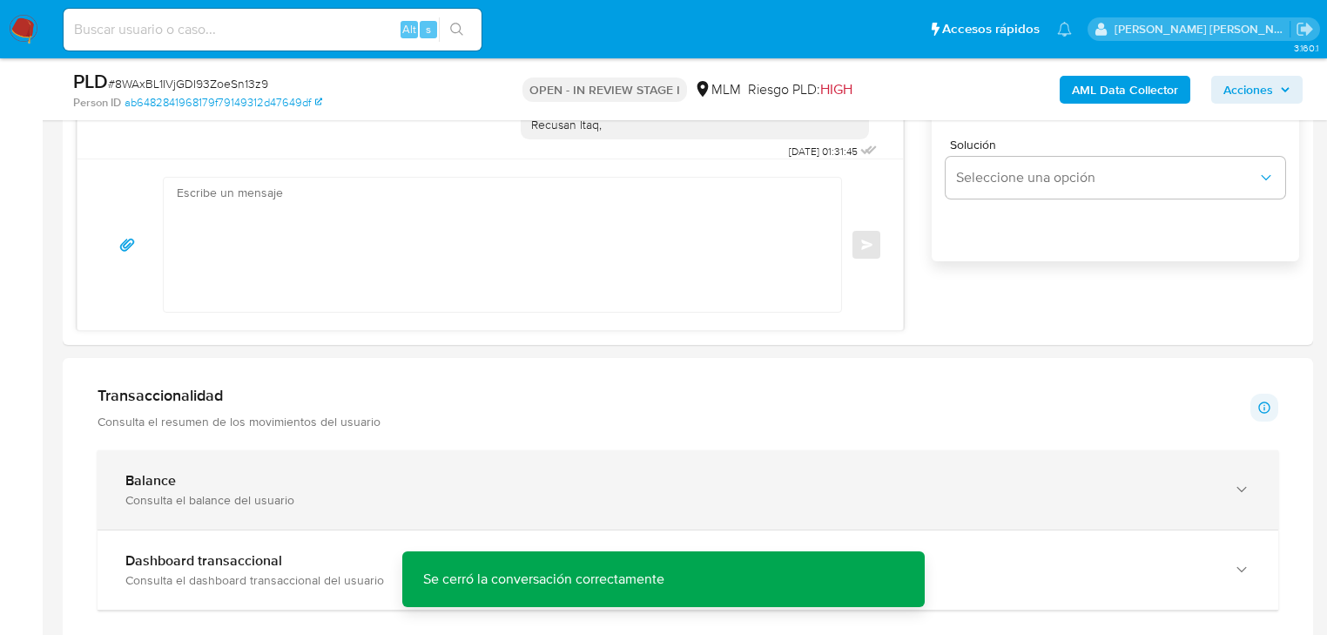
click at [133, 470] on b "Balance" at bounding box center [150, 480] width 51 height 20
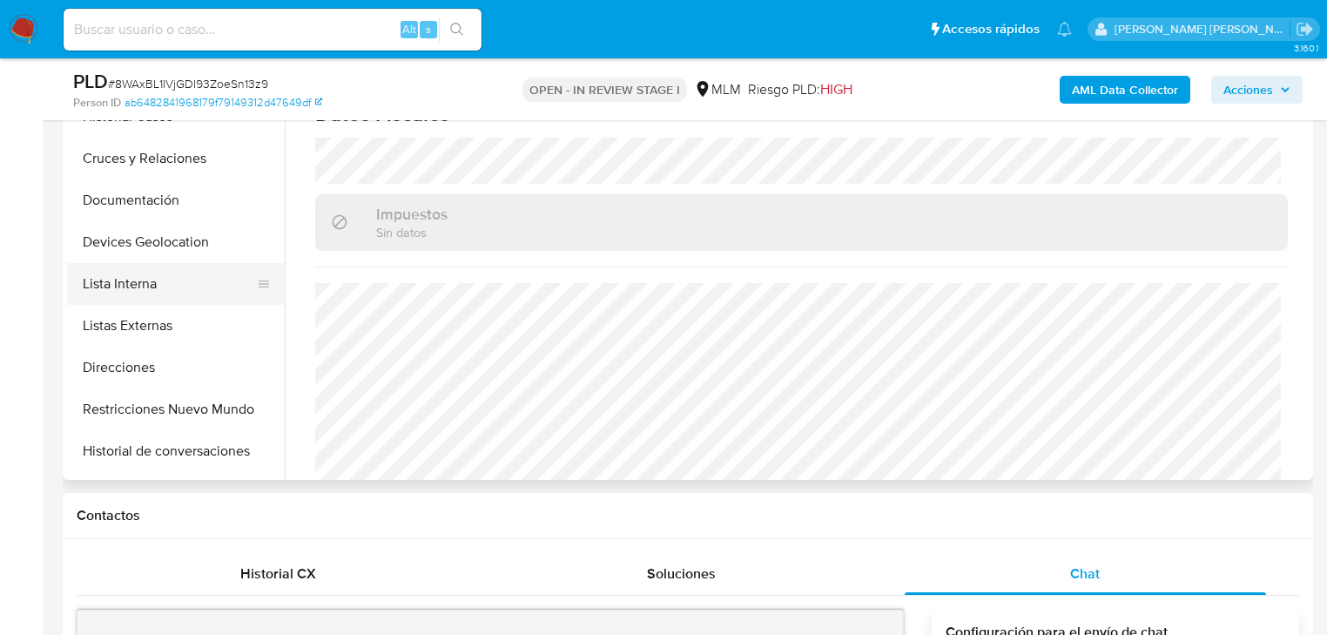
scroll to position [139, 0]
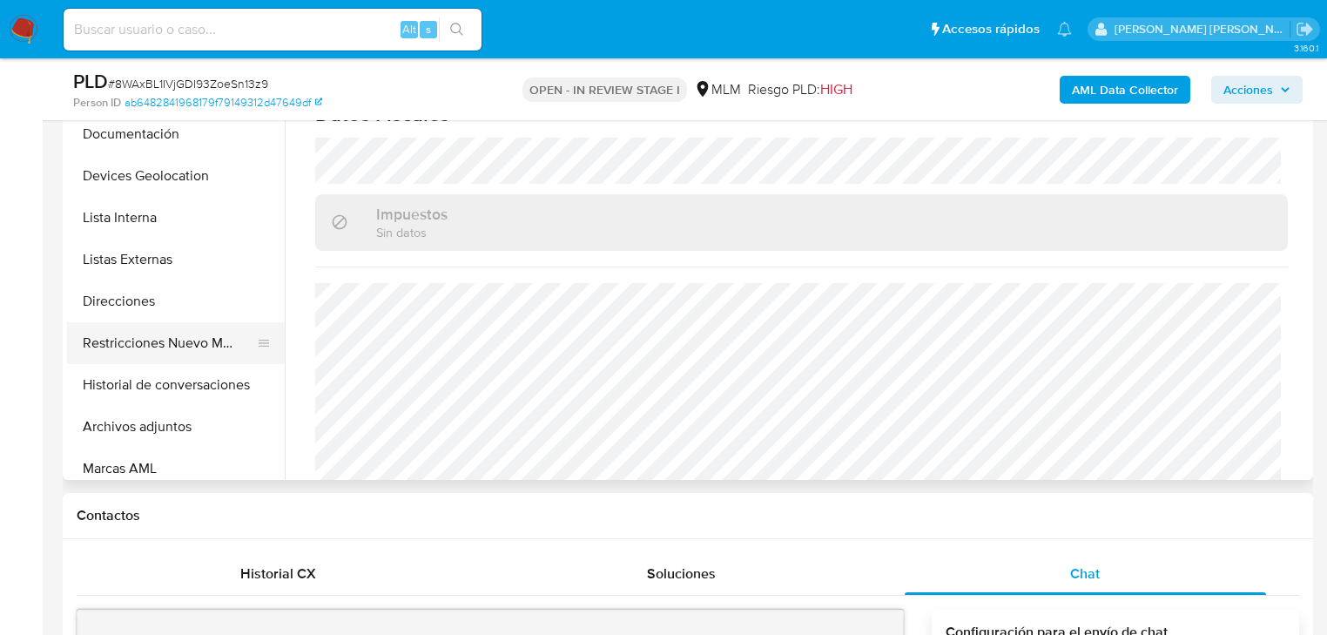
click at [190, 341] on button "Restricciones Nuevo Mundo" at bounding box center [169, 343] width 204 height 42
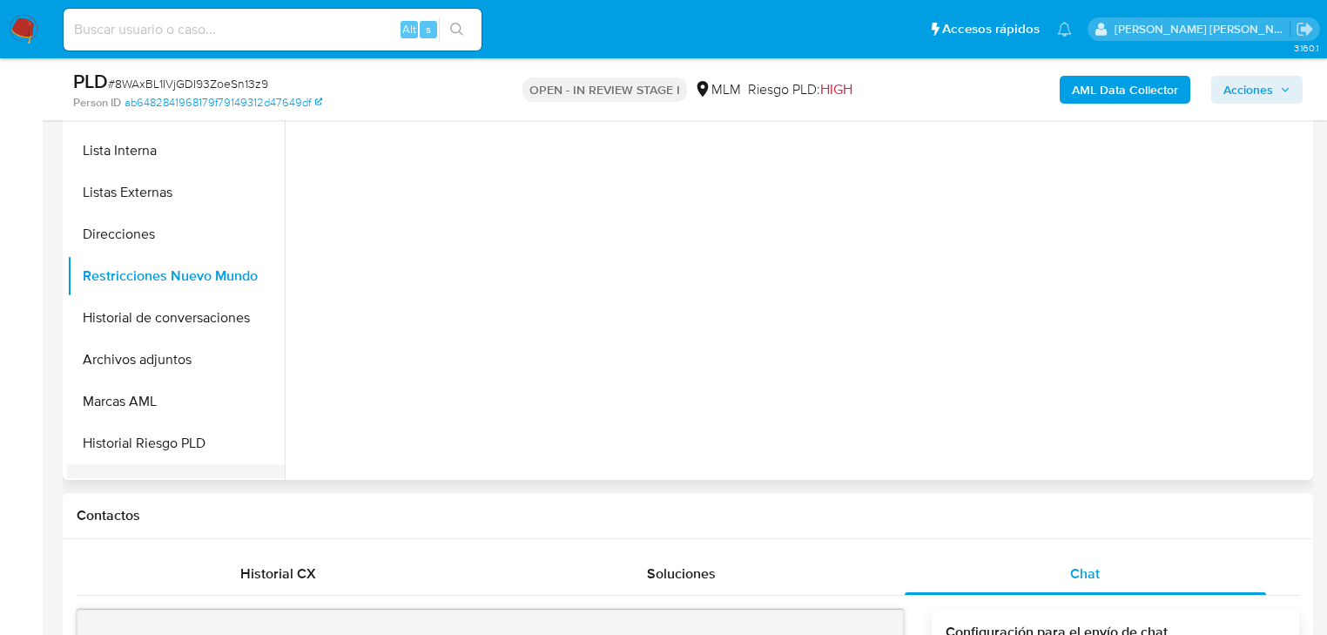
scroll to position [348, 0]
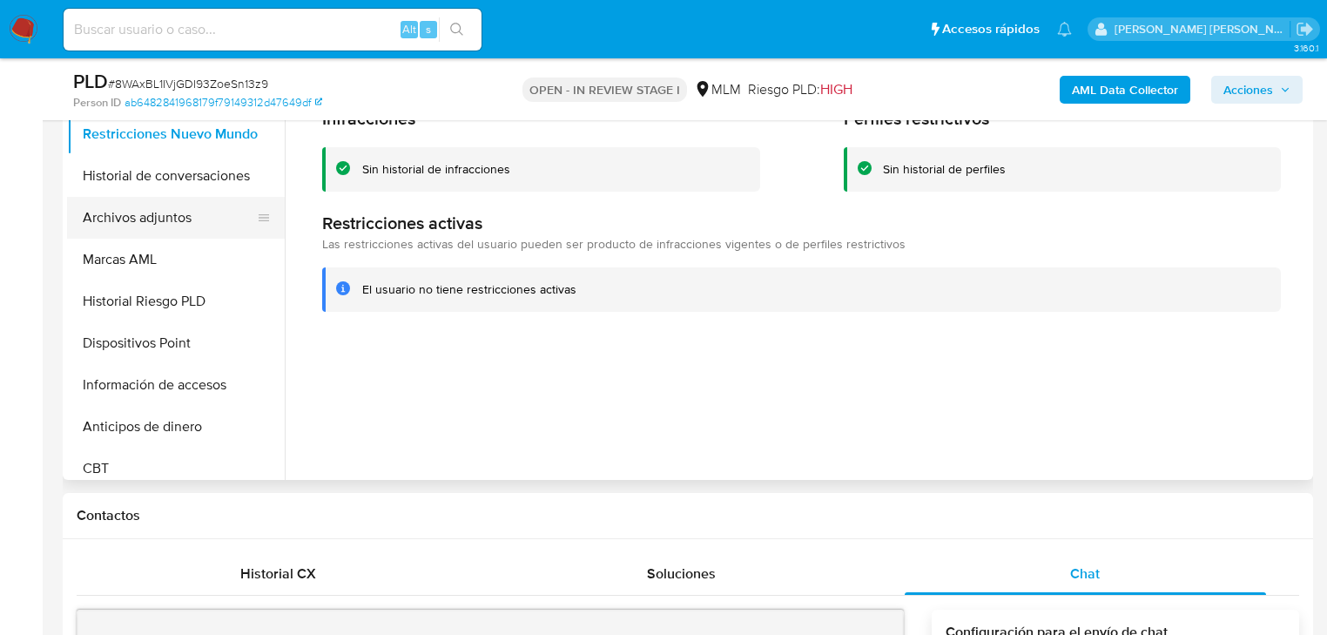
click at [148, 219] on button "Archivos adjuntos" at bounding box center [169, 218] width 204 height 42
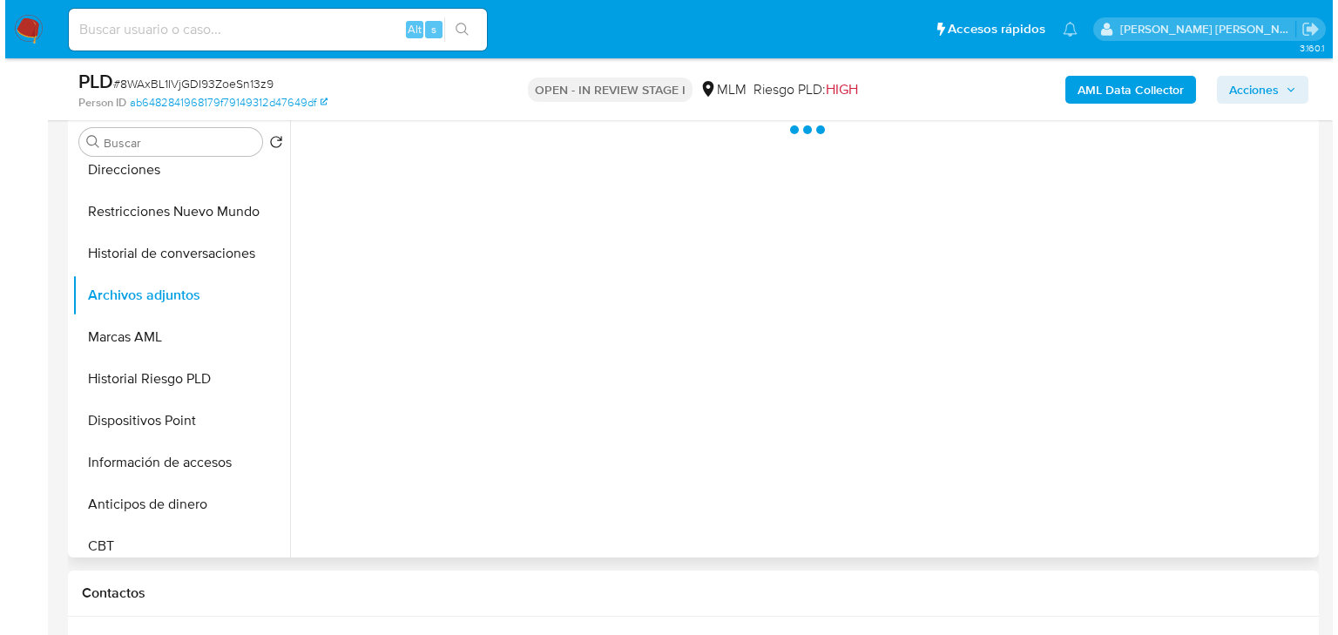
scroll to position [279, 0]
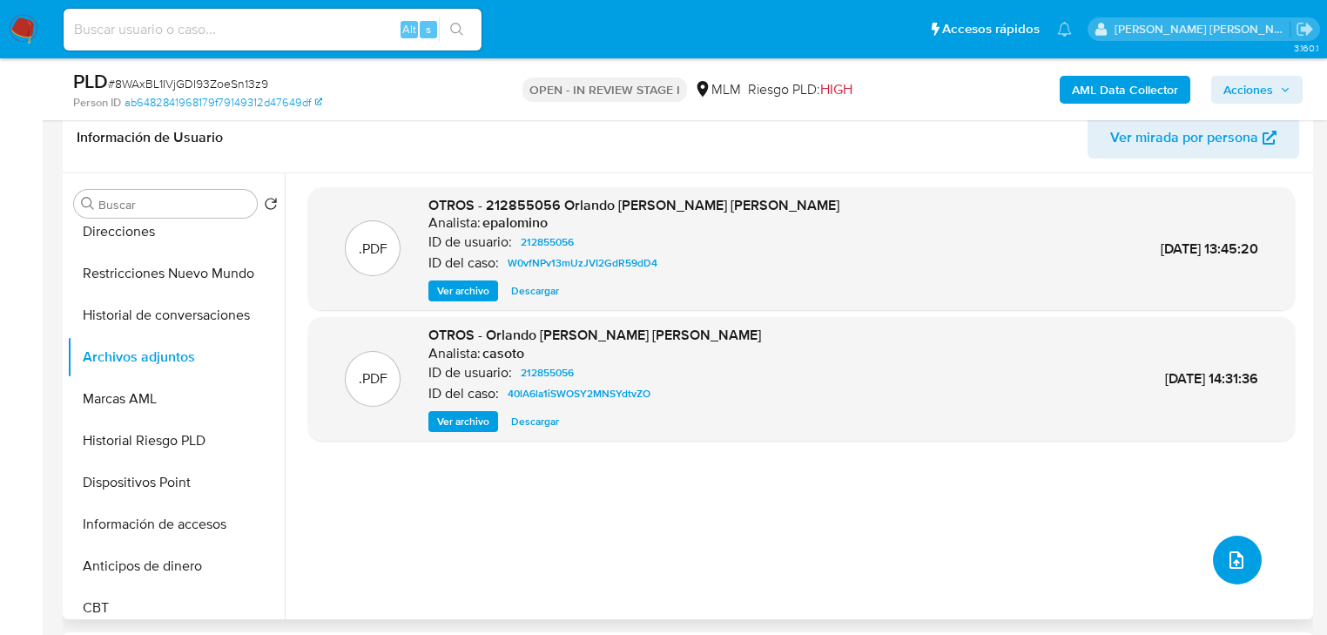
click at [1229, 544] on button "upload-file" at bounding box center [1237, 560] width 49 height 49
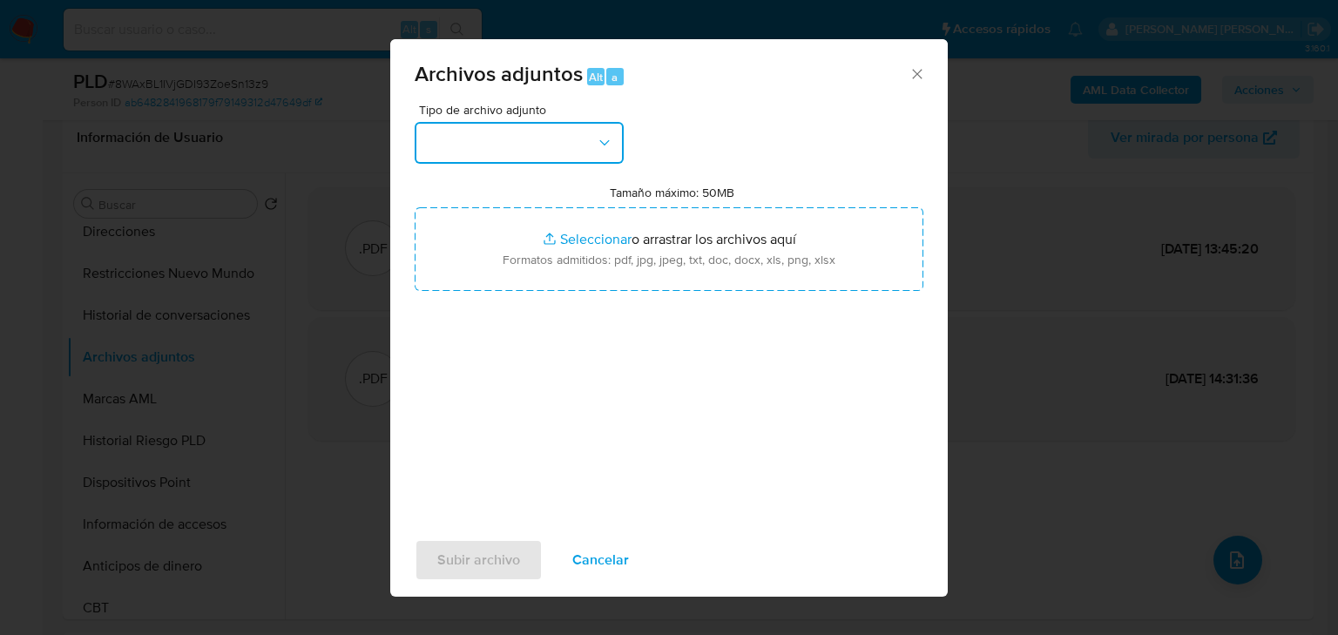
click at [559, 141] on button "button" at bounding box center [519, 143] width 209 height 42
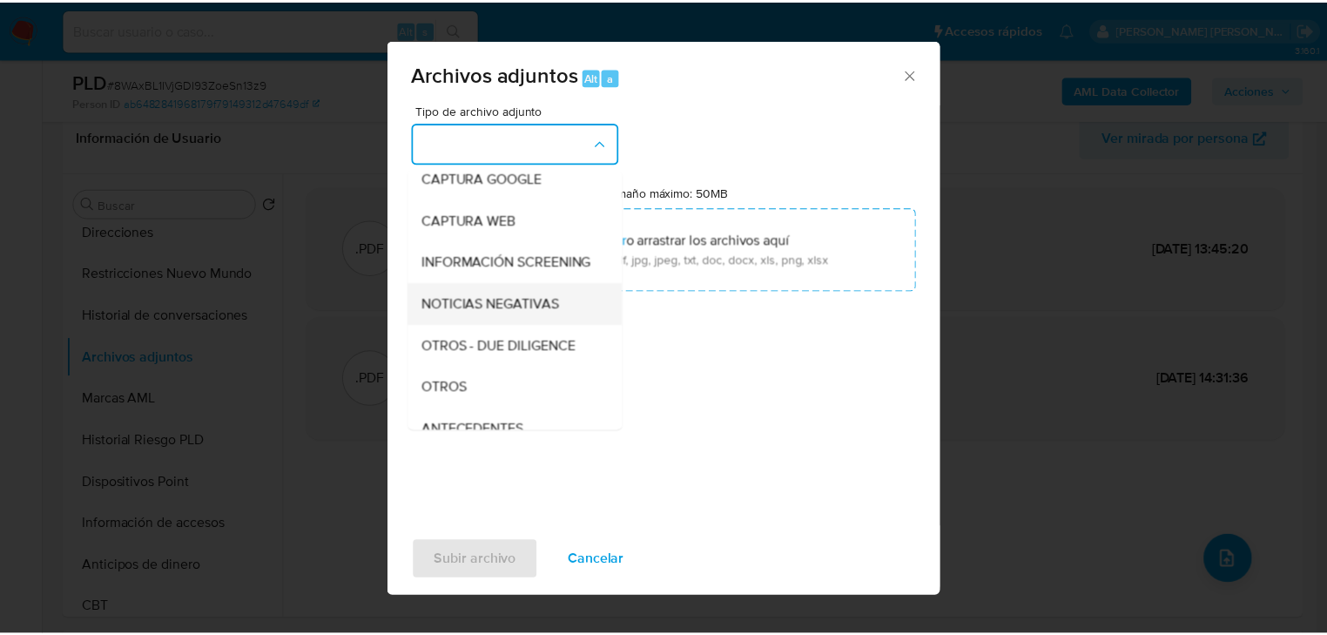
scroll to position [118, 0]
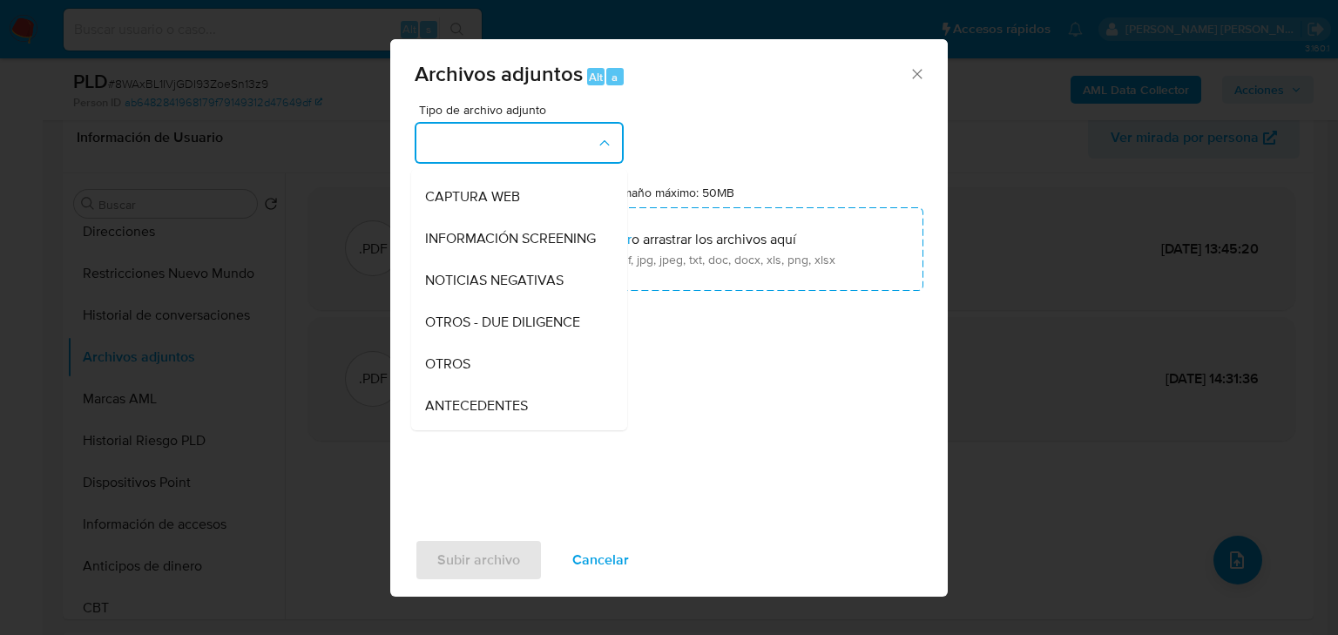
click at [476, 380] on div "OTROS" at bounding box center [514, 364] width 178 height 42
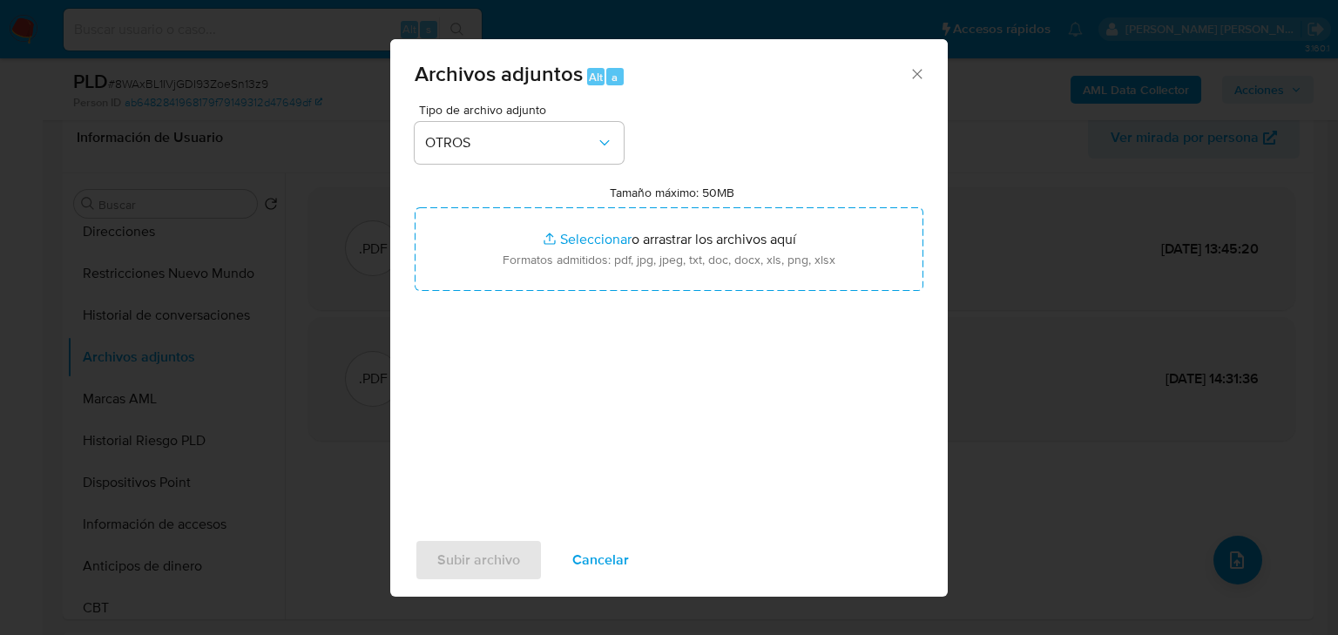
click at [594, 565] on span "Cancelar" at bounding box center [600, 560] width 57 height 38
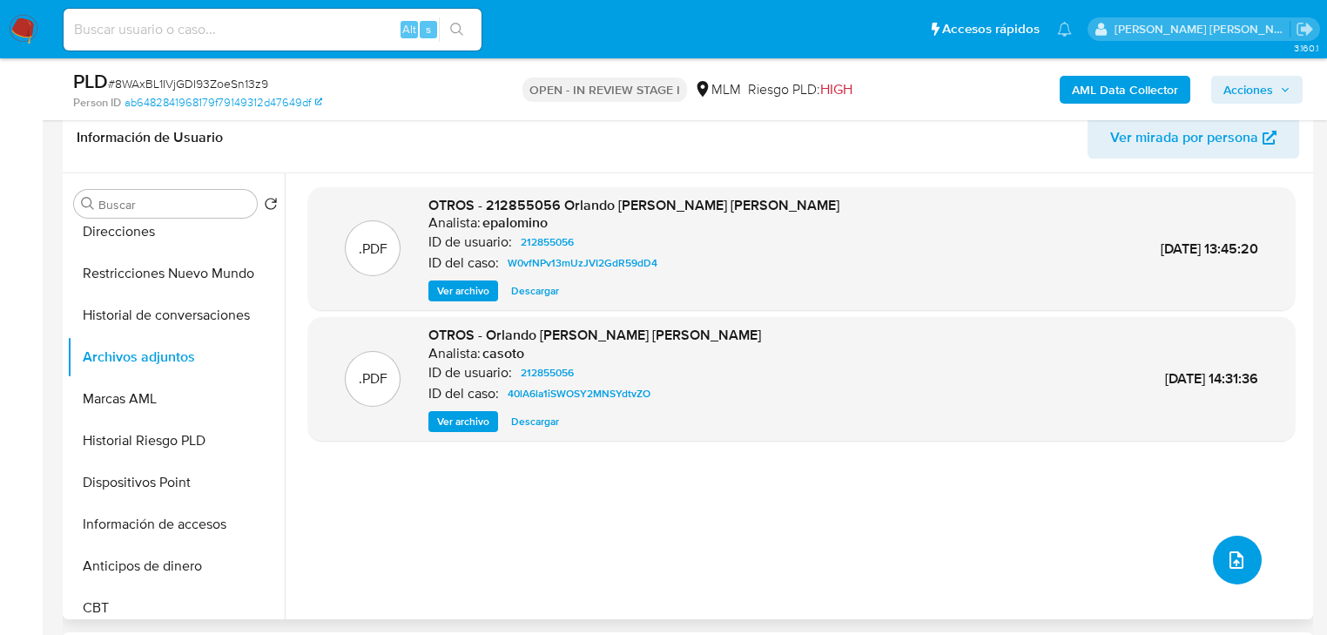
click at [1230, 560] on icon "upload-file" at bounding box center [1237, 559] width 14 height 17
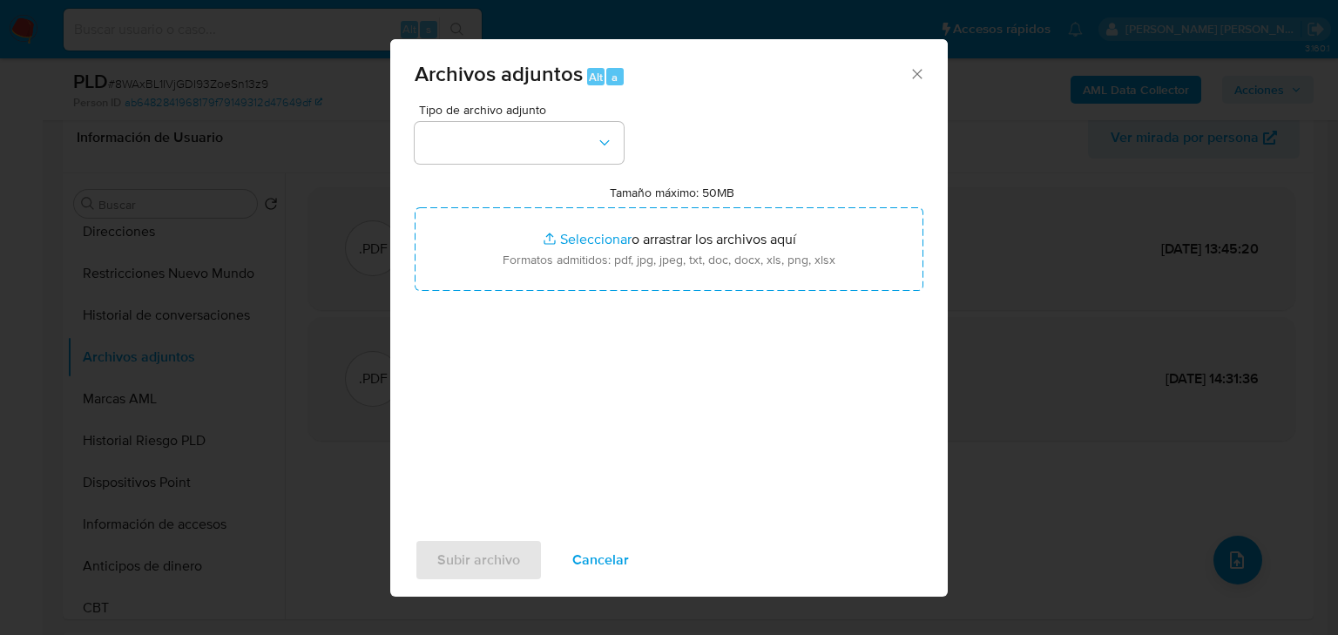
click at [239, 285] on div "Archivos adjuntos Alt a Tipo de archivo adjunto Tamaño máximo: 50MB Seleccionar…" at bounding box center [669, 317] width 1338 height 635
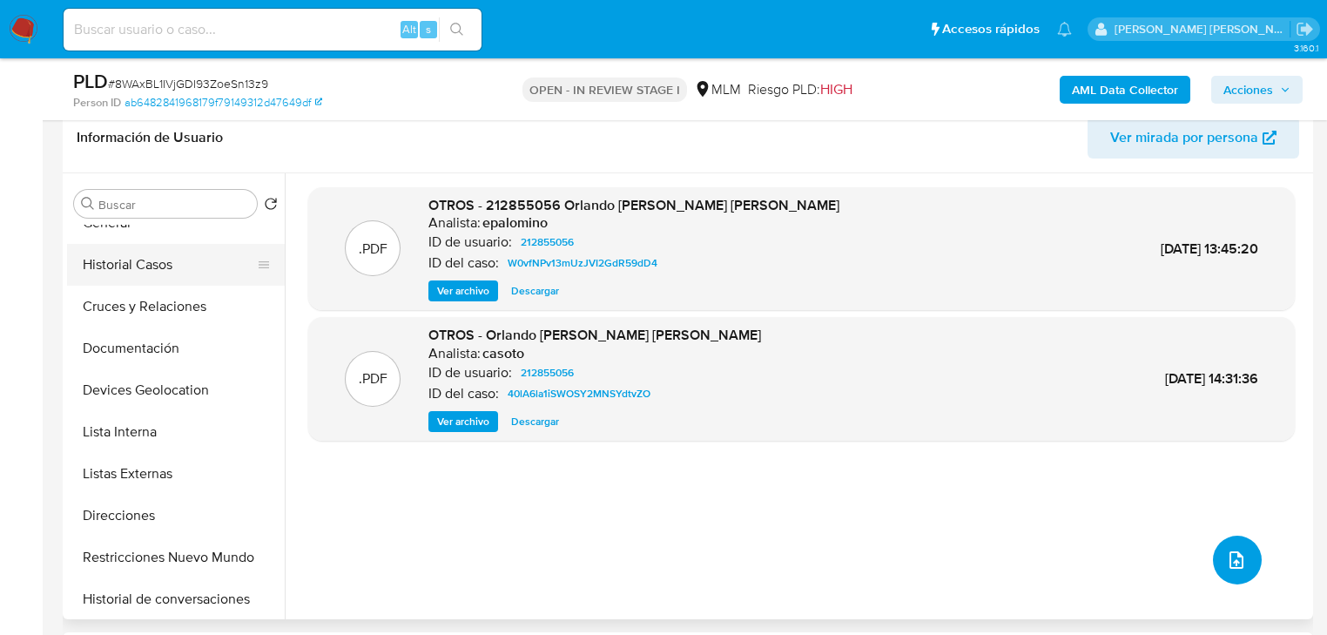
scroll to position [0, 0]
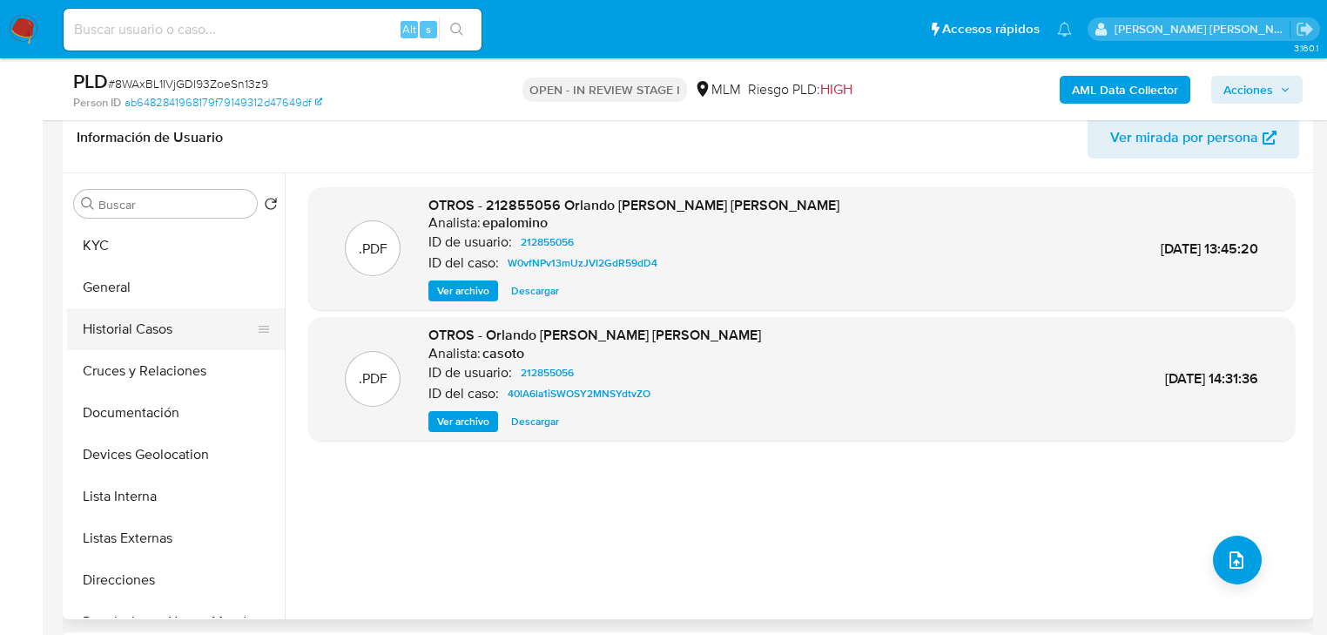
click at [146, 338] on button "Historial Casos" at bounding box center [169, 329] width 204 height 42
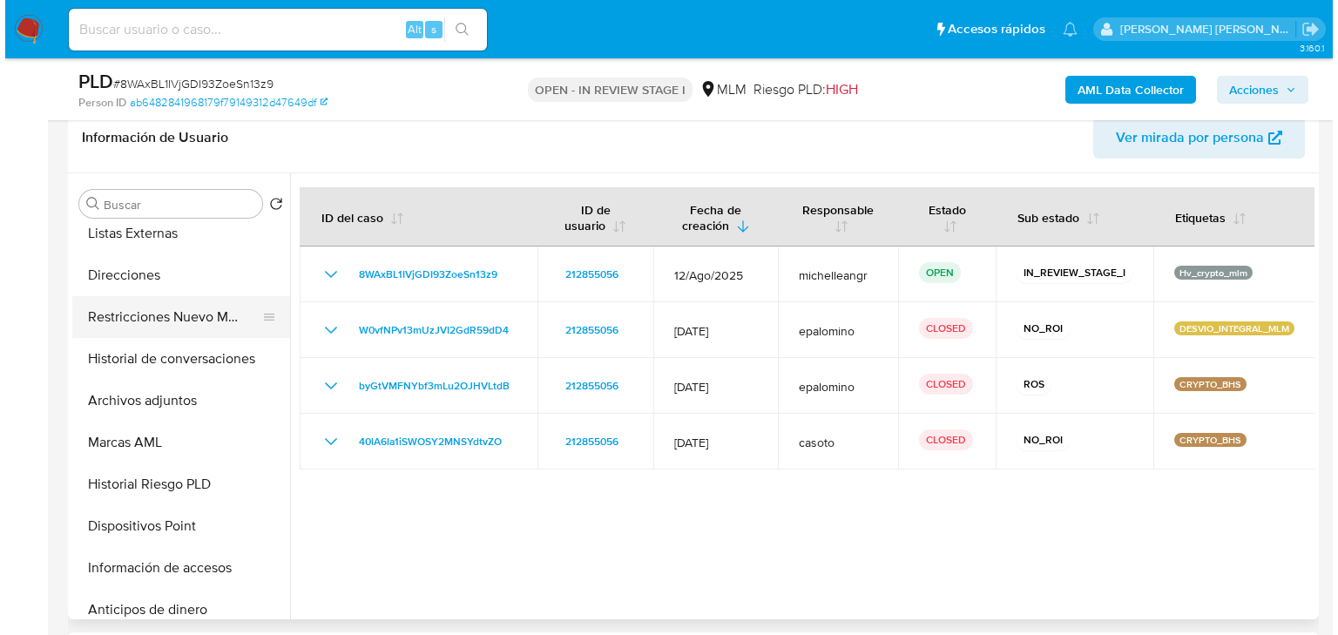
scroll to position [261, 0]
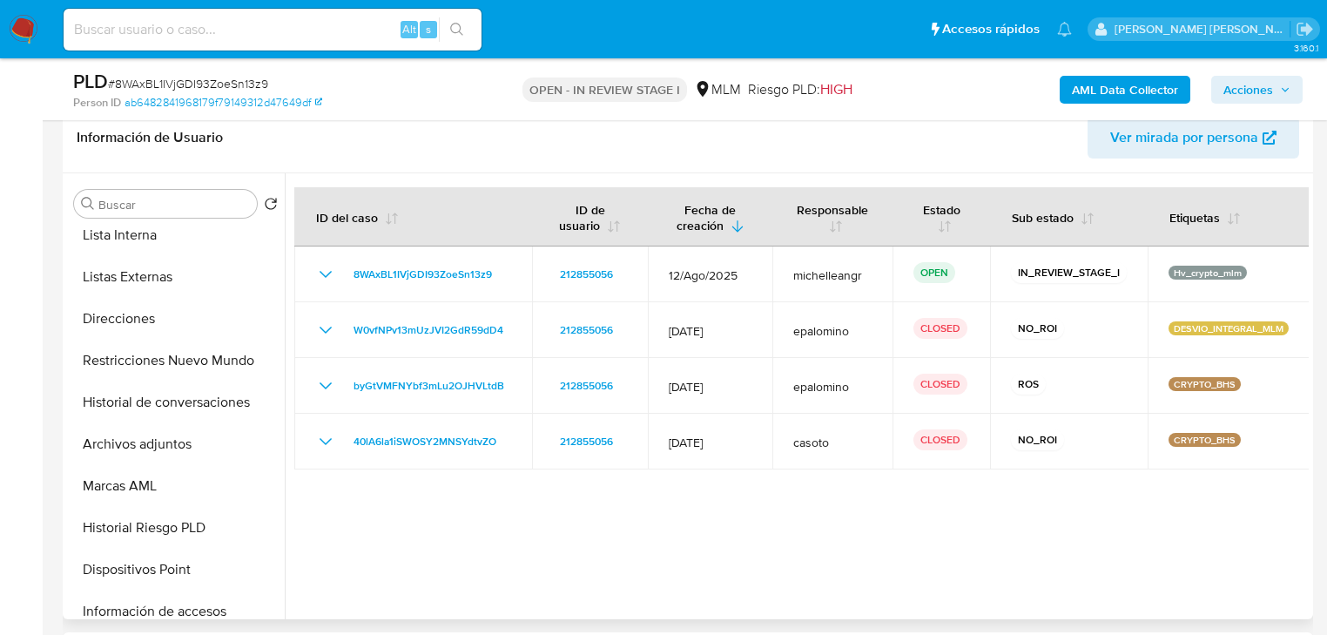
drag, startPoint x: 165, startPoint y: 444, endPoint x: 380, endPoint y: 449, distance: 214.3
click at [169, 444] on button "Archivos adjuntos" at bounding box center [176, 444] width 218 height 42
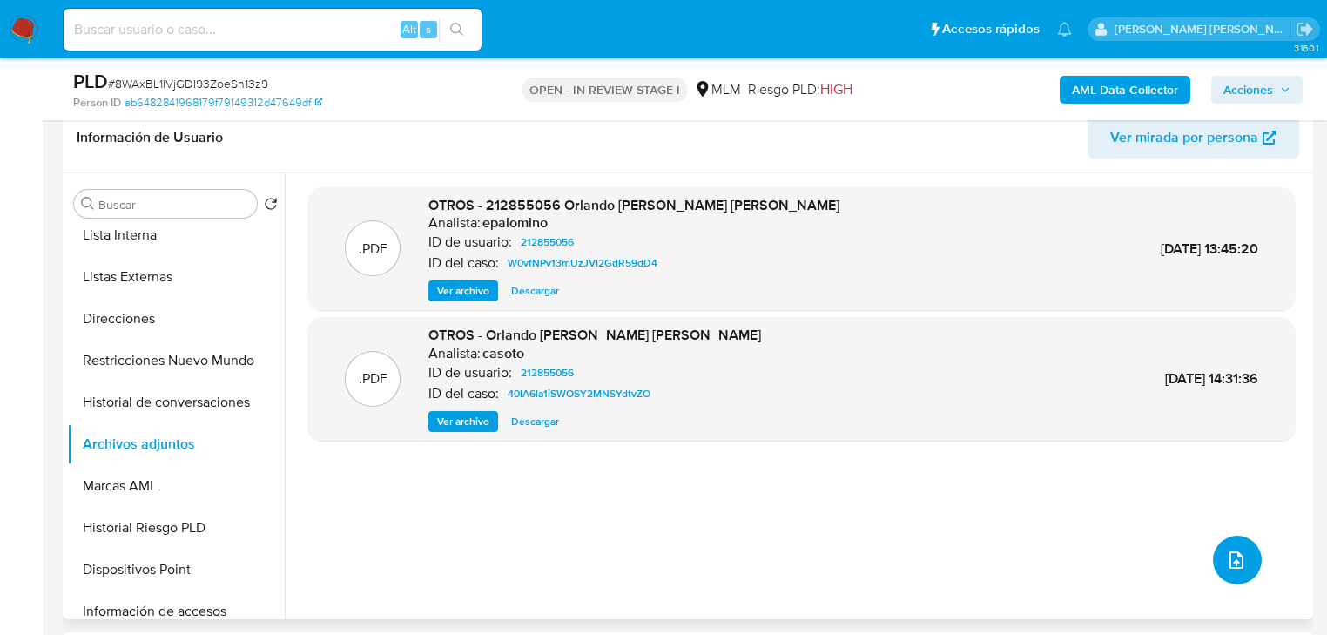
click at [1232, 564] on icon "upload-file" at bounding box center [1237, 559] width 14 height 17
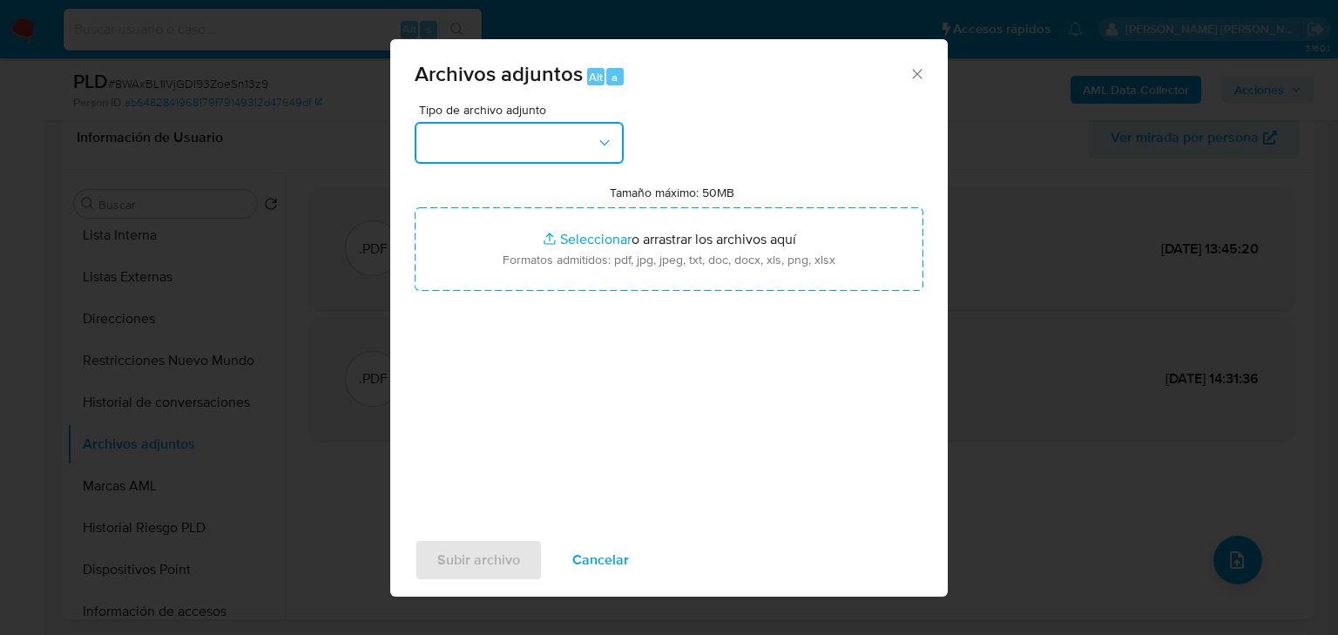
click at [538, 149] on button "button" at bounding box center [519, 143] width 209 height 42
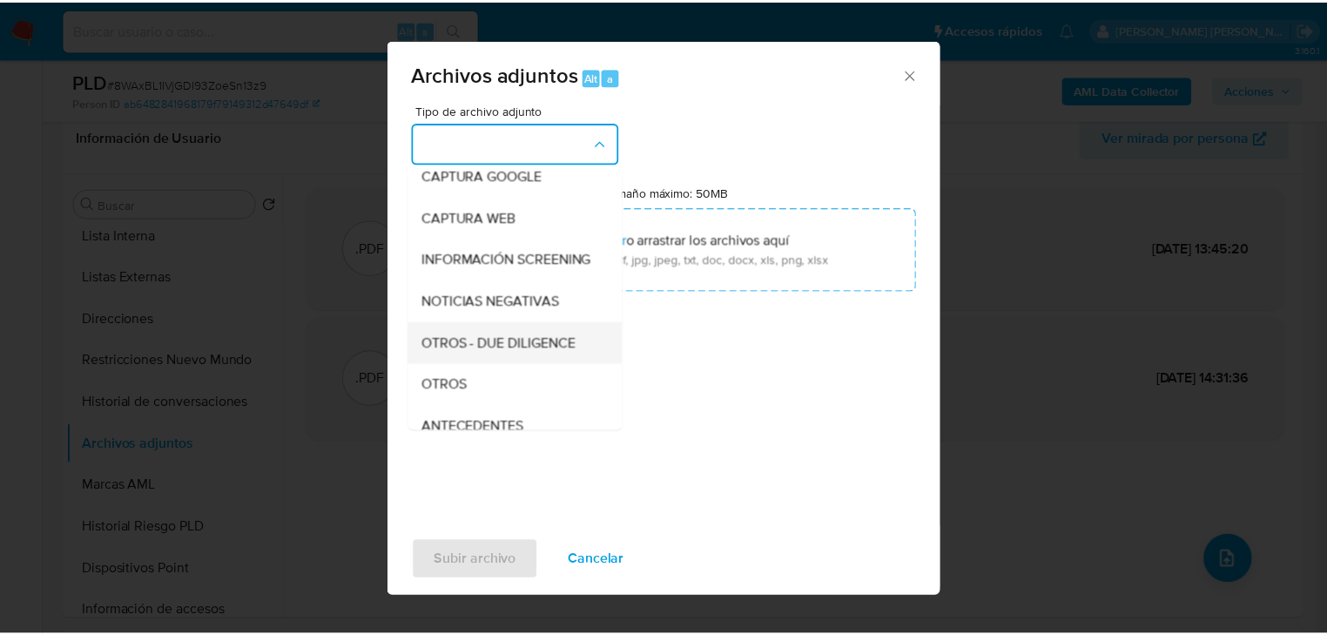
scroll to position [118, 0]
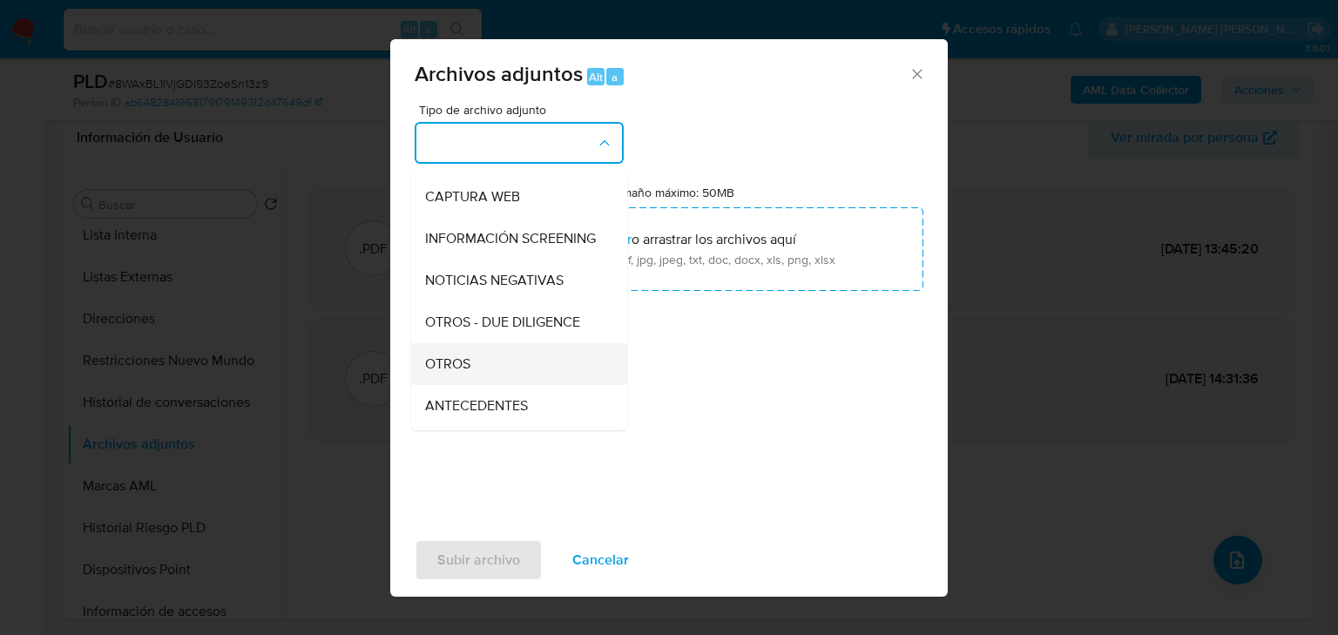
click at [478, 376] on div "OTROS" at bounding box center [514, 364] width 178 height 42
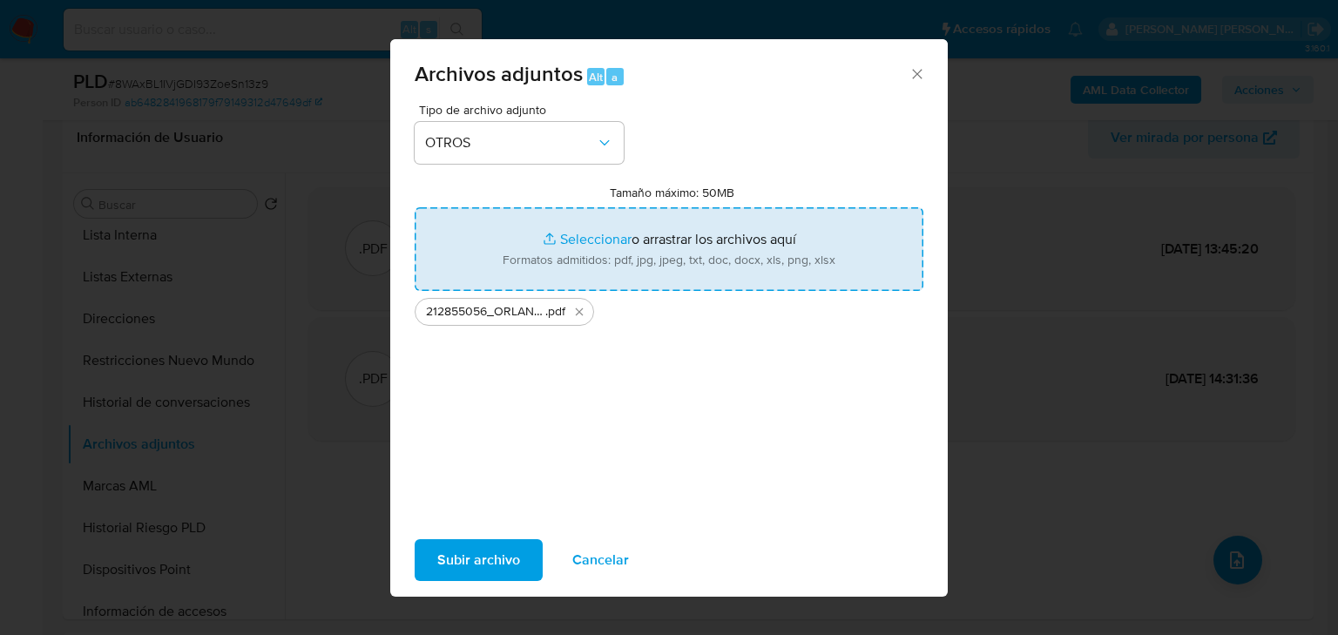
type input "C:\fakepath\212855056_ORLANDO DANIEL SANCHEZ TOBIAS_AGO25.xlsx"
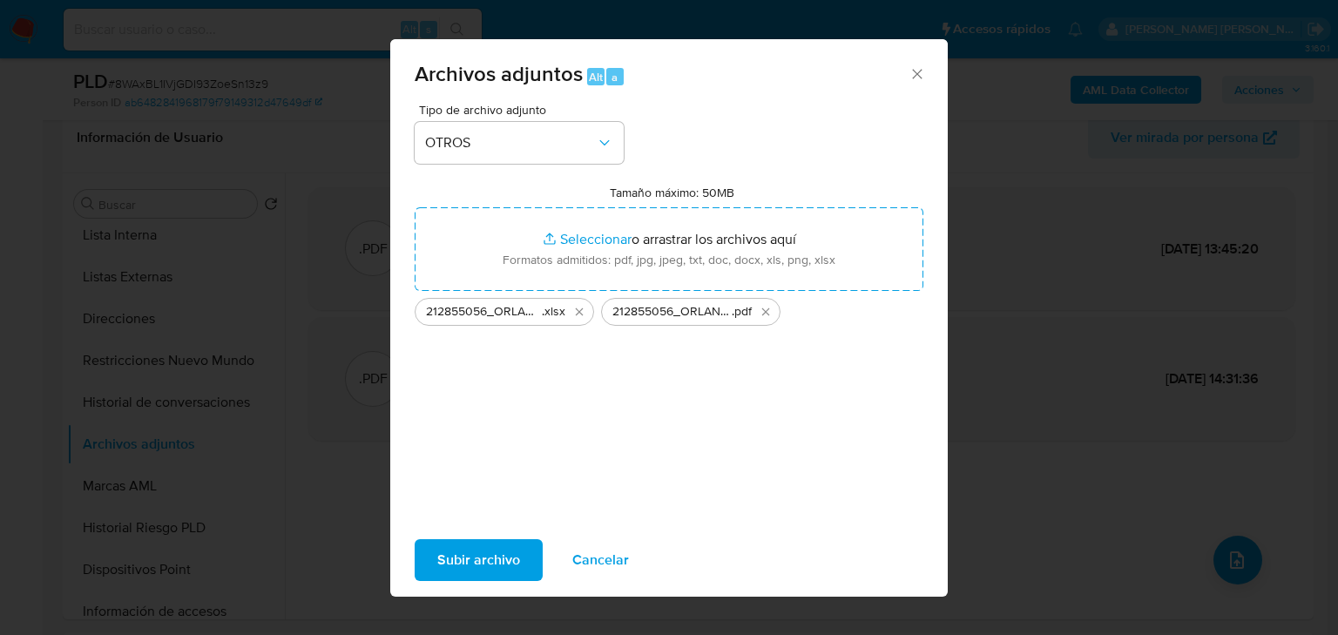
click at [466, 559] on span "Subir archivo" at bounding box center [478, 560] width 83 height 38
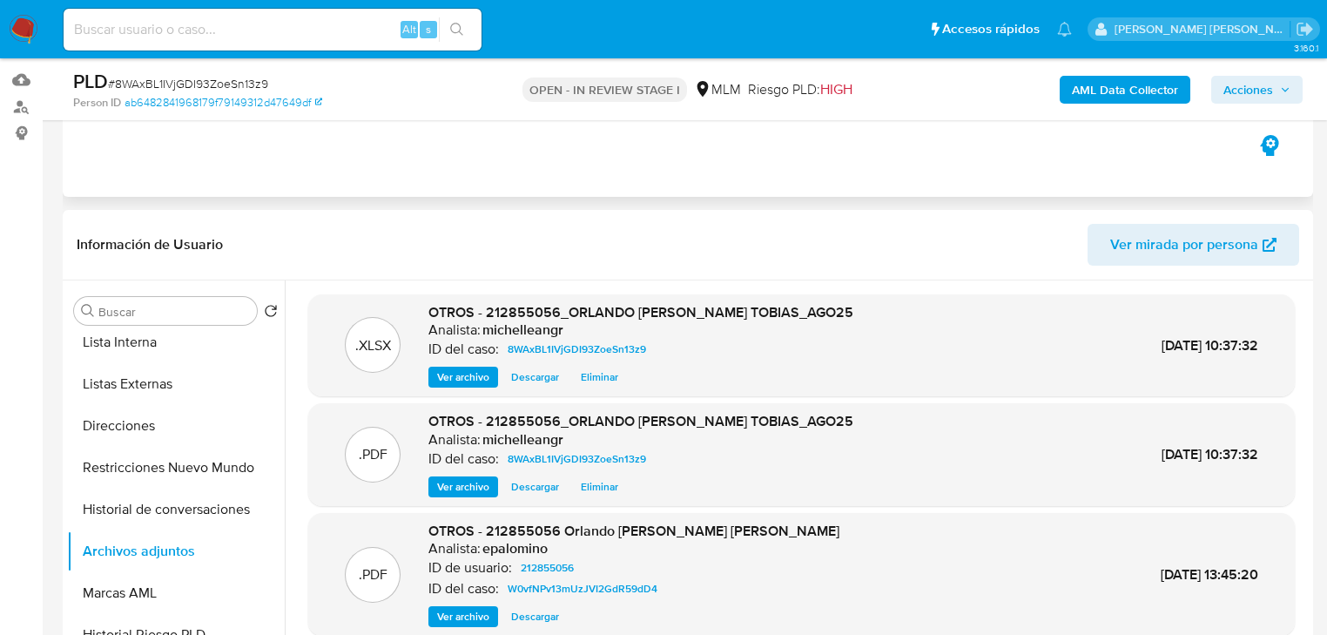
scroll to position [0, 0]
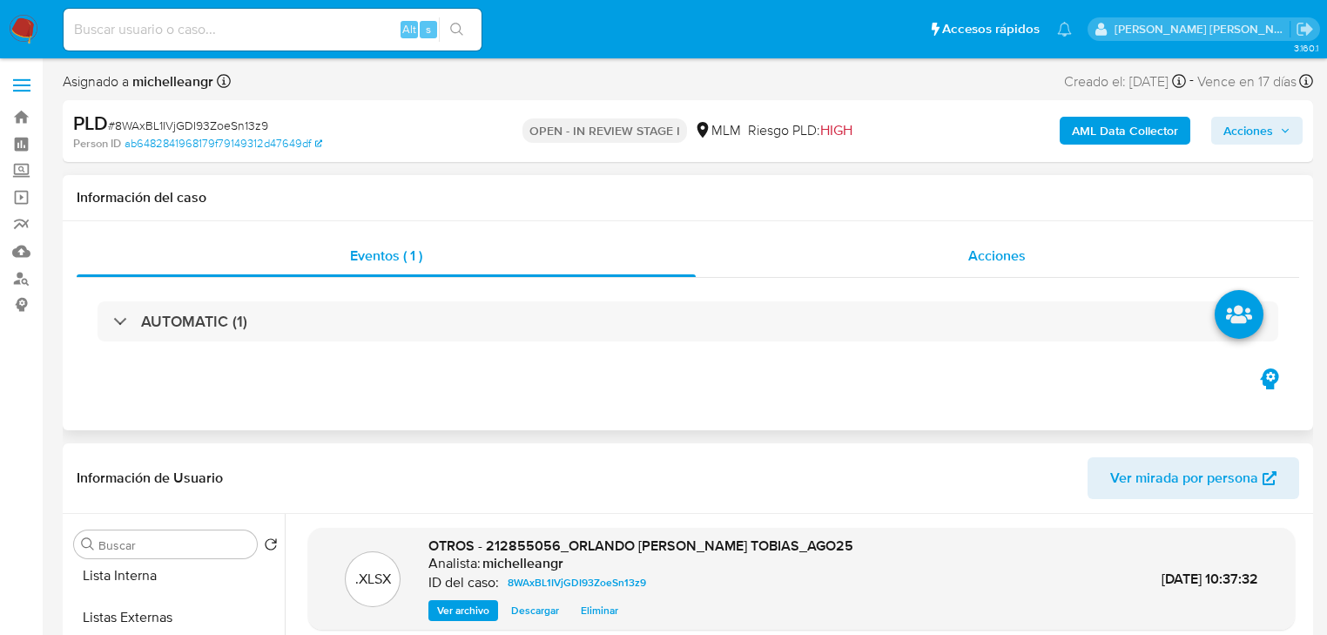
click at [994, 268] on div "Acciones" at bounding box center [998, 256] width 604 height 42
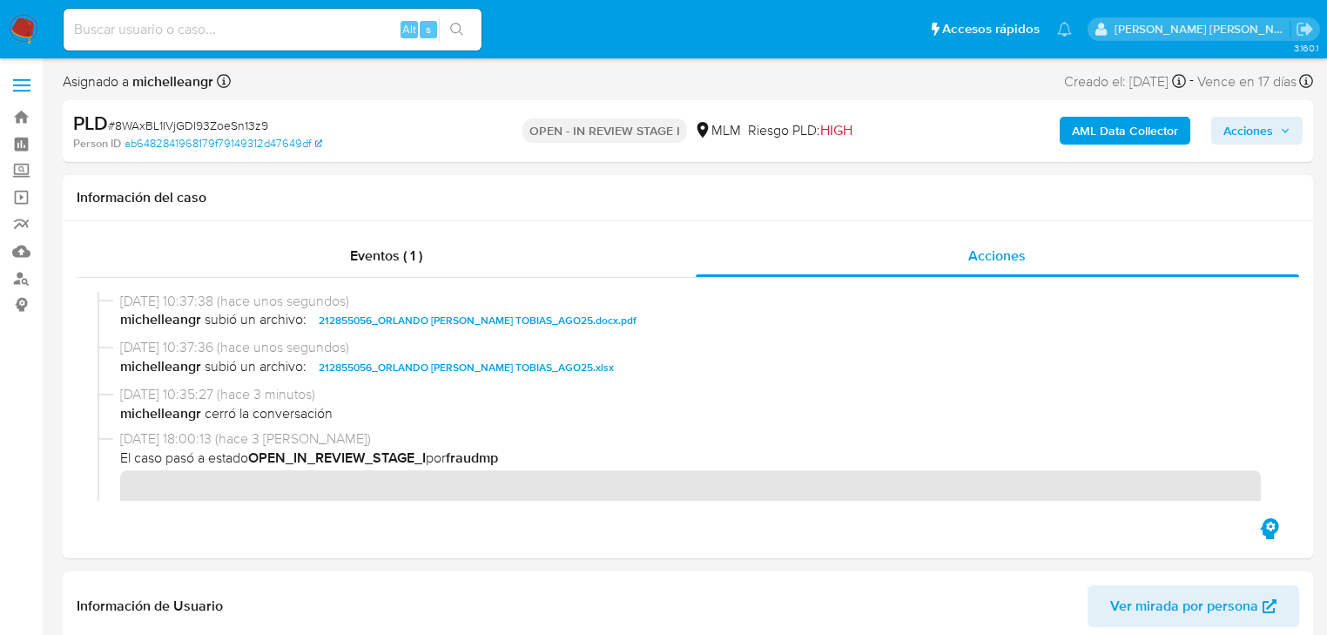
click at [1245, 128] on span "Acciones" at bounding box center [1249, 131] width 50 height 28
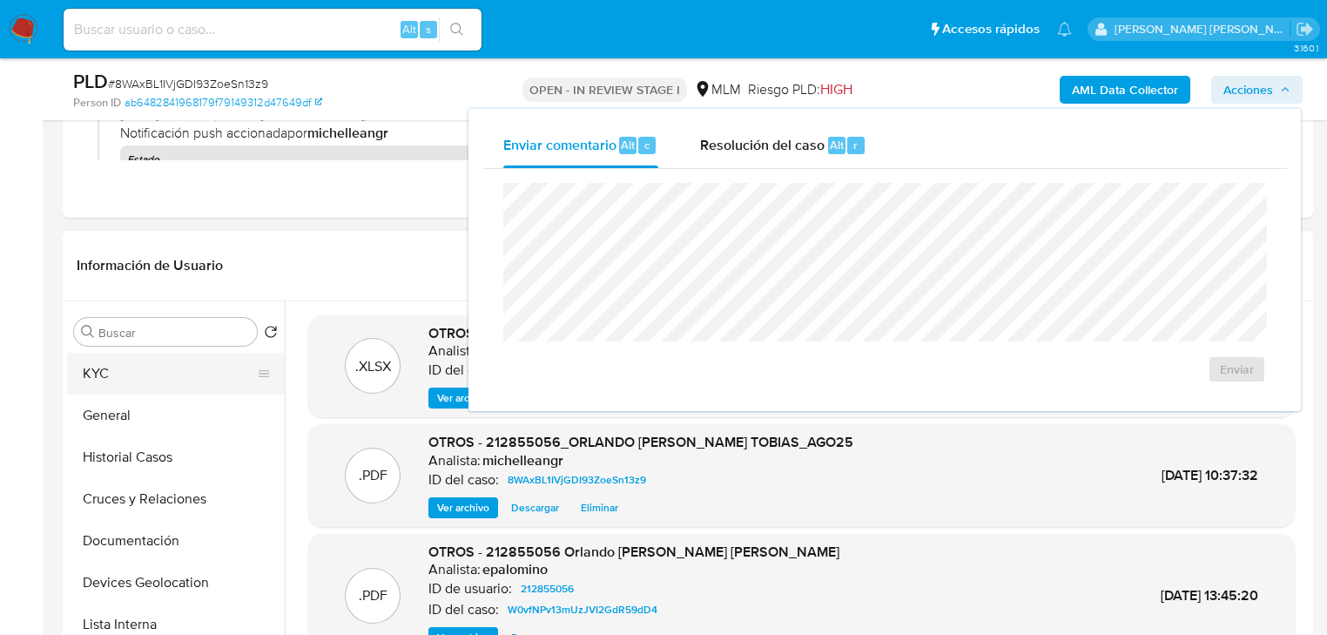
click at [125, 392] on button "KYC" at bounding box center [169, 374] width 204 height 42
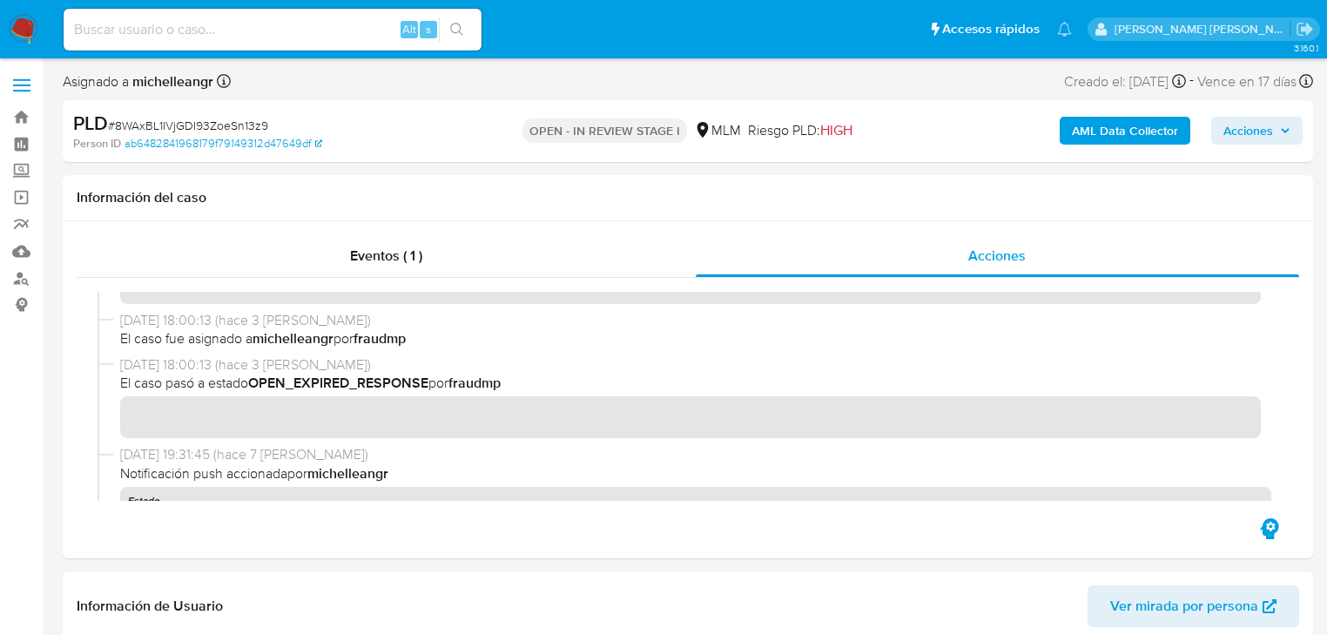
click at [1261, 121] on span "Acciones" at bounding box center [1249, 131] width 50 height 28
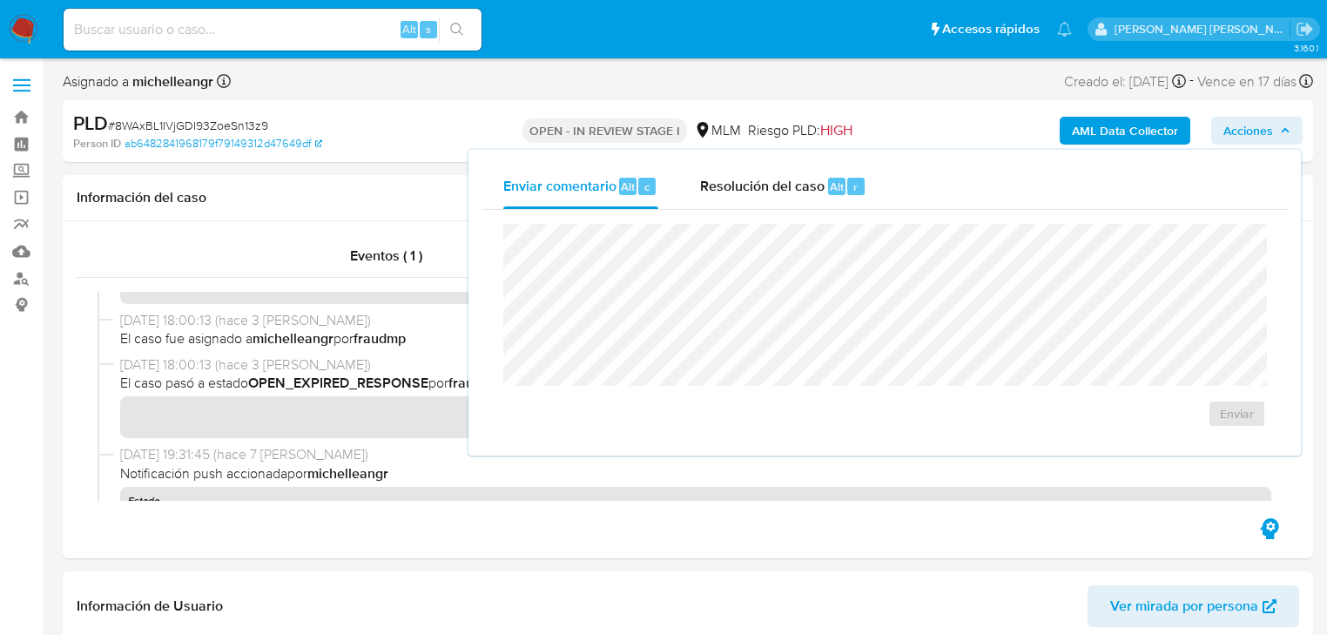
drag, startPoint x: 756, startPoint y: 184, endPoint x: 746, endPoint y: 219, distance: 37.2
click at [756, 184] on span "Resolución del caso" at bounding box center [762, 186] width 125 height 20
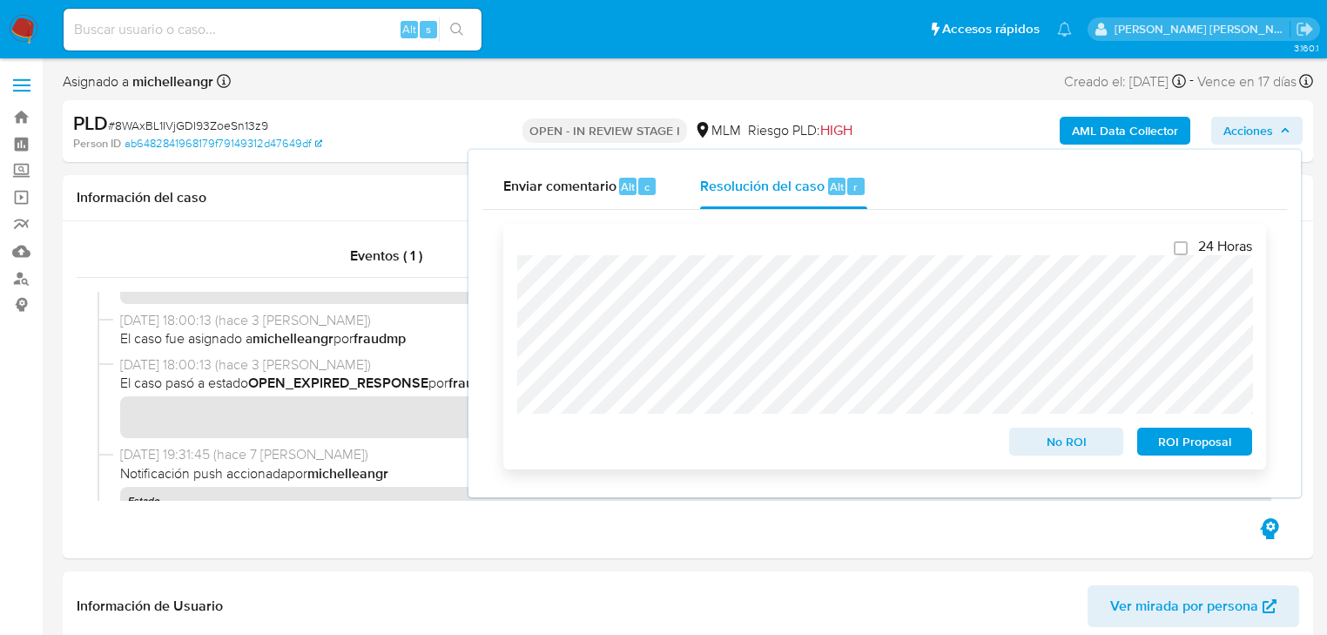
click at [1046, 446] on span "No ROI" at bounding box center [1067, 441] width 91 height 24
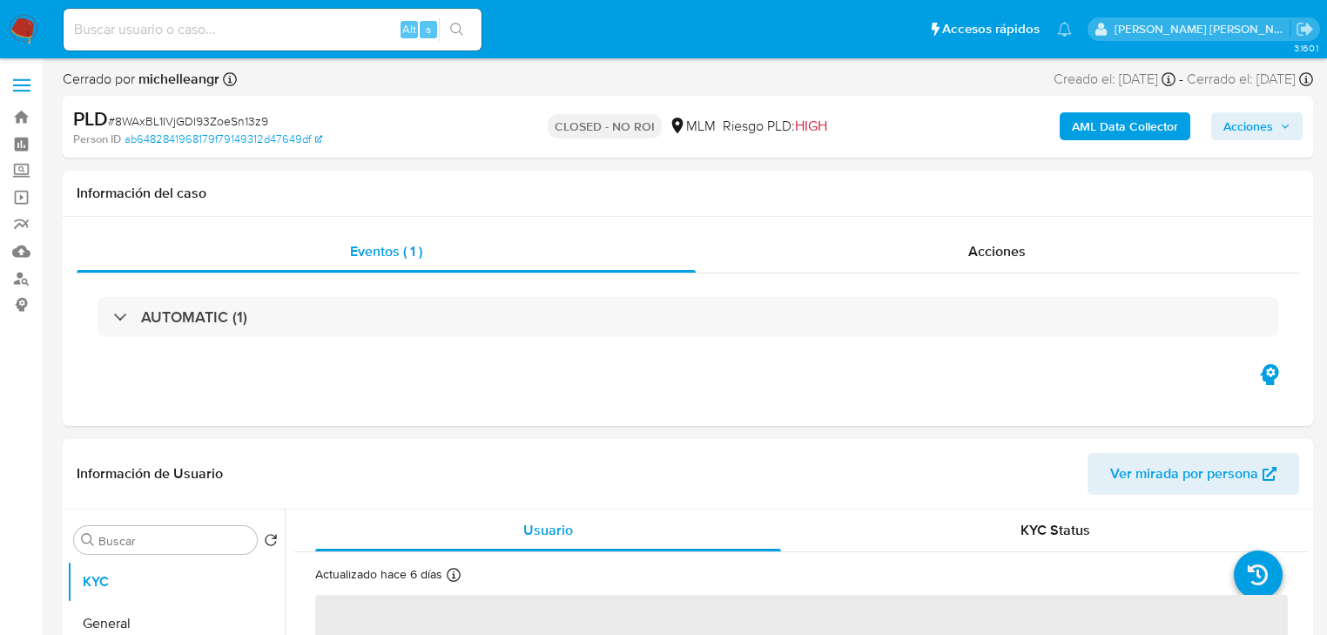
select select "10"
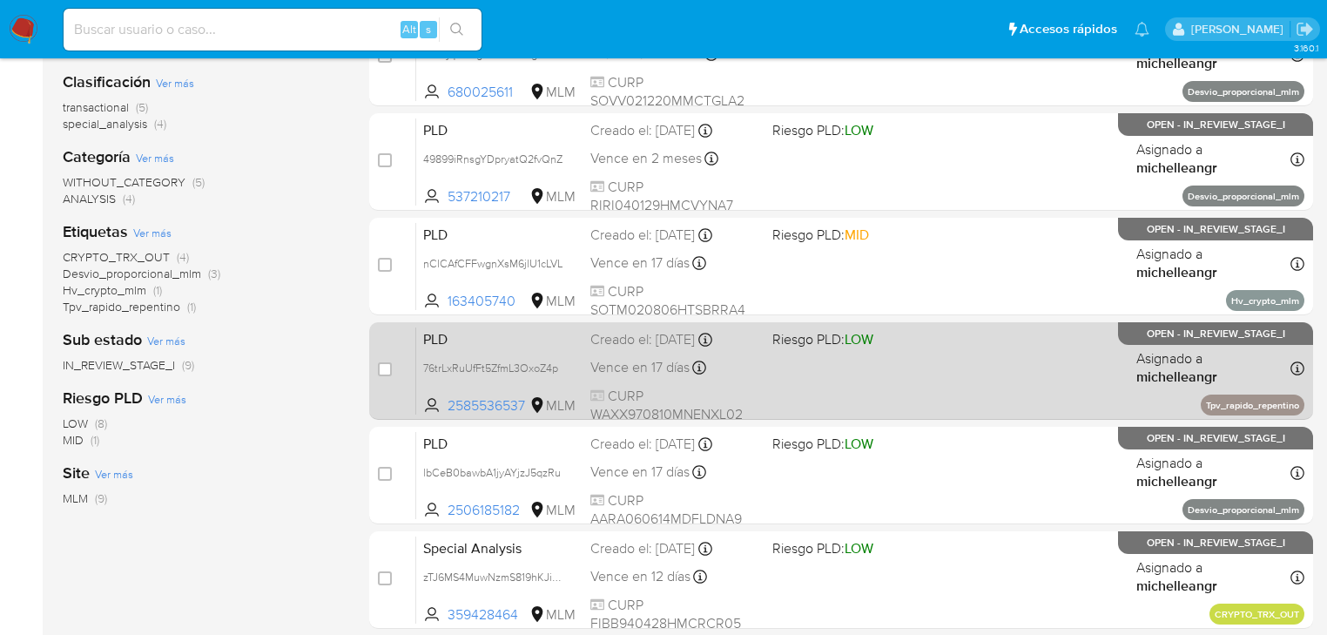
scroll to position [279, 0]
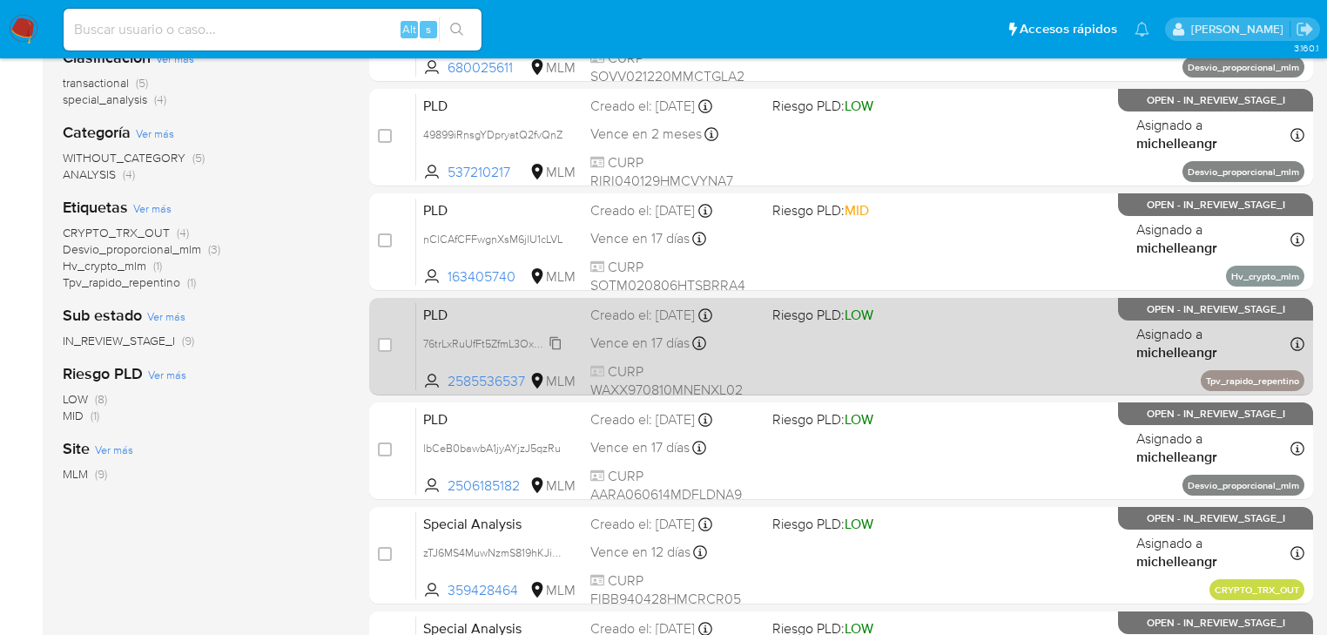
click at [558, 337] on span "76trLxRuUfFt5ZfmL3OxoZ4p" at bounding box center [490, 342] width 135 height 19
